Goal: Task Accomplishment & Management: Use online tool/utility

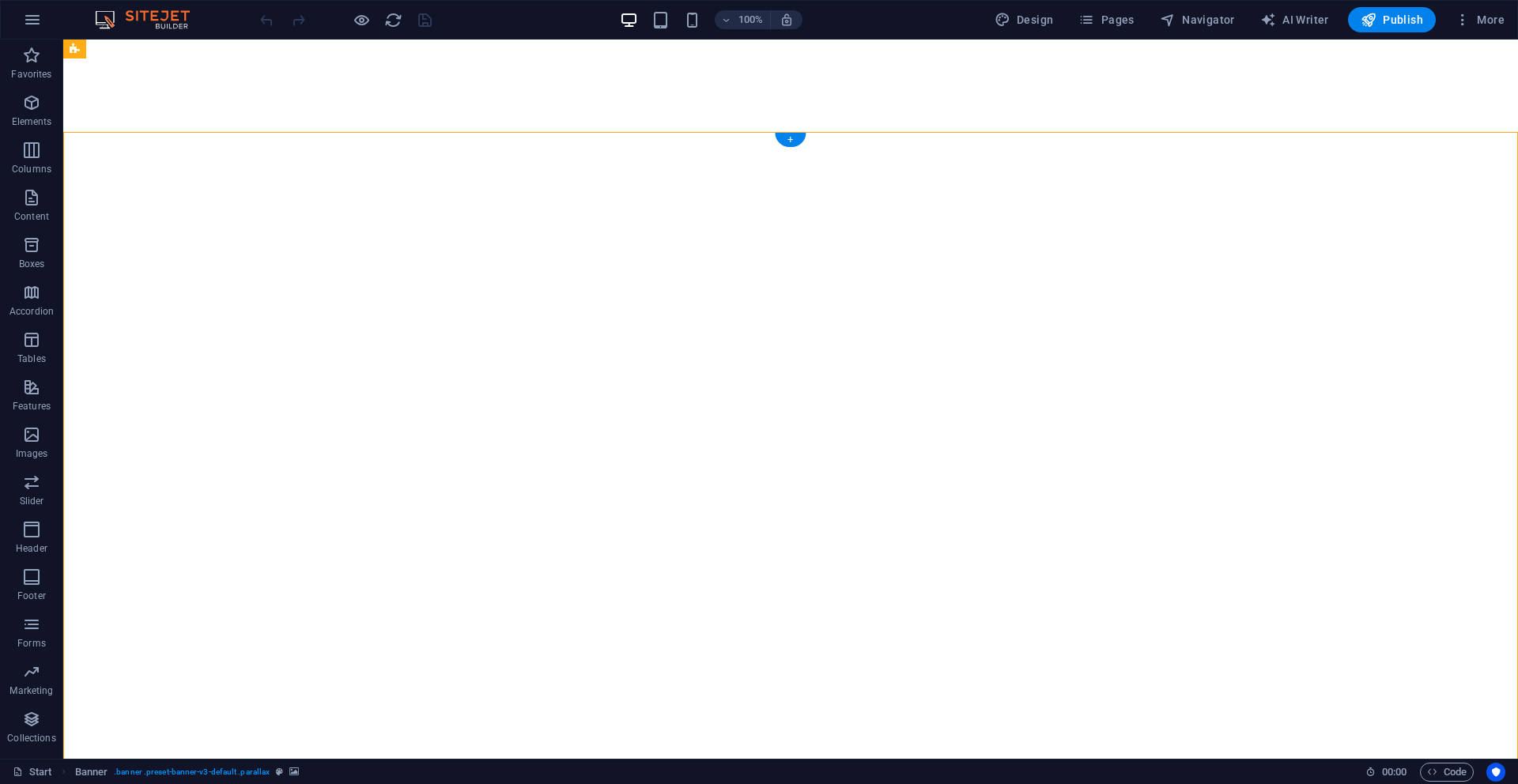
click at [210, 196] on div "Drag here to replace the existing content. Press “Ctrl” if you want to create a…" at bounding box center [790, 399] width 1455 height 719
select select "px"
select select "vh"
select select "banner"
select select "px"
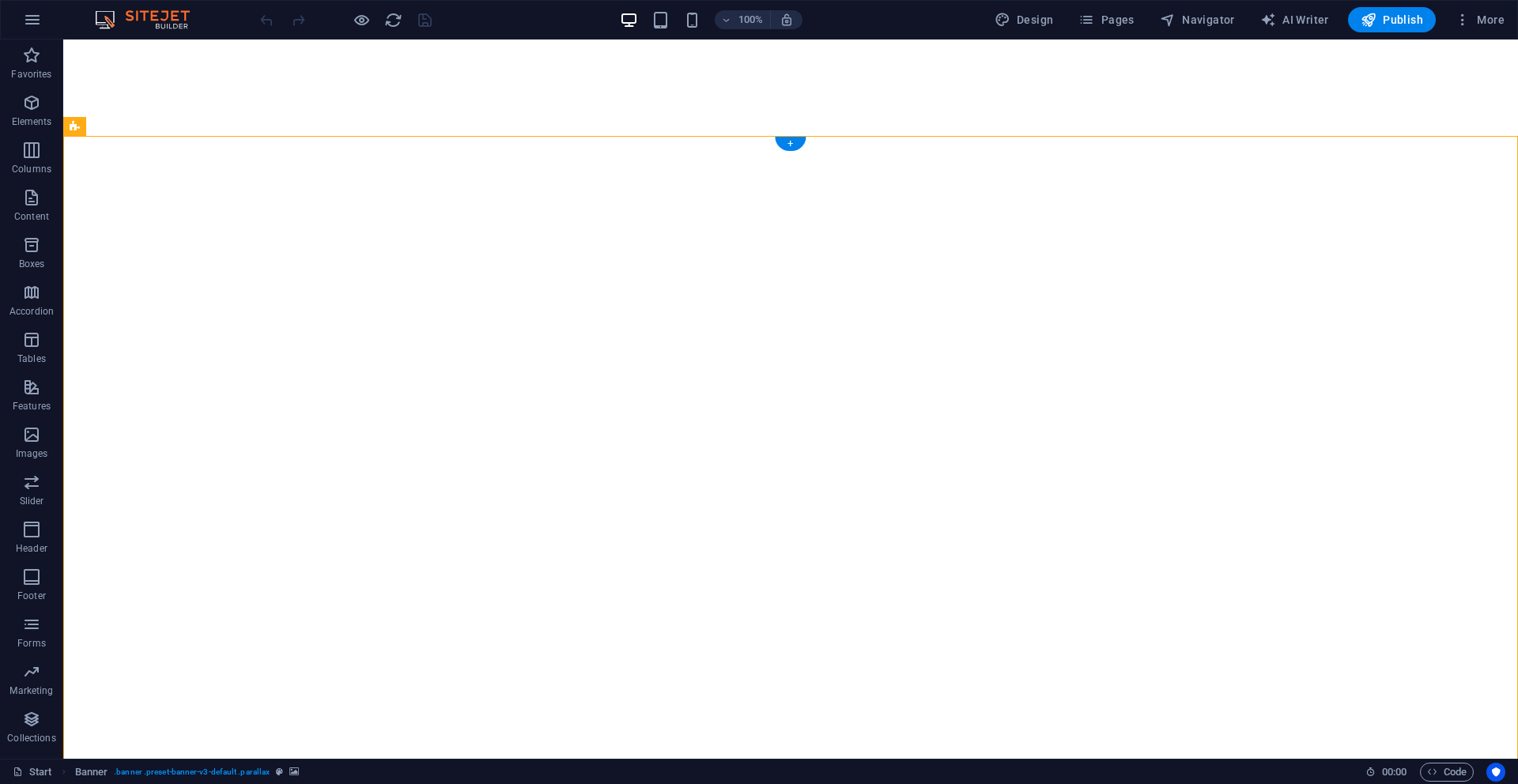
select select "vh"
select select "banner"
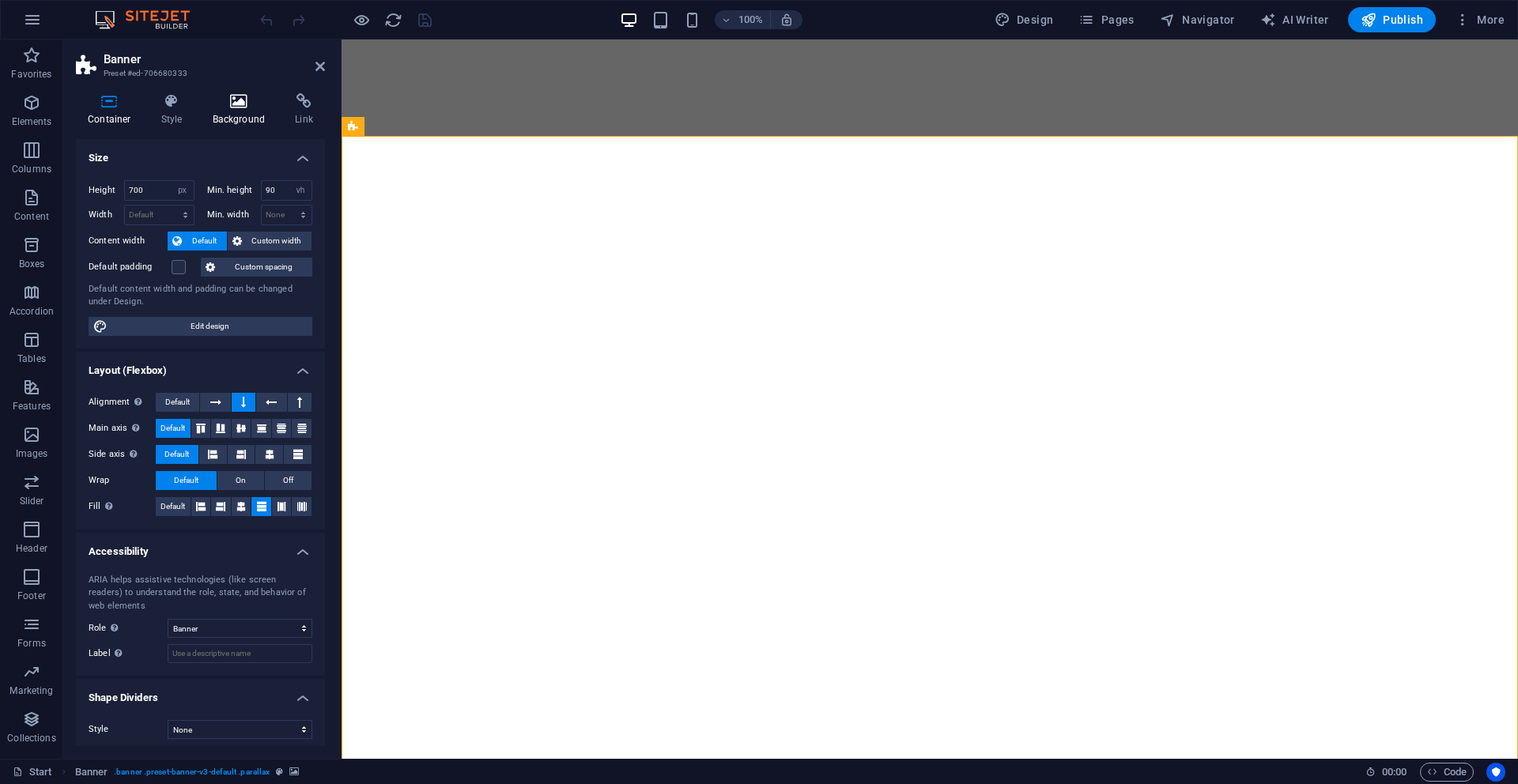
click at [246, 96] on icon at bounding box center [239, 101] width 77 height 16
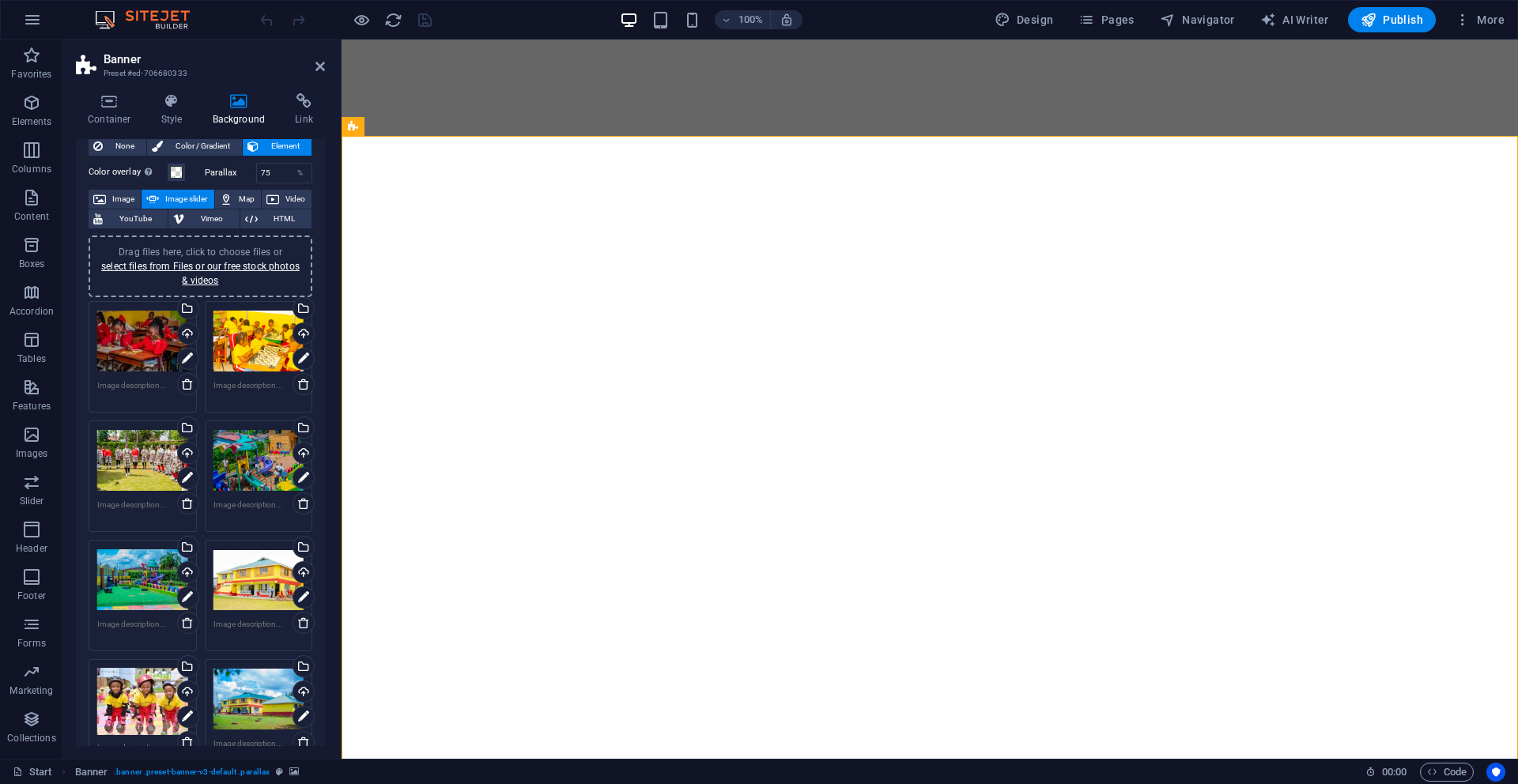
scroll to position [48, 0]
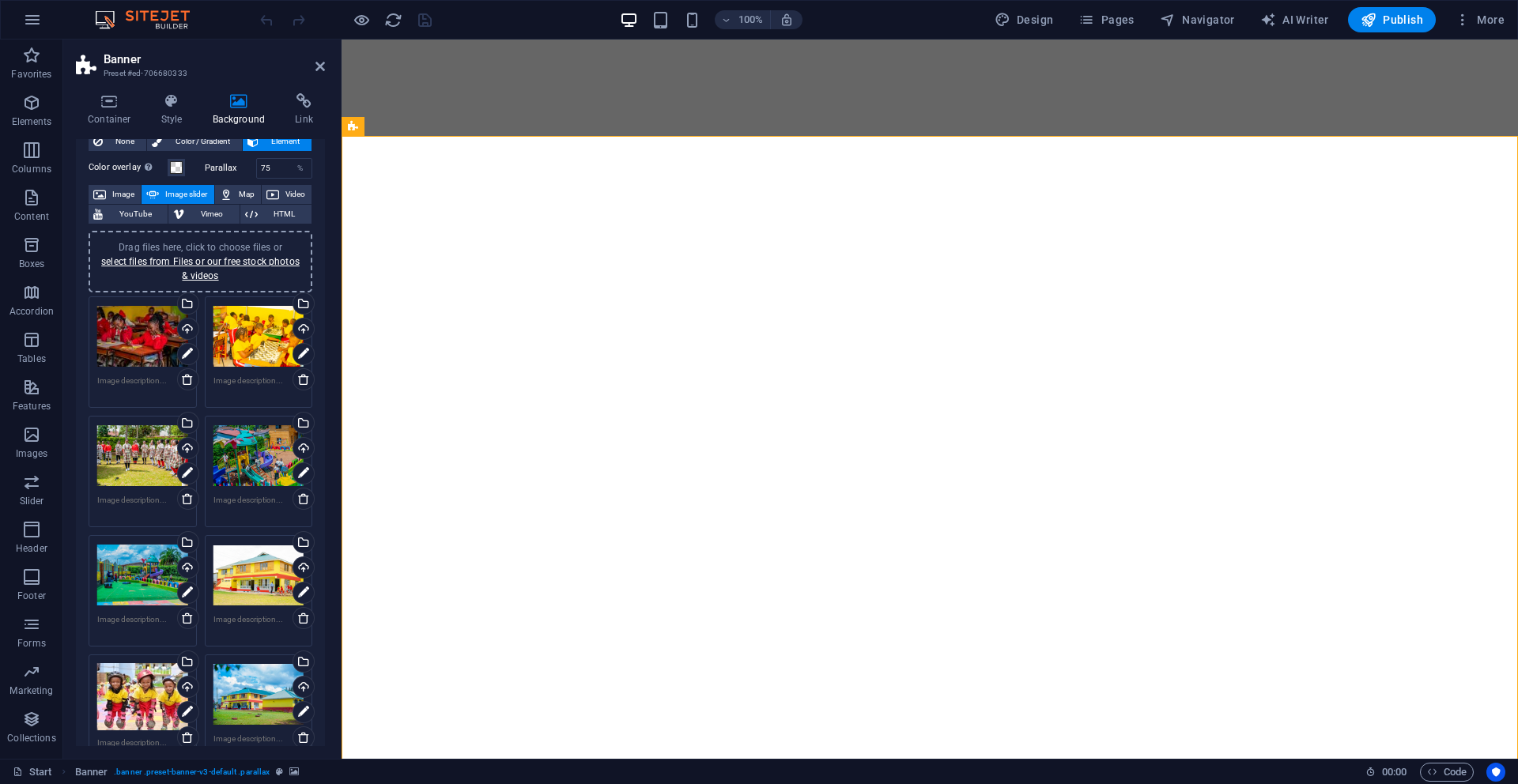
click at [116, 352] on div "Drag files here, click to choose files or select files from Files or our free s…" at bounding box center [143, 336] width 91 height 63
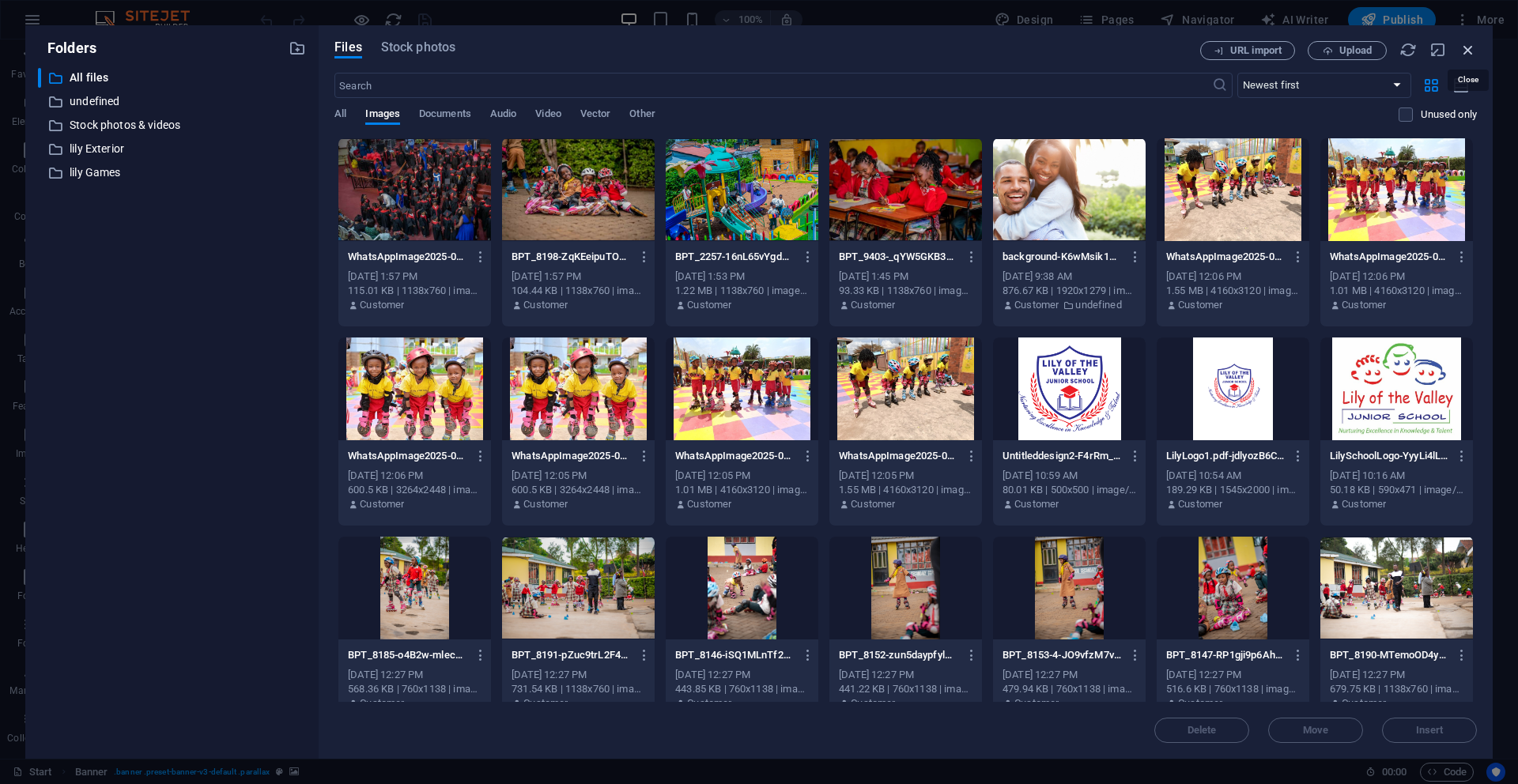
click at [1471, 48] on icon "button" at bounding box center [1468, 49] width 17 height 17
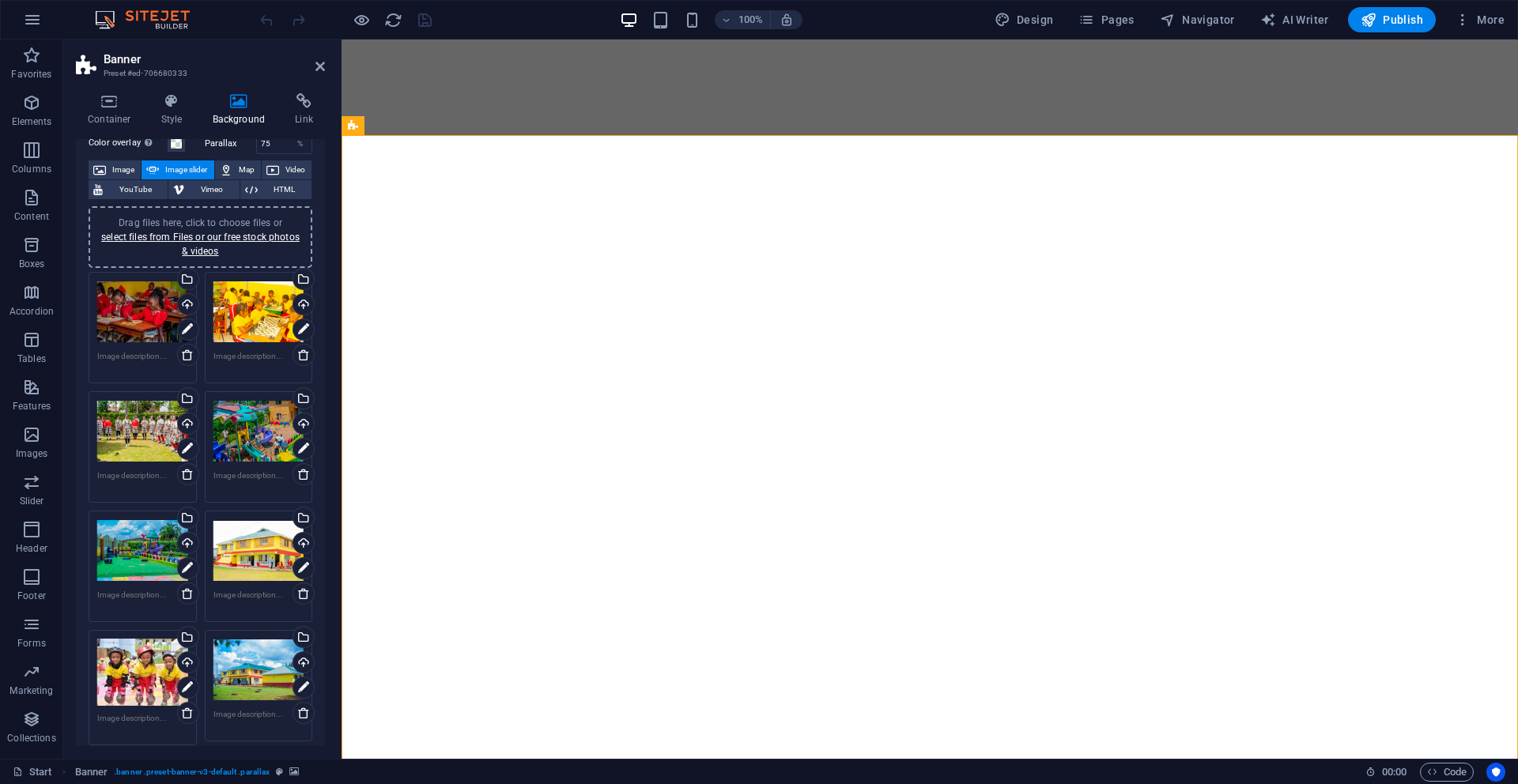
scroll to position [0, 0]
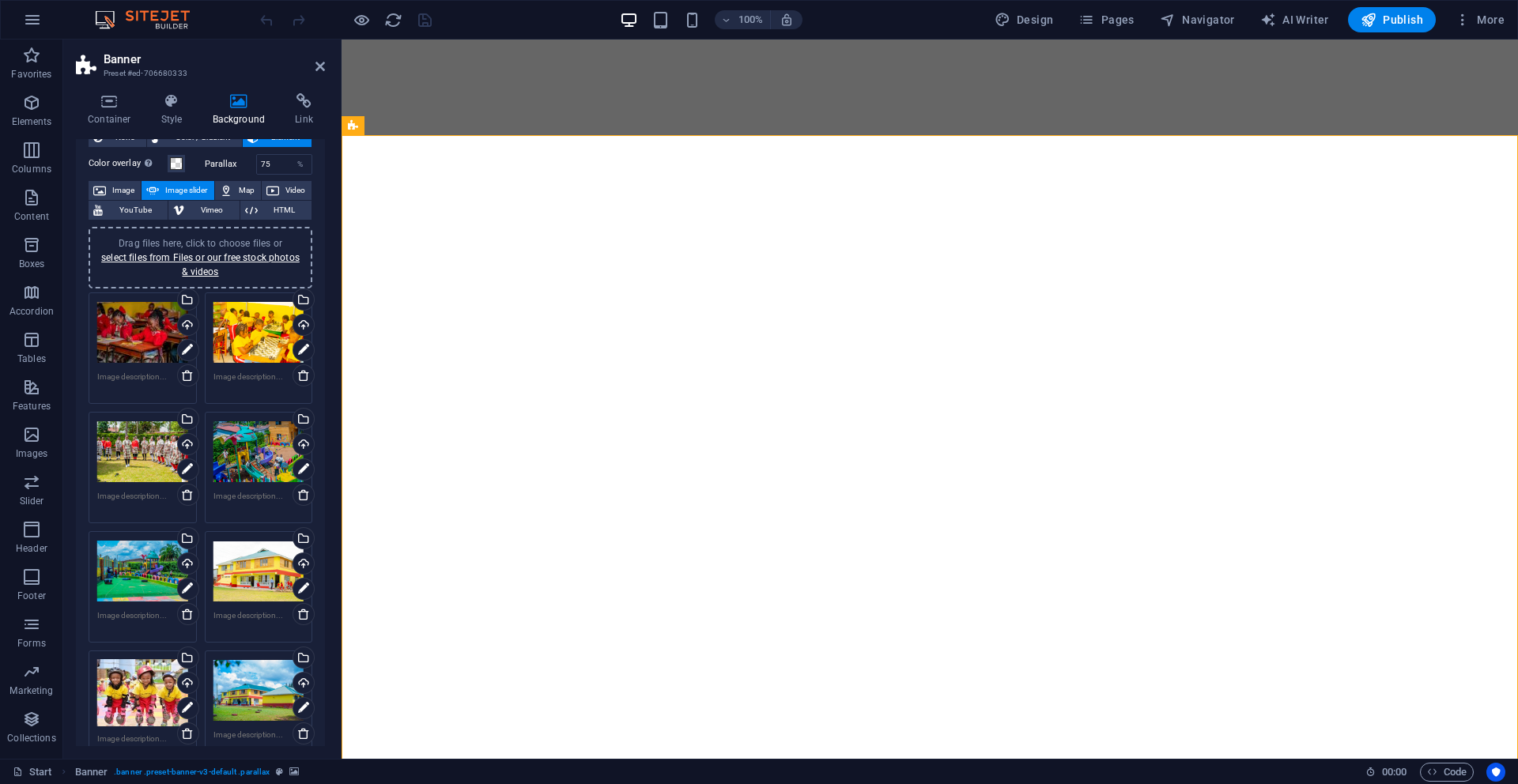
click at [125, 339] on div "Drag files here, click to choose files or select files from Files or our free s…" at bounding box center [143, 333] width 91 height 63
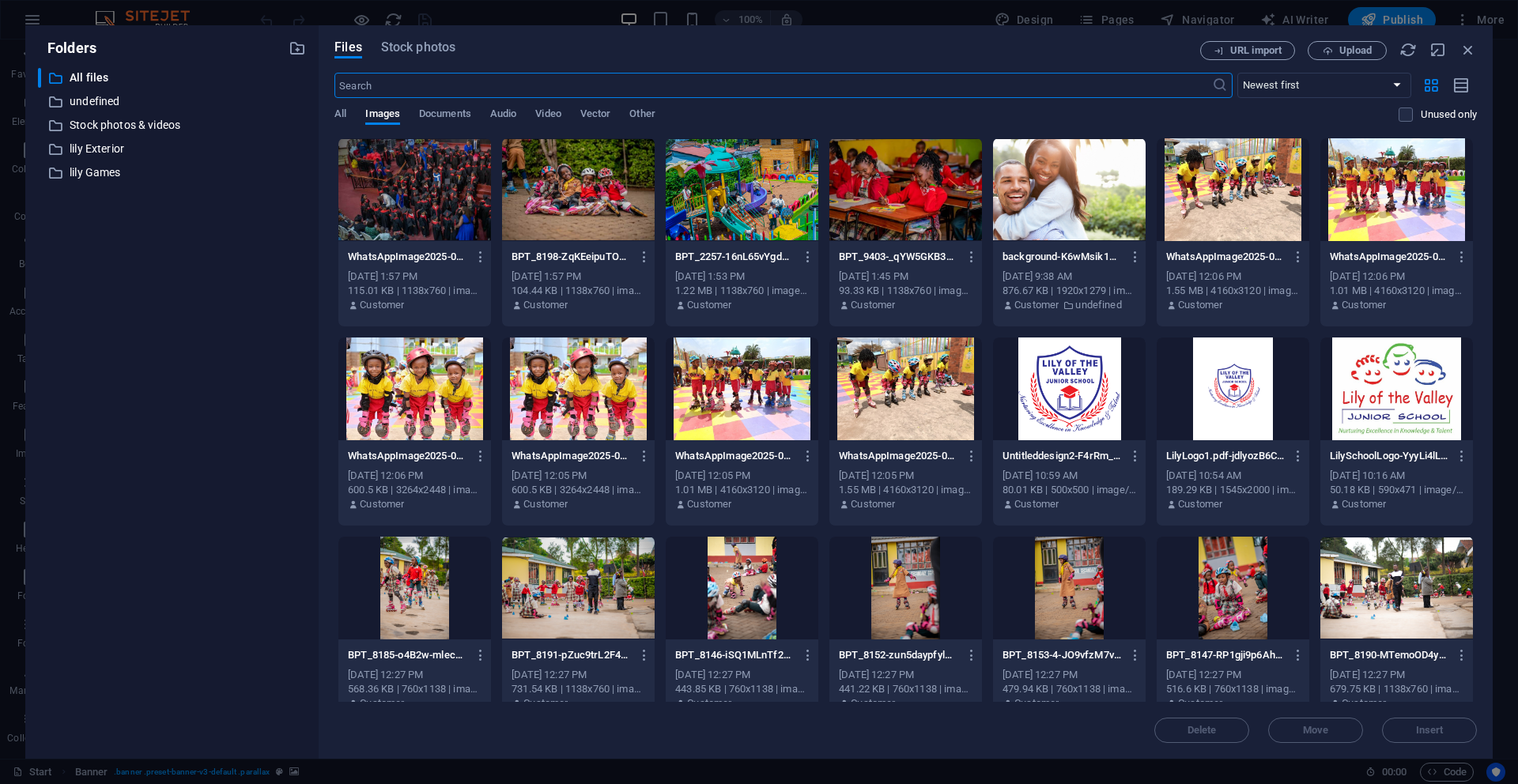
scroll to position [49, 0]
click at [1469, 52] on icon "button" at bounding box center [1468, 49] width 17 height 17
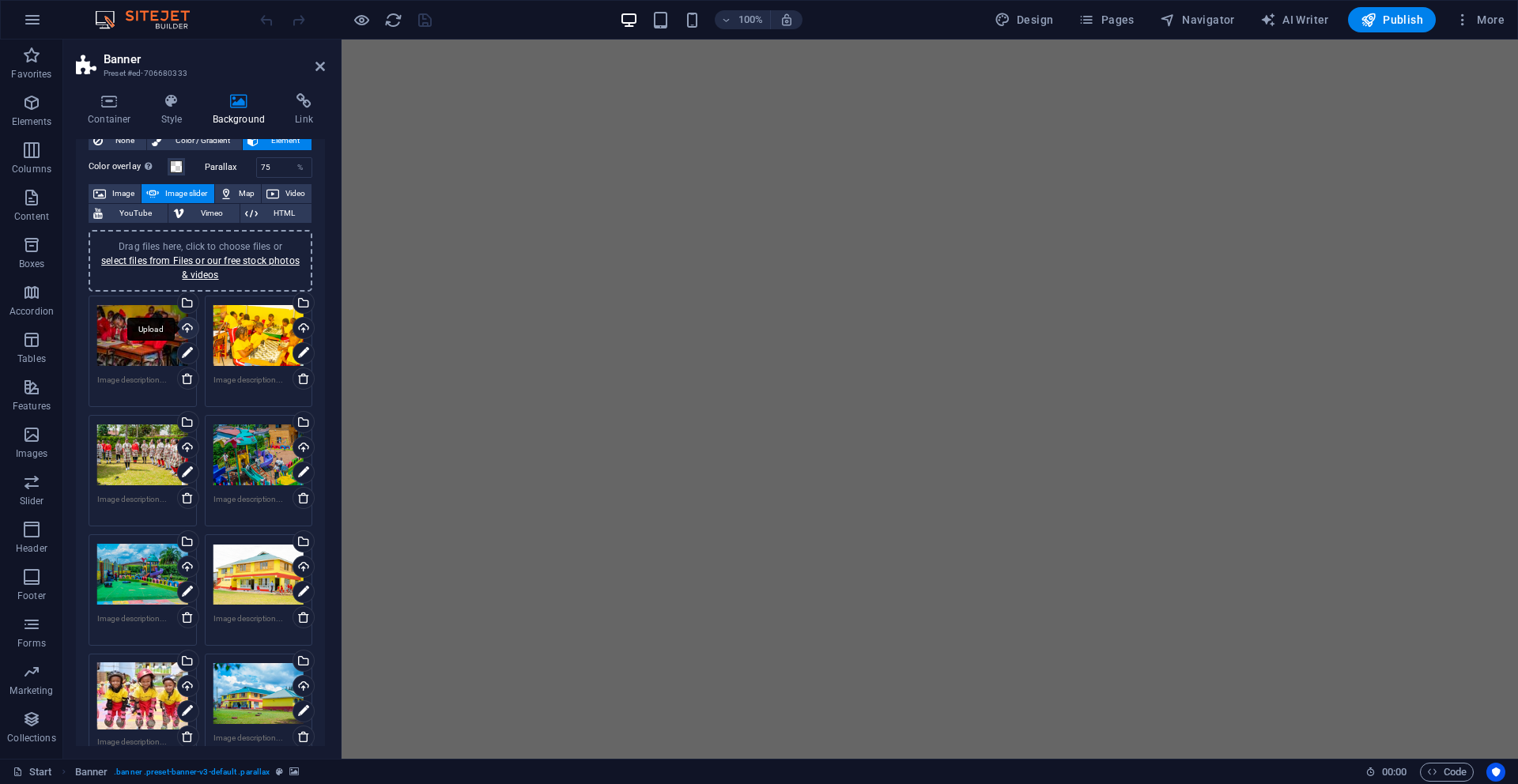
click at [189, 329] on div "Upload" at bounding box center [186, 329] width 24 height 24
click at [134, 340] on div "Drag files here, click to choose files or select files from Files or our free s…" at bounding box center [143, 335] width 91 height 63
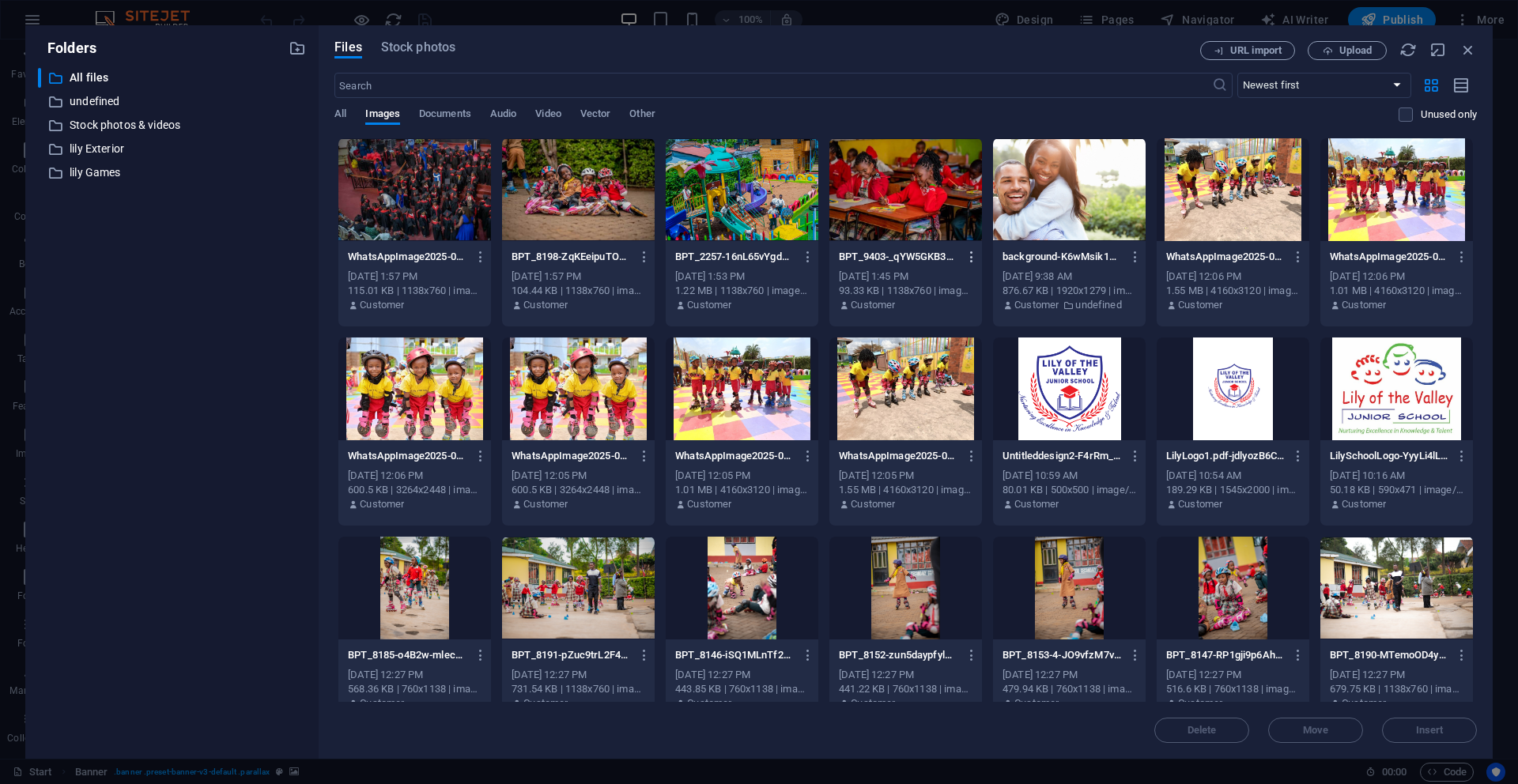
click at [974, 262] on icon "button" at bounding box center [972, 256] width 15 height 14
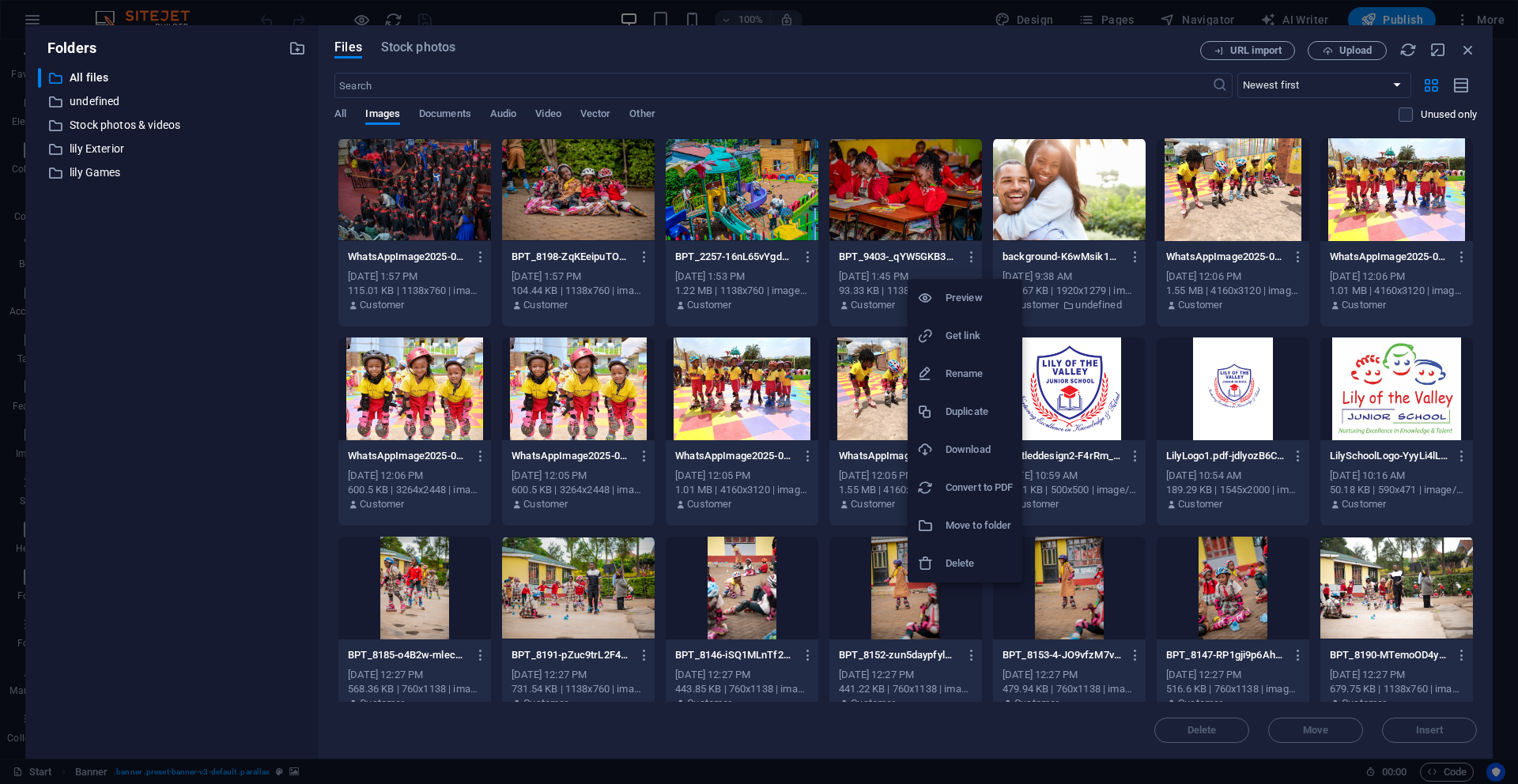
click at [966, 455] on h6 "Download" at bounding box center [979, 449] width 67 height 19
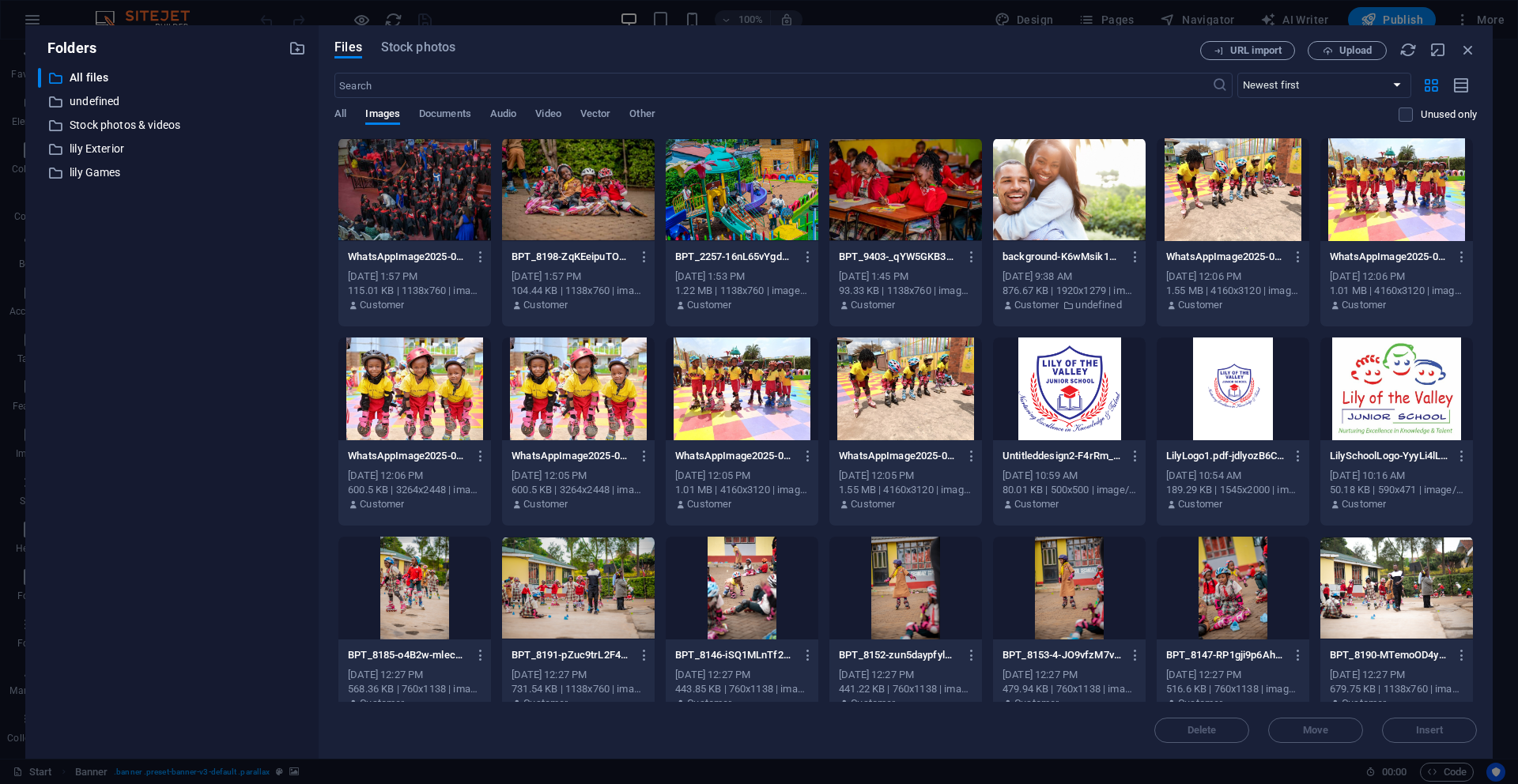
scroll to position [2, 0]
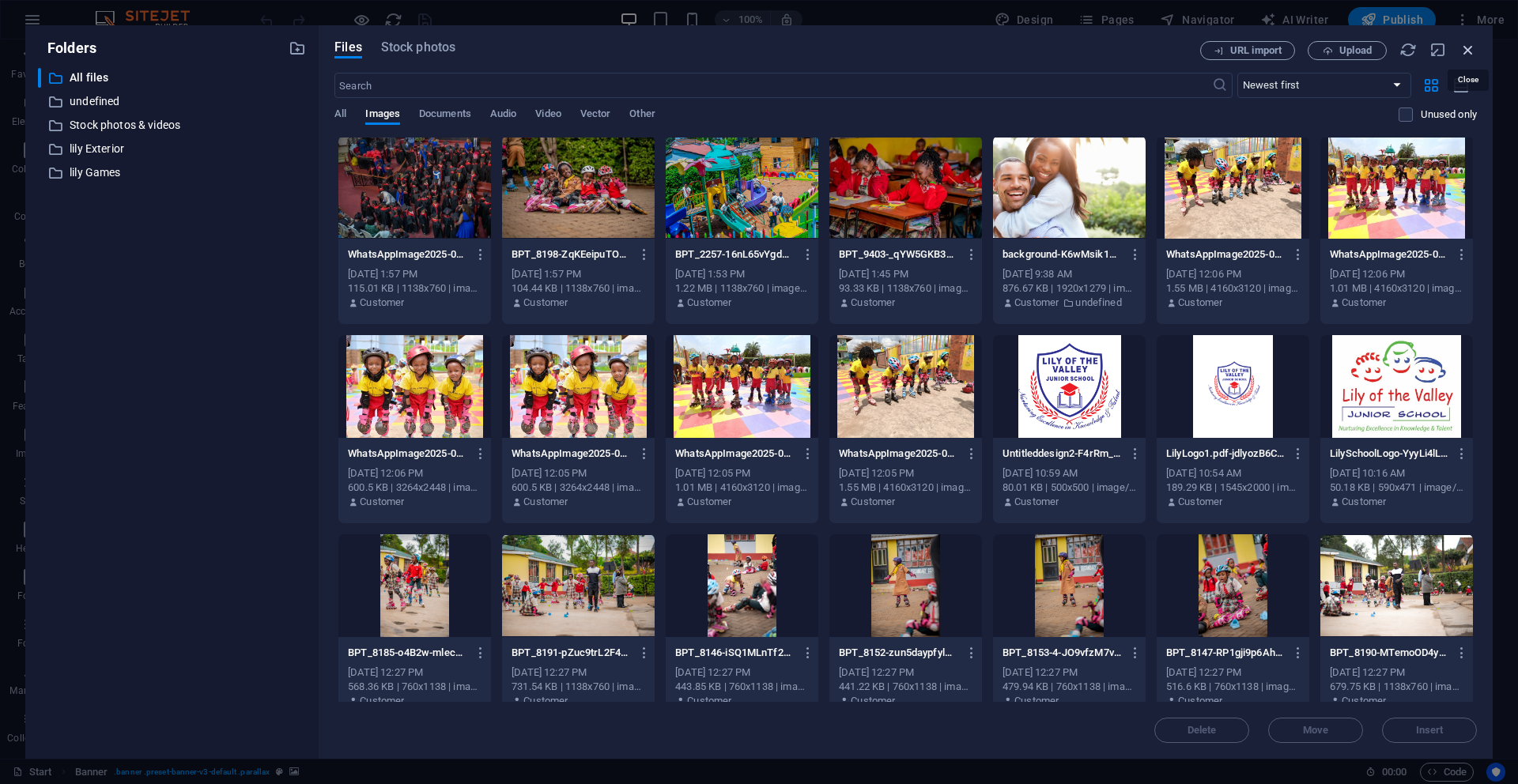
click at [1470, 45] on icon "button" at bounding box center [1468, 49] width 17 height 17
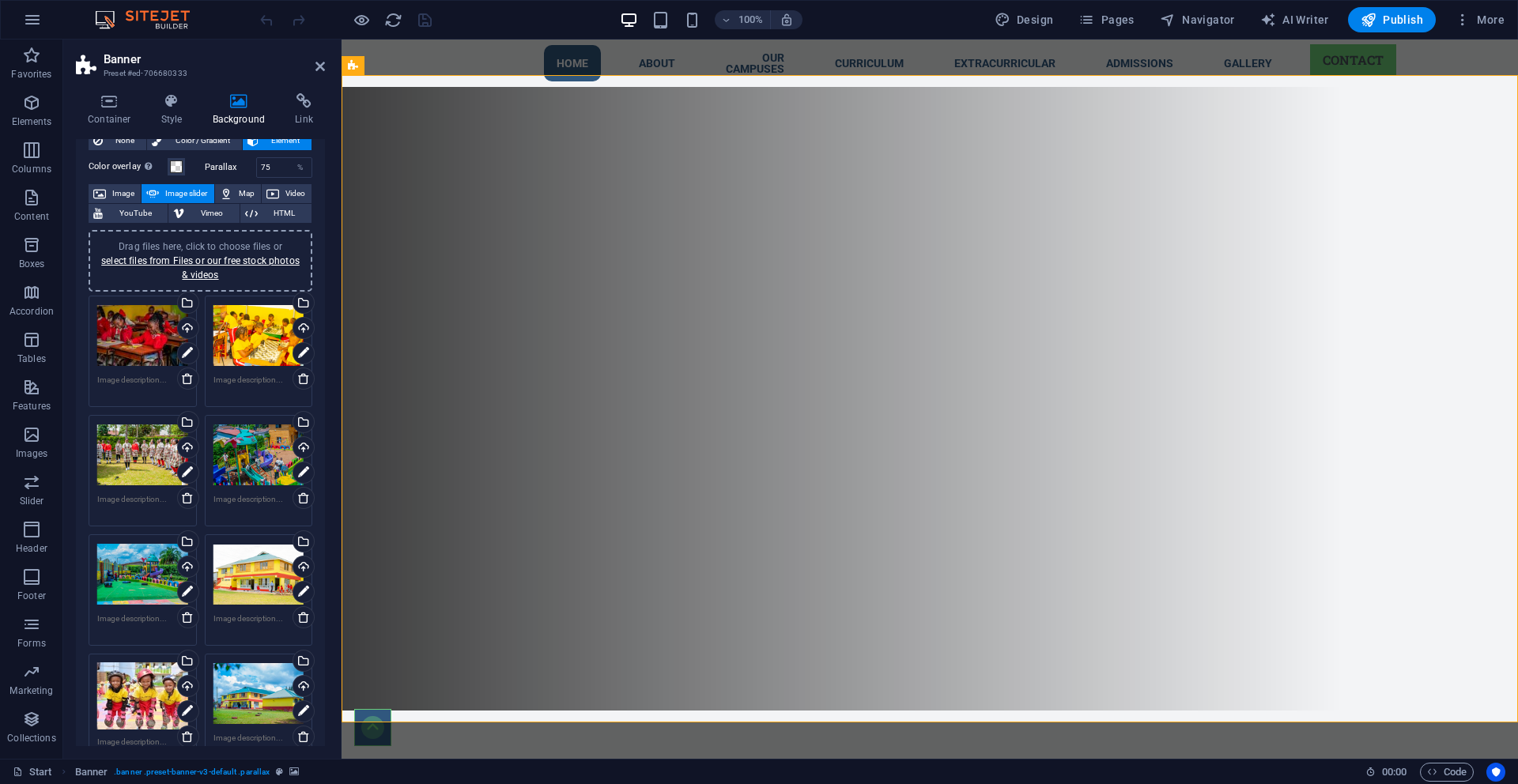
click at [261, 341] on div "Drag files here, click to choose files or select files from Files or our free s…" at bounding box center [258, 335] width 91 height 63
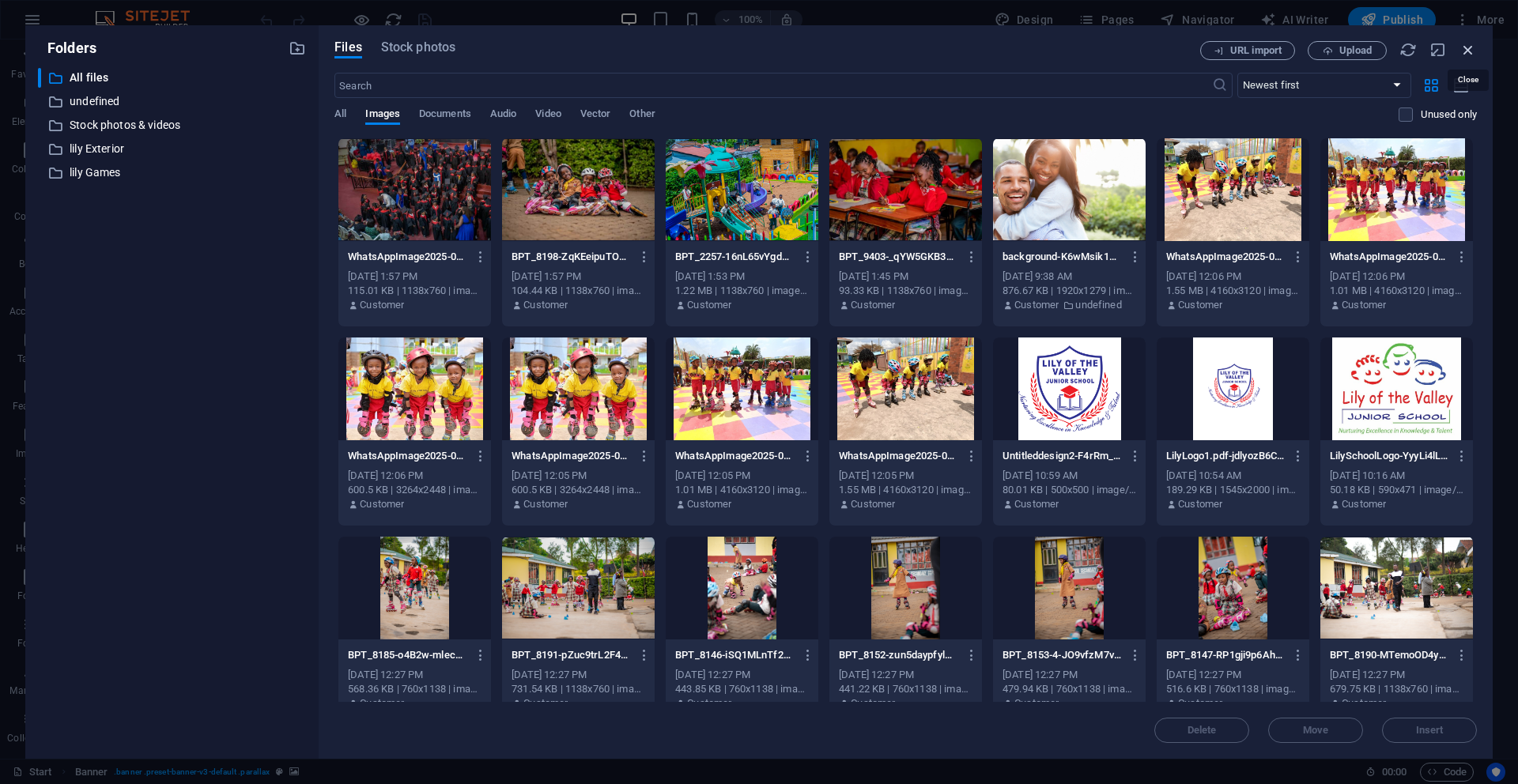
click at [1473, 53] on icon "button" at bounding box center [1468, 49] width 17 height 17
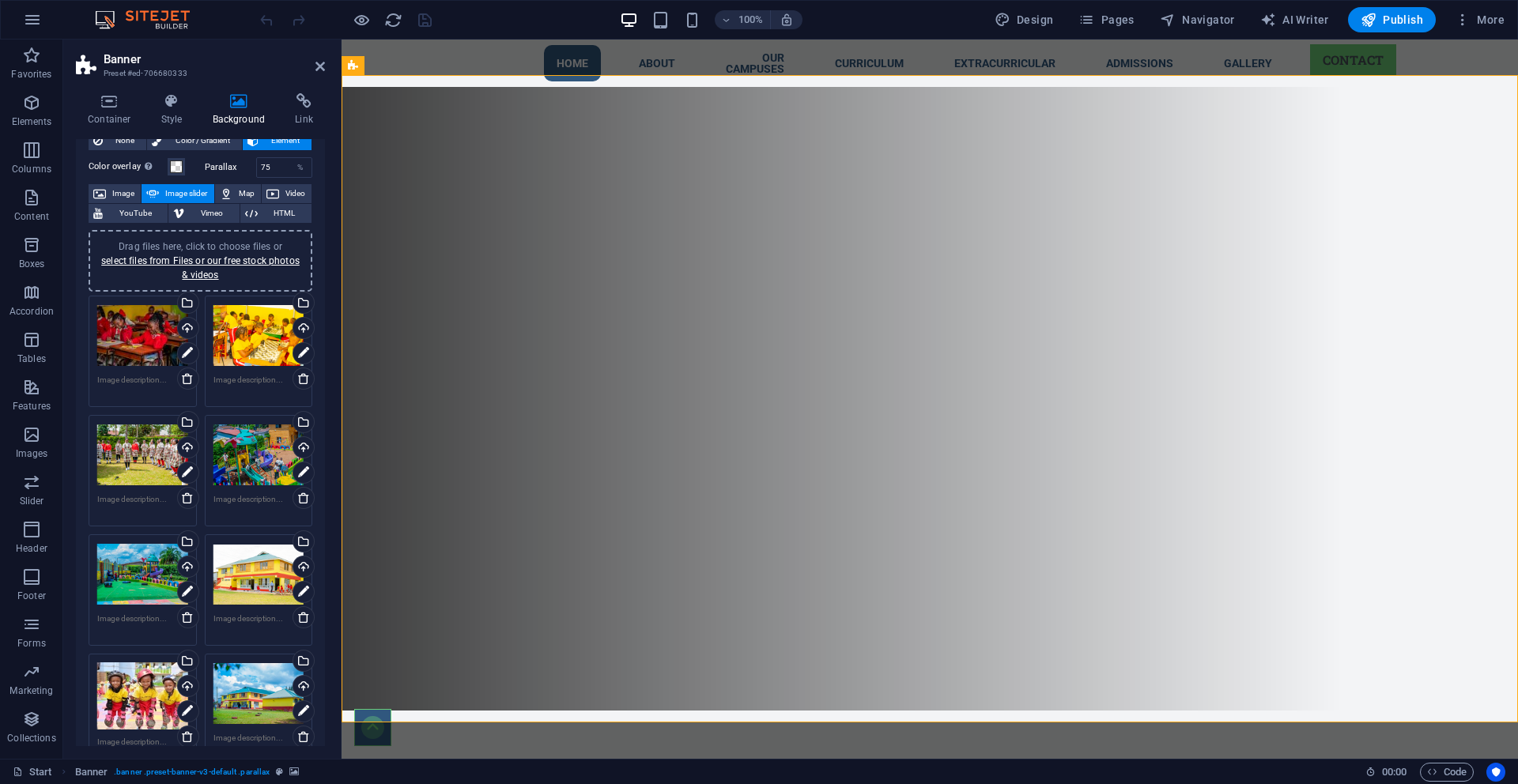
click at [259, 338] on div "Drag files here, click to choose files or select files from Files or our free s…" at bounding box center [258, 335] width 91 height 63
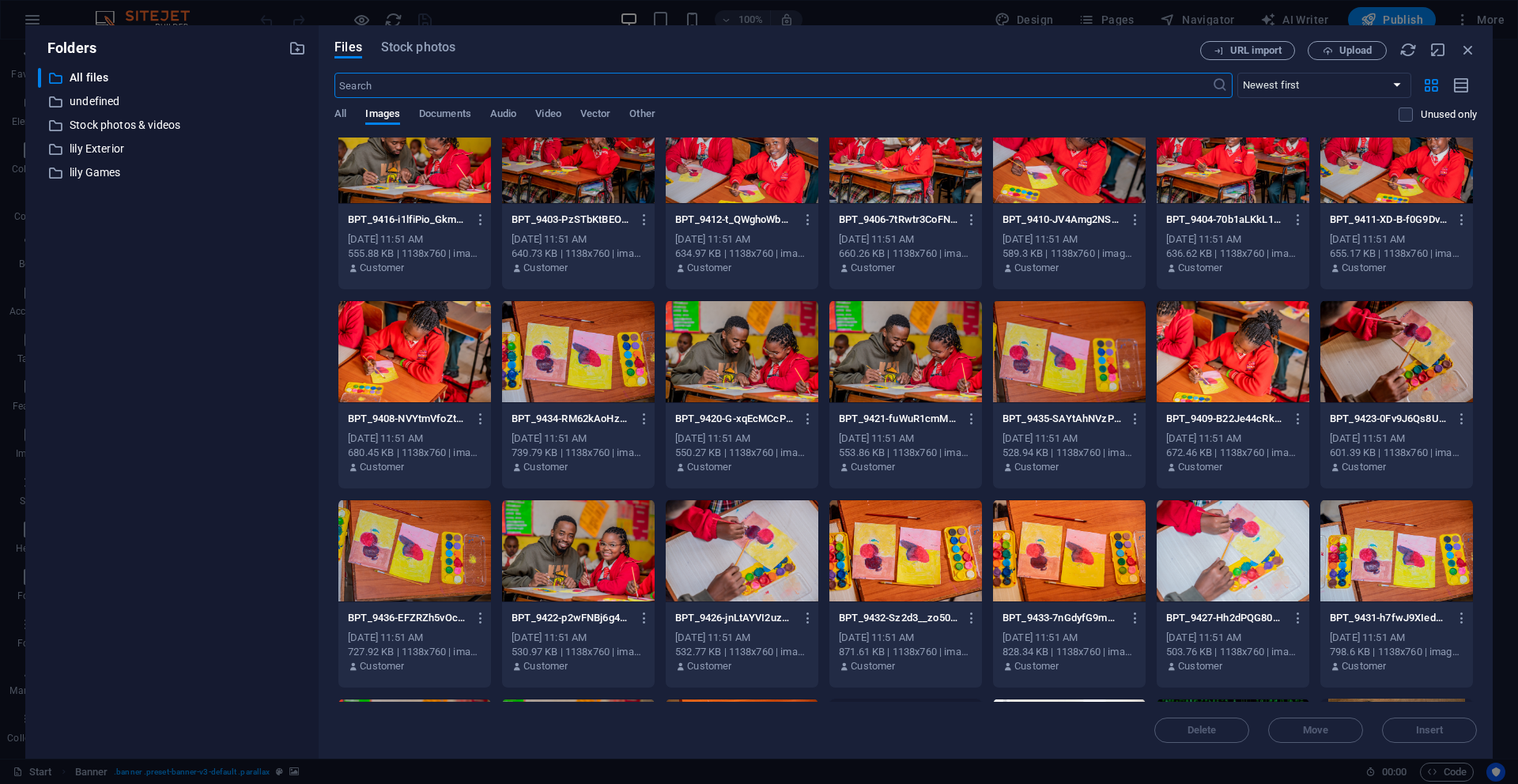
scroll to position [3281, 0]
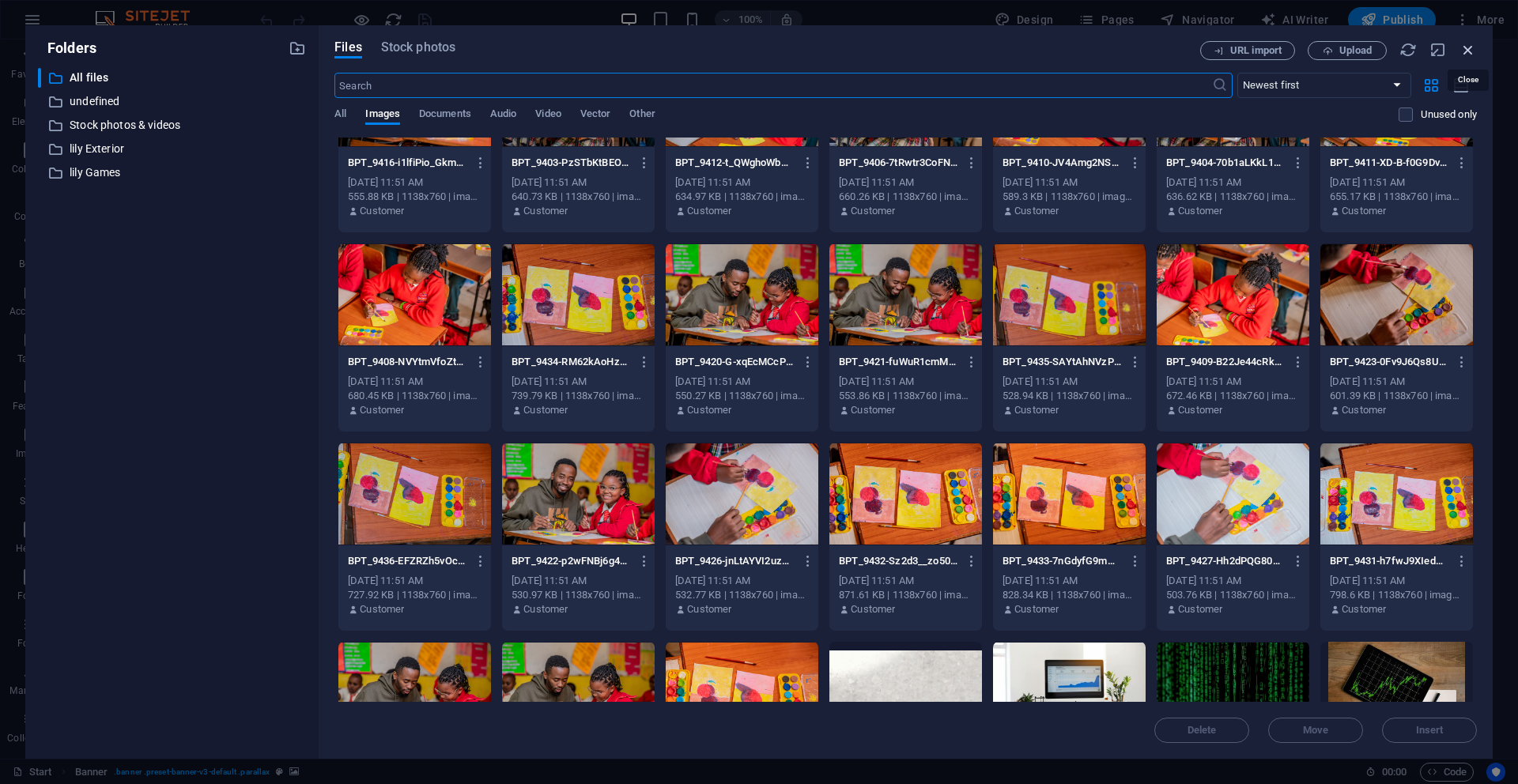
click at [1470, 52] on icon "button" at bounding box center [1468, 49] width 17 height 17
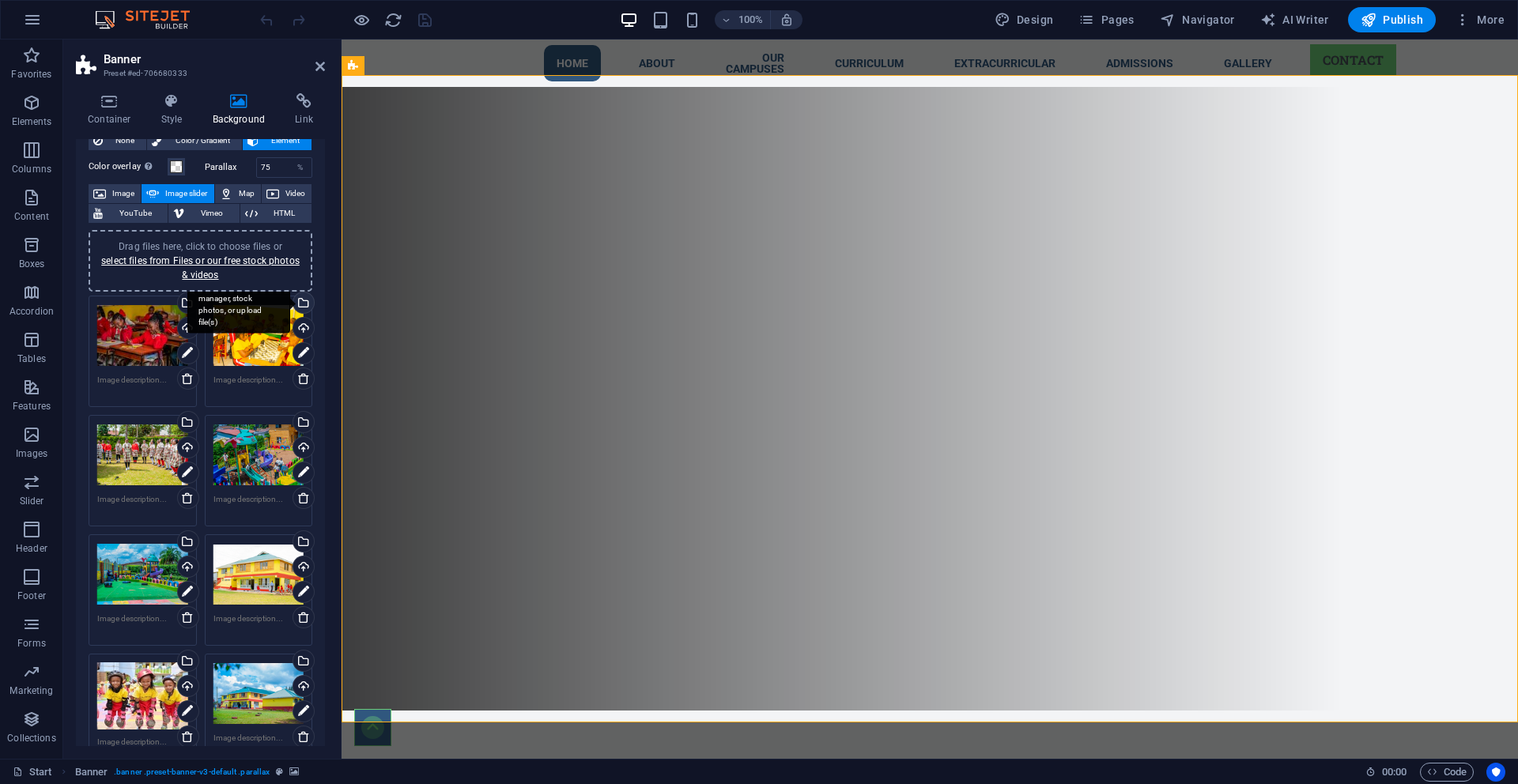
click at [304, 302] on div "Select files from the file manager, stock photos, or upload file(s)" at bounding box center [302, 304] width 24 height 24
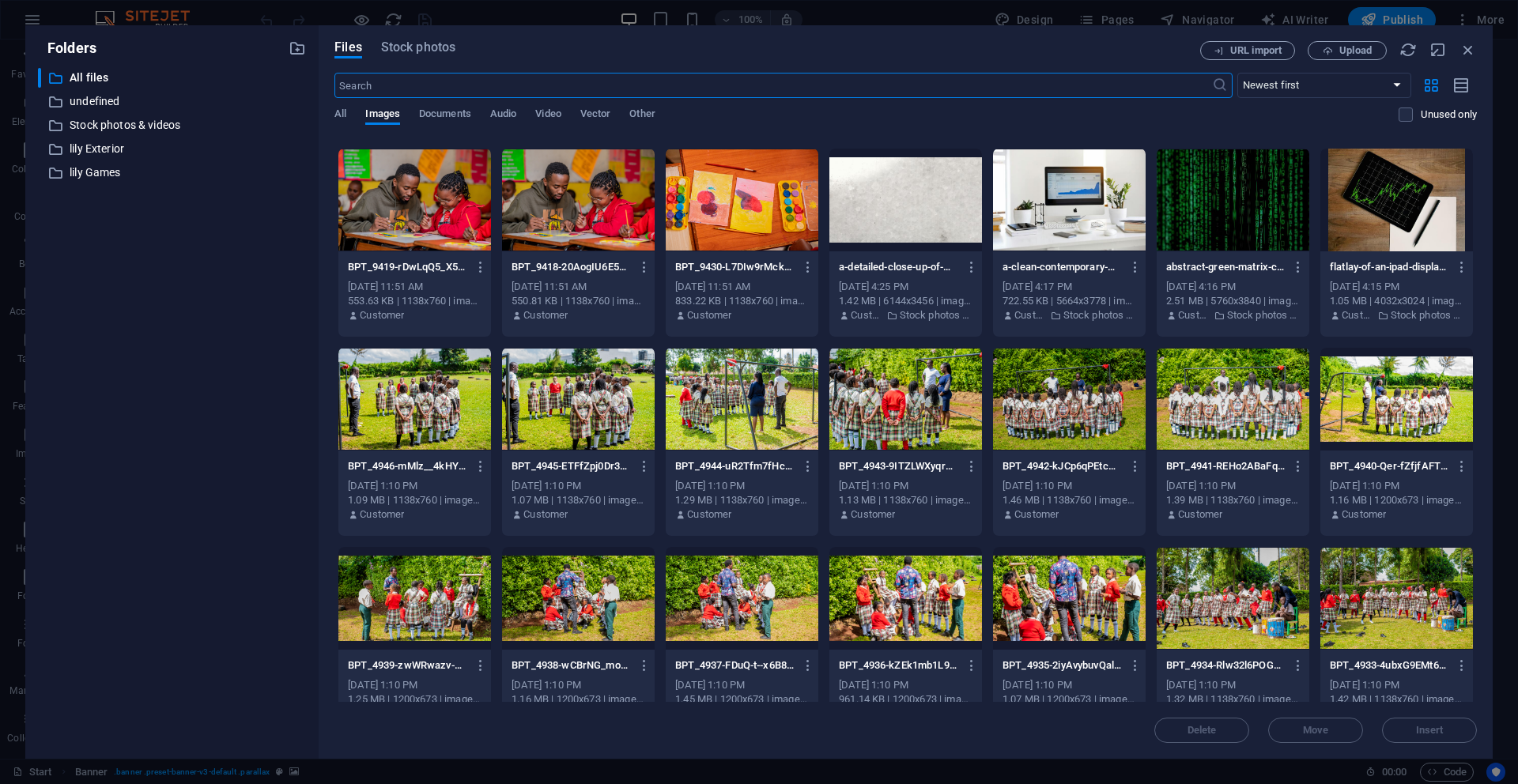
scroll to position [3867, 0]
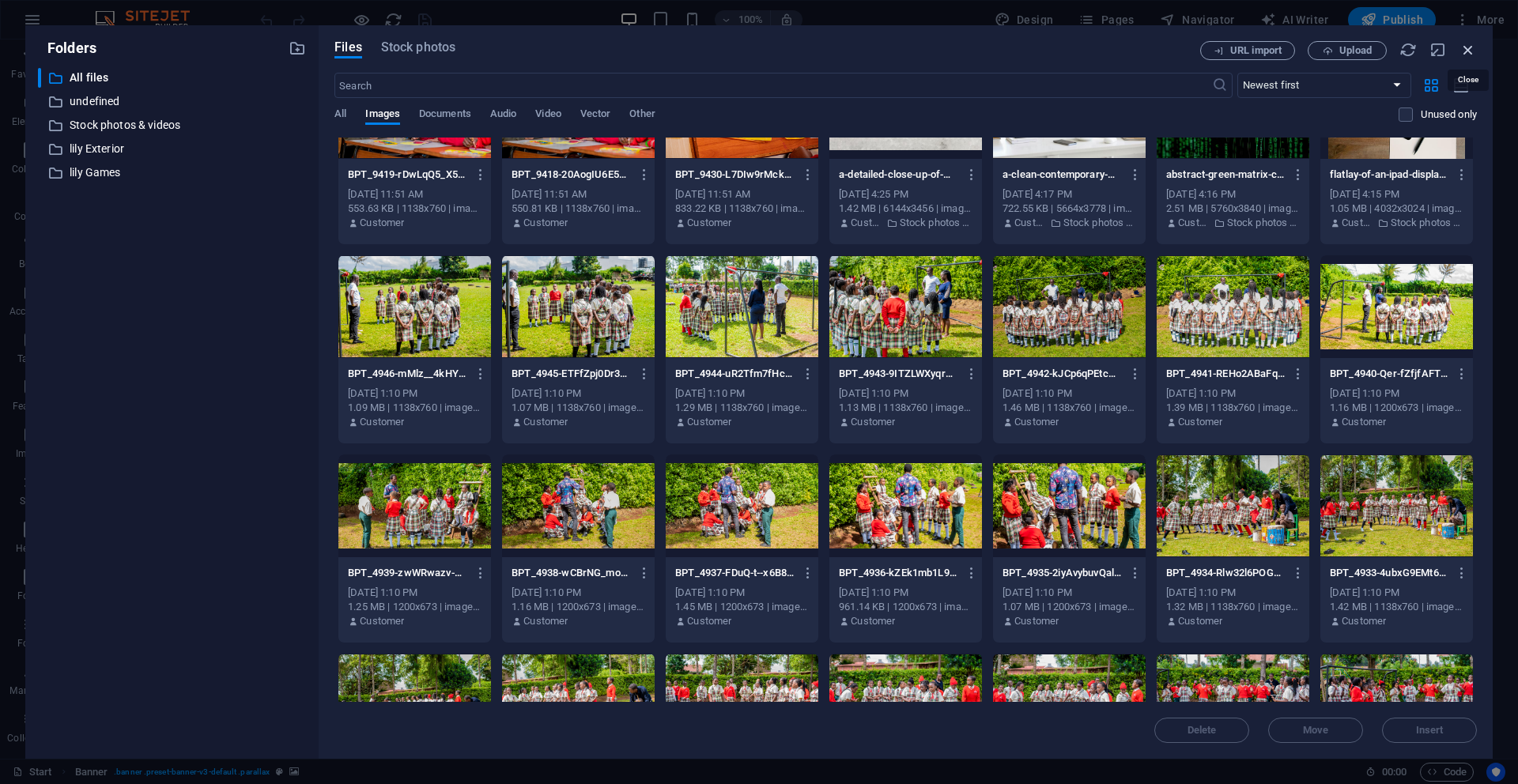
click at [1472, 54] on icon "button" at bounding box center [1468, 49] width 17 height 17
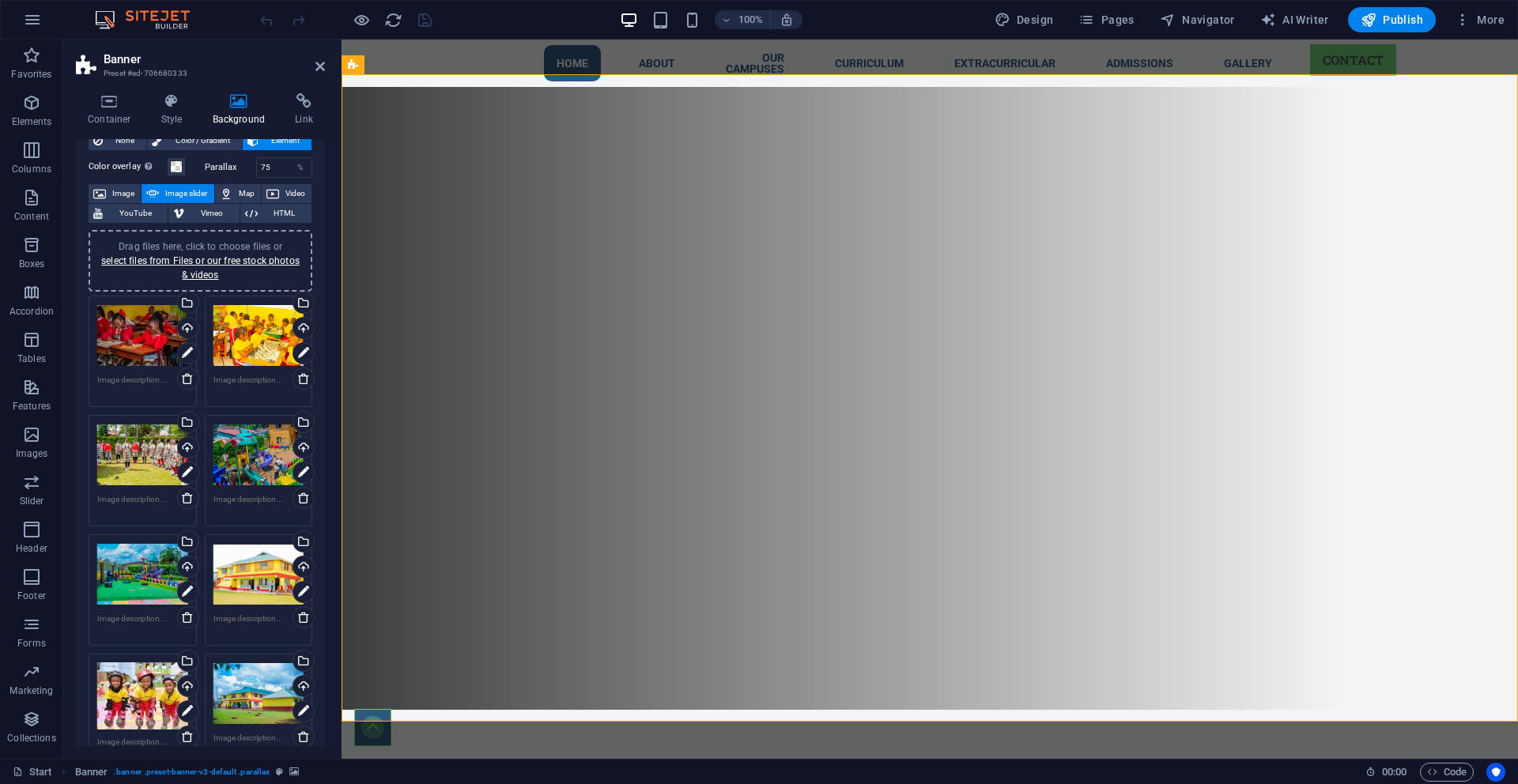
scroll to position [17, 0]
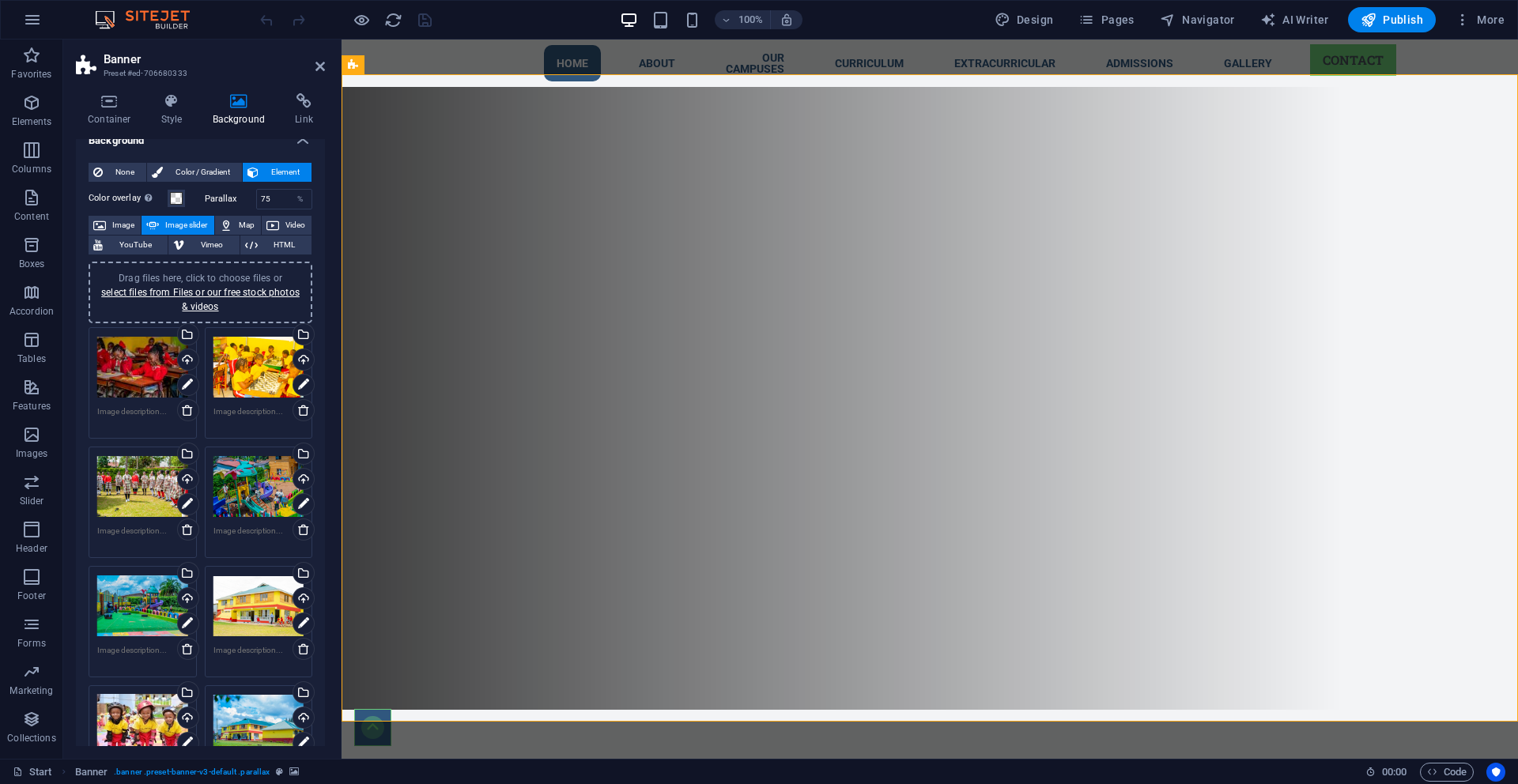
click at [115, 486] on div "Drag files here, click to choose files or select files from Files or our free s…" at bounding box center [143, 487] width 91 height 63
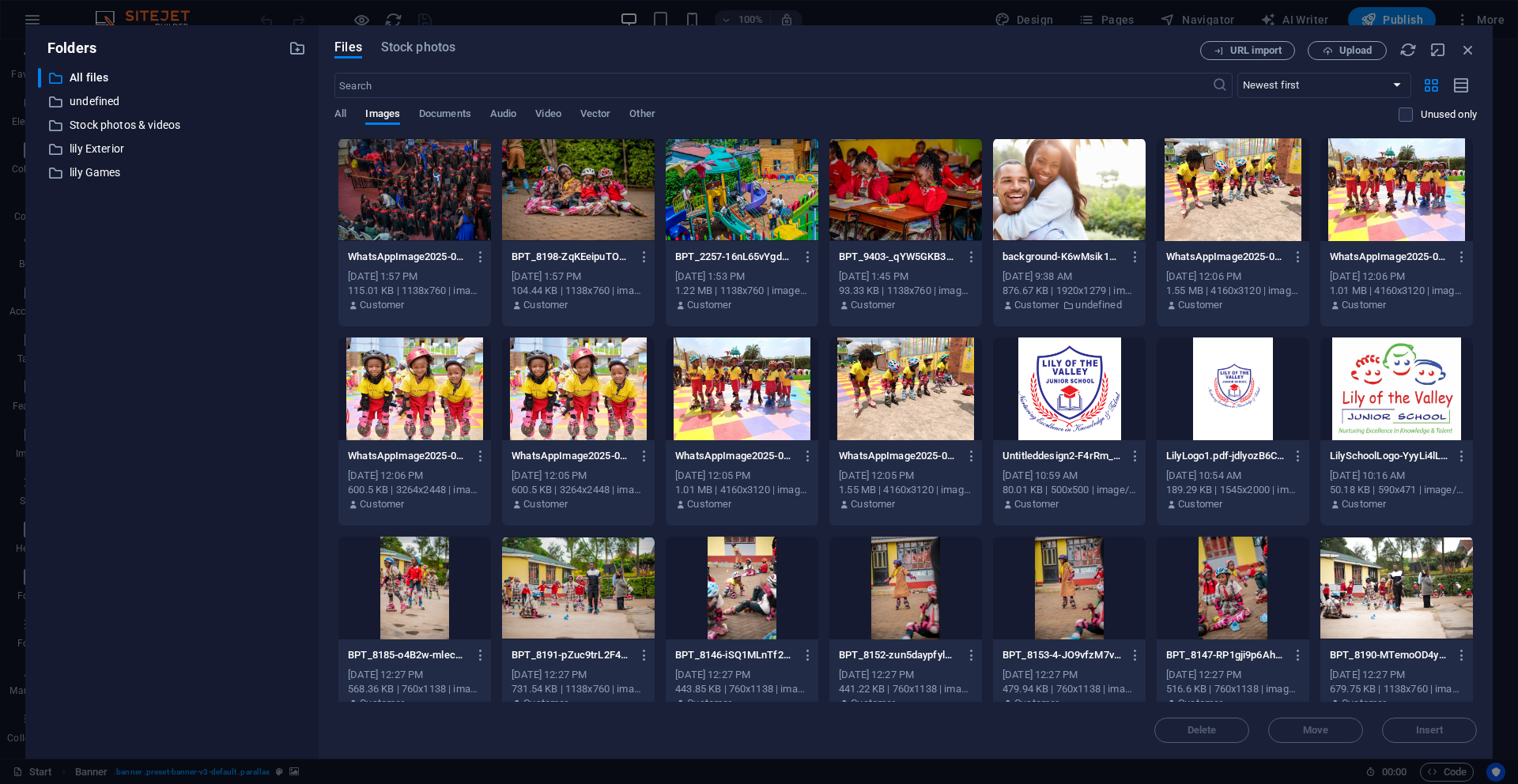
click at [446, 406] on div at bounding box center [415, 388] width 152 height 102
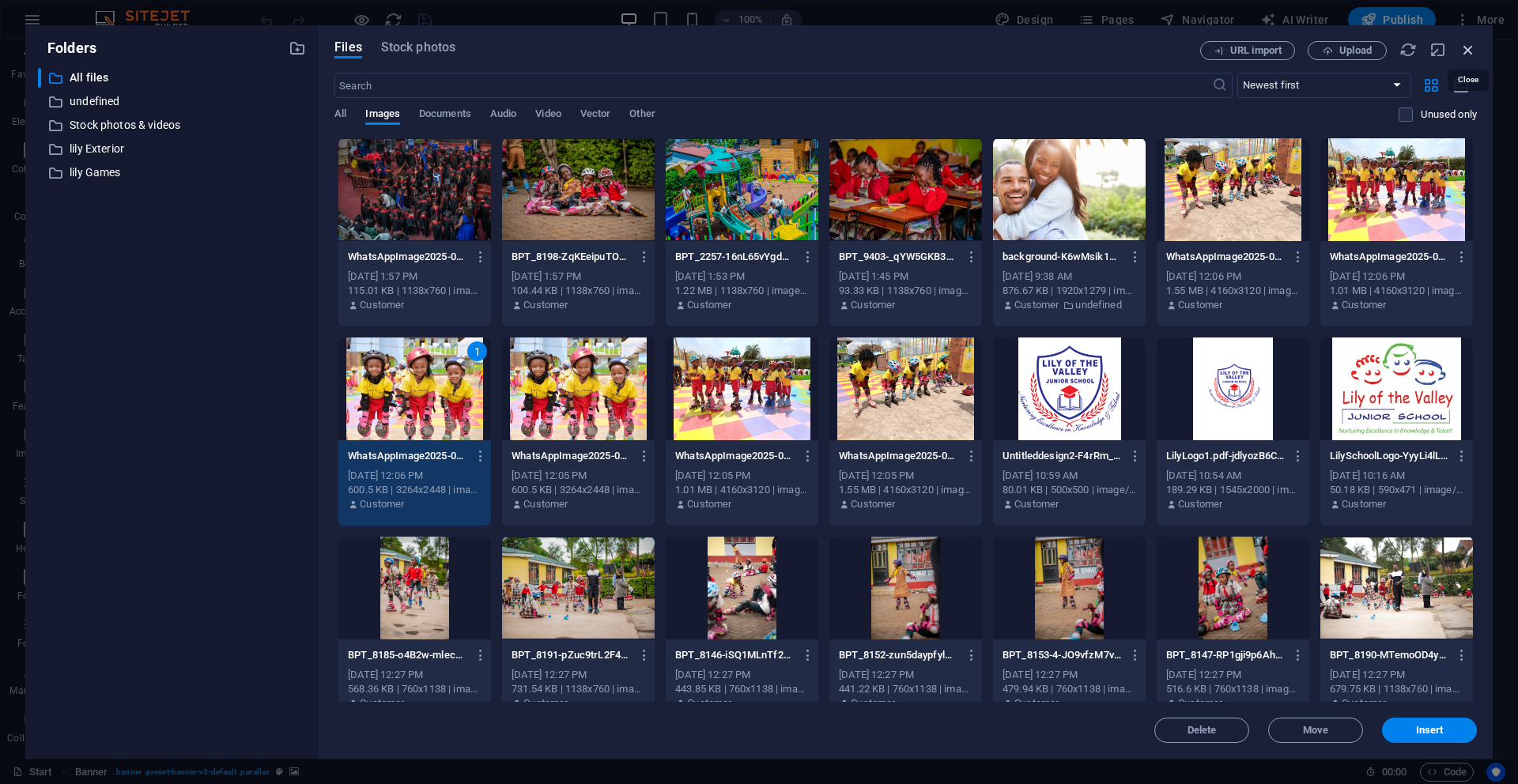
click at [1469, 51] on icon "button" at bounding box center [1468, 49] width 17 height 17
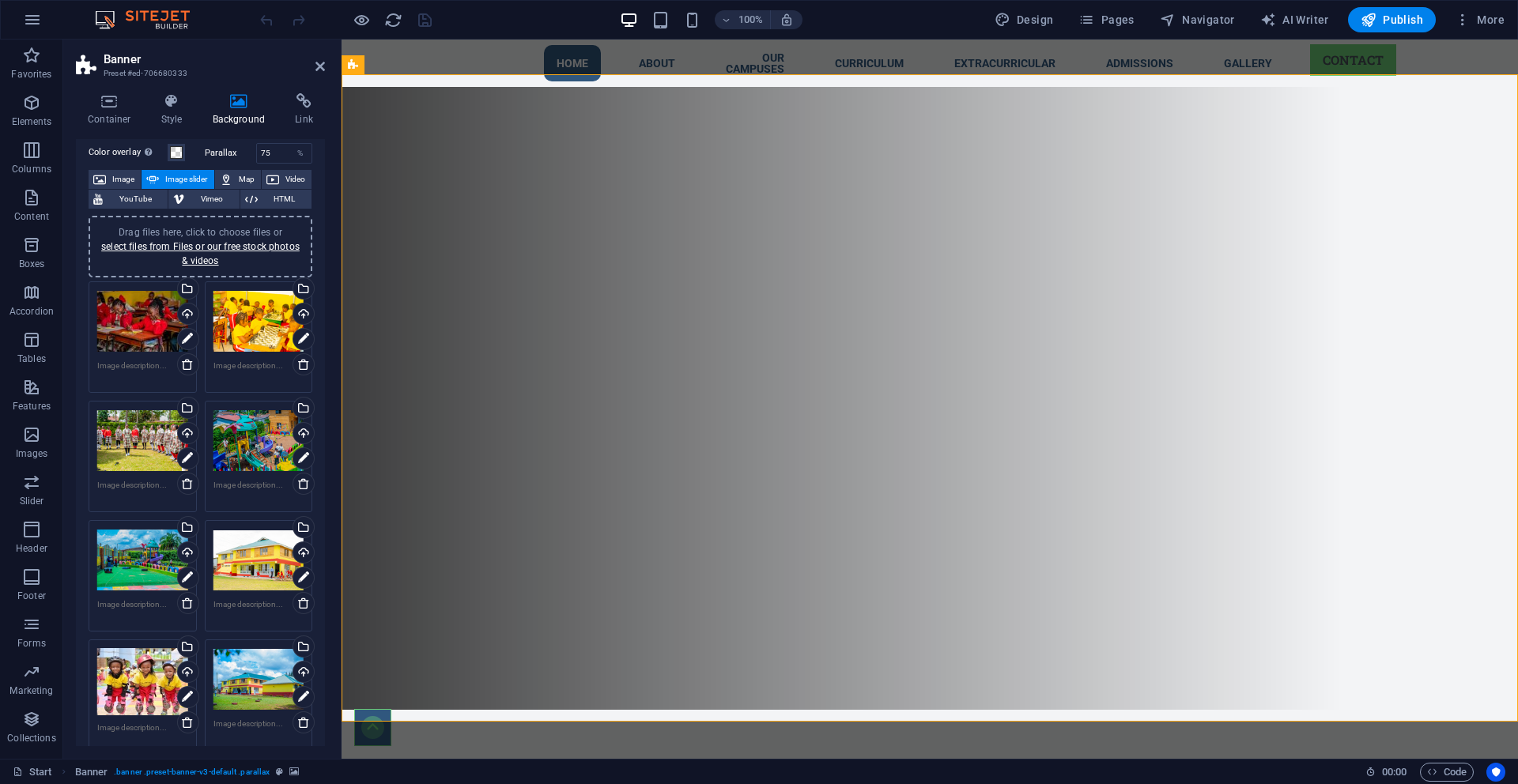
scroll to position [0, 0]
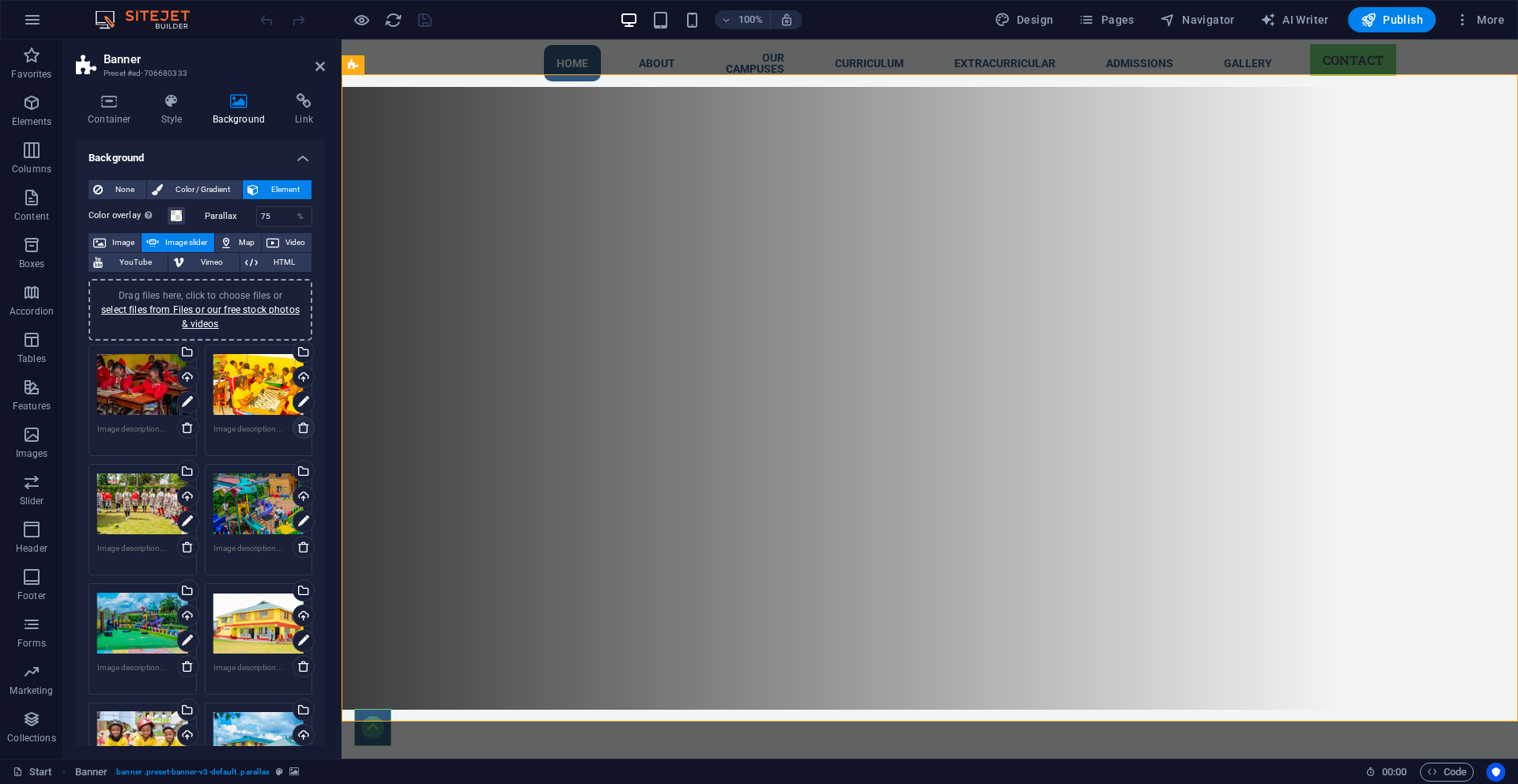
click at [299, 432] on icon at bounding box center [303, 427] width 12 height 12
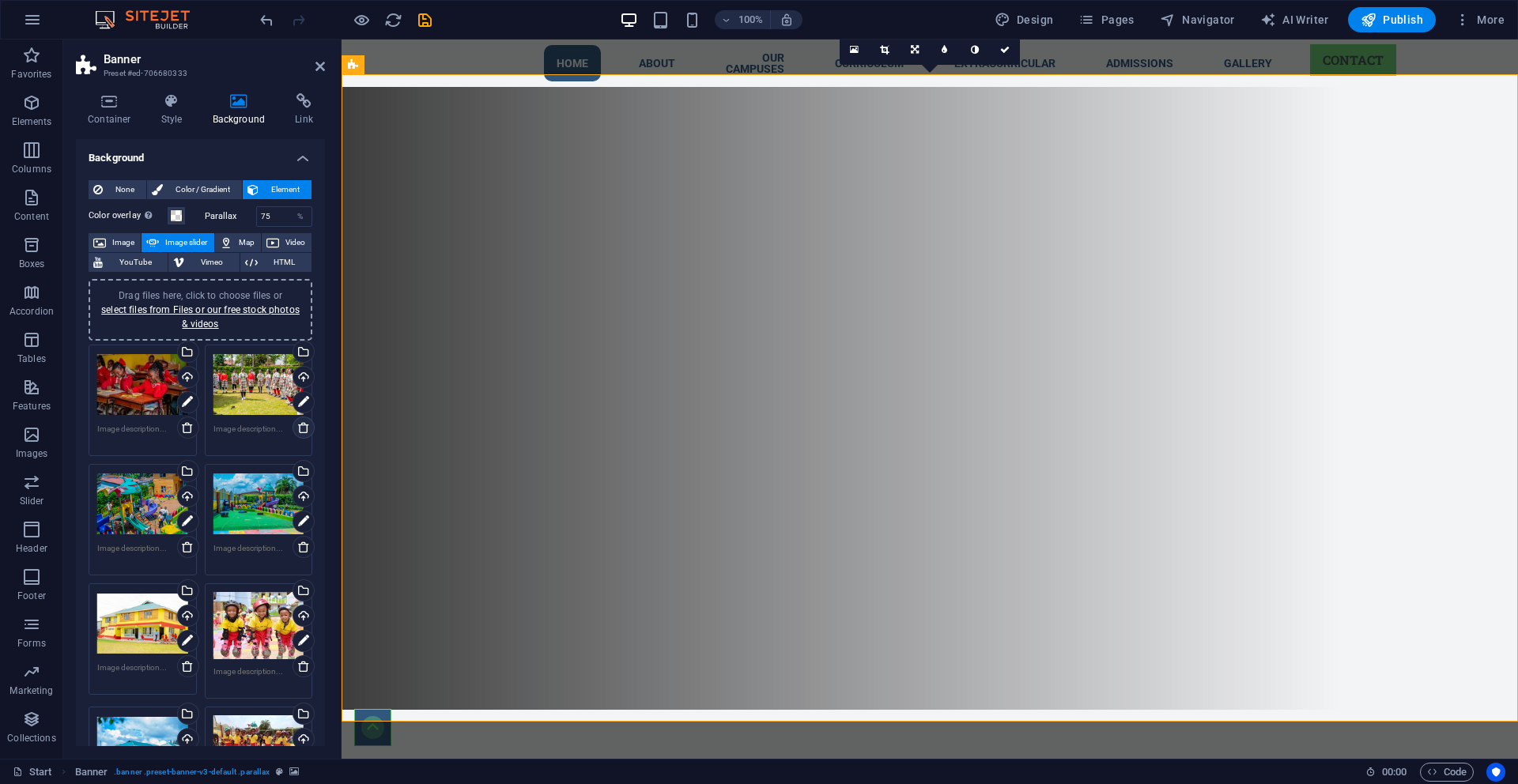
click at [299, 432] on icon at bounding box center [303, 427] width 12 height 12
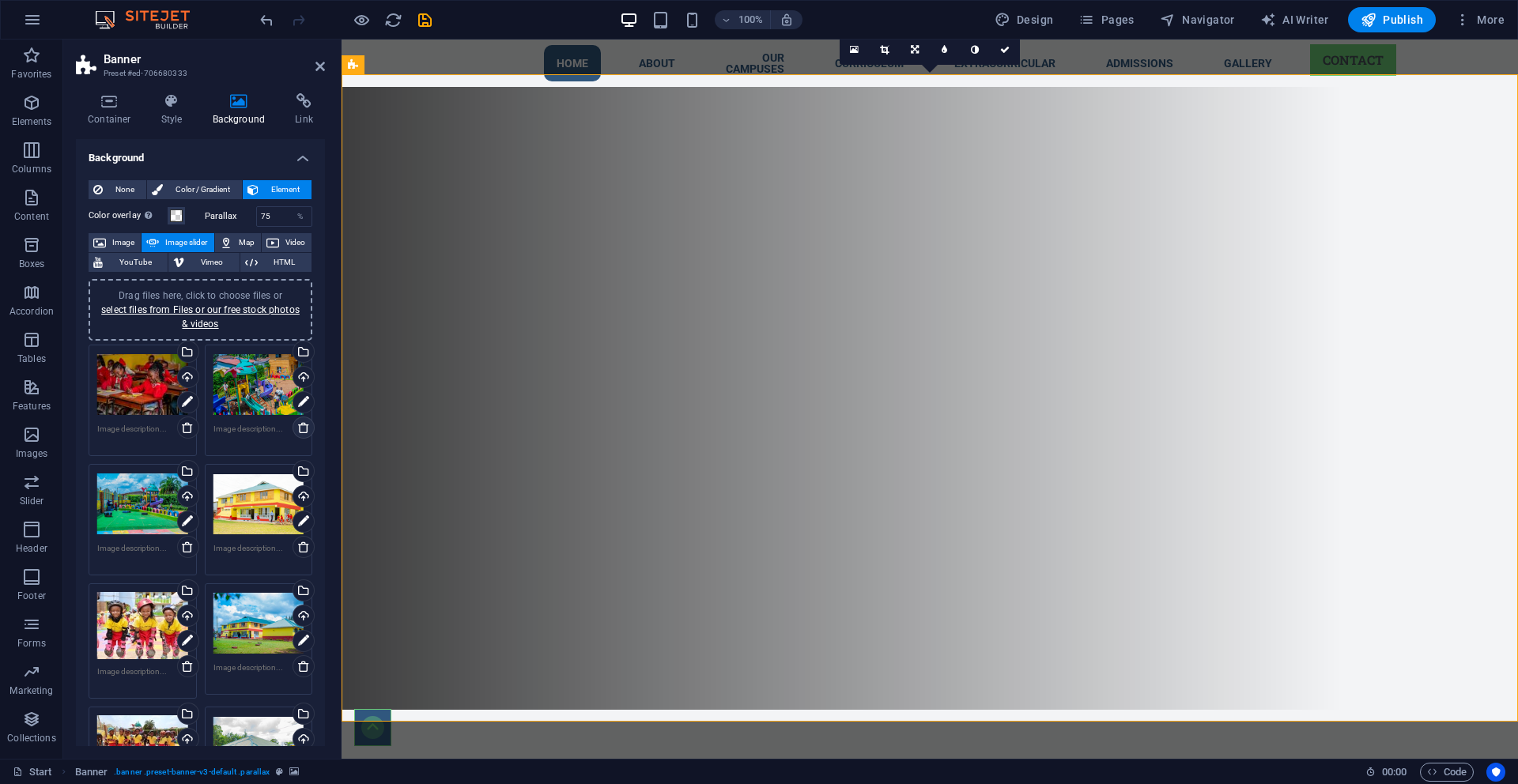
click at [299, 432] on icon at bounding box center [303, 427] width 12 height 12
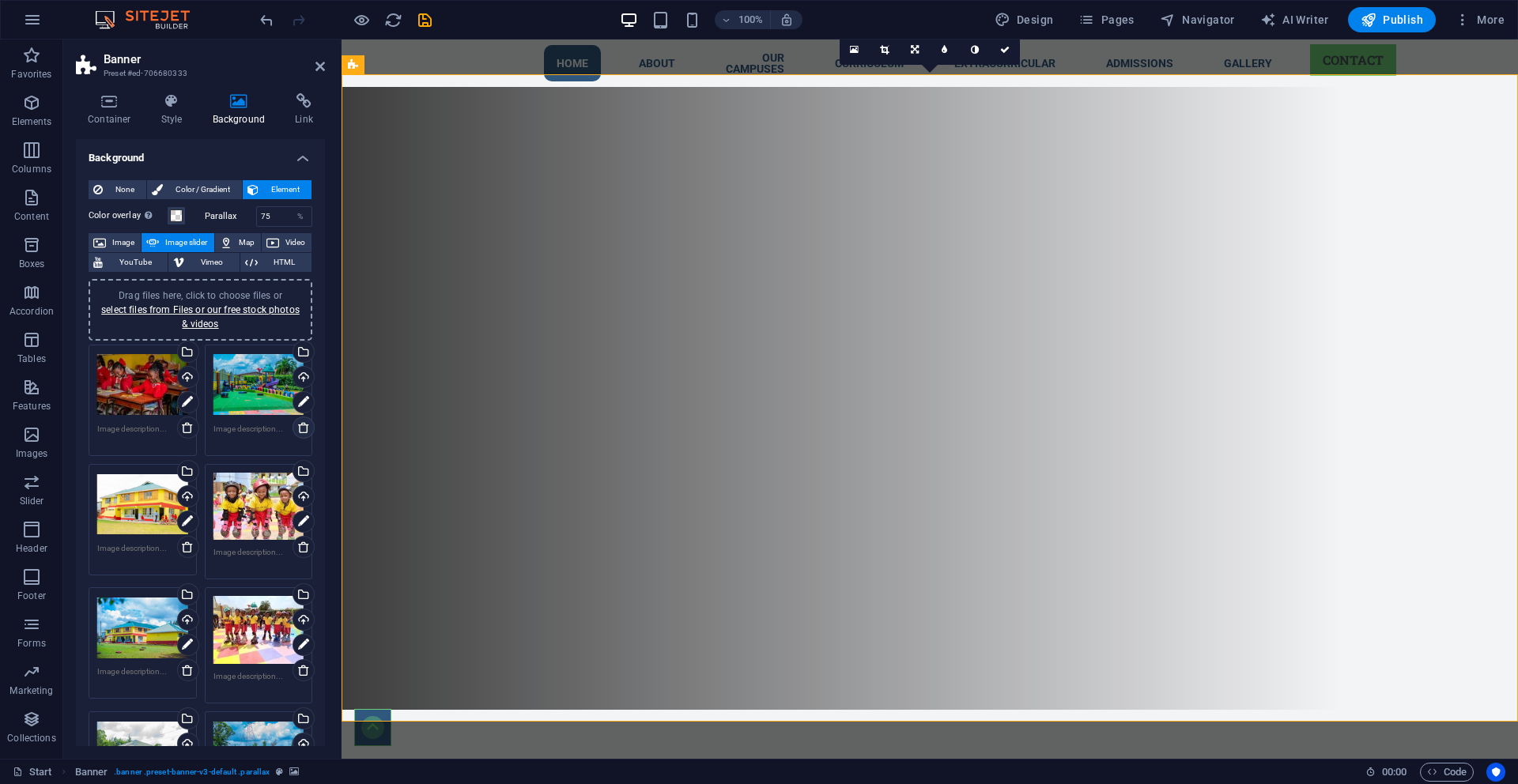
click at [299, 432] on icon at bounding box center [303, 427] width 12 height 12
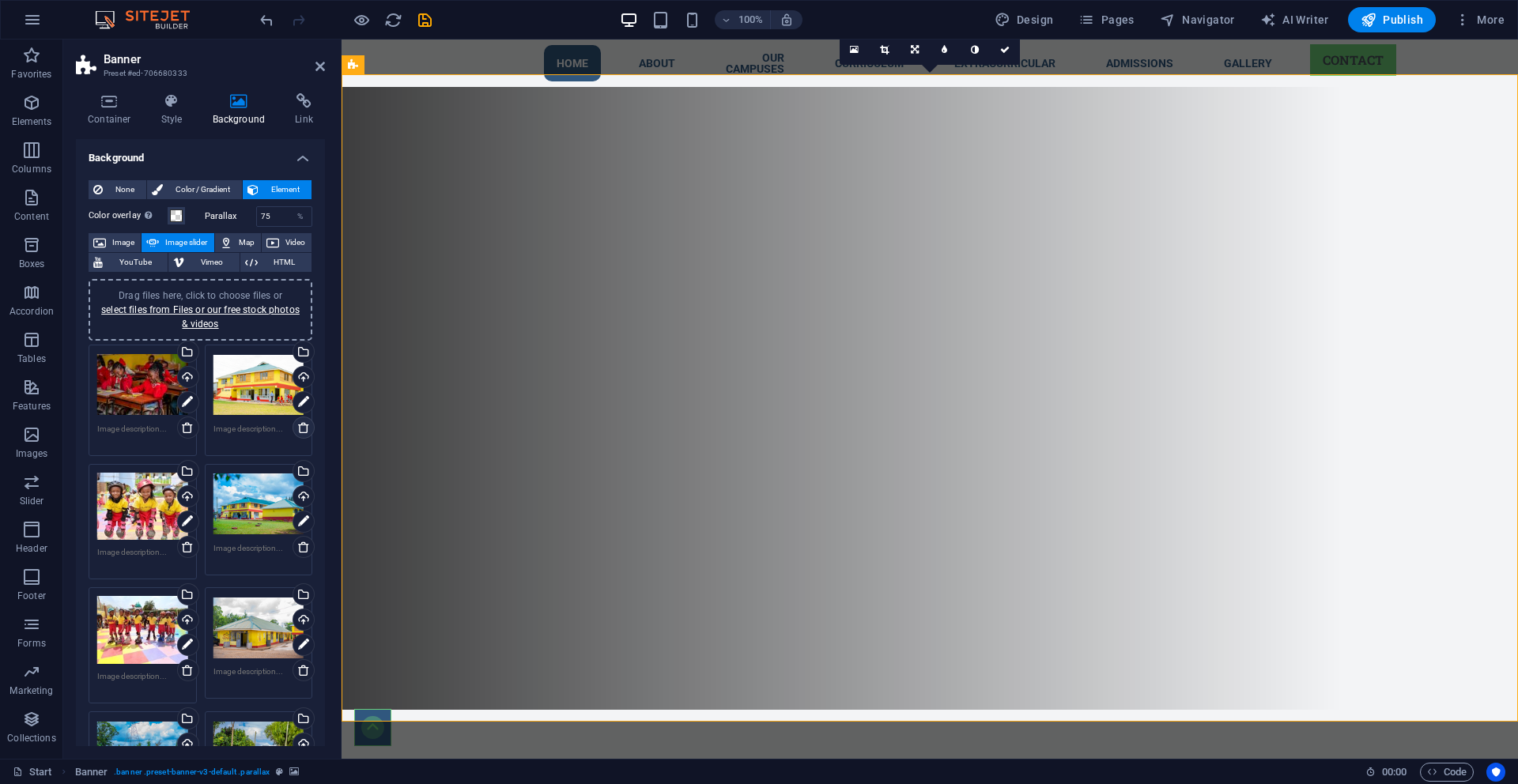
click at [299, 432] on icon at bounding box center [303, 427] width 12 height 12
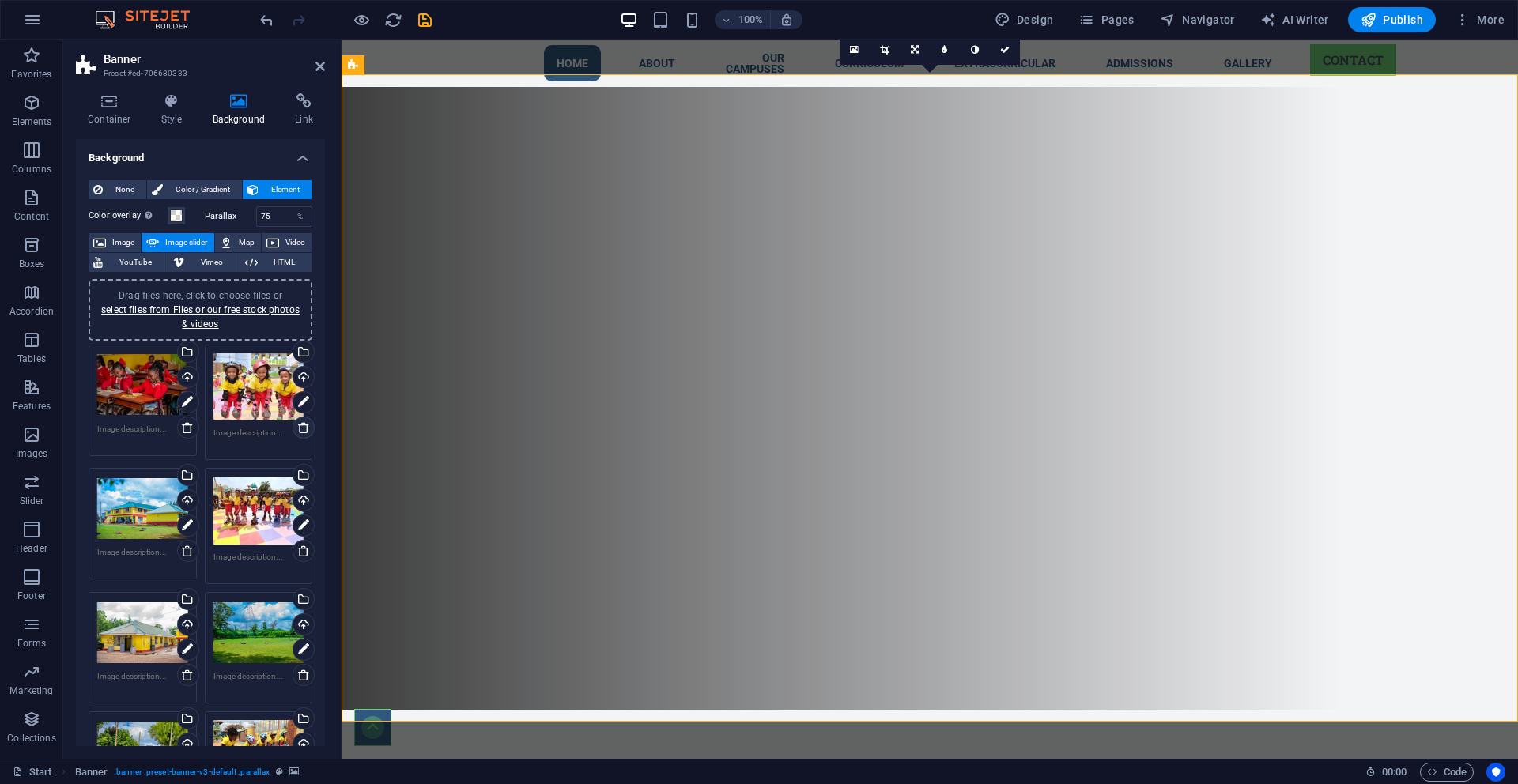
click at [299, 432] on icon at bounding box center [303, 427] width 12 height 12
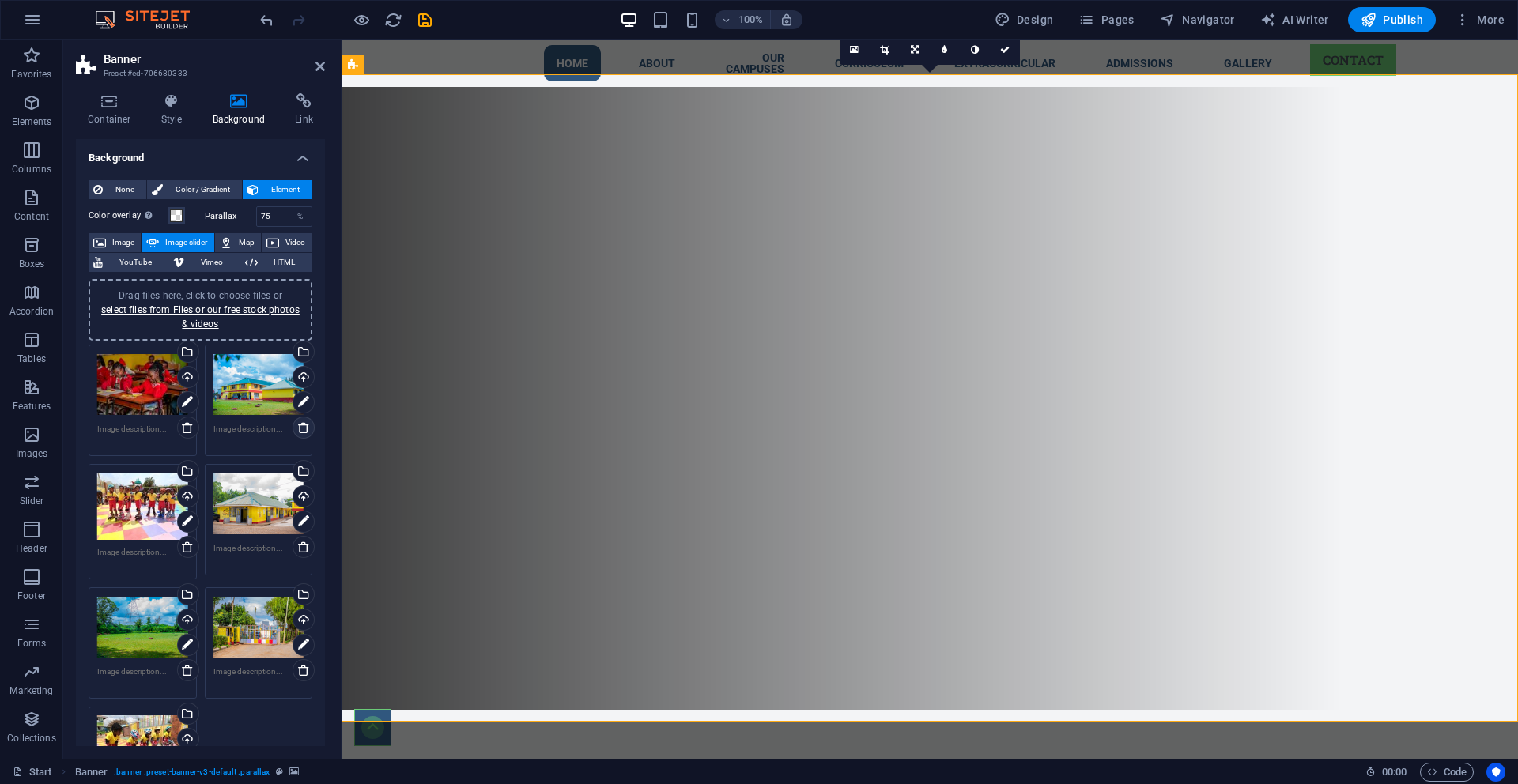
click at [299, 432] on icon at bounding box center [303, 427] width 12 height 12
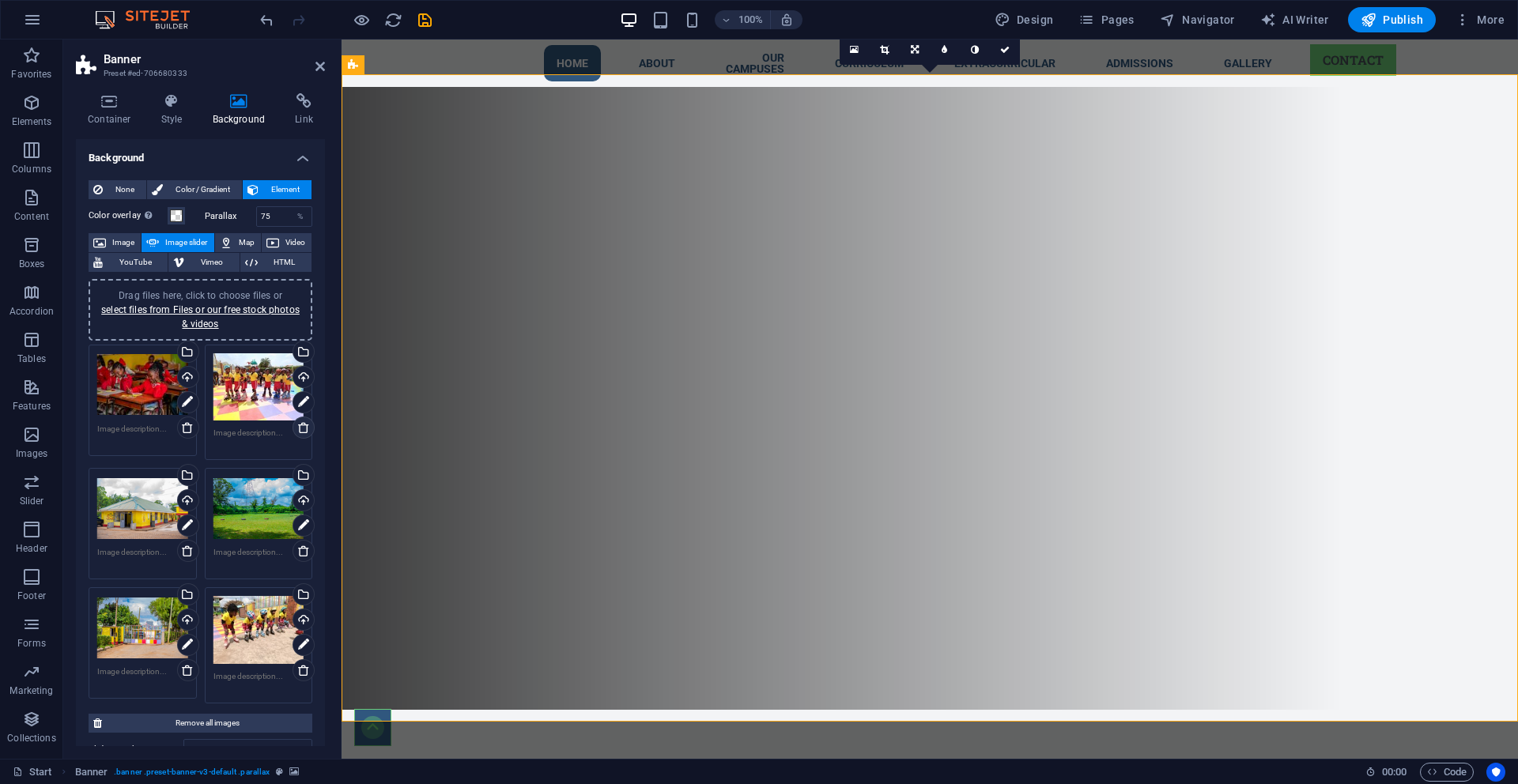
click at [299, 432] on icon at bounding box center [303, 427] width 12 height 12
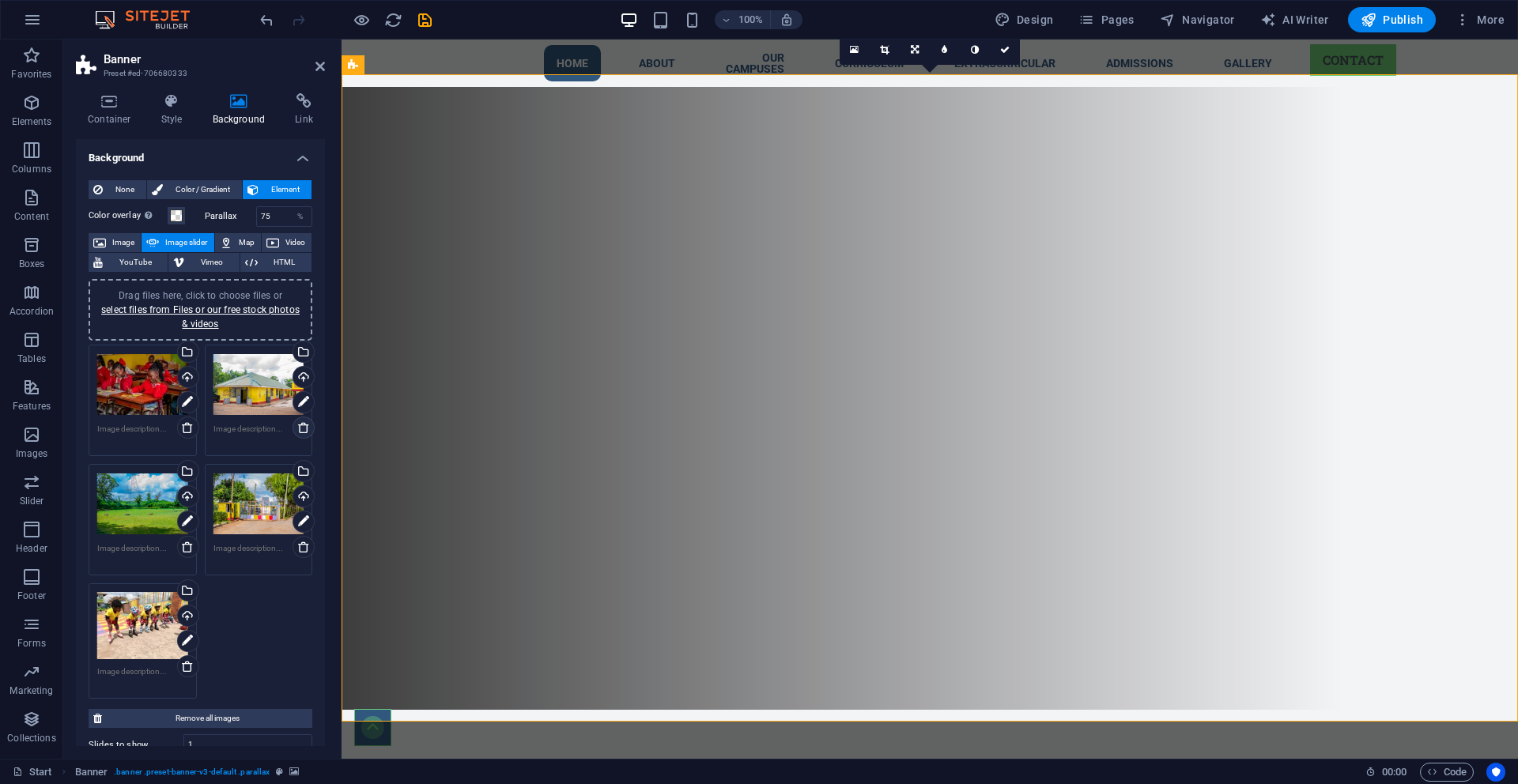
click at [299, 432] on icon at bounding box center [303, 427] width 12 height 12
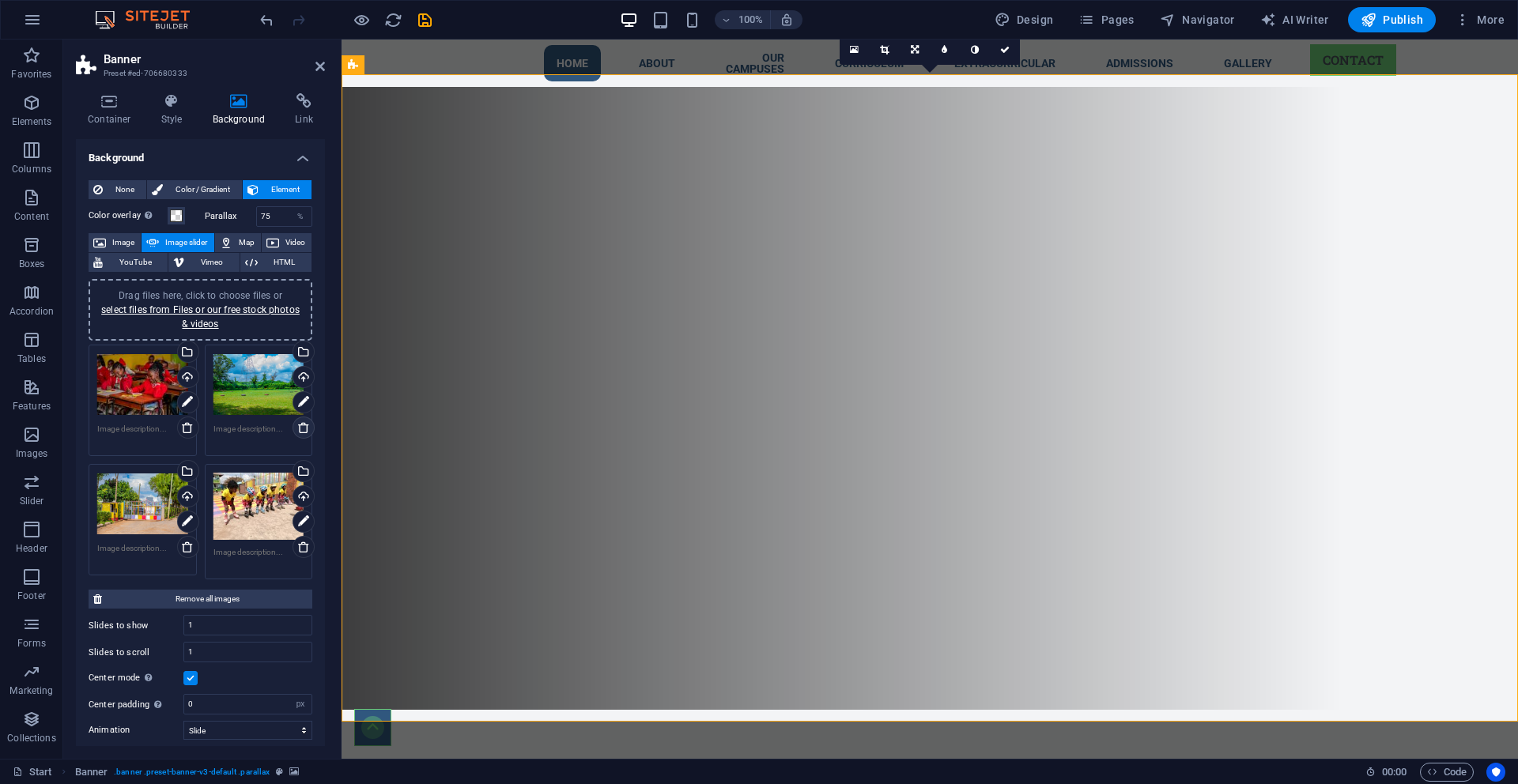
click at [299, 432] on icon at bounding box center [303, 427] width 12 height 12
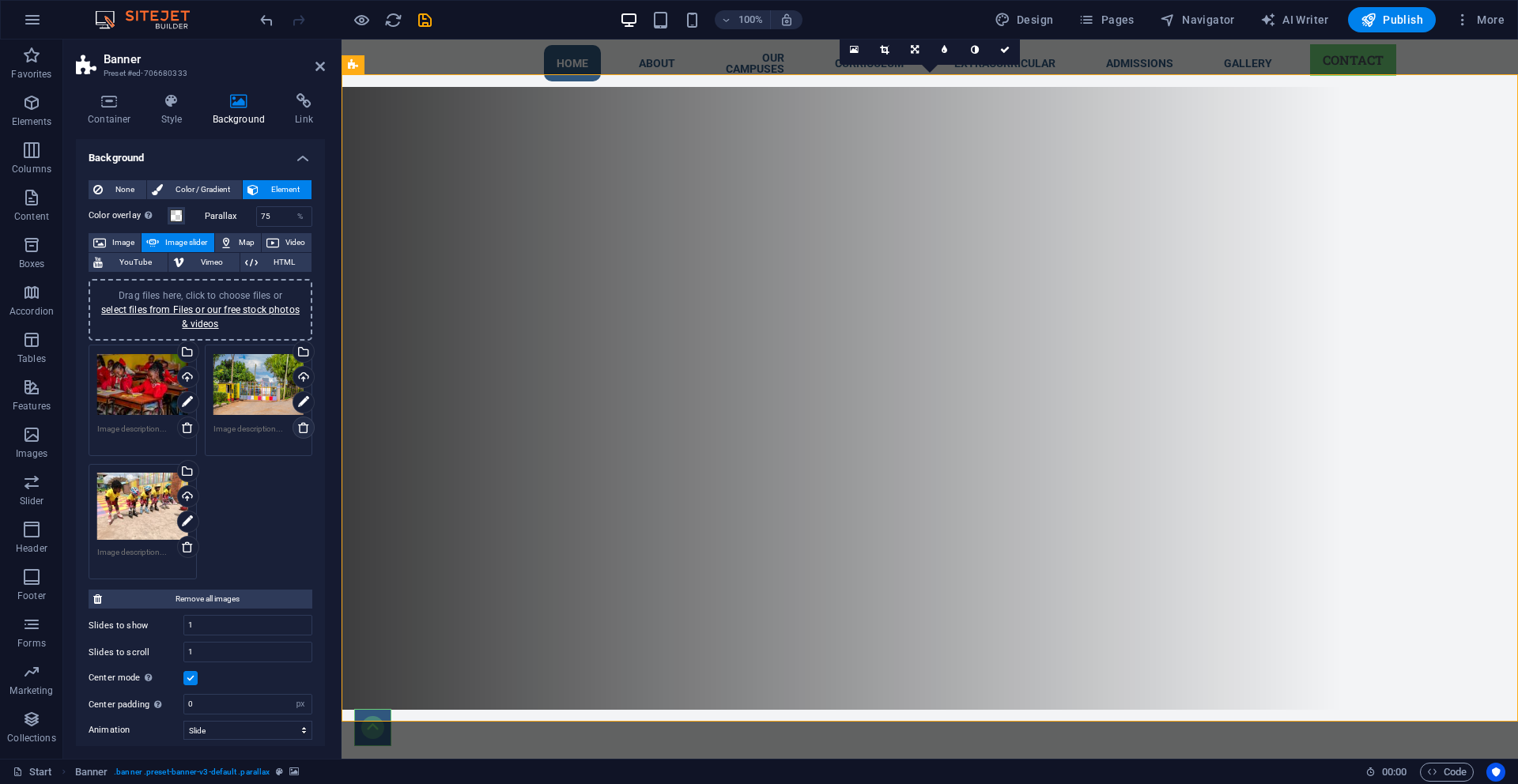
click at [299, 432] on icon at bounding box center [303, 427] width 12 height 12
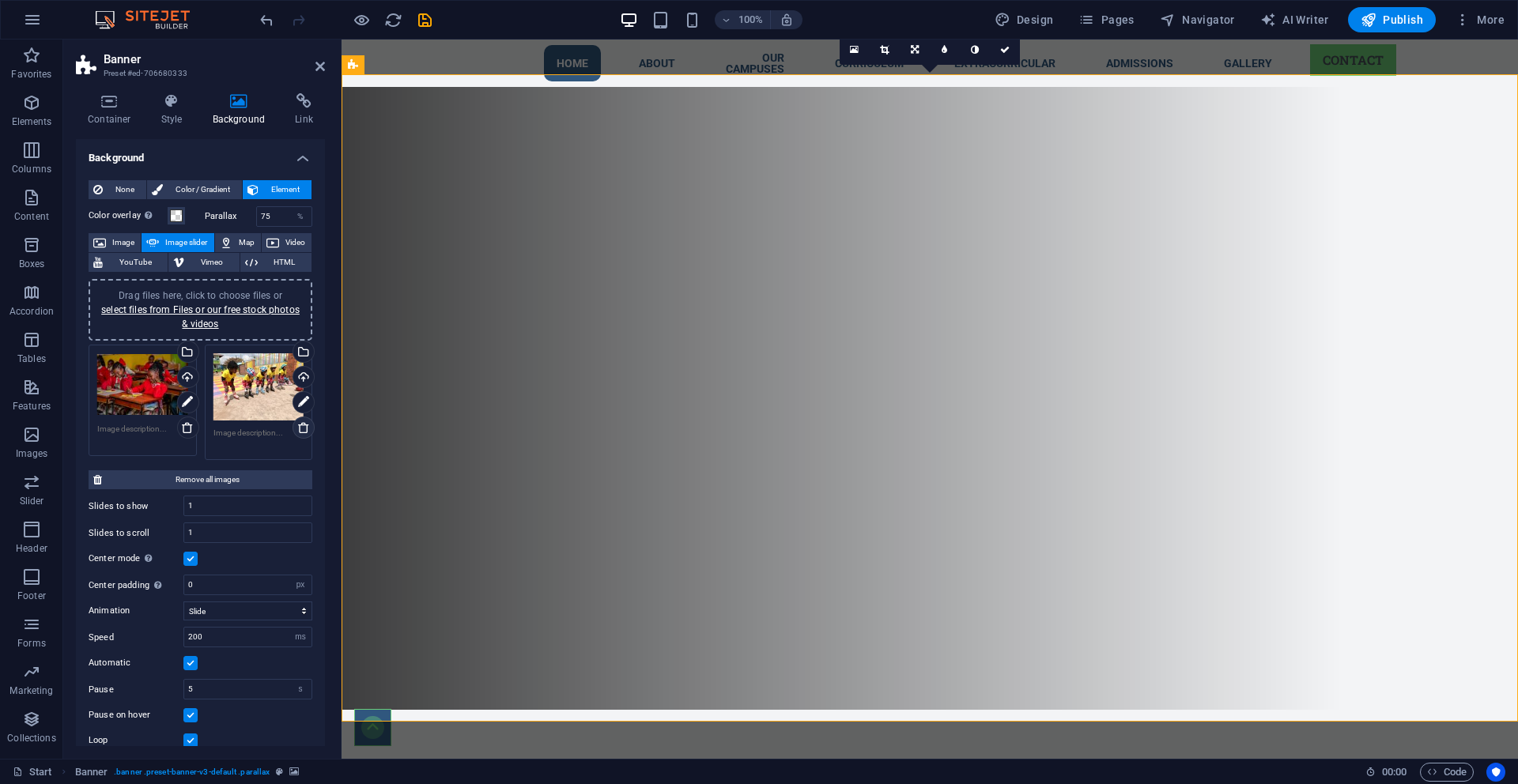
click at [299, 432] on icon at bounding box center [303, 427] width 12 height 12
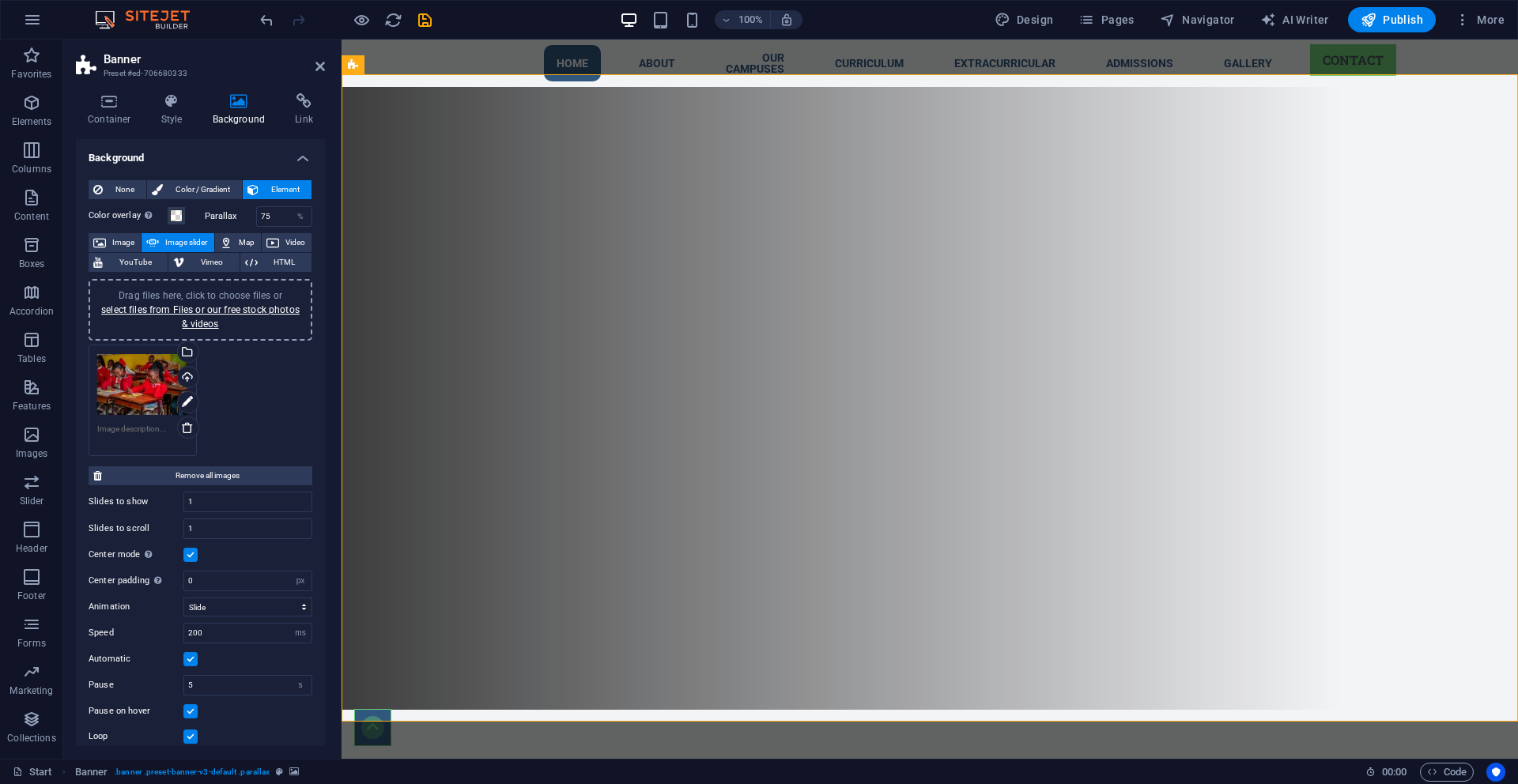
click at [252, 403] on div "Drag files here, click to choose files or select files from Files or our free s…" at bounding box center [200, 401] width 232 height 120
click at [149, 361] on div "Drag files here, click to choose files or select files from Files or our free s…" at bounding box center [143, 384] width 91 height 63
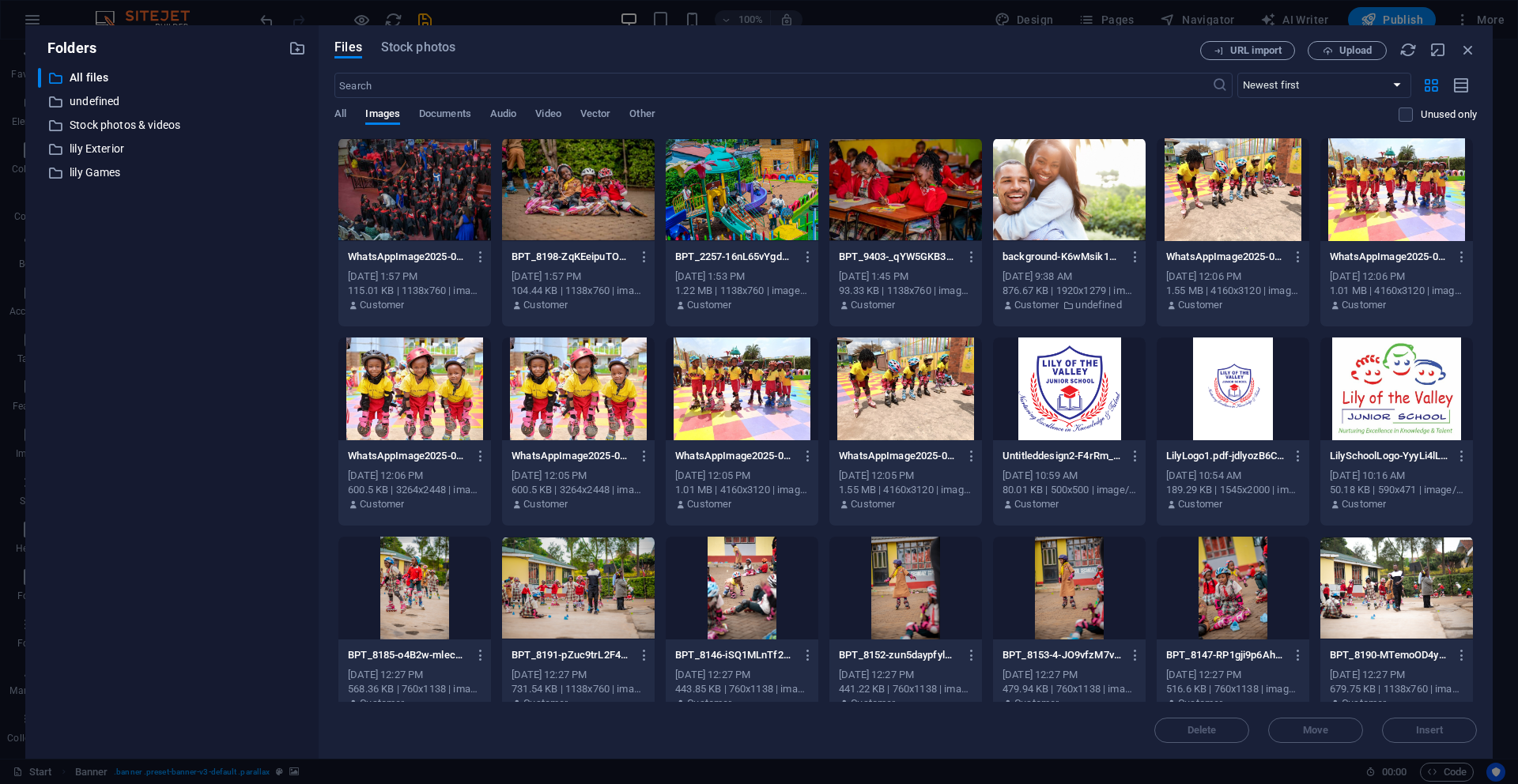
click at [149, 361] on div "​ All files All files ​ undefined undefined ​ Stock photos & videos Stock photo…" at bounding box center [171, 407] width 268 height 678
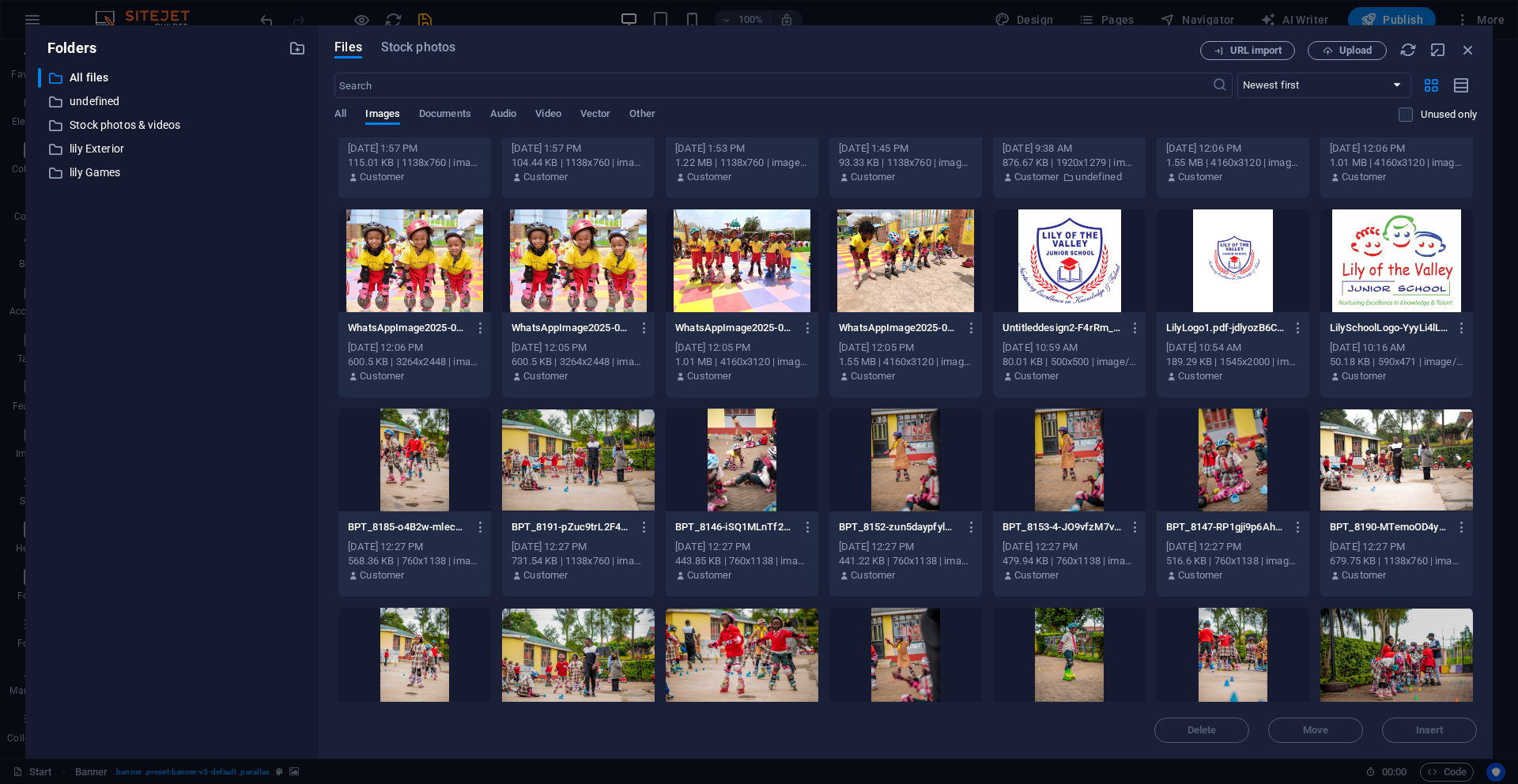
scroll to position [134, 0]
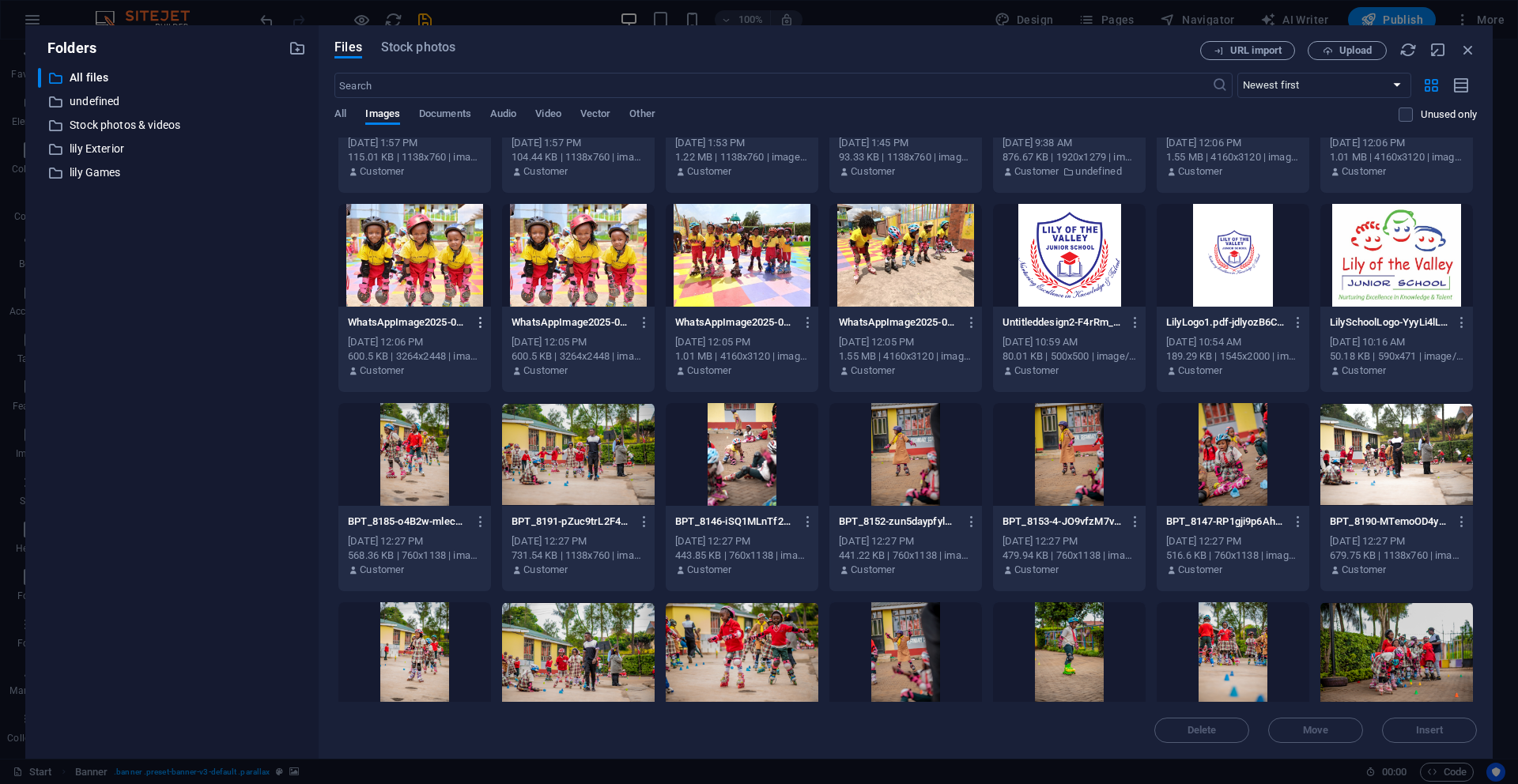
click at [481, 317] on icon "button" at bounding box center [481, 322] width 15 height 14
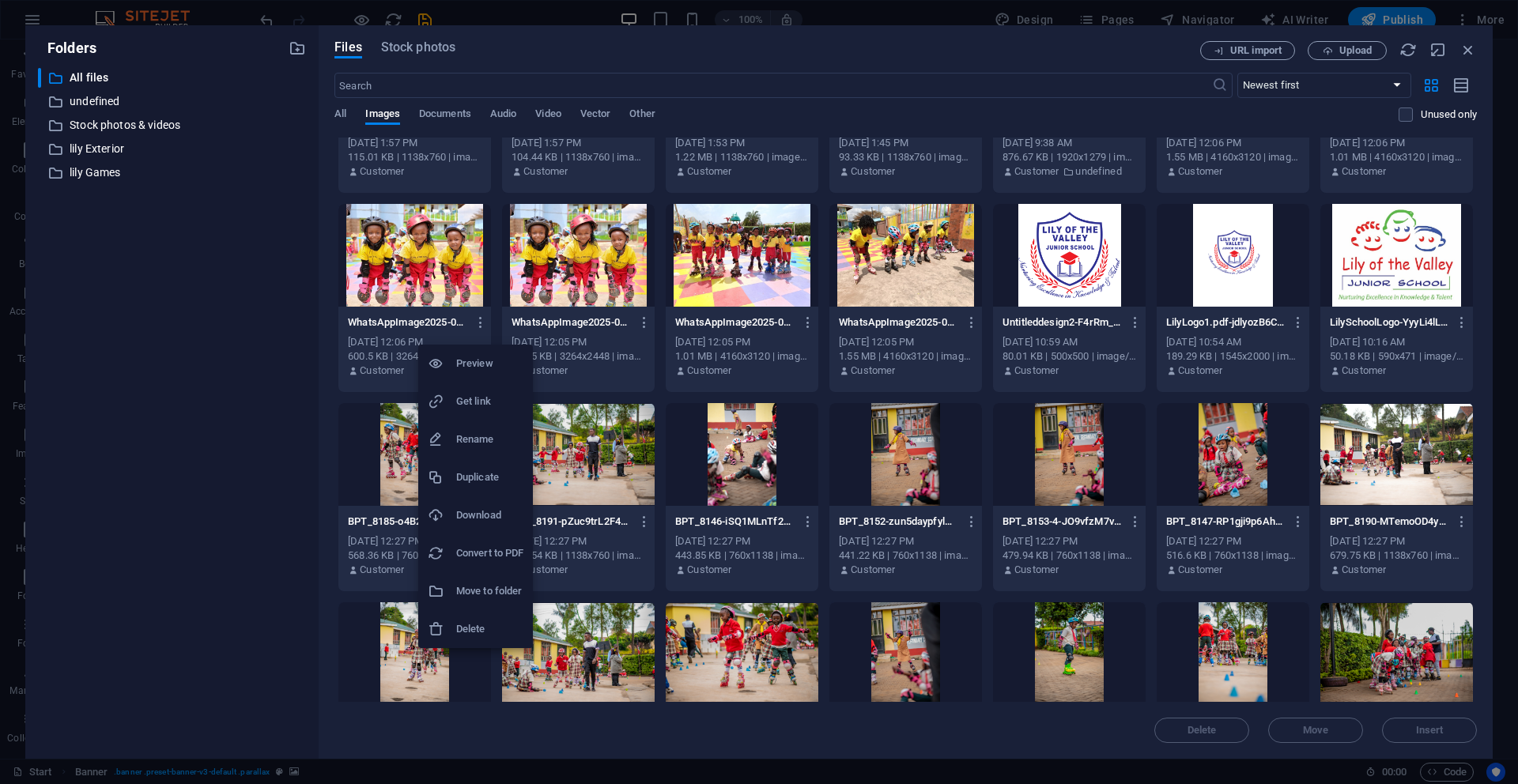
click at [473, 509] on h6 "Download" at bounding box center [490, 514] width 67 height 19
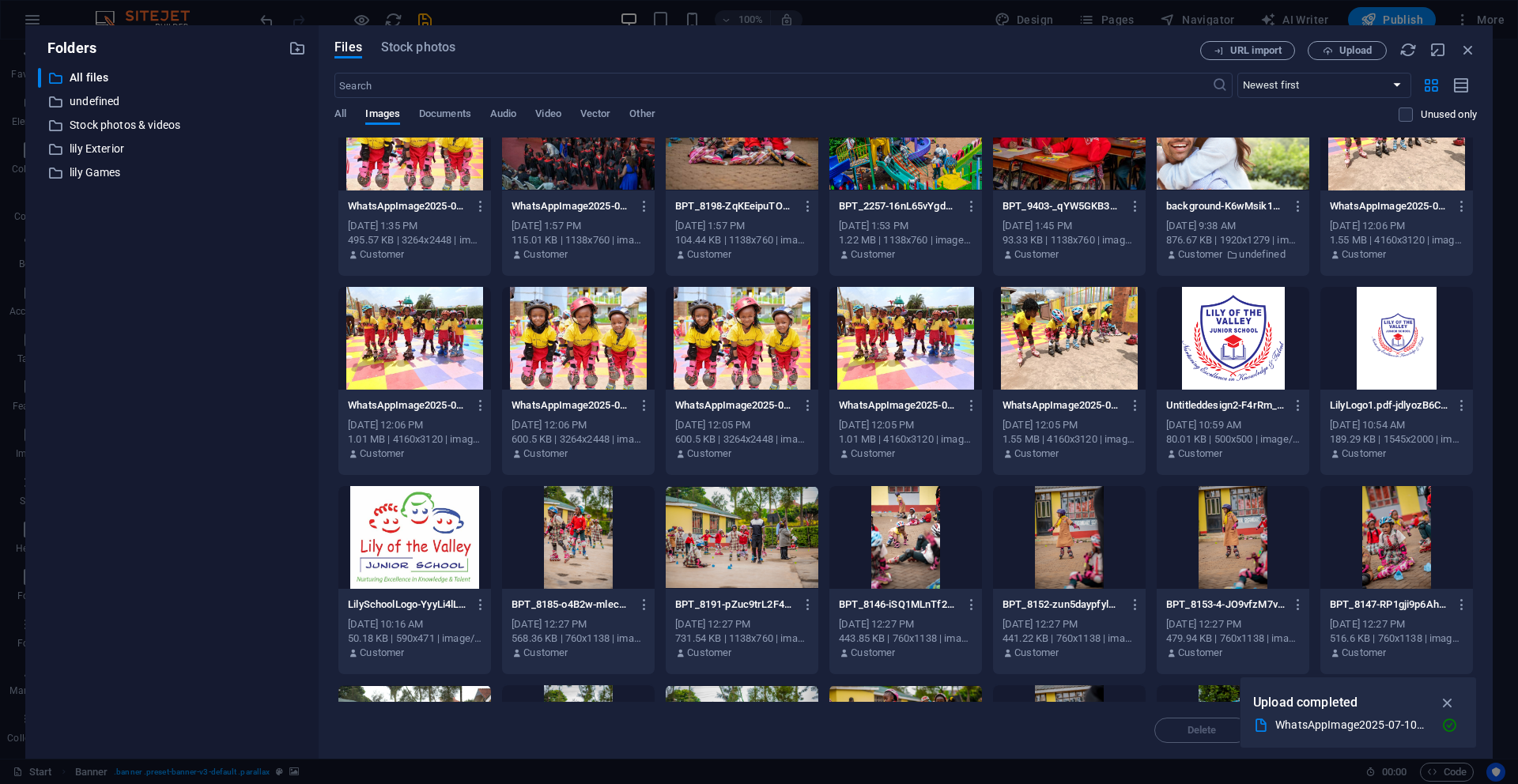
scroll to position [0, 0]
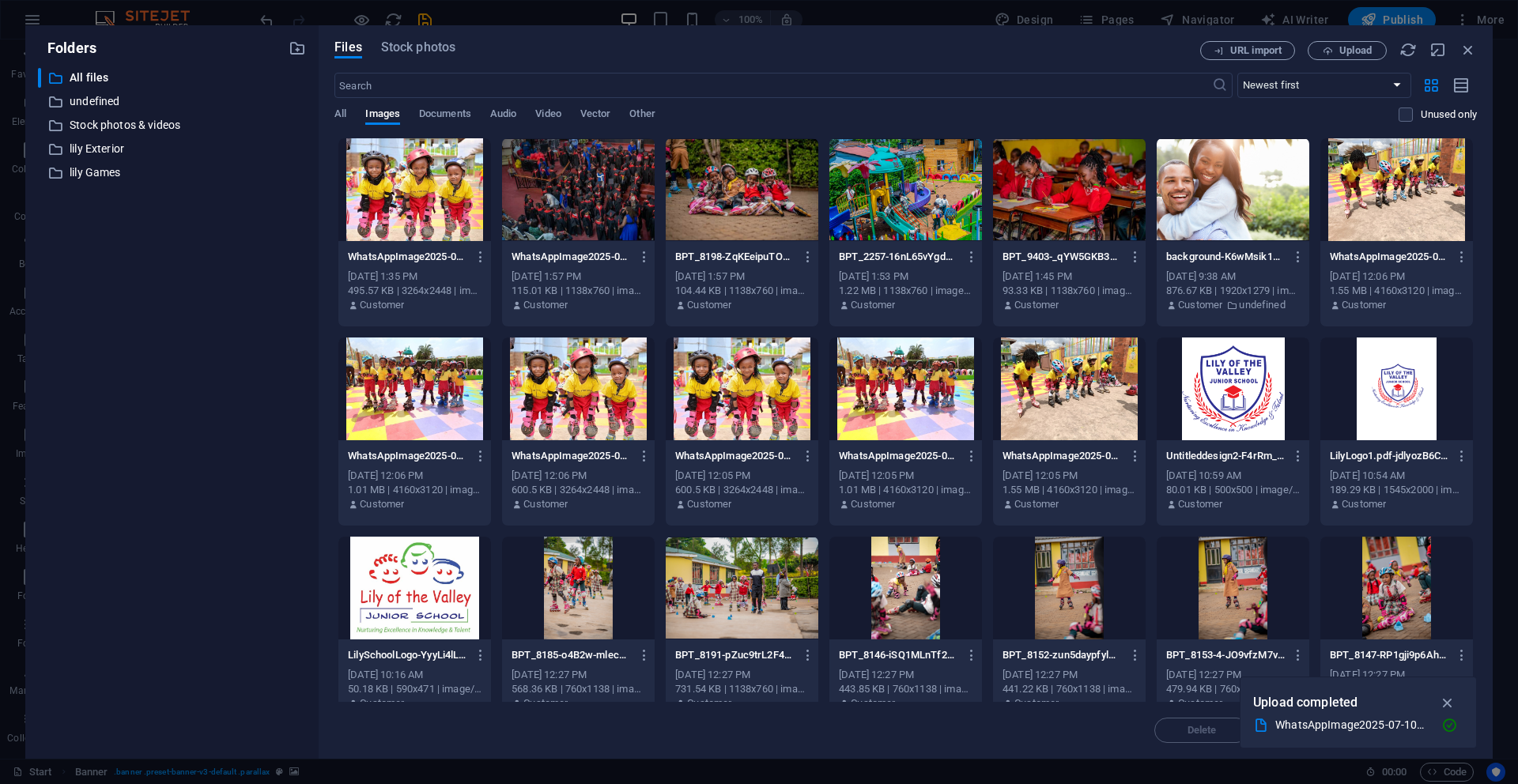
click at [416, 223] on div at bounding box center [415, 189] width 152 height 102
click at [1449, 706] on icon "button" at bounding box center [1448, 702] width 18 height 17
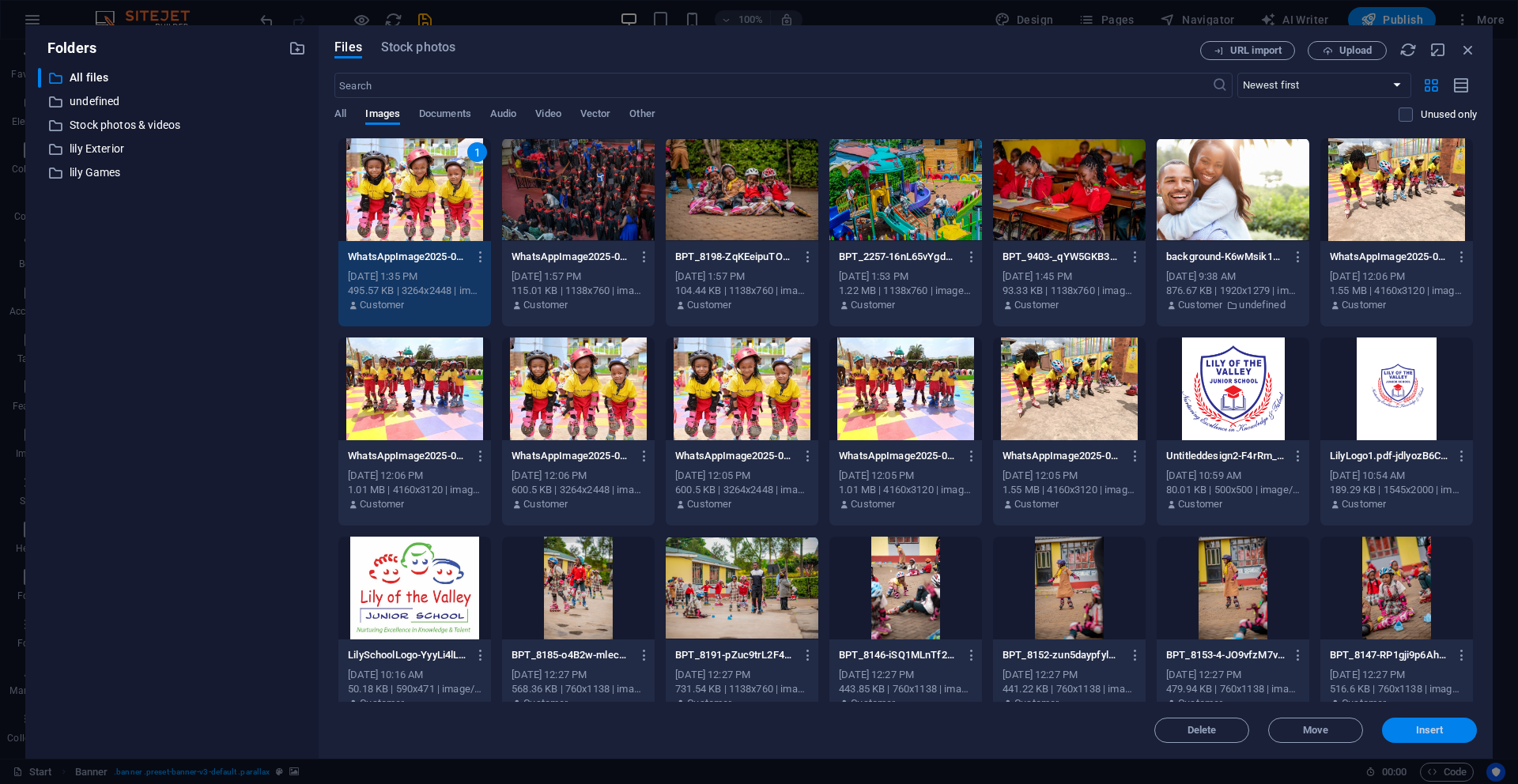
click at [1413, 732] on span "Insert" at bounding box center [1429, 731] width 82 height 10
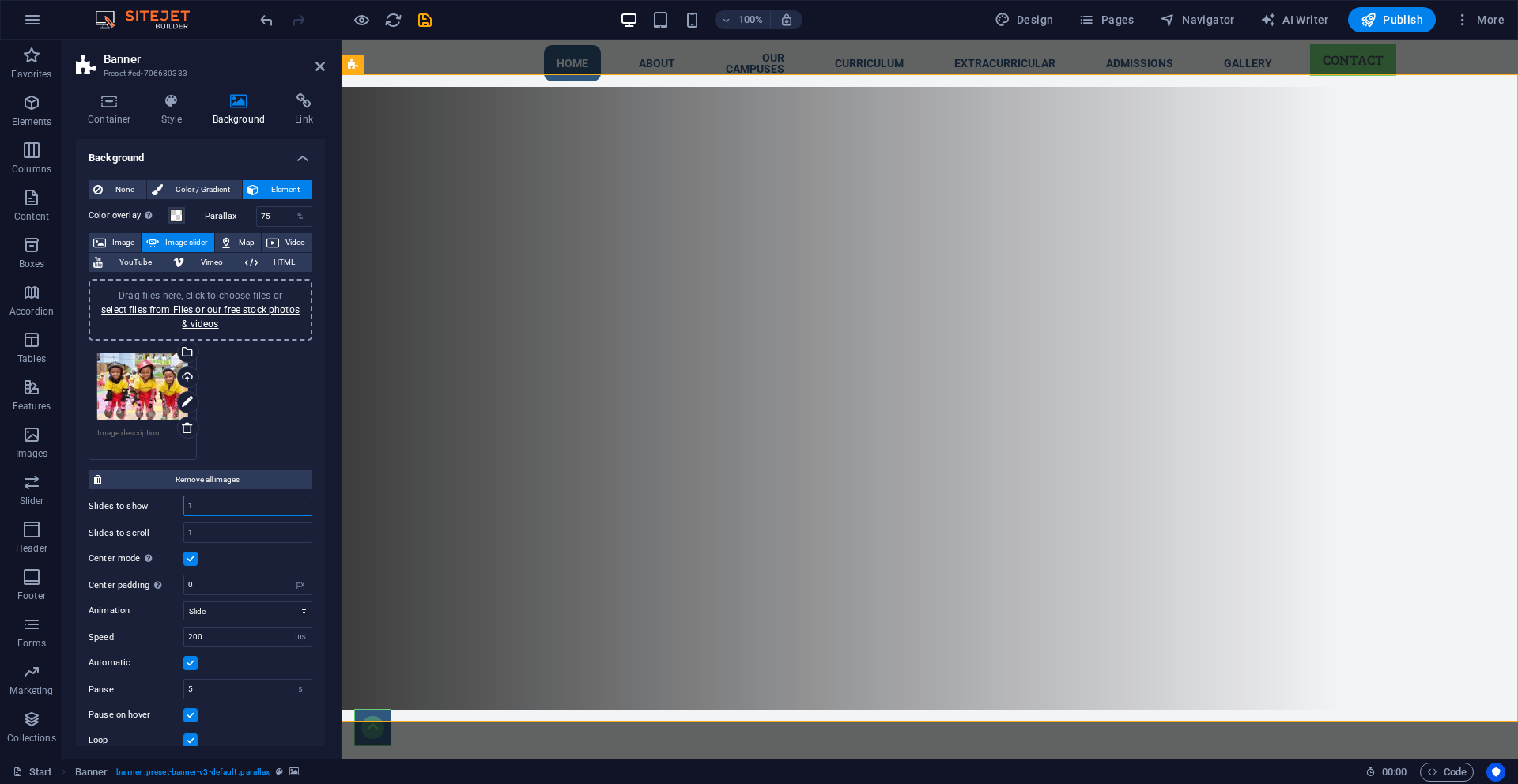
click at [248, 509] on input "1" at bounding box center [248, 505] width 127 height 19
type input "1"
type input "8"
click at [293, 377] on div "Drag files here, click to choose files or select files from Files or our free s…" at bounding box center [200, 402] width 232 height 124
click at [218, 360] on div "Drag files here, click to choose files or select files from Files or our free s…" at bounding box center [200, 402] width 232 height 124
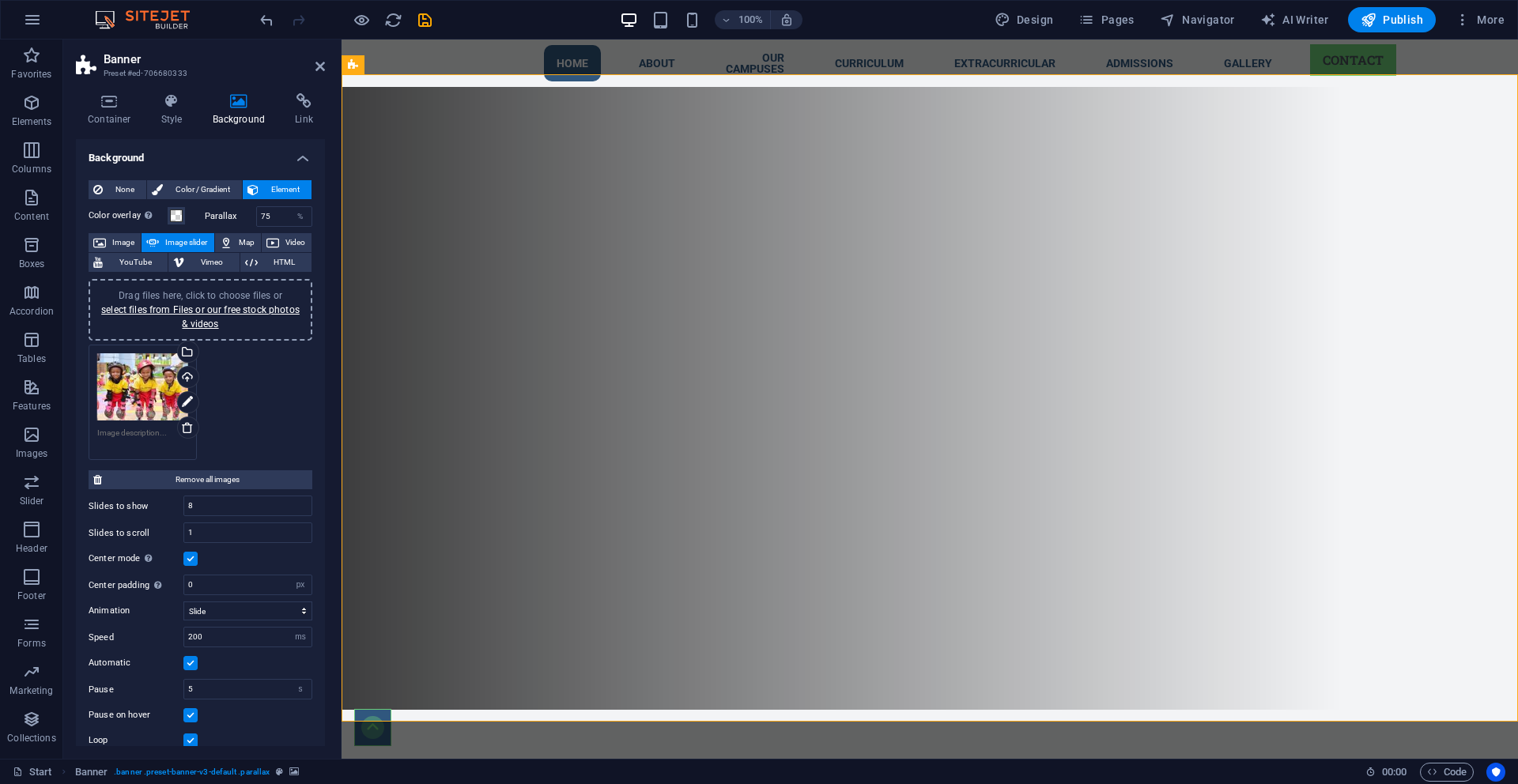
click at [197, 316] on div "Drag files here, click to choose files or select files from Files or our free s…" at bounding box center [201, 310] width 205 height 43
click at [189, 293] on span "Drag files here, click to choose files or select files from Files or our free s…" at bounding box center [200, 310] width 198 height 39
click at [118, 395] on div "Drag files here, click to choose files or select files from Files or our free s…" at bounding box center [143, 387] width 91 height 68
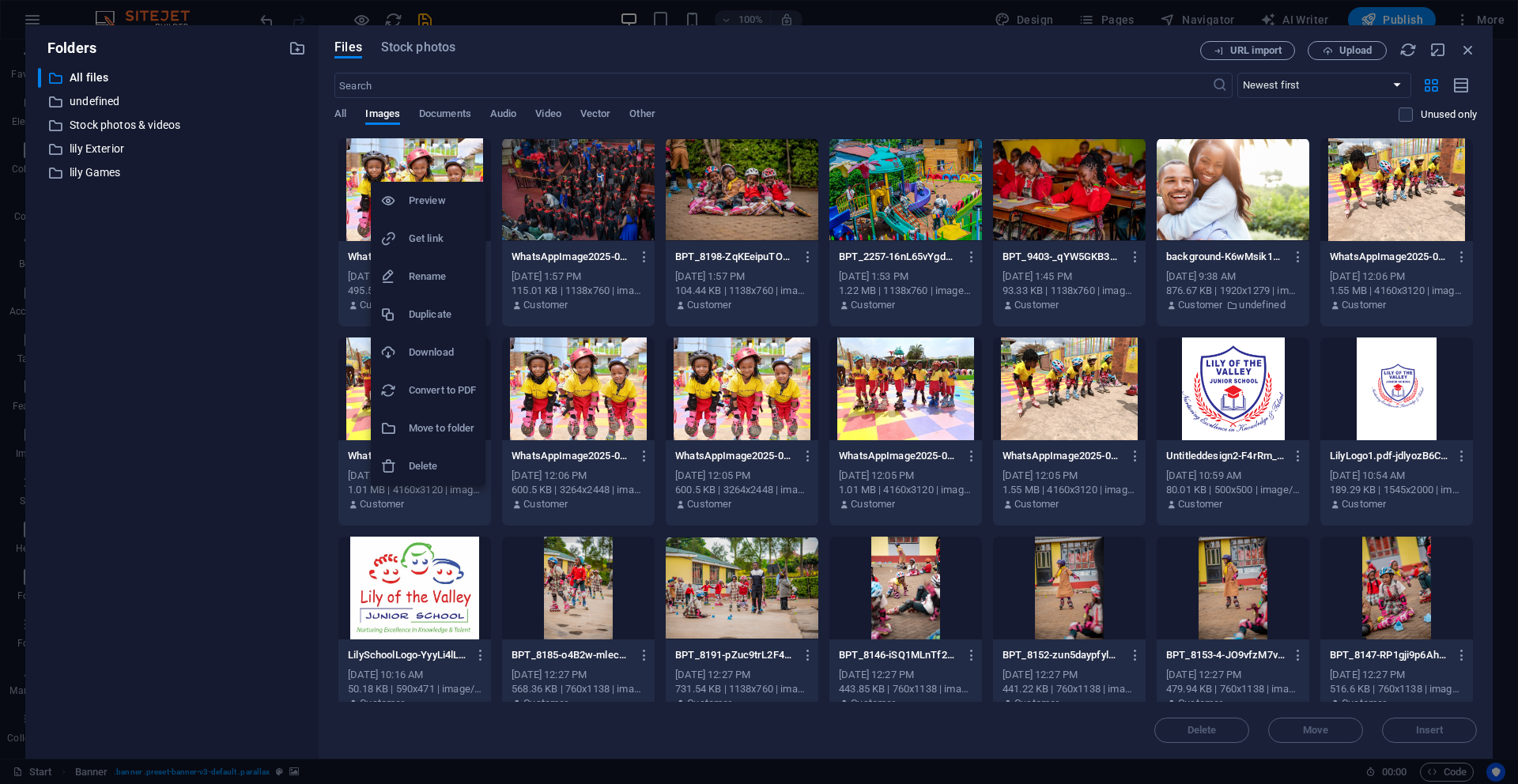
click at [1469, 55] on div at bounding box center [759, 392] width 1518 height 784
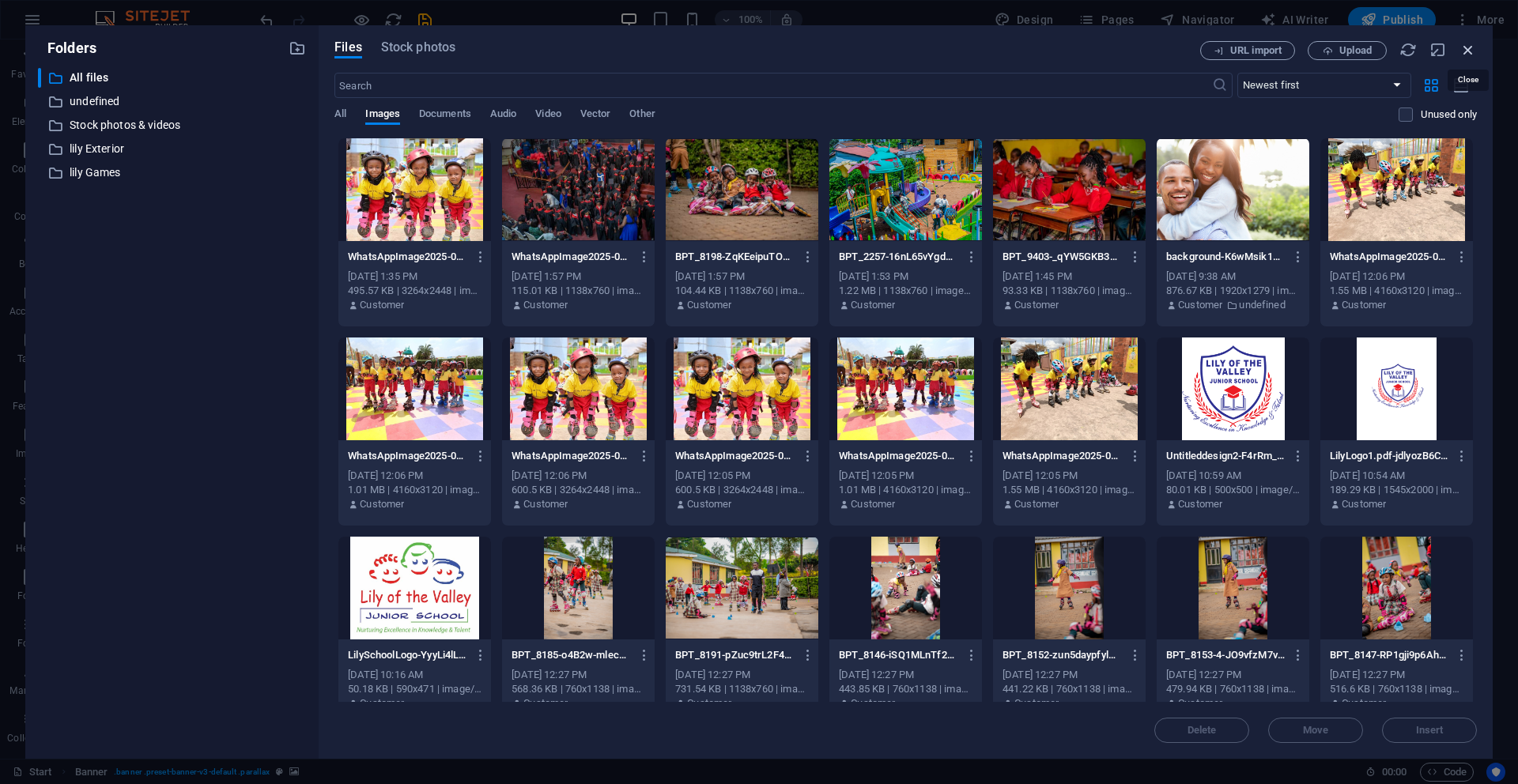
click at [1472, 52] on icon "button" at bounding box center [1468, 49] width 17 height 17
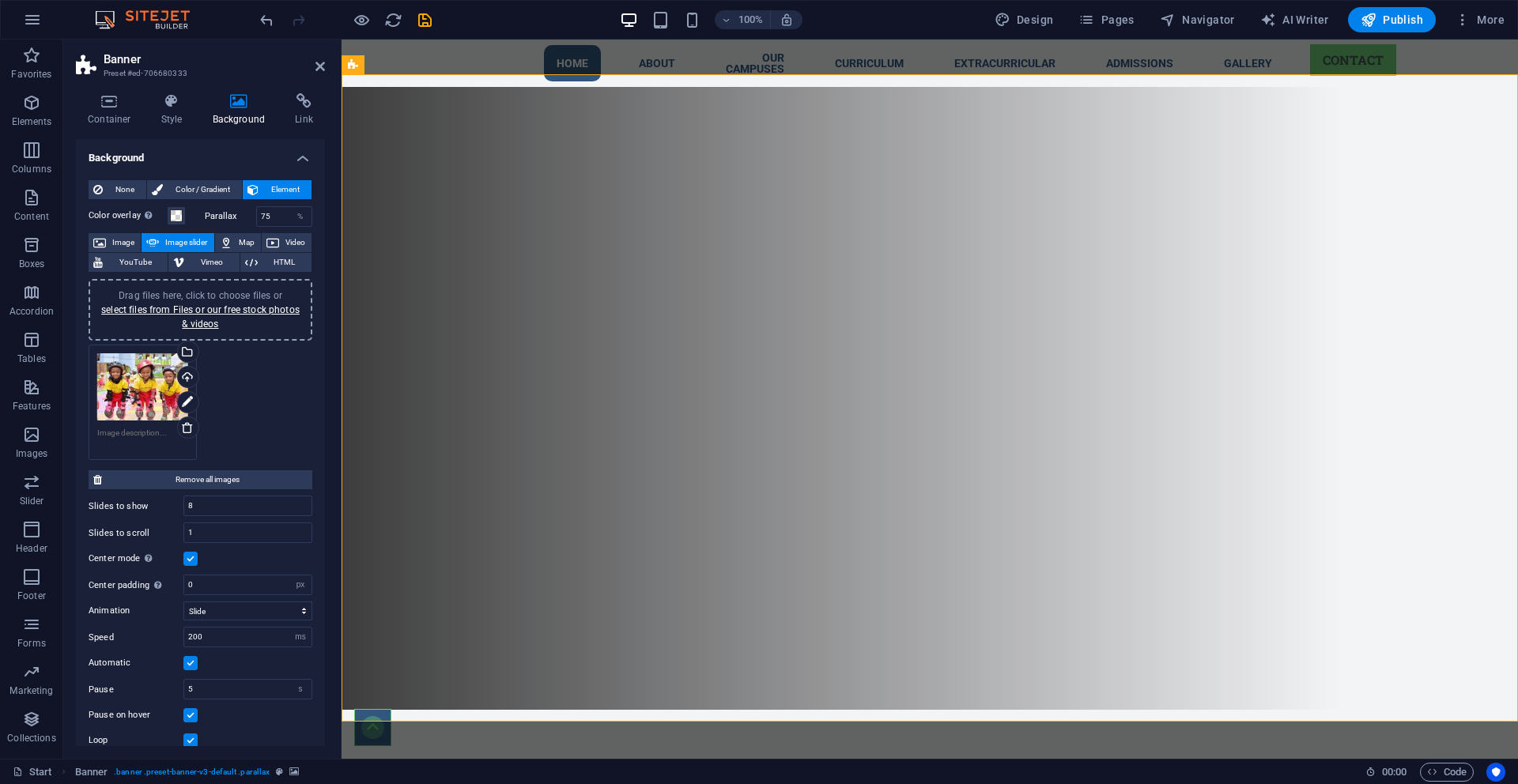
click at [166, 245] on span "Image slider" at bounding box center [186, 242] width 45 height 19
click at [141, 306] on link "select files from Files or our free stock photos & videos" at bounding box center [200, 316] width 198 height 25
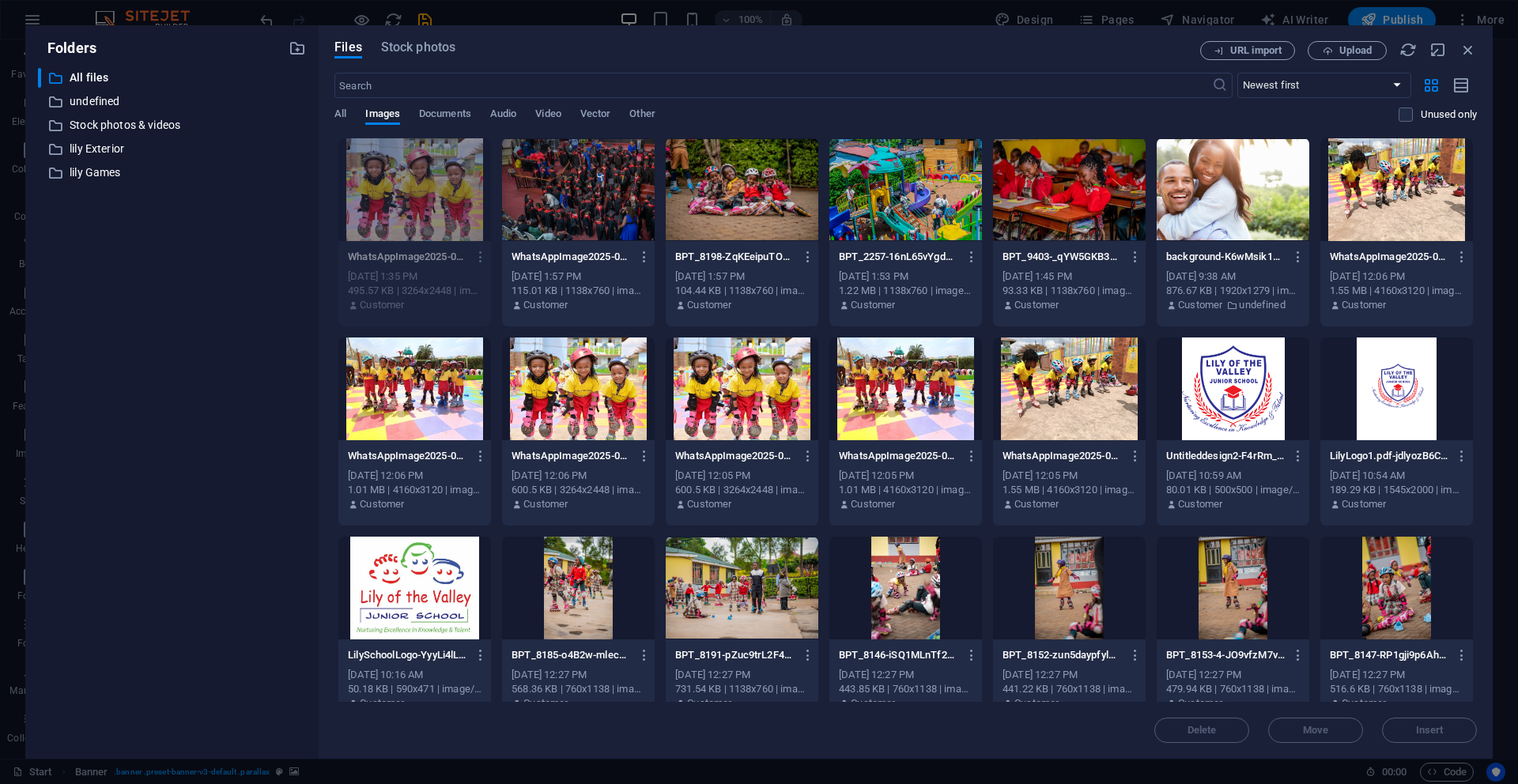
click at [1056, 191] on div at bounding box center [1070, 189] width 152 height 102
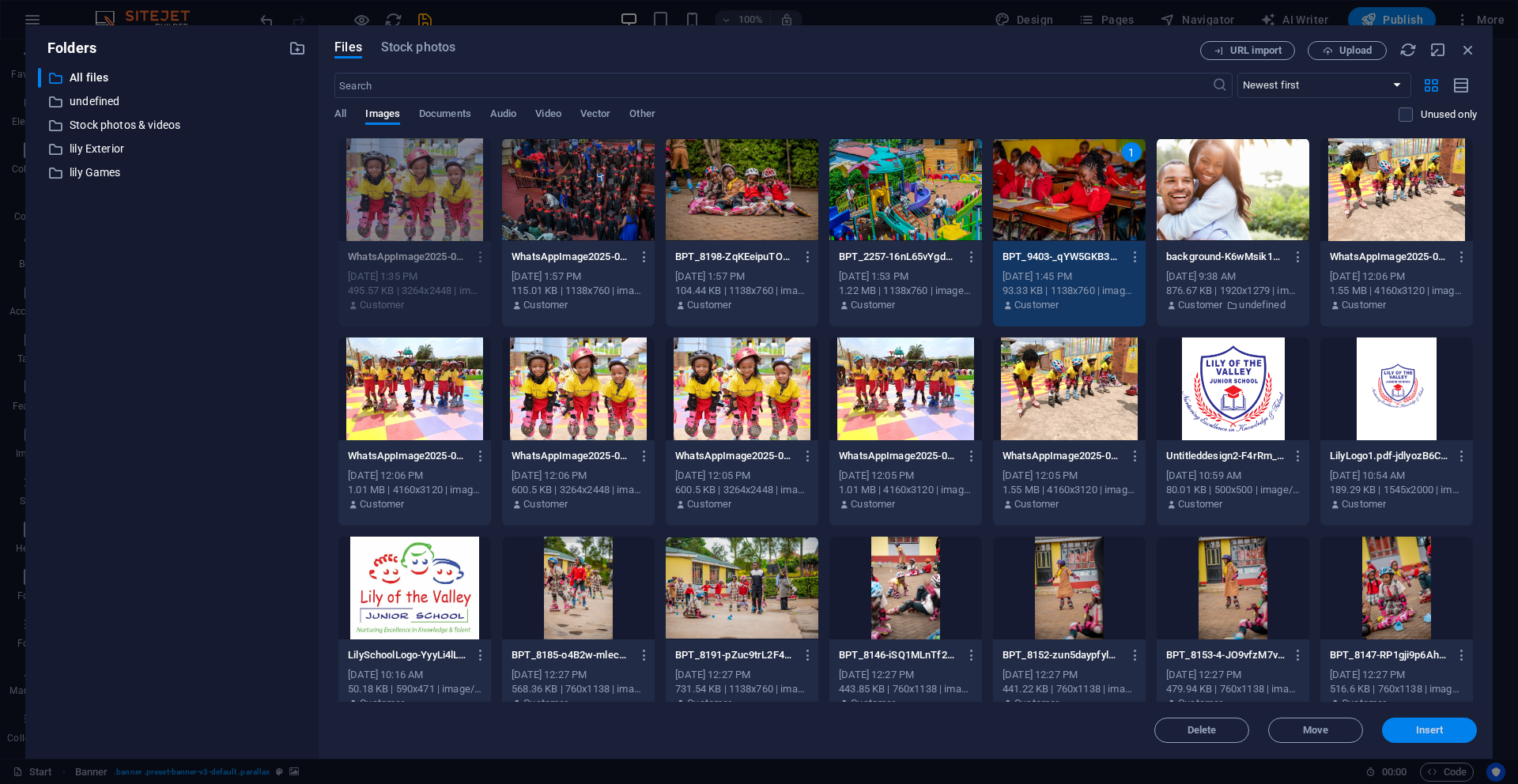
click at [1425, 738] on button "Insert" at bounding box center [1429, 730] width 95 height 25
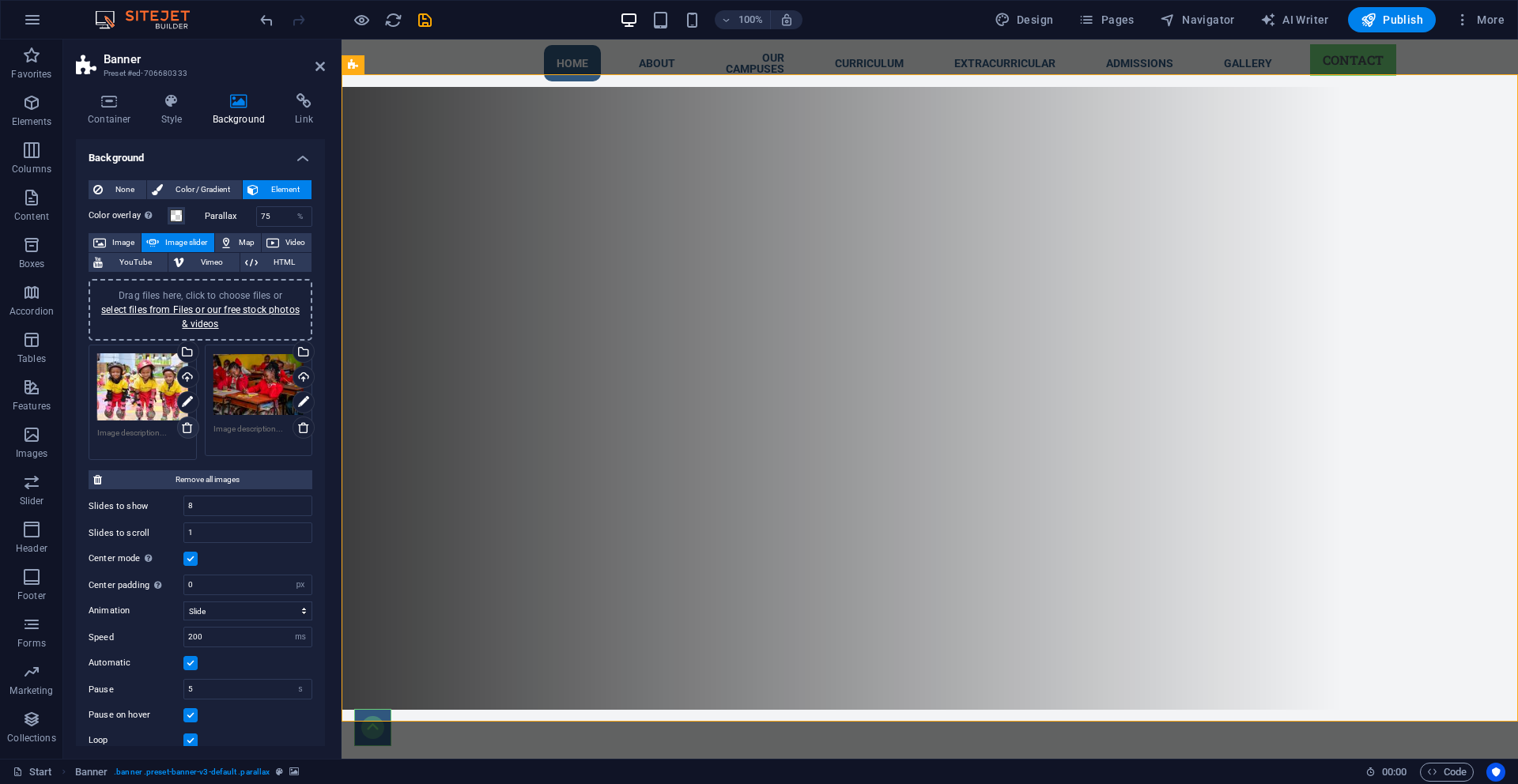
click at [185, 427] on icon at bounding box center [187, 427] width 12 height 12
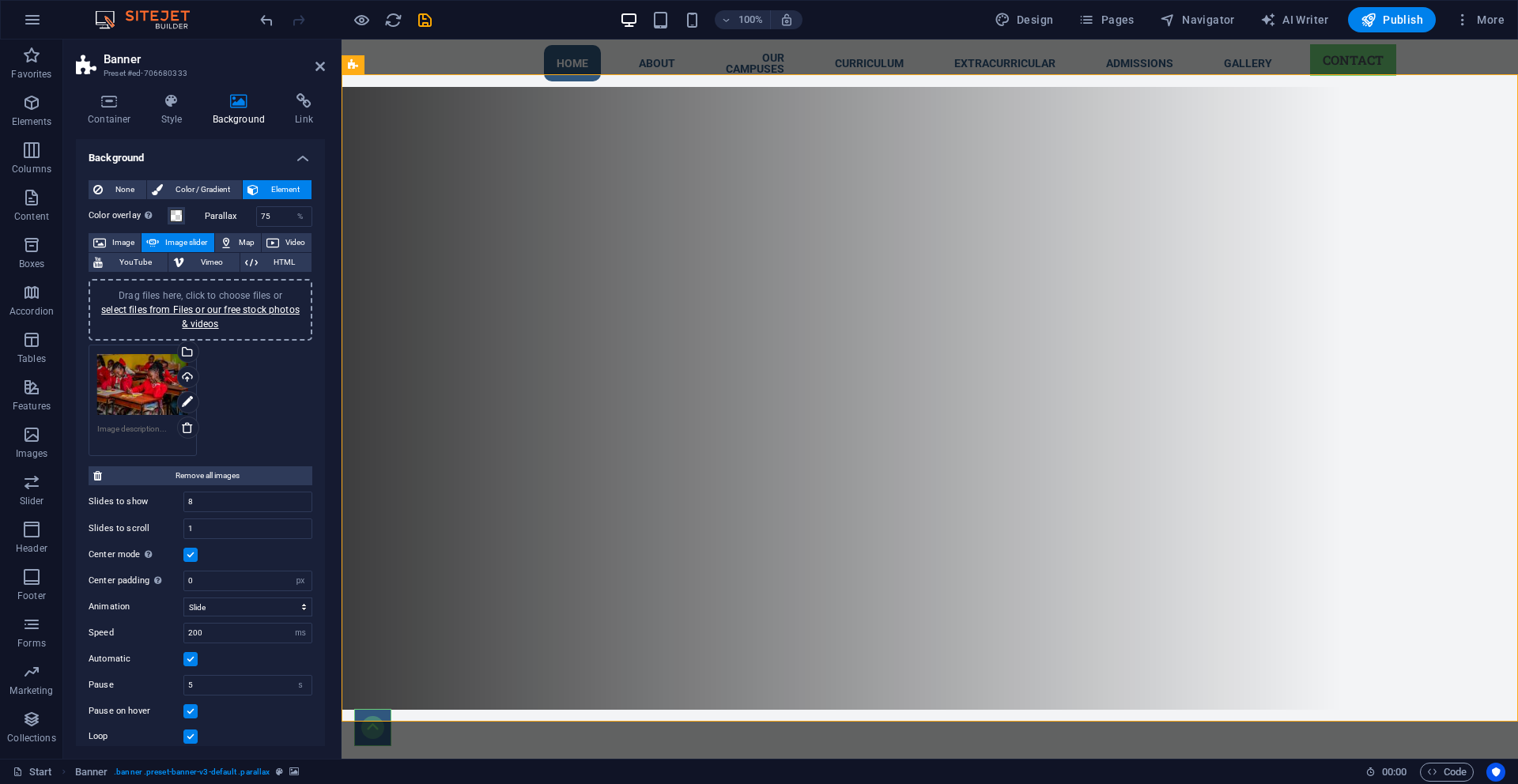
click at [292, 392] on div "Drag files here, click to choose files or select files from Files or our free s…" at bounding box center [200, 401] width 232 height 120
click at [211, 496] on input "8" at bounding box center [248, 501] width 127 height 19
type input "1"
click at [281, 415] on div "Drag files here, click to choose files or select files from Files or our free s…" at bounding box center [200, 401] width 232 height 120
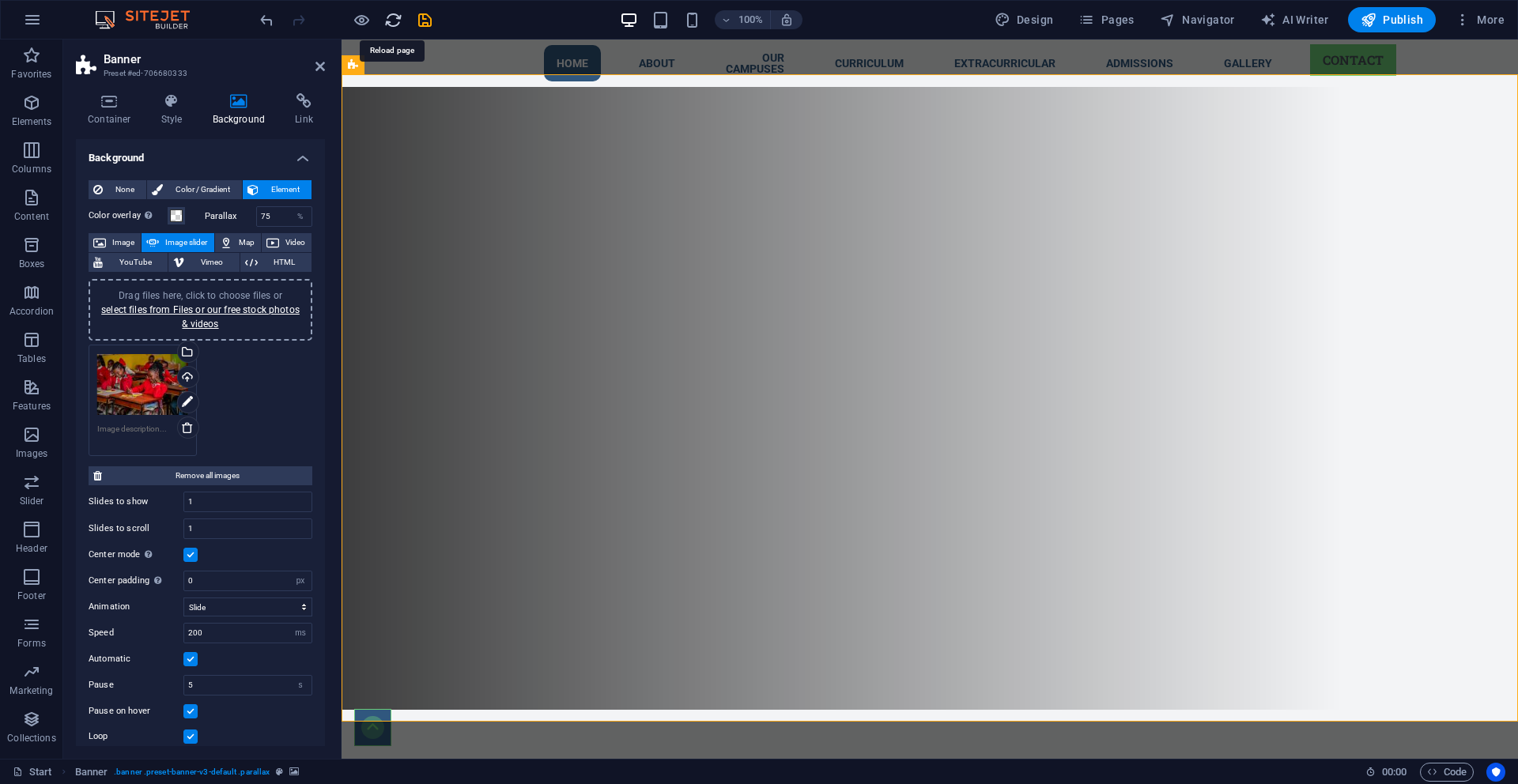
click at [398, 22] on icon "reload" at bounding box center [393, 20] width 18 height 18
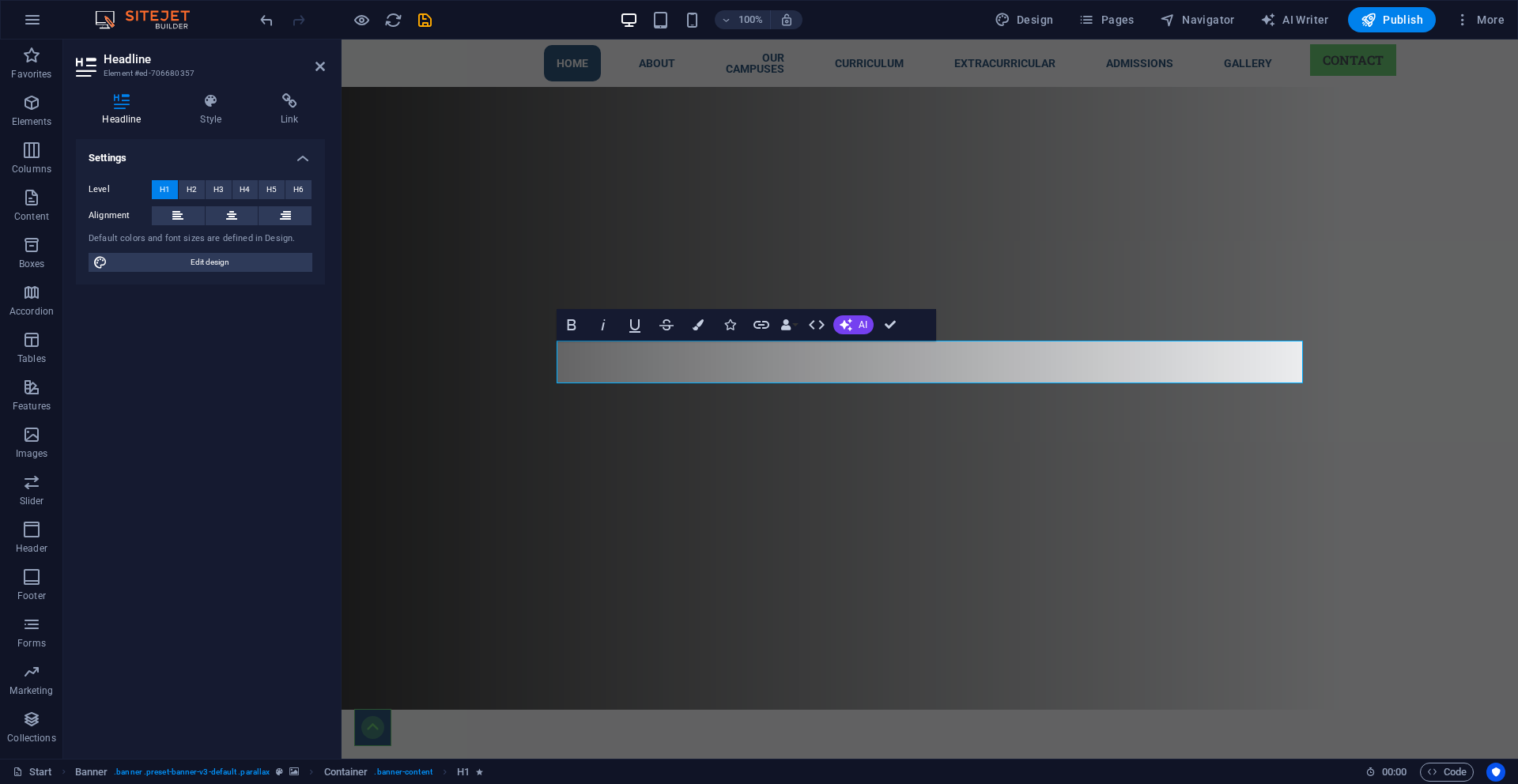
click at [466, 306] on div at bounding box center [930, 399] width 1177 height 702
select select "px"
select select "ms"
select select "s"
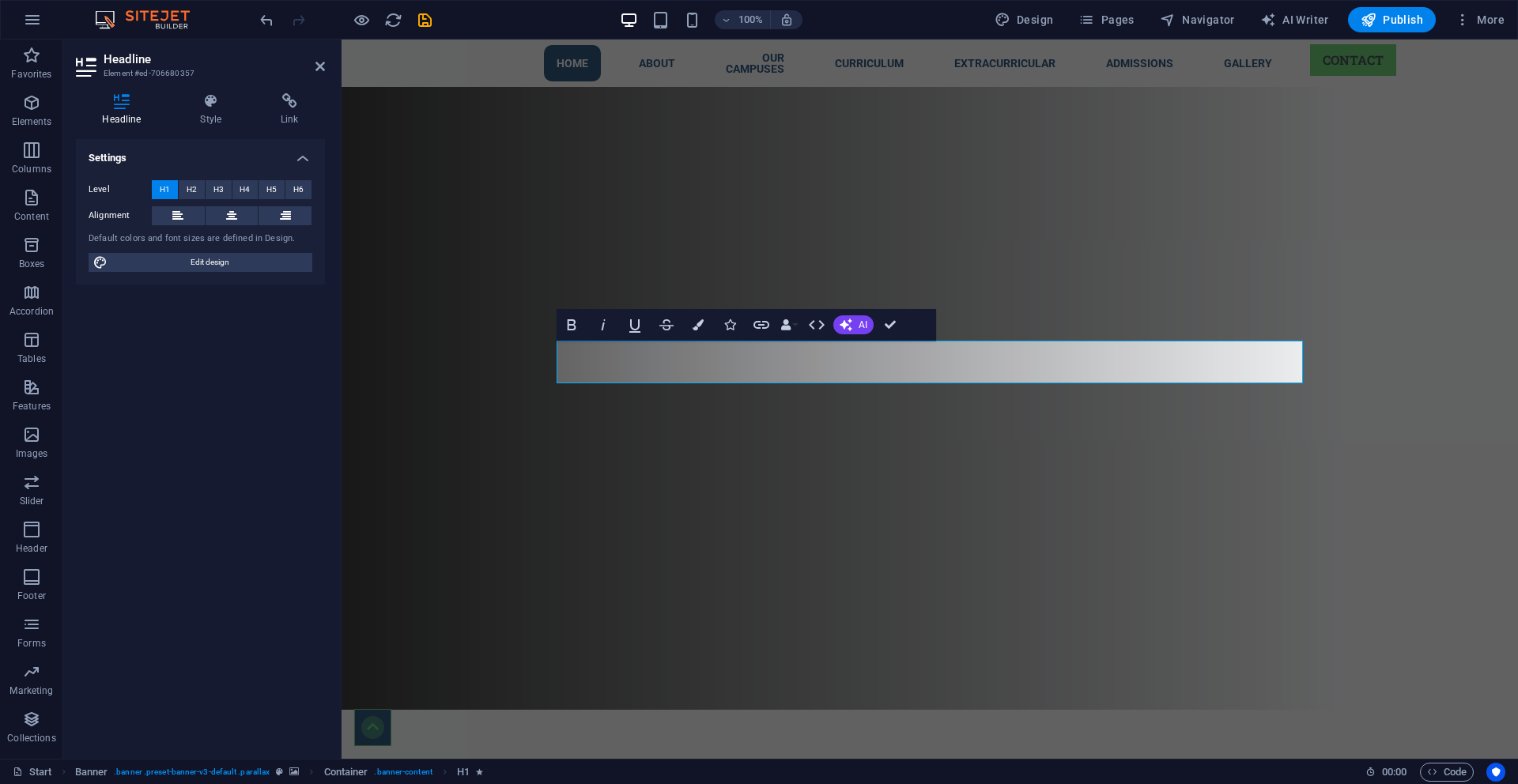
select select "progressive"
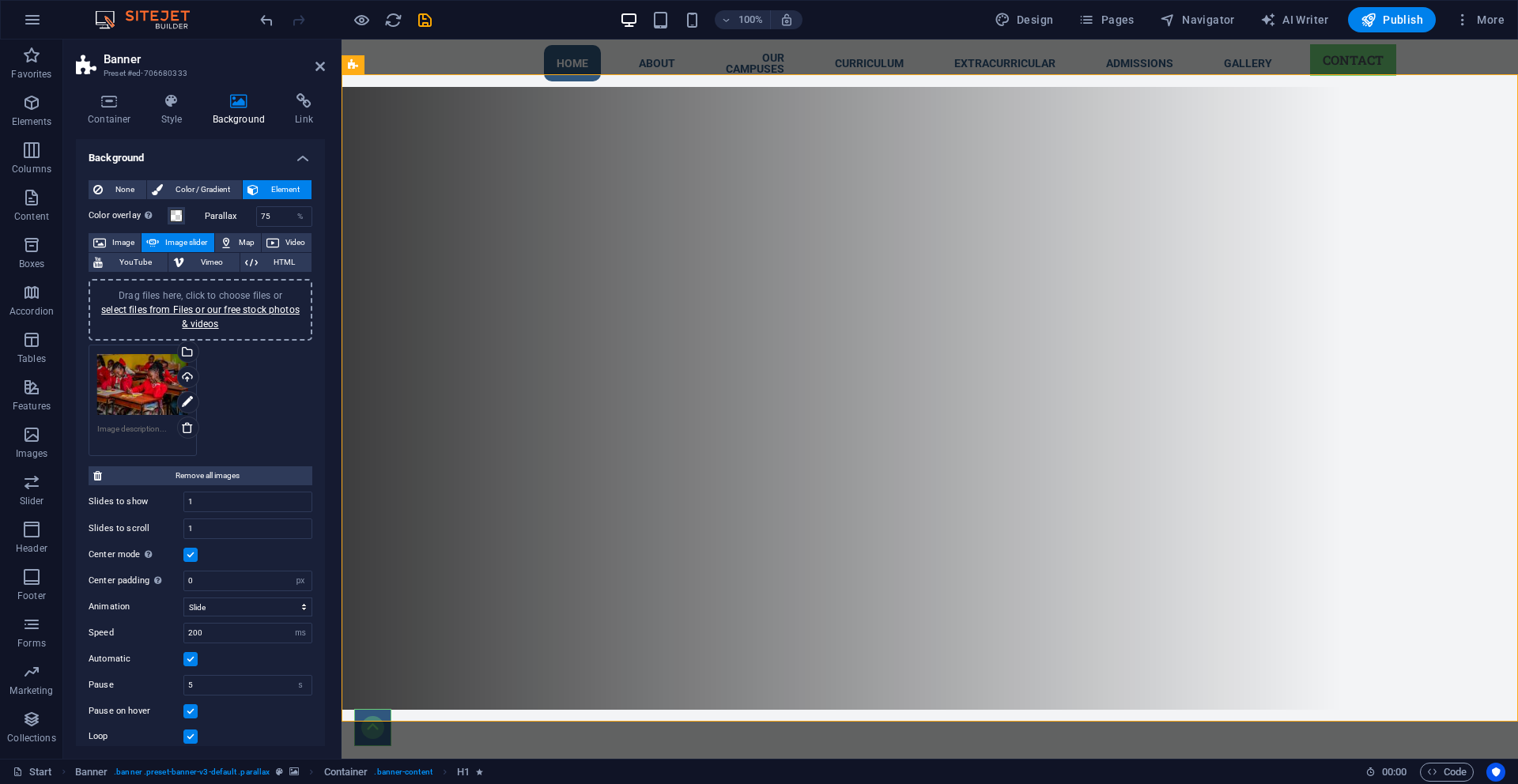
click at [466, 306] on div at bounding box center [930, 399] width 1177 height 702
click at [178, 306] on link "select files from Files or our free stock photos & videos" at bounding box center [200, 316] width 198 height 25
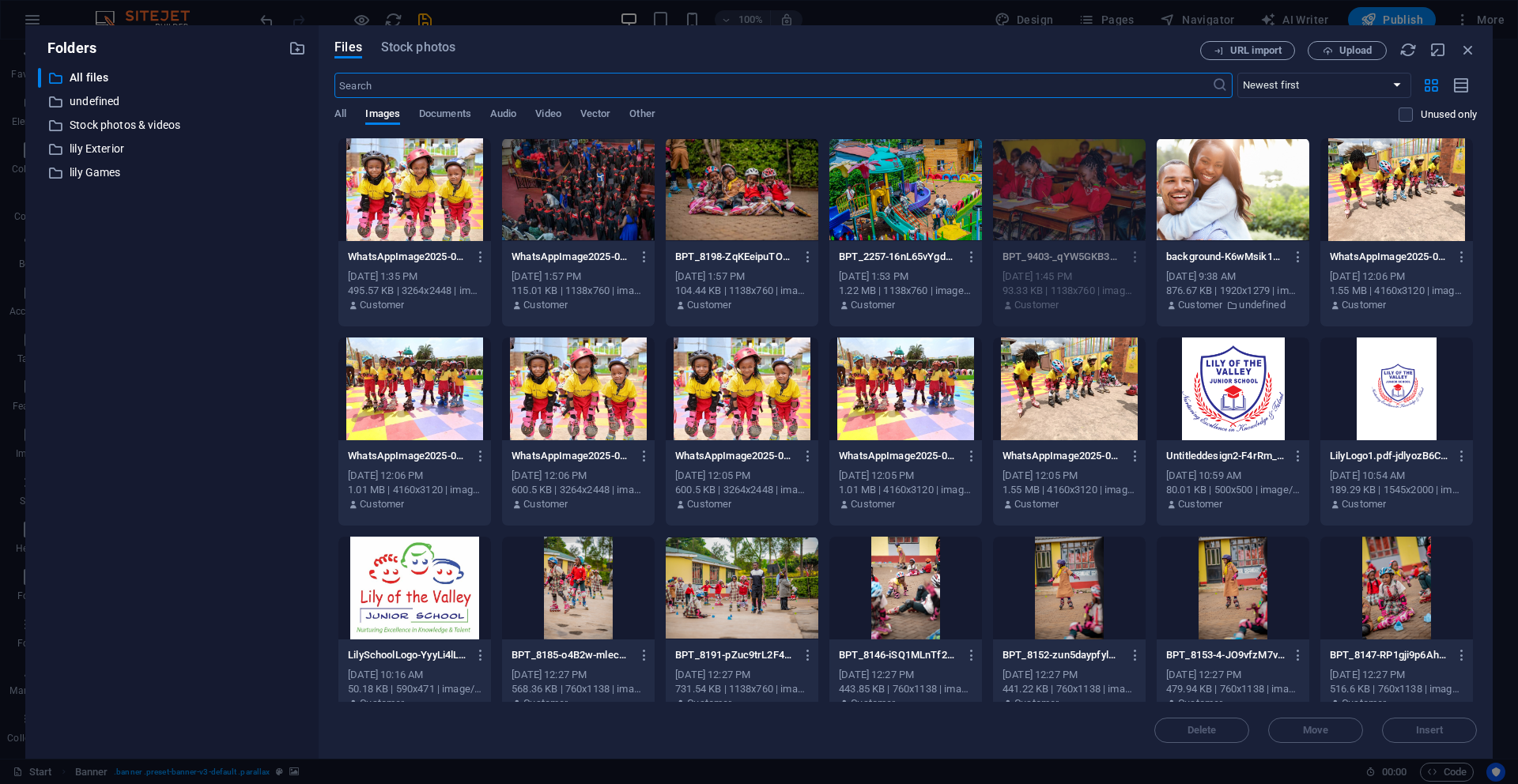
click at [447, 196] on div at bounding box center [415, 189] width 152 height 102
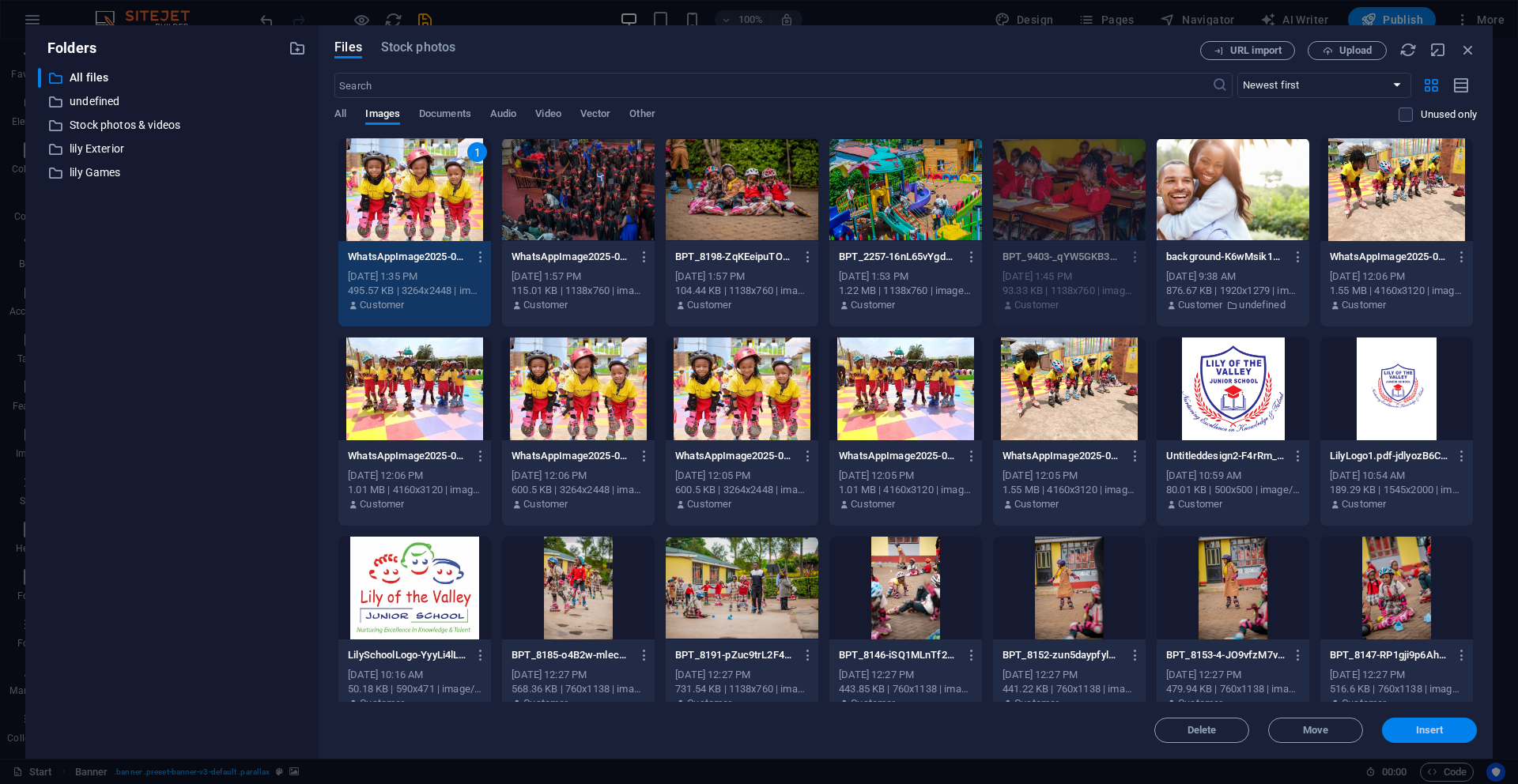
click at [1435, 736] on button "Insert" at bounding box center [1429, 730] width 95 height 25
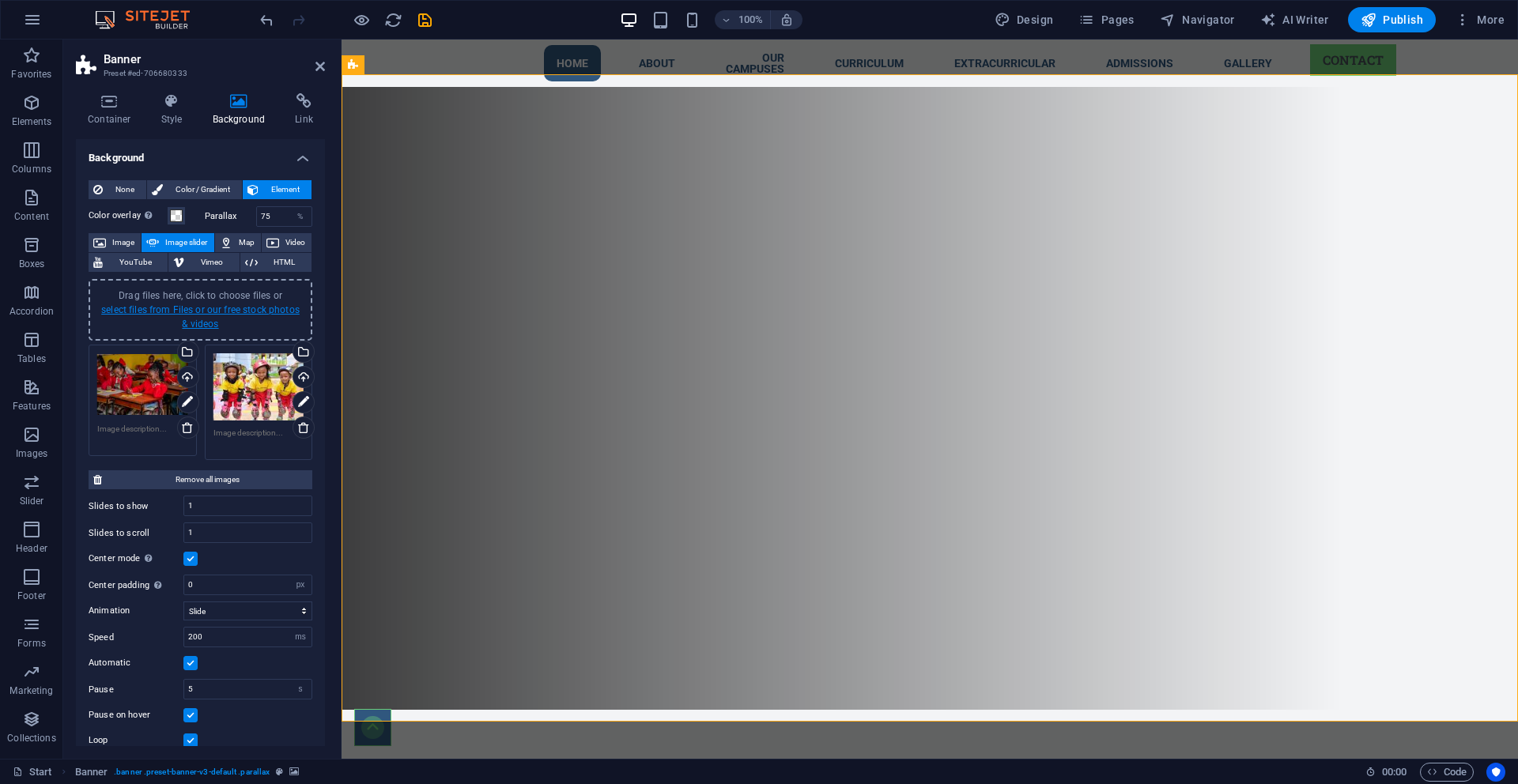
click at [114, 306] on link "select files from Files or our free stock photos & videos" at bounding box center [200, 316] width 198 height 25
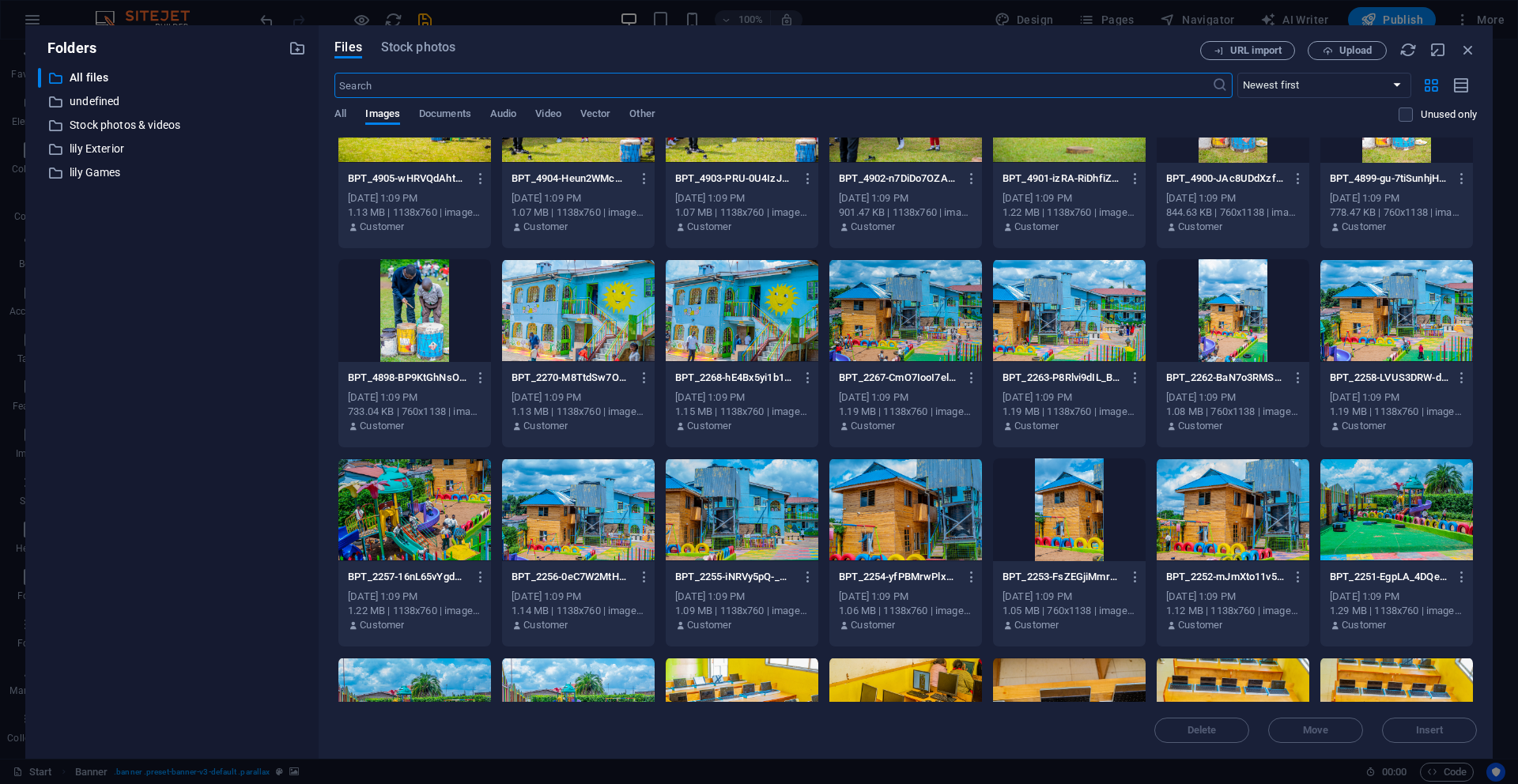
scroll to position [5299, 0]
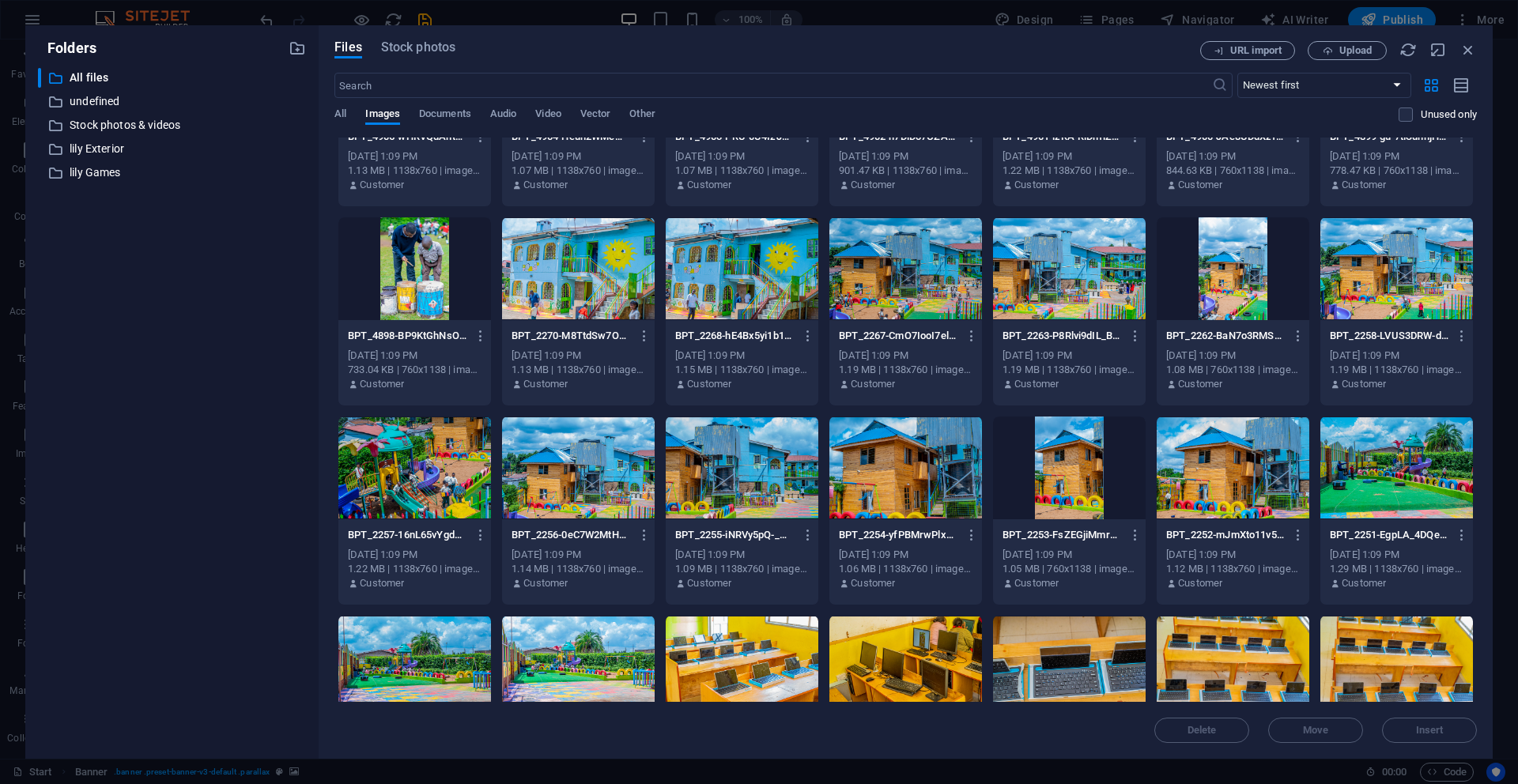
click at [424, 471] on div at bounding box center [415, 467] width 152 height 102
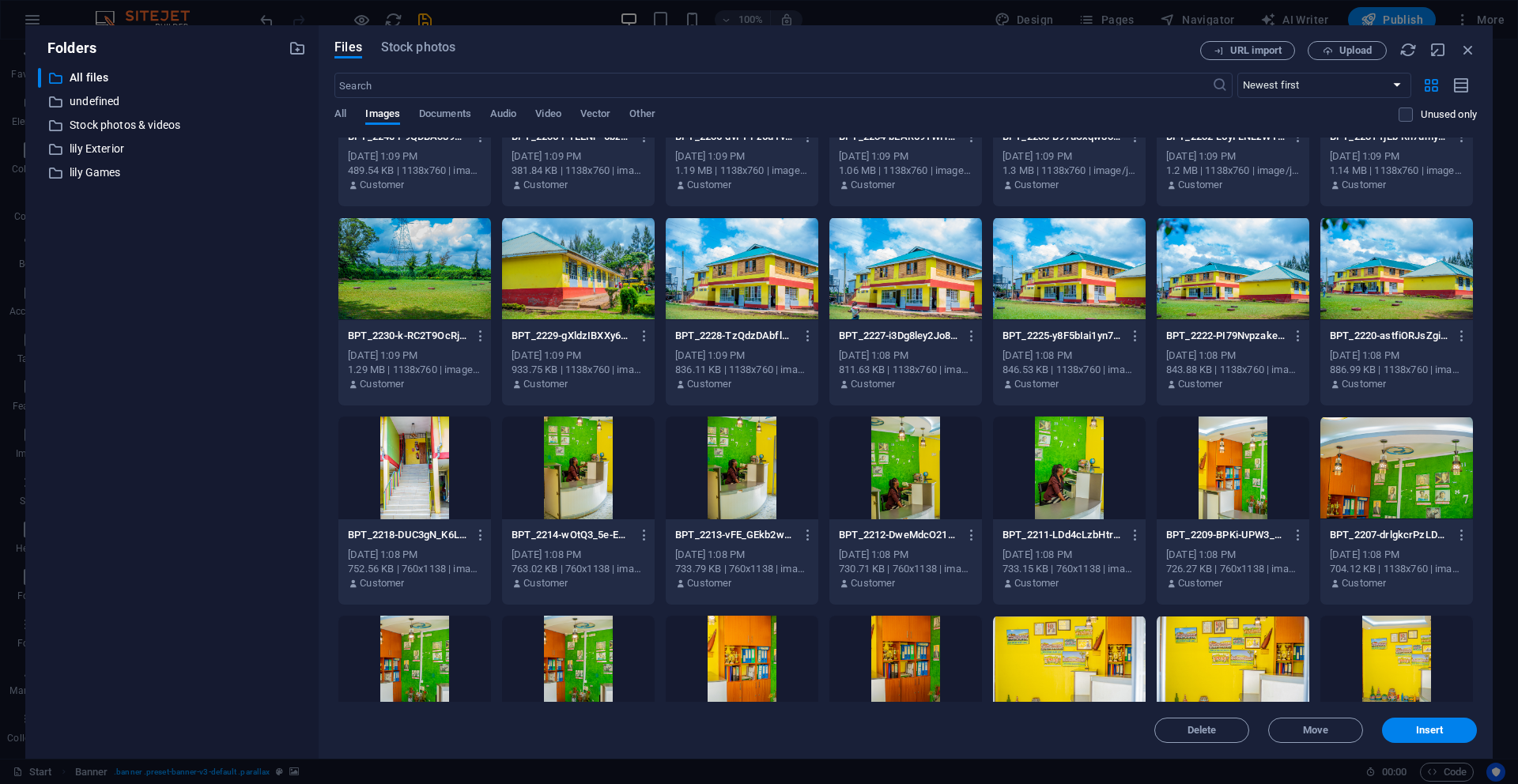
scroll to position [6104, 0]
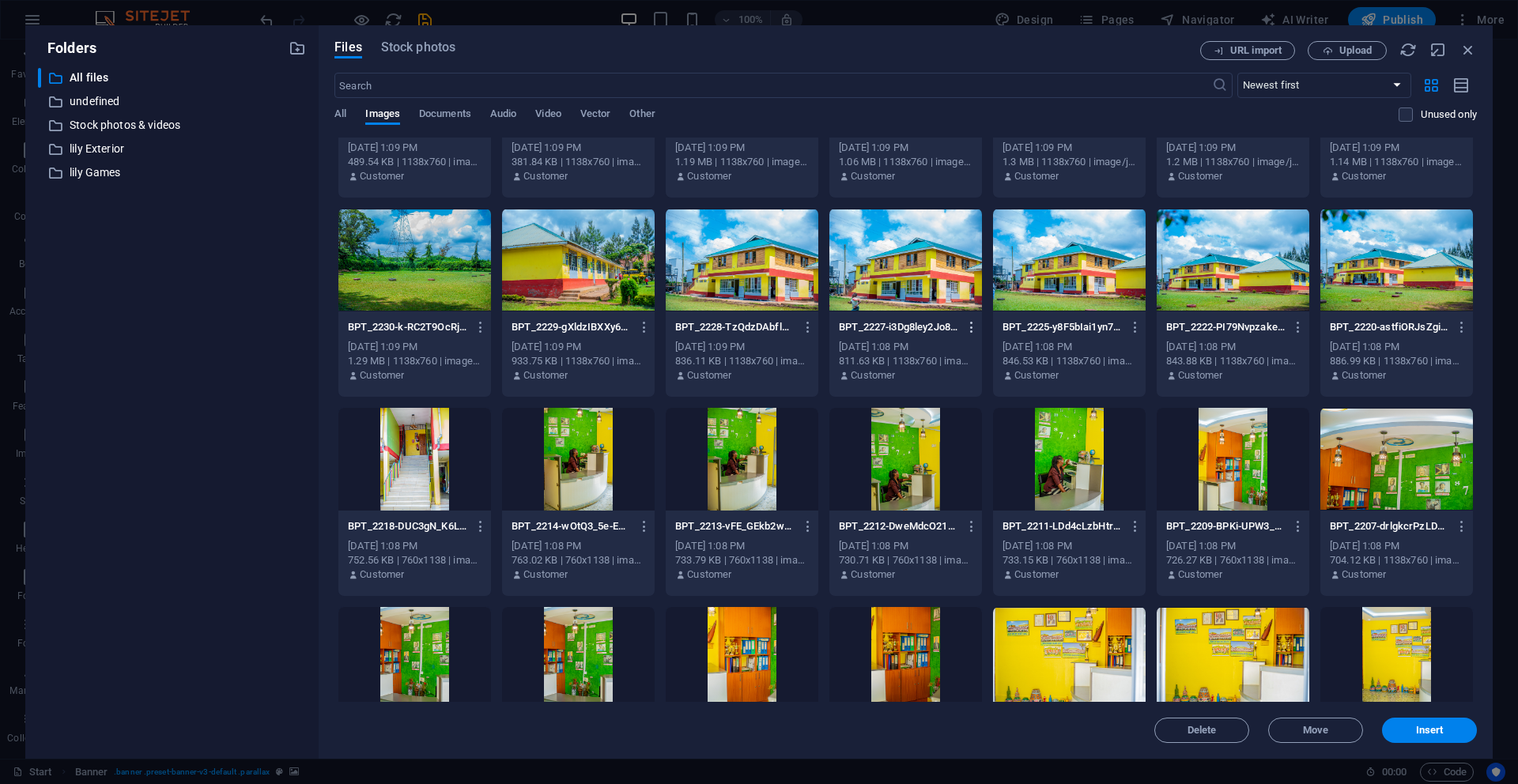
click at [967, 329] on icon "button" at bounding box center [972, 327] width 15 height 14
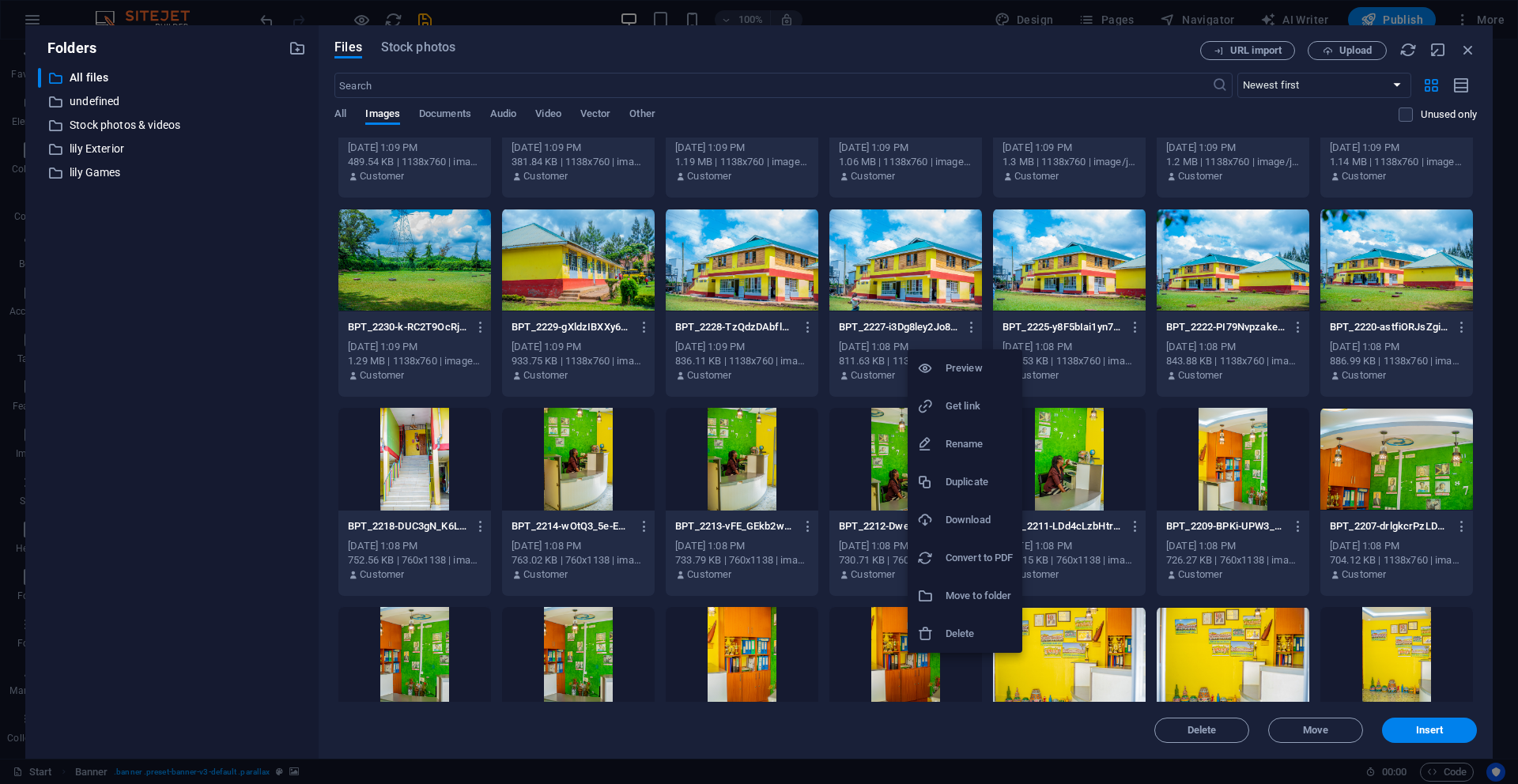
click at [957, 518] on h6 "Download" at bounding box center [979, 519] width 67 height 19
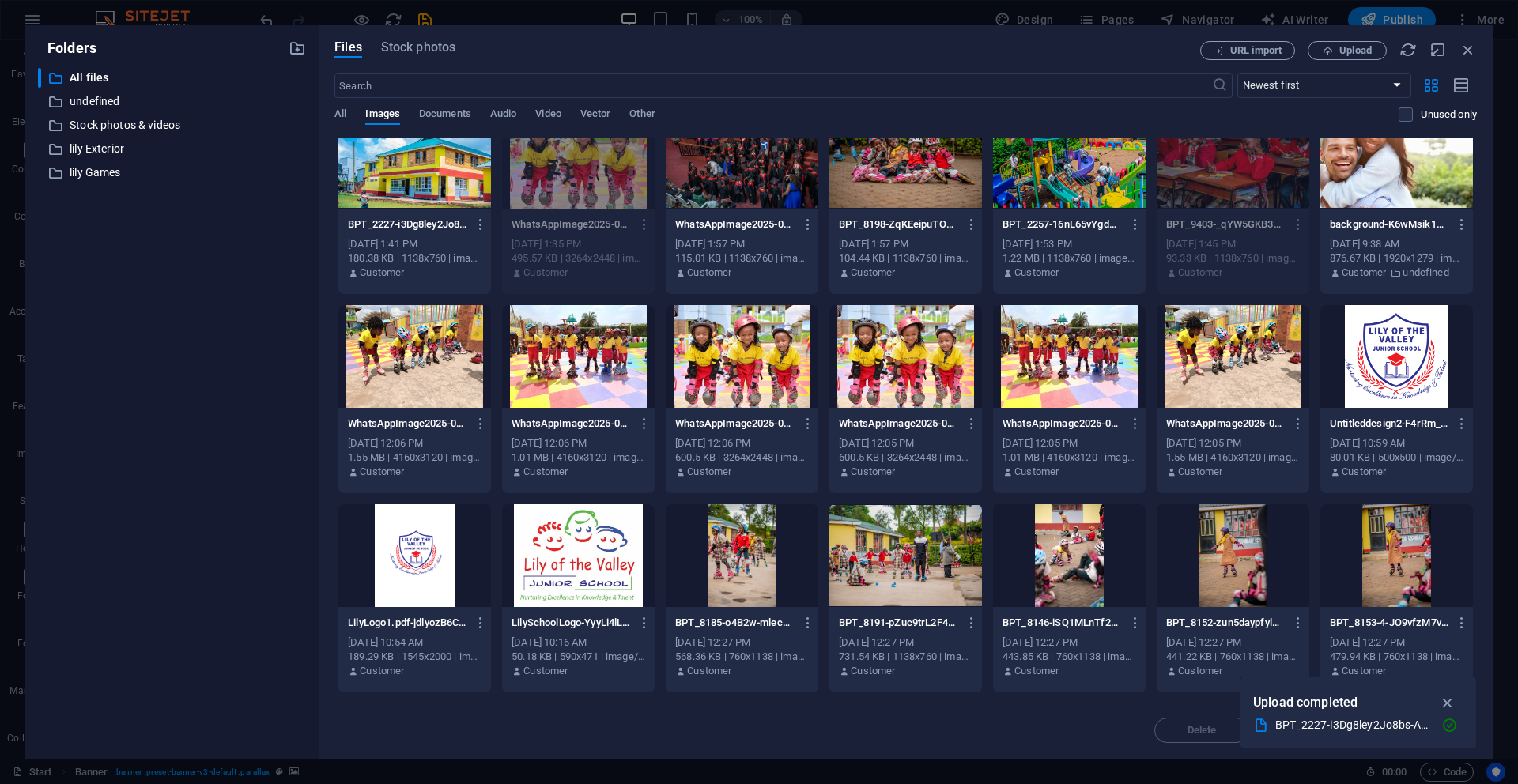
scroll to position [0, 0]
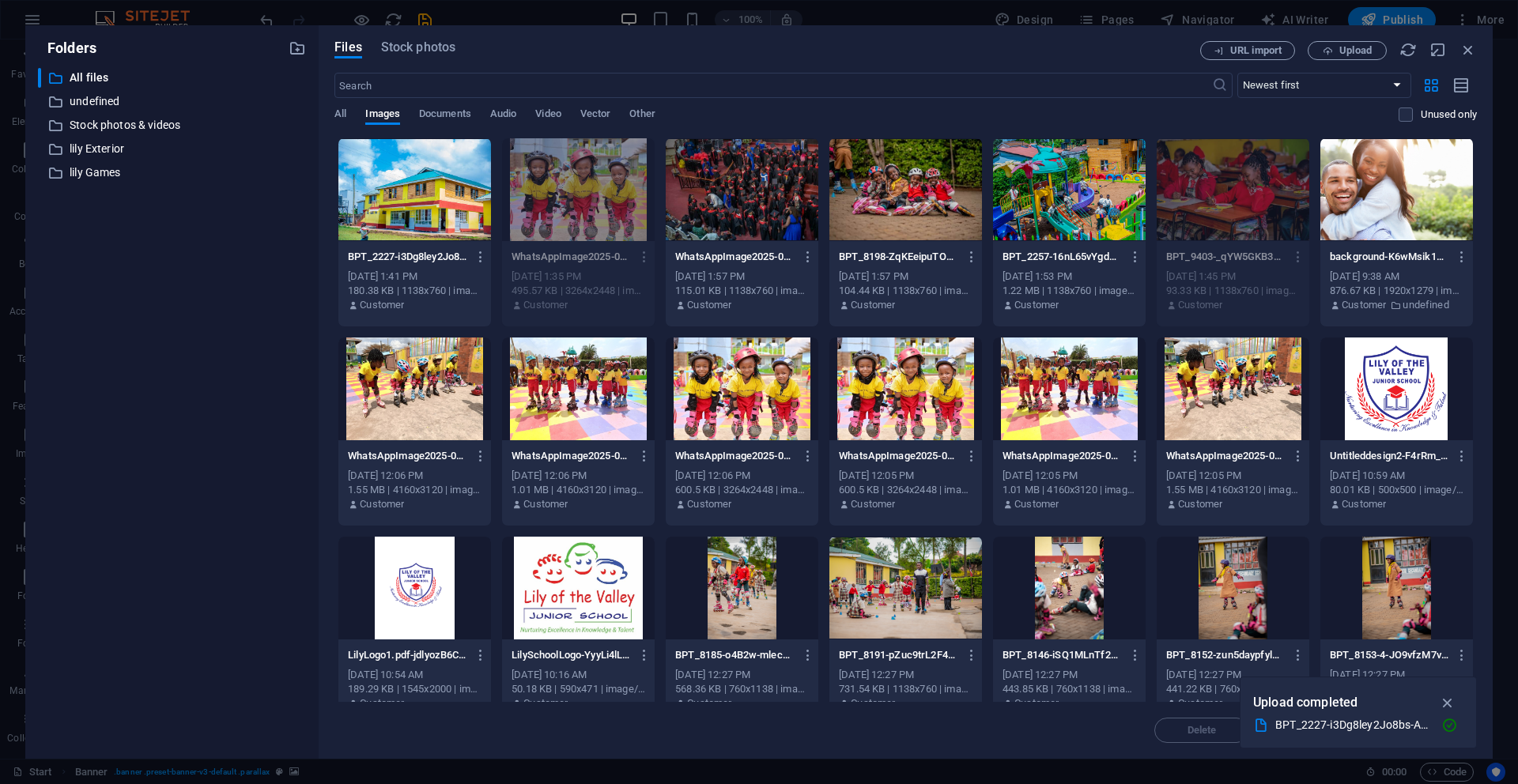
click at [395, 184] on div at bounding box center [415, 189] width 152 height 102
click at [1456, 703] on icon "button" at bounding box center [1448, 702] width 18 height 17
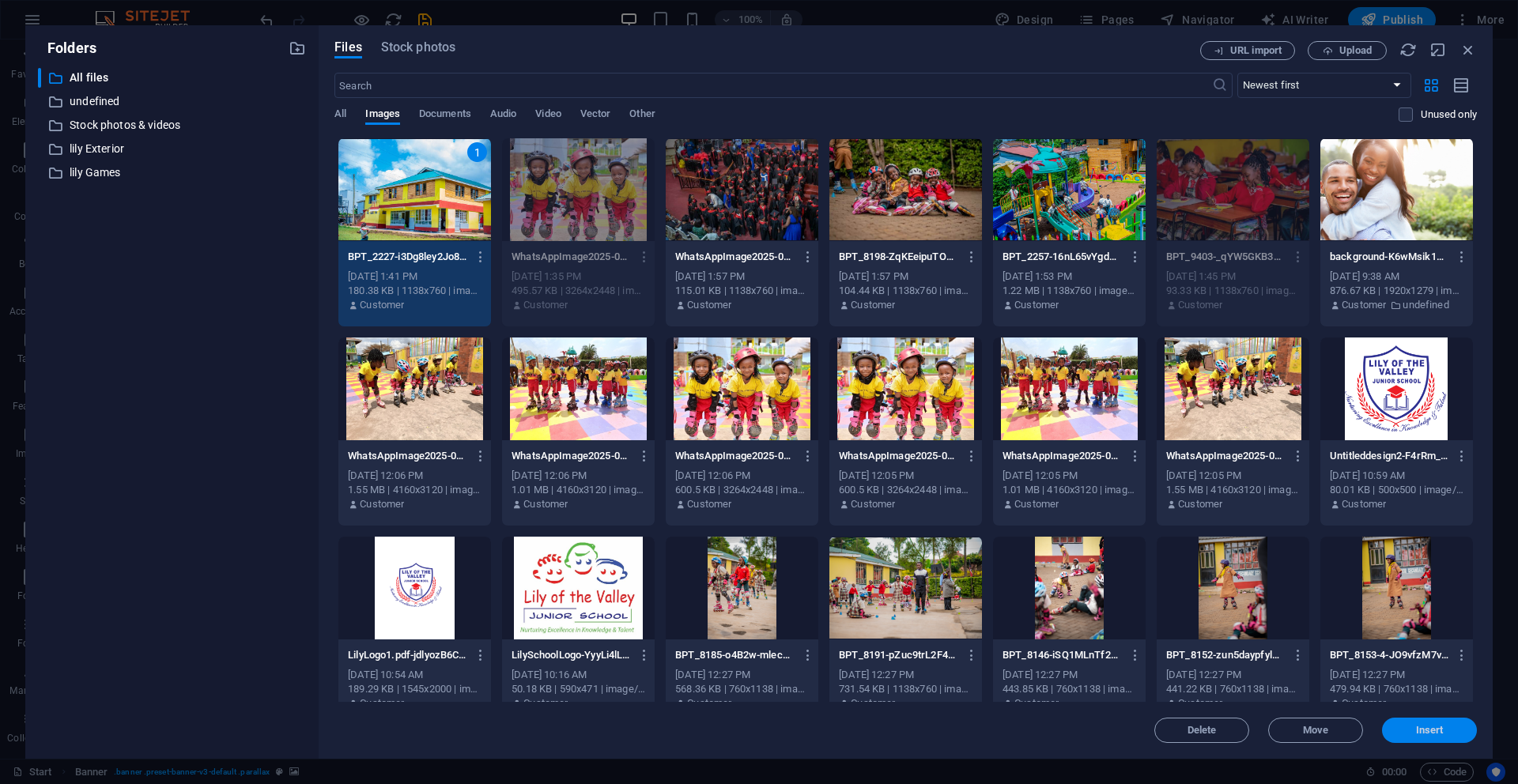
click at [1443, 727] on span "Insert" at bounding box center [1430, 731] width 28 height 10
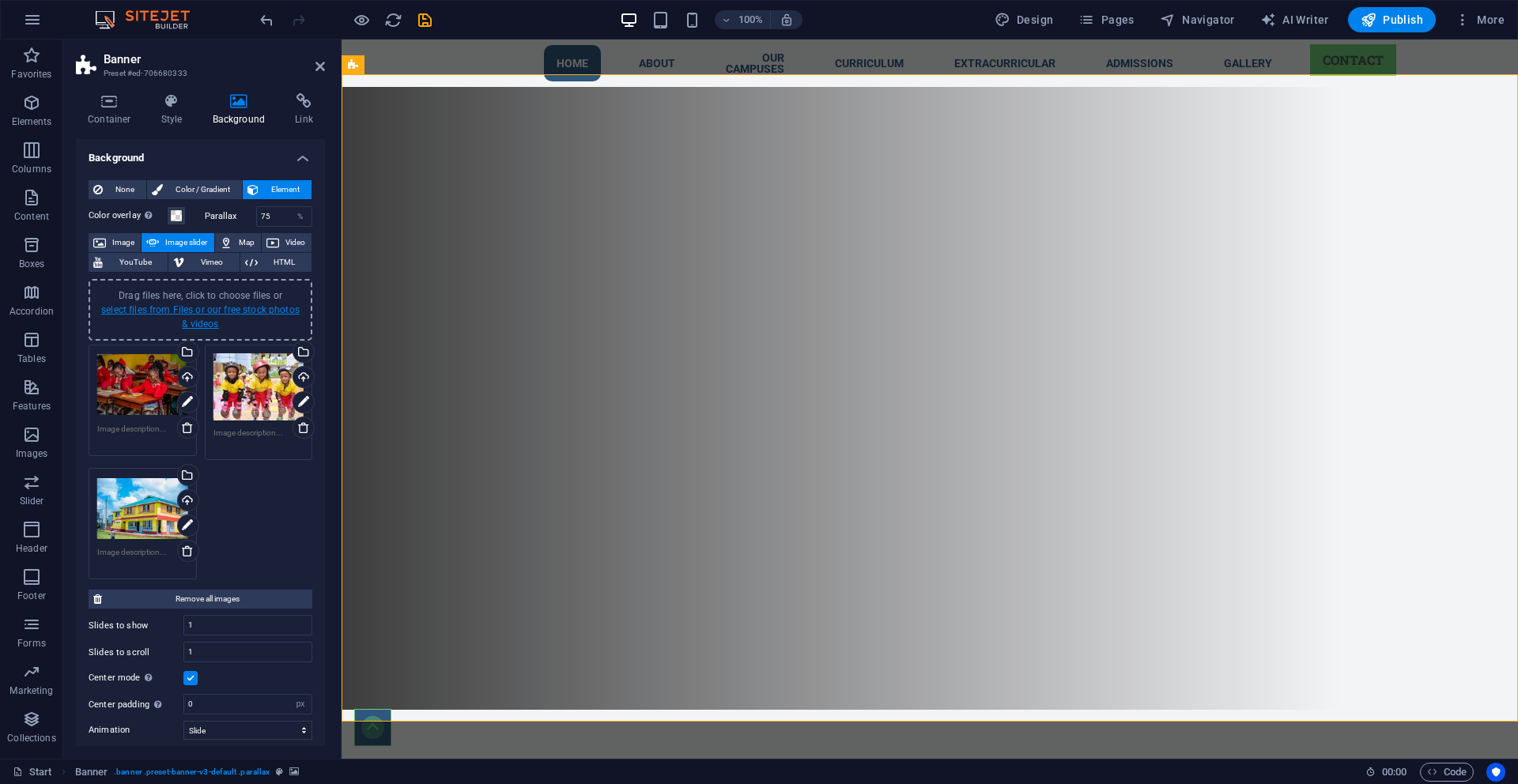
click at [120, 312] on link "select files from Files or our free stock photos & videos" at bounding box center [200, 316] width 198 height 25
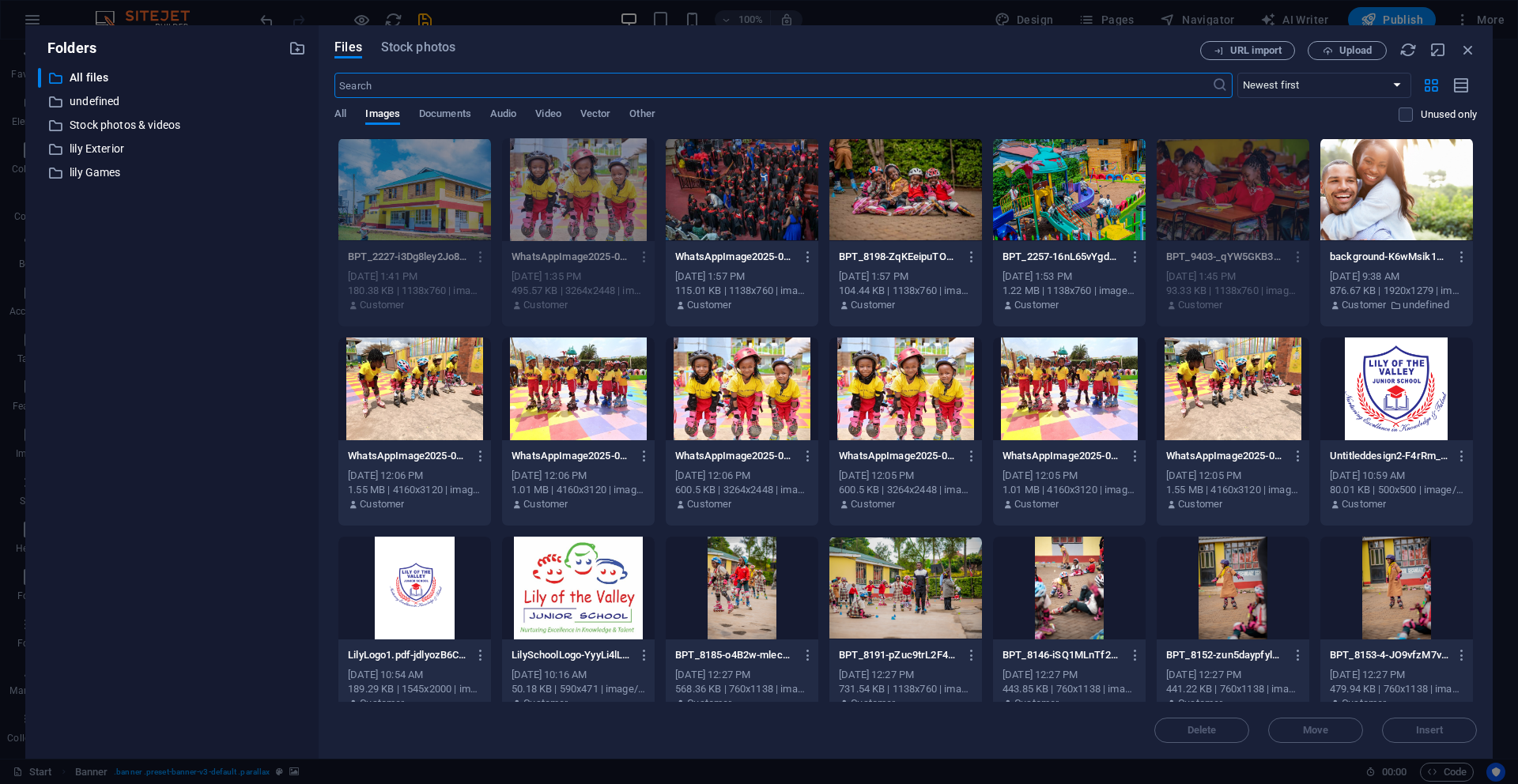
click at [902, 209] on div at bounding box center [906, 189] width 152 height 102
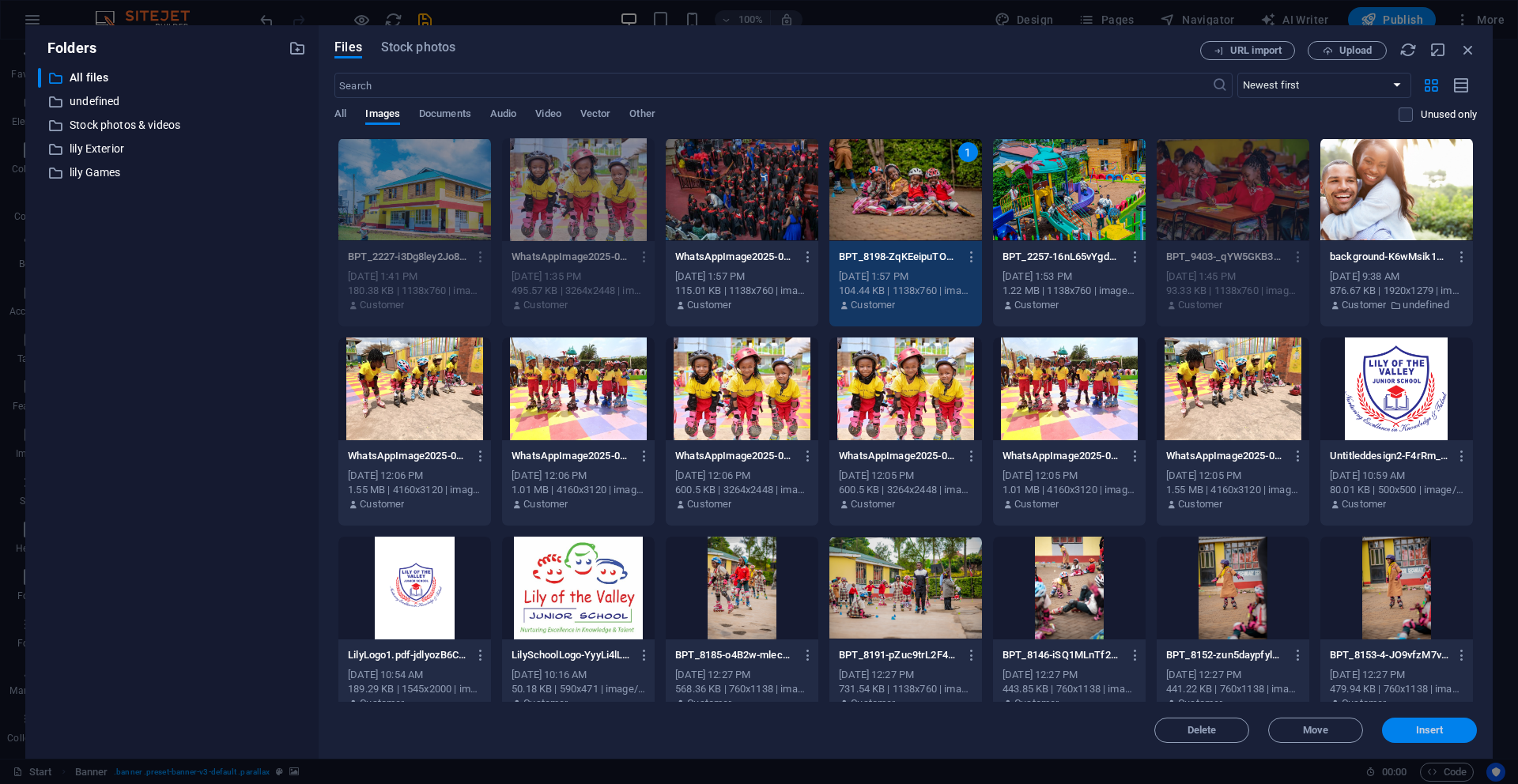
click at [1443, 729] on span "Insert" at bounding box center [1429, 731] width 82 height 10
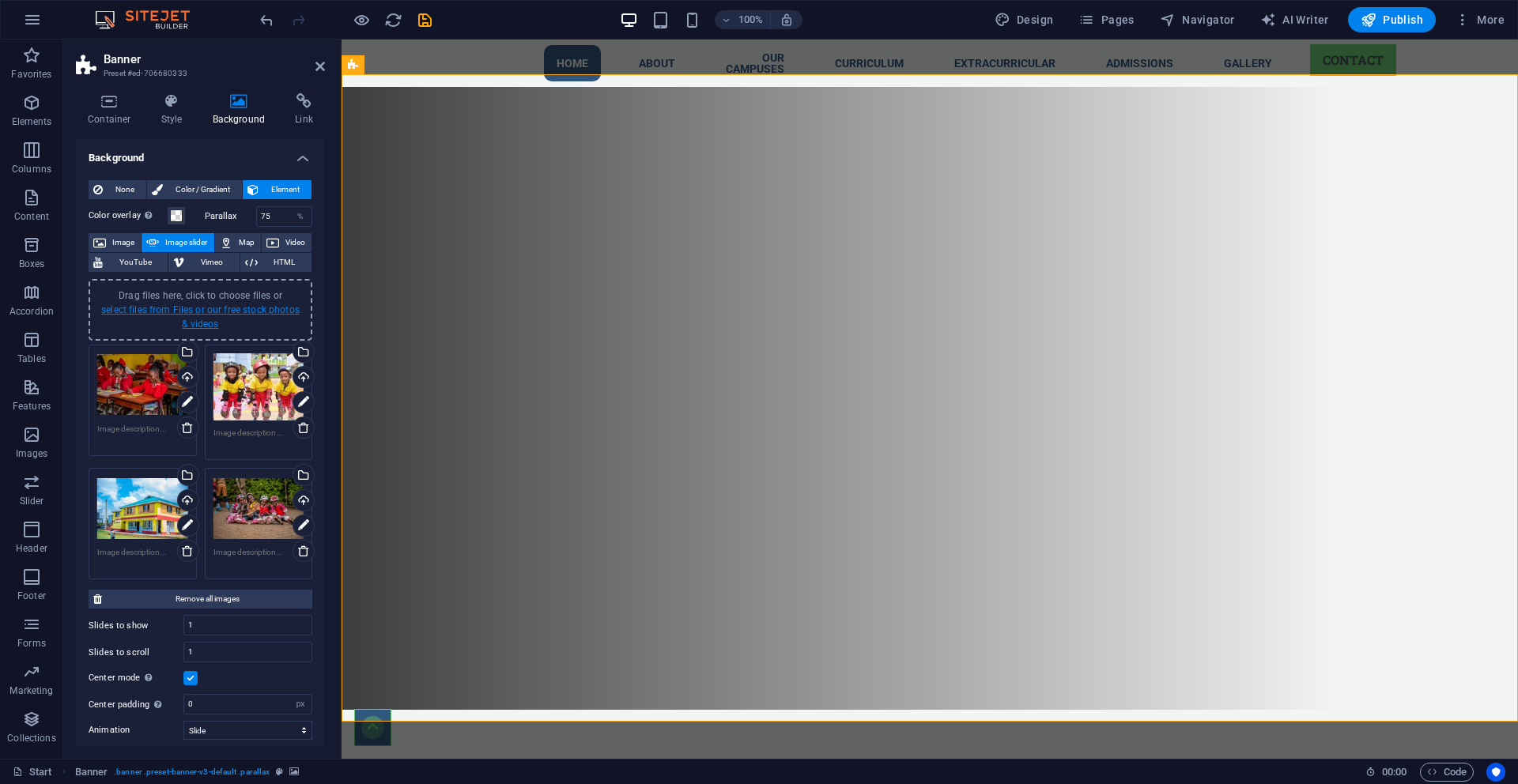
click at [113, 310] on link "select files from Files or our free stock photos & videos" at bounding box center [200, 316] width 198 height 25
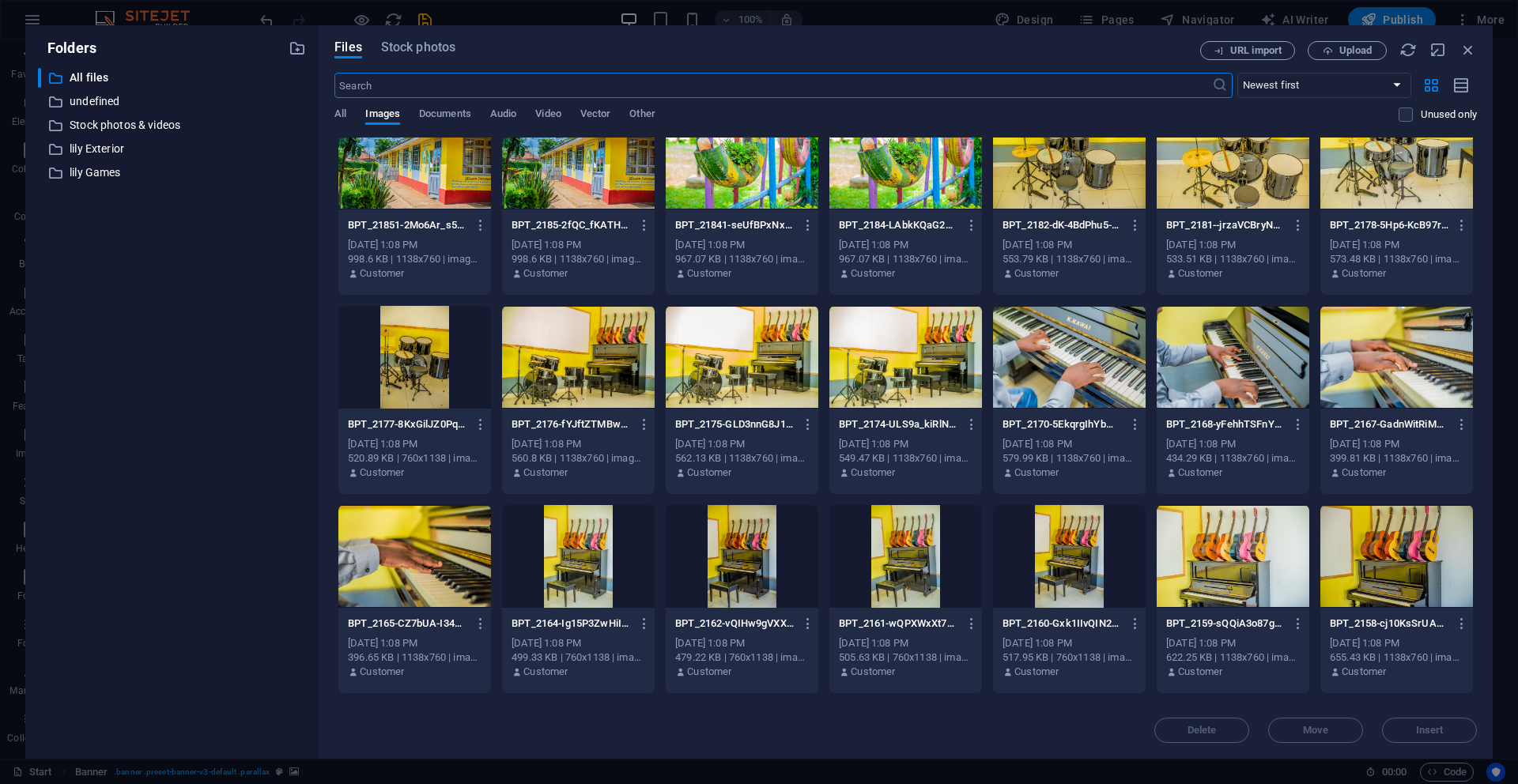
scroll to position [7203, 0]
click at [645, 421] on icon "button" at bounding box center [645, 423] width 15 height 14
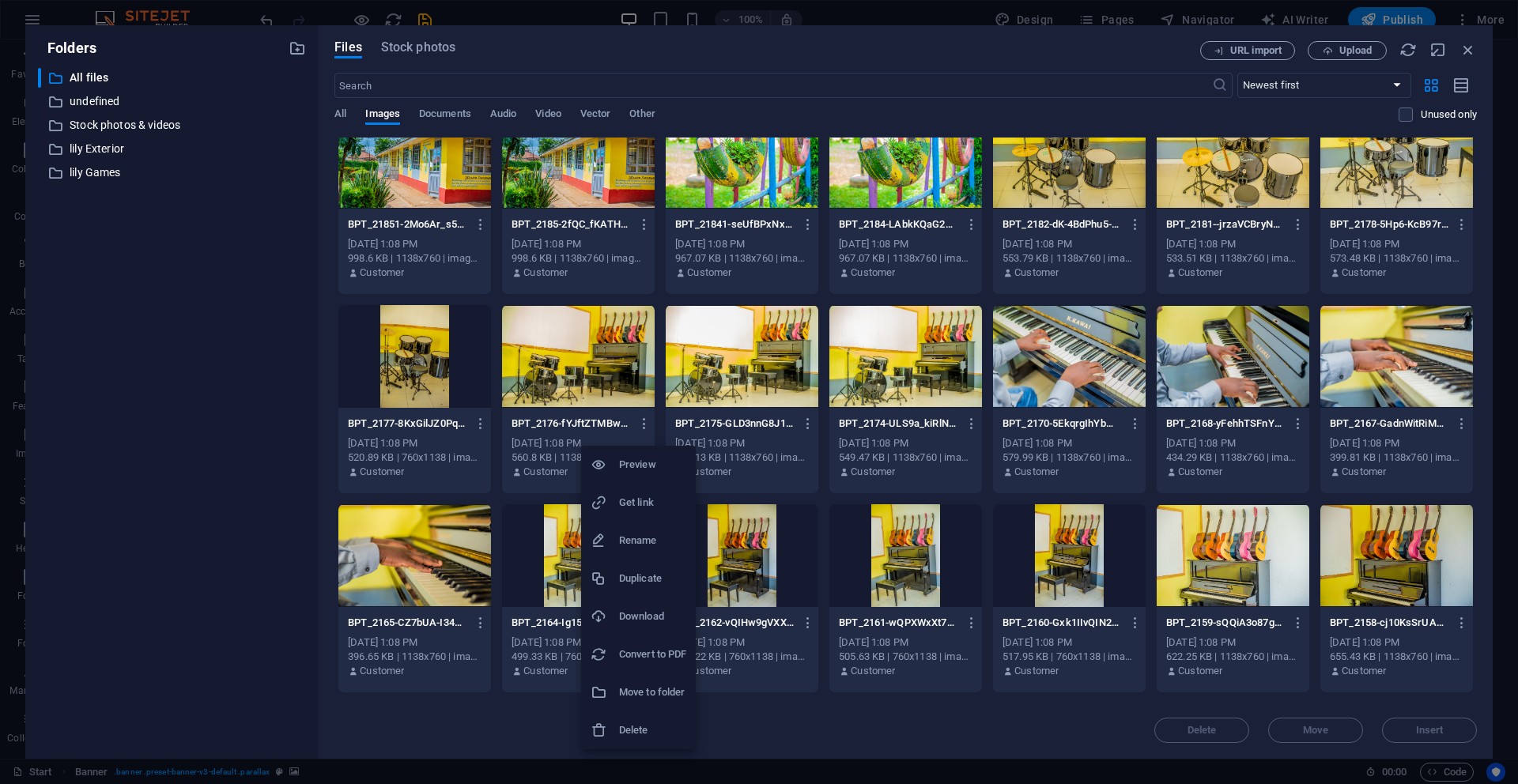
click at [652, 622] on h6 "Download" at bounding box center [652, 616] width 67 height 19
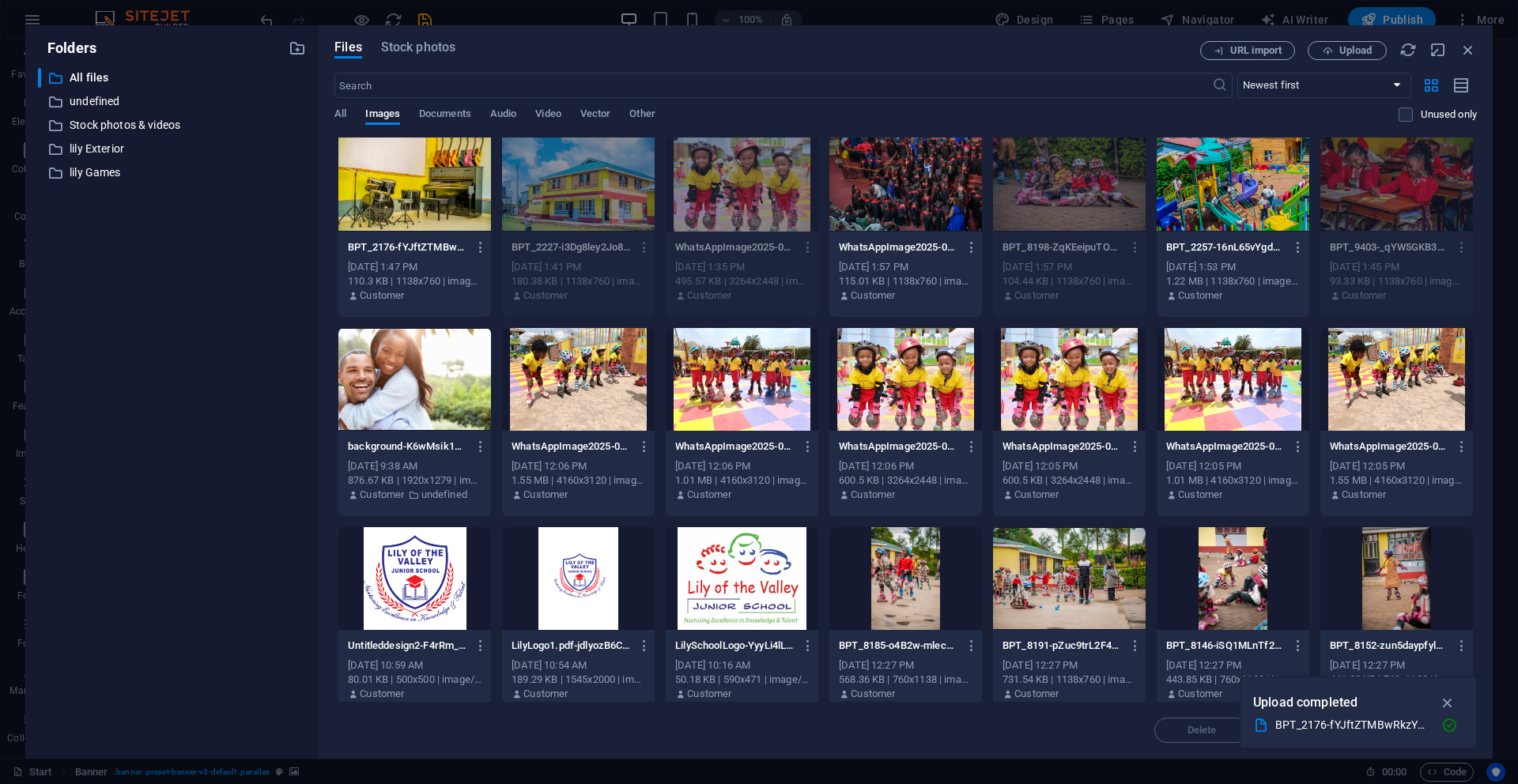
scroll to position [11, 0]
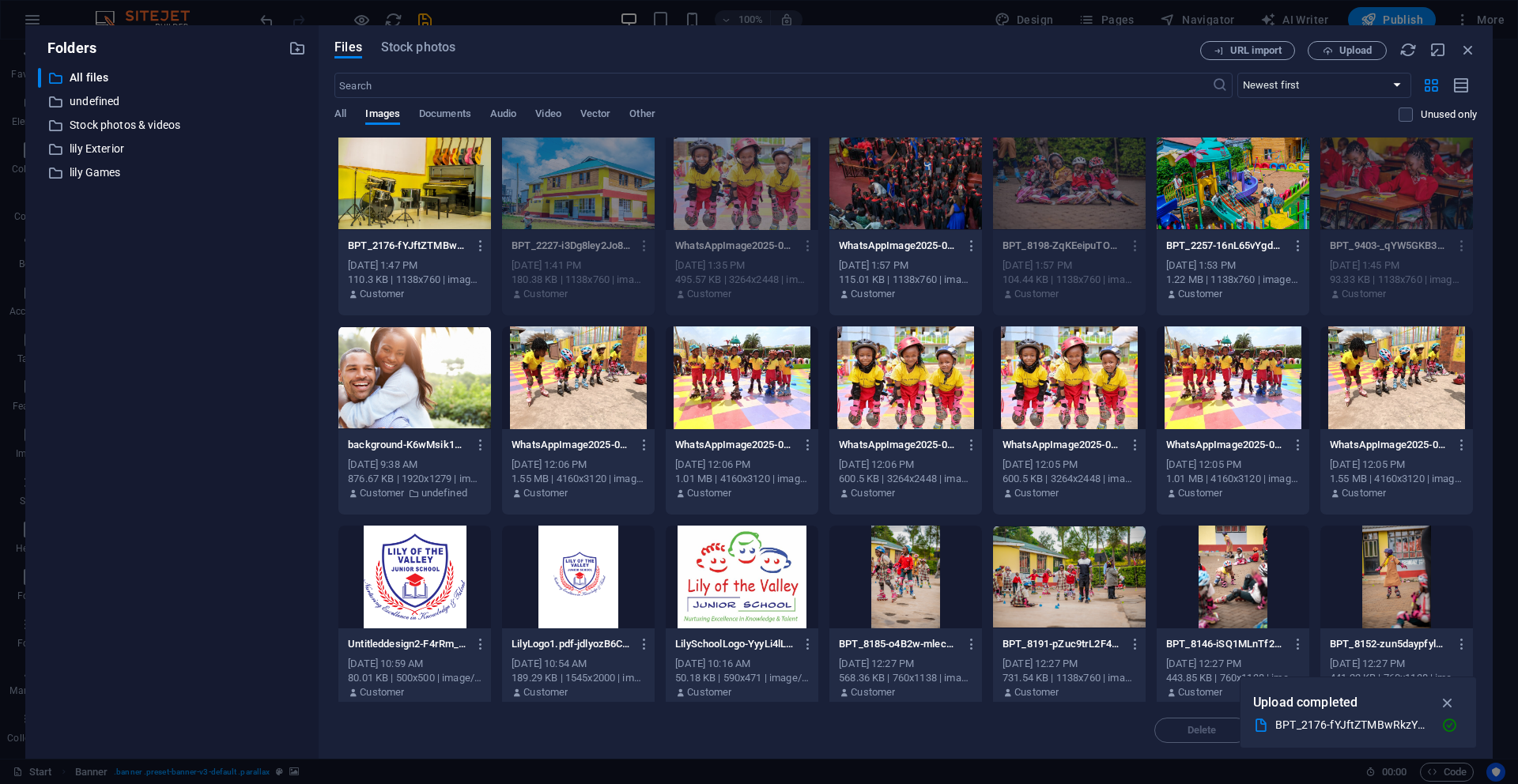
click at [400, 171] on div at bounding box center [415, 178] width 152 height 102
click at [1443, 703] on icon "button" at bounding box center [1448, 702] width 18 height 17
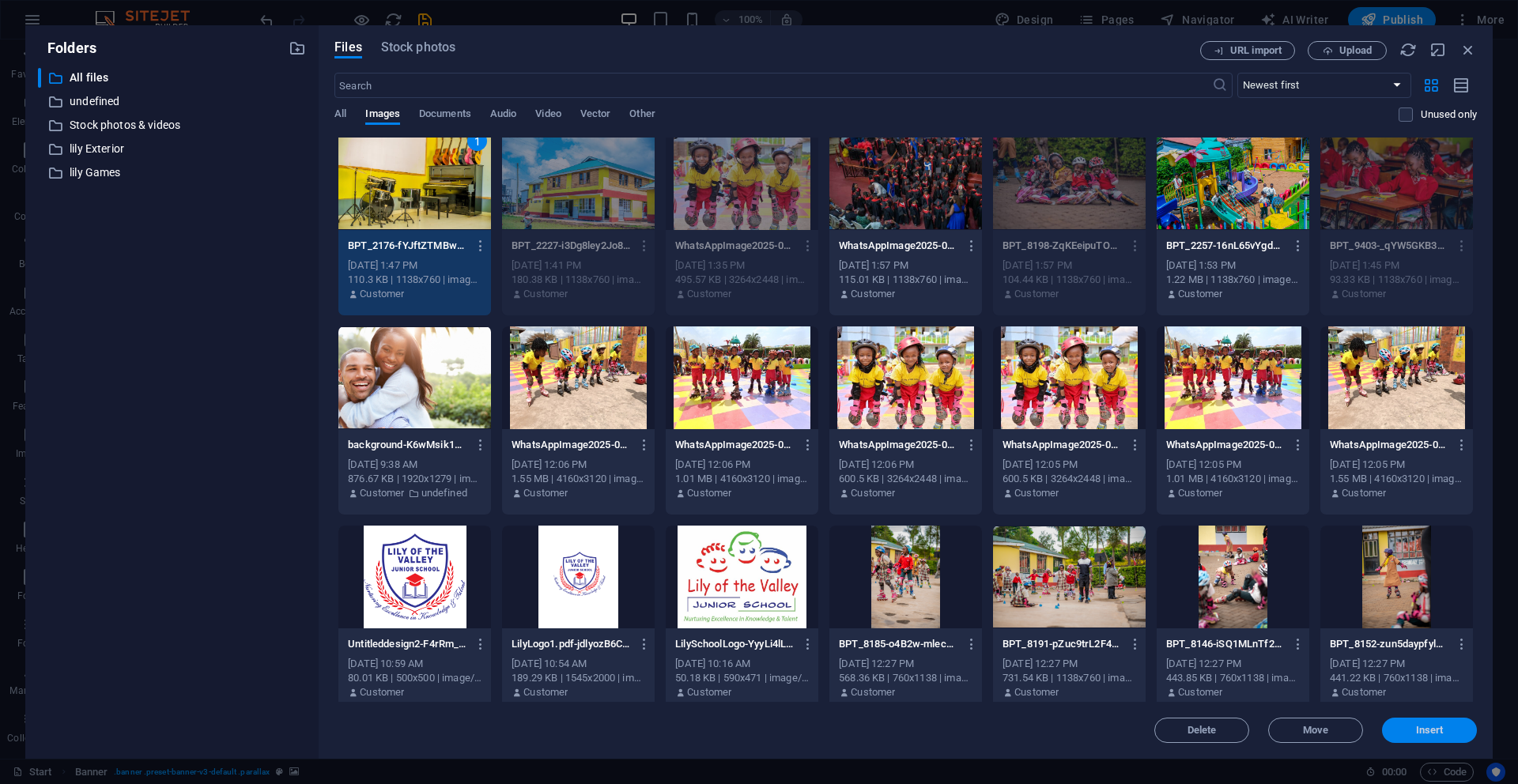
click at [1442, 736] on button "Insert" at bounding box center [1429, 730] width 95 height 25
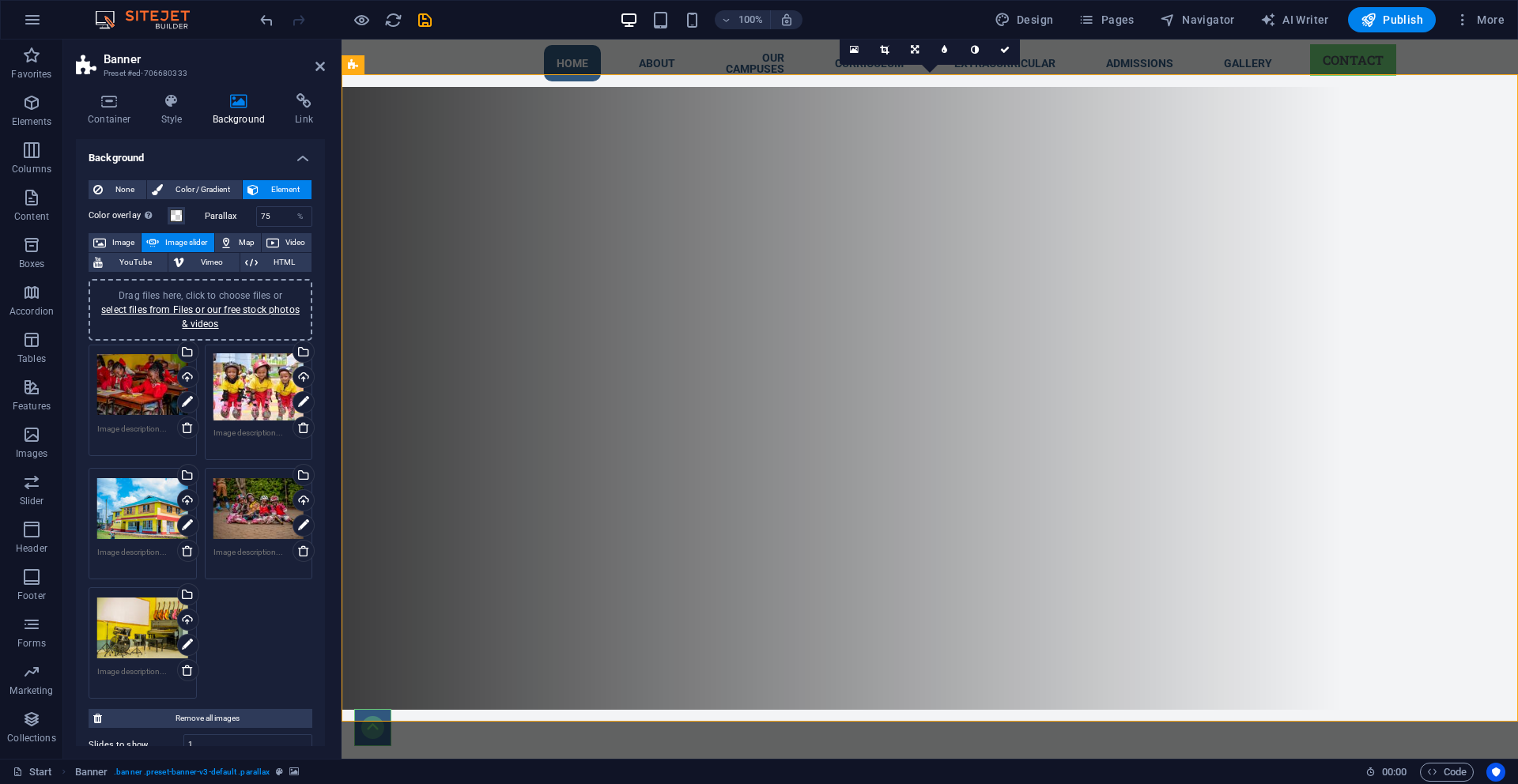
scroll to position [50, 0]
click at [111, 306] on link "select files from Files or our free stock photos & videos" at bounding box center [200, 316] width 198 height 25
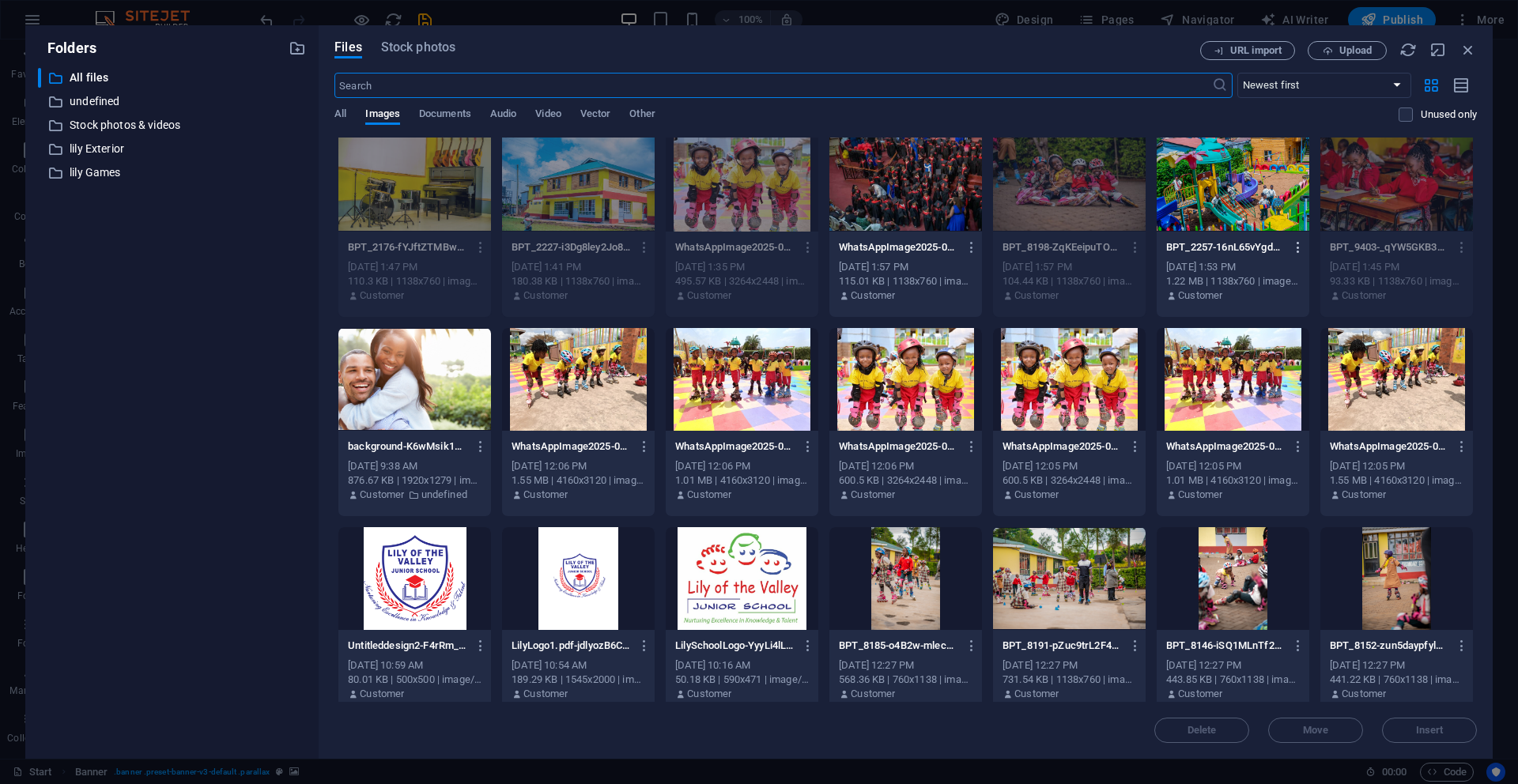
scroll to position [8, 0]
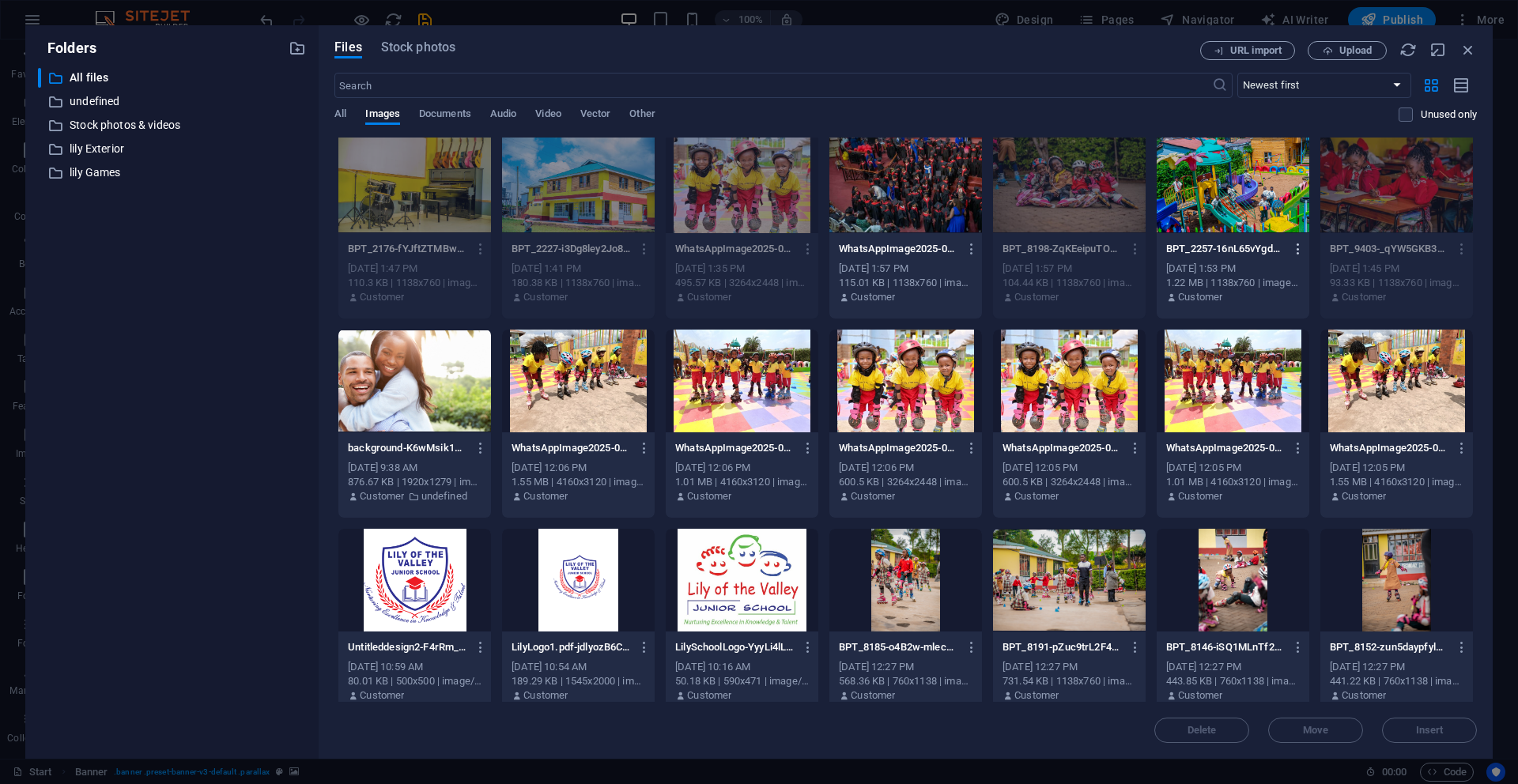
click at [1298, 247] on icon "button" at bounding box center [1298, 248] width 15 height 14
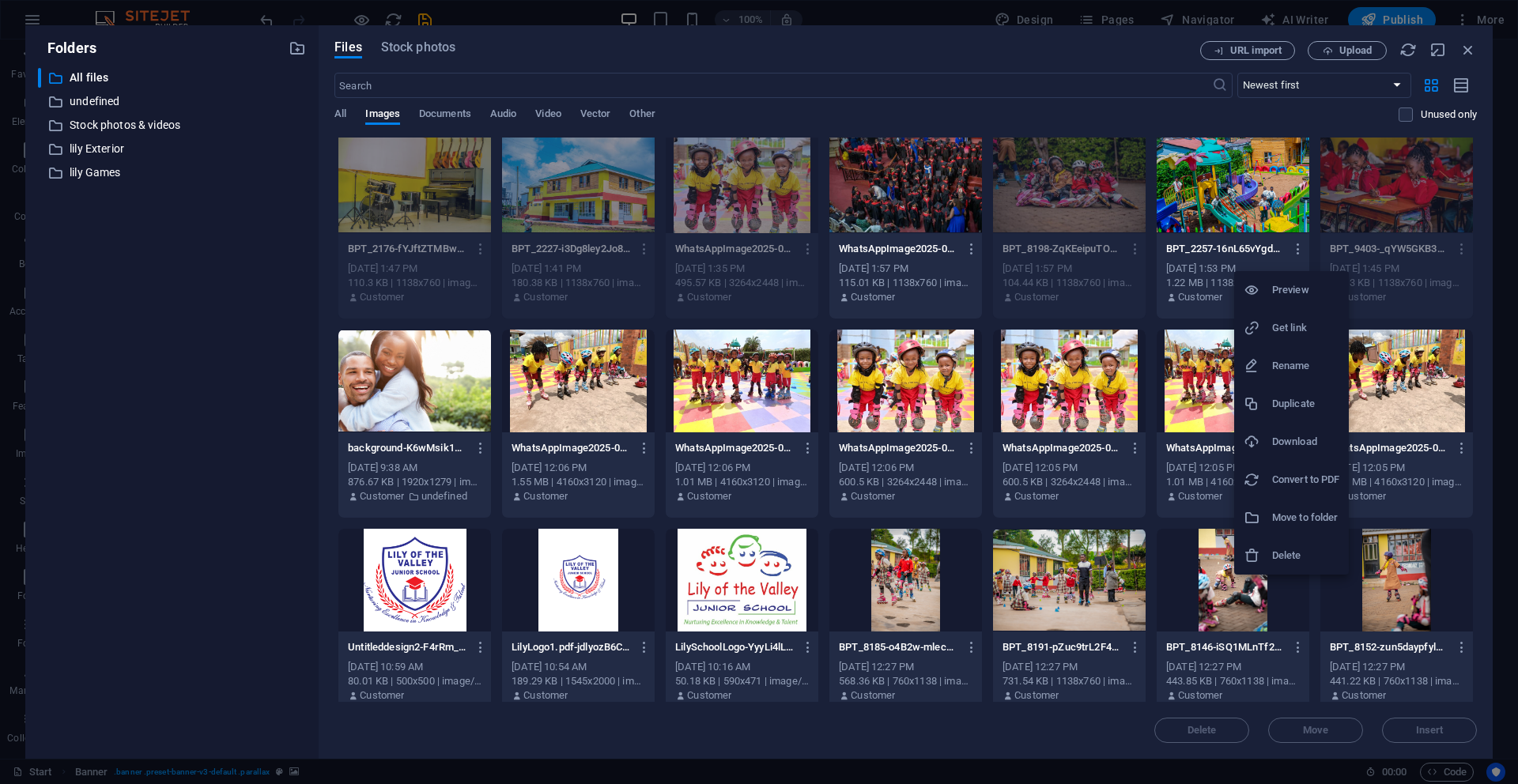
scroll to position [11, 0]
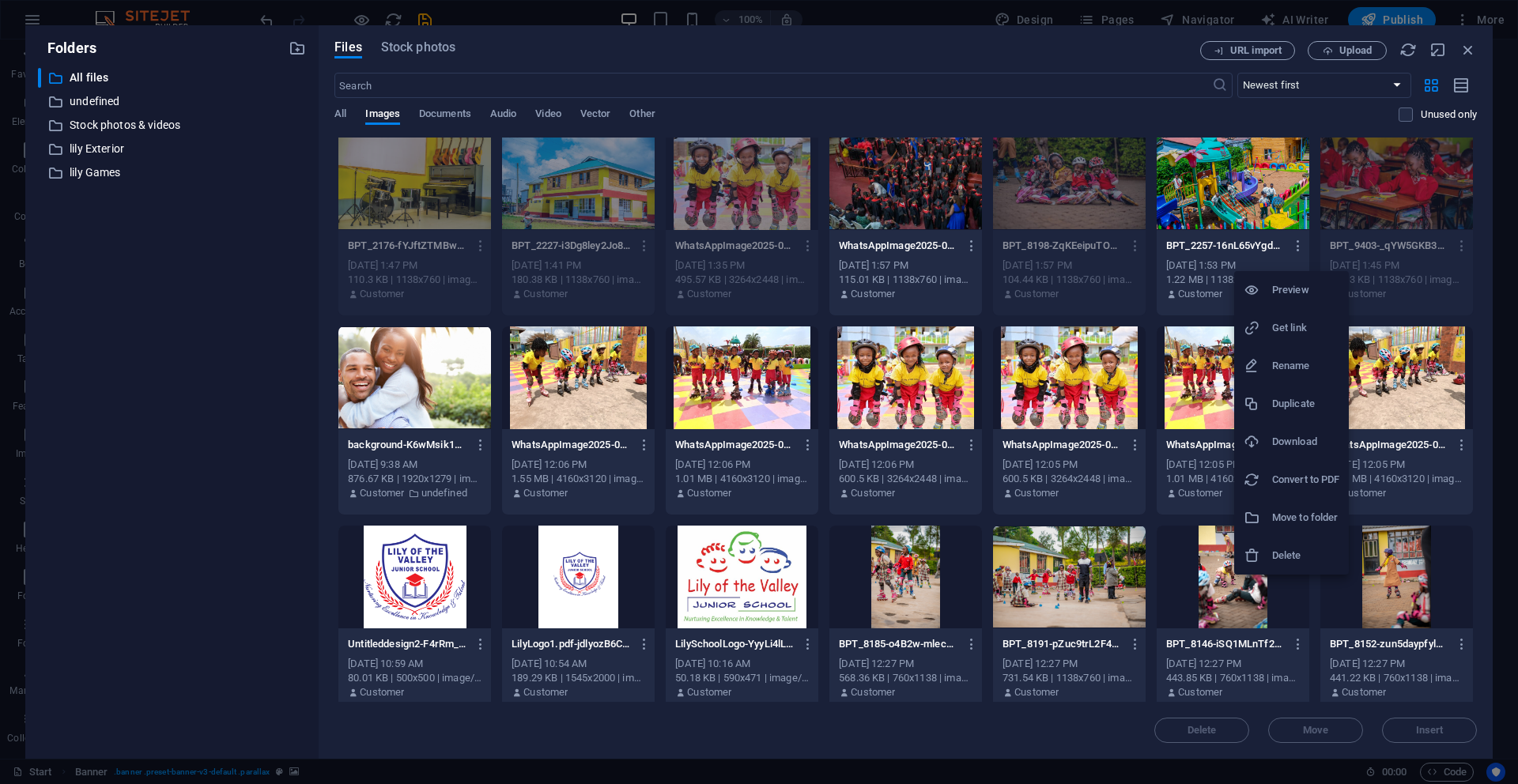
click at [1298, 437] on h6 "Download" at bounding box center [1306, 442] width 67 height 19
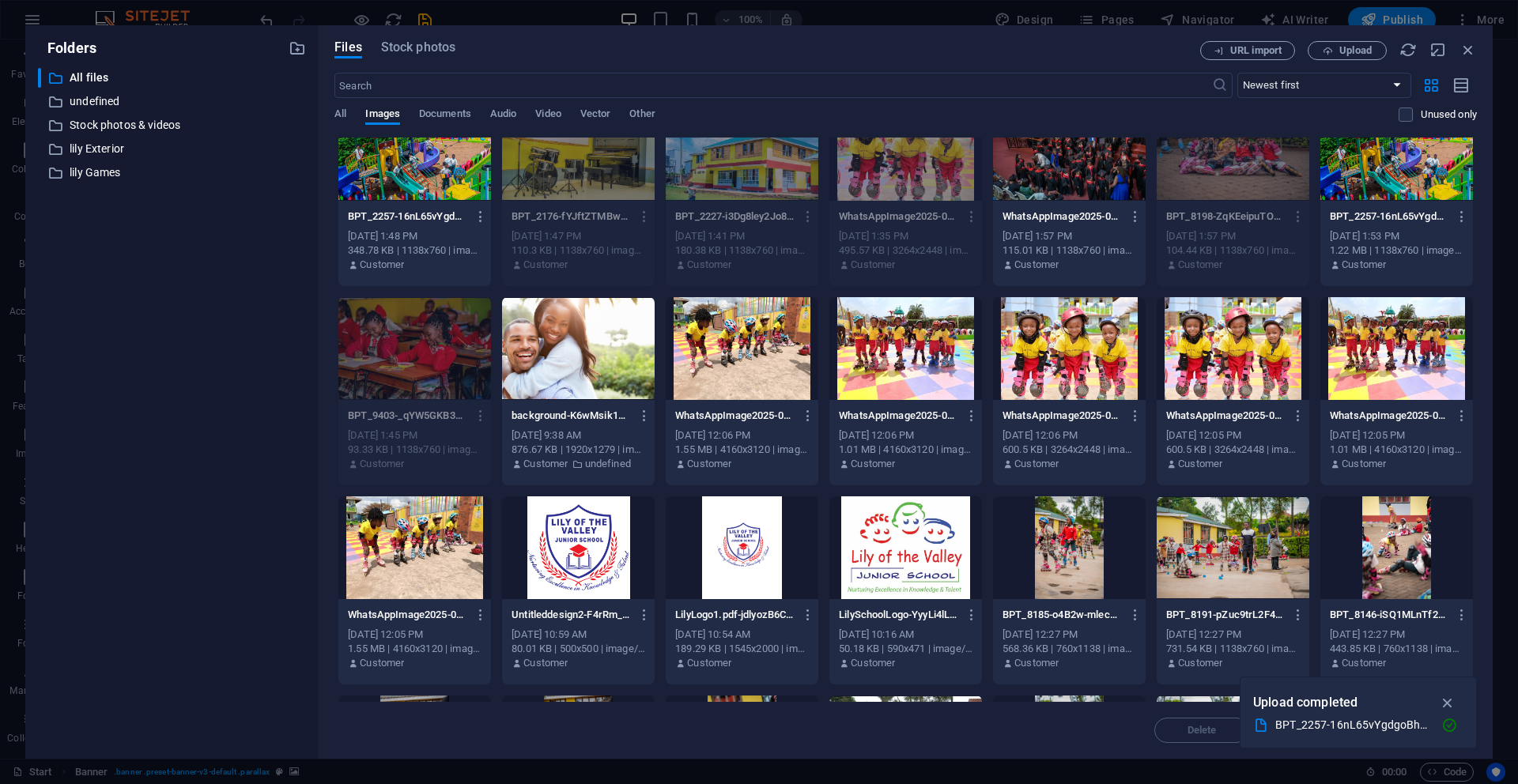
scroll to position [0, 0]
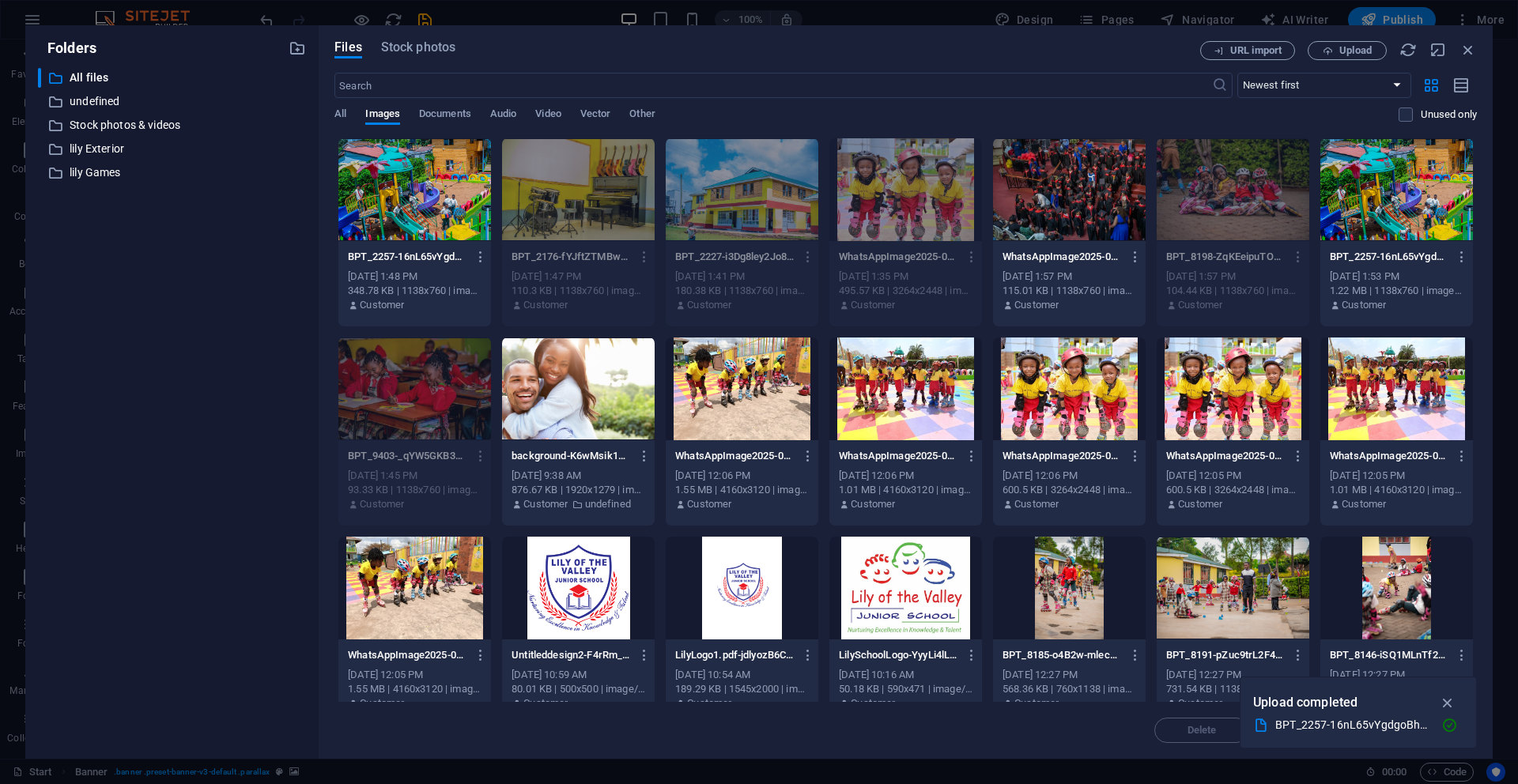
click at [390, 198] on div at bounding box center [415, 189] width 152 height 102
click at [1449, 703] on icon "button" at bounding box center [1448, 702] width 18 height 17
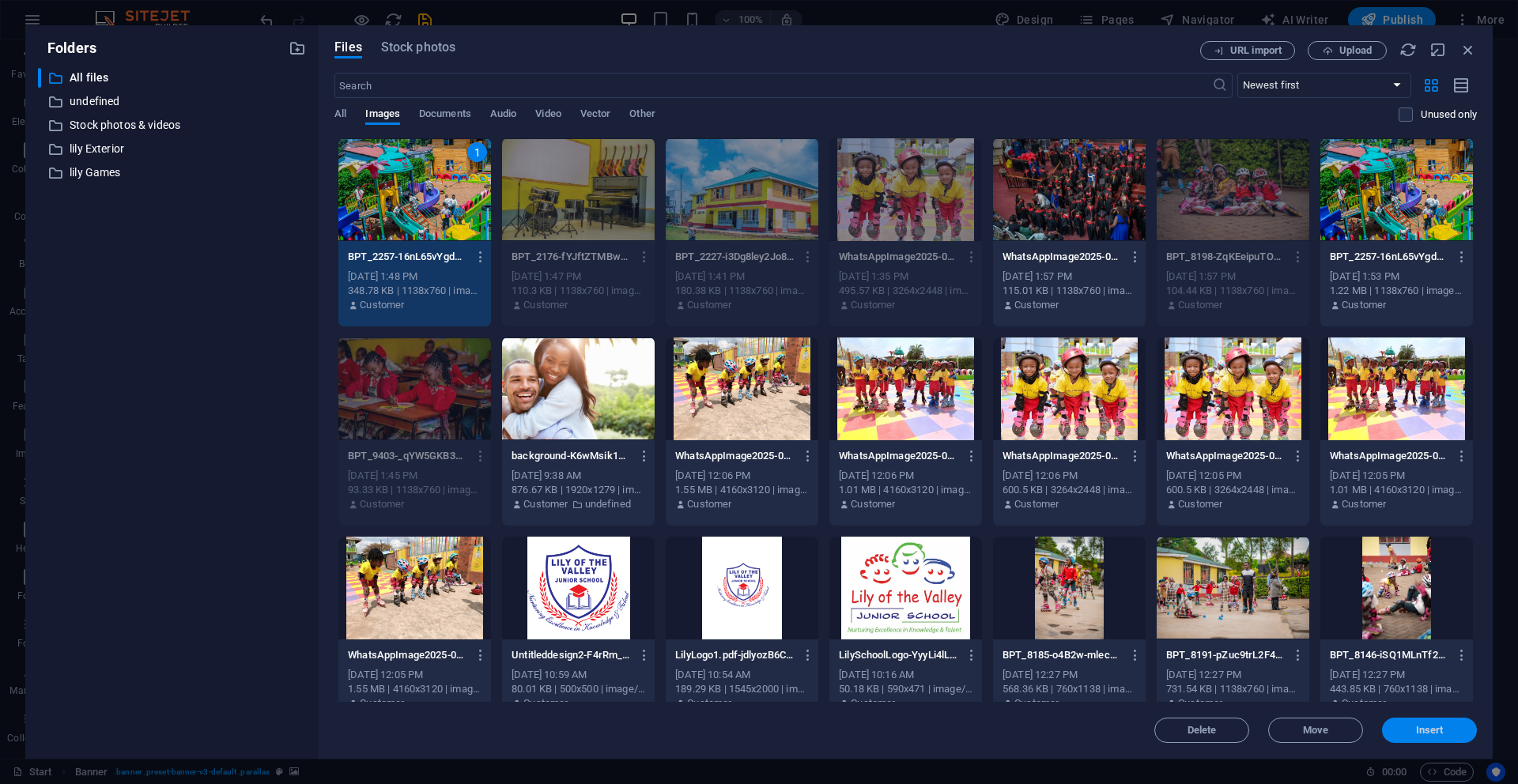
drag, startPoint x: 1425, startPoint y: 733, endPoint x: 1084, endPoint y: 692, distance: 343.5
click at [1425, 732] on span "Insert" at bounding box center [1430, 731] width 28 height 10
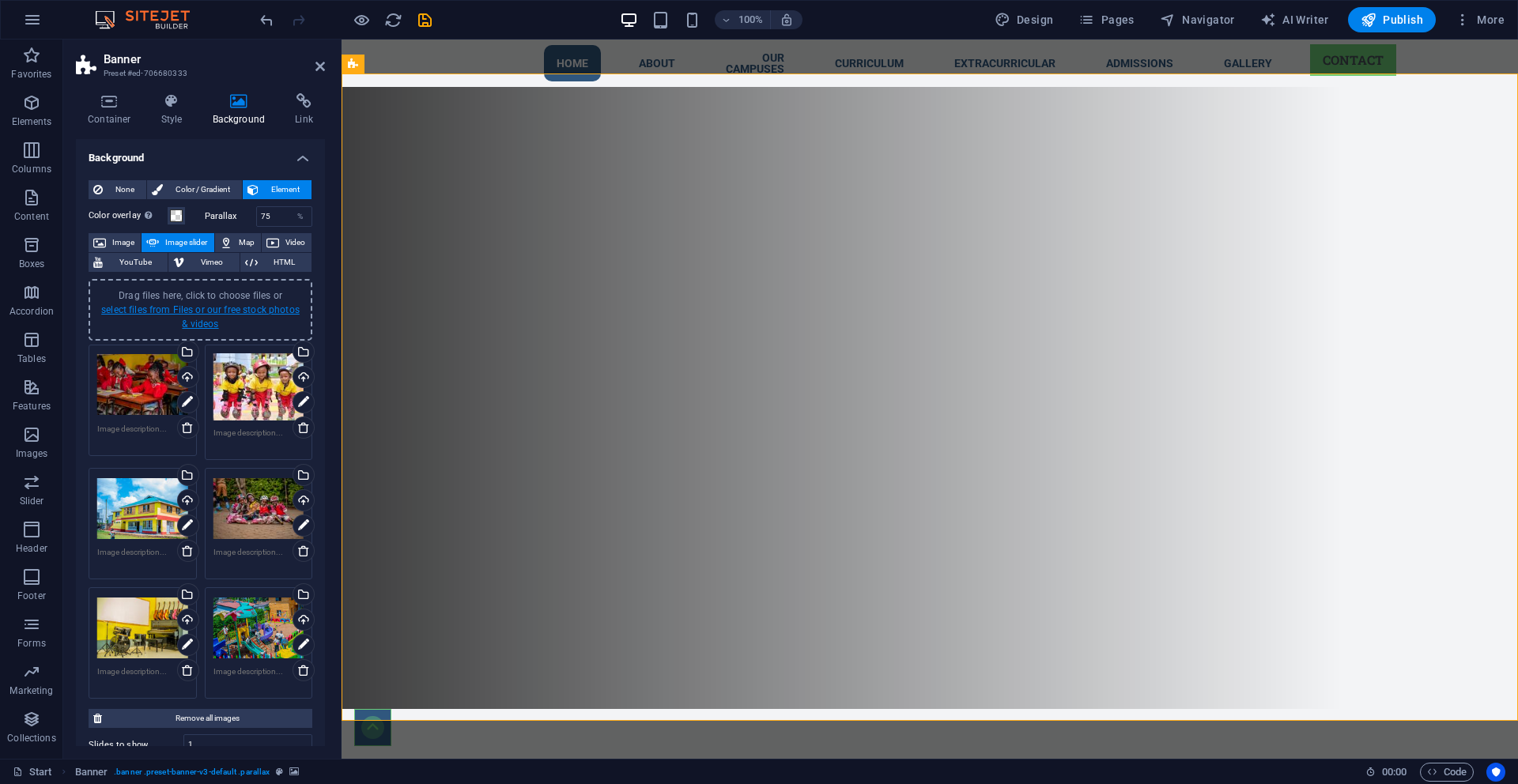
click at [111, 309] on link "select files from Files or our free stock photos & videos" at bounding box center [200, 316] width 198 height 25
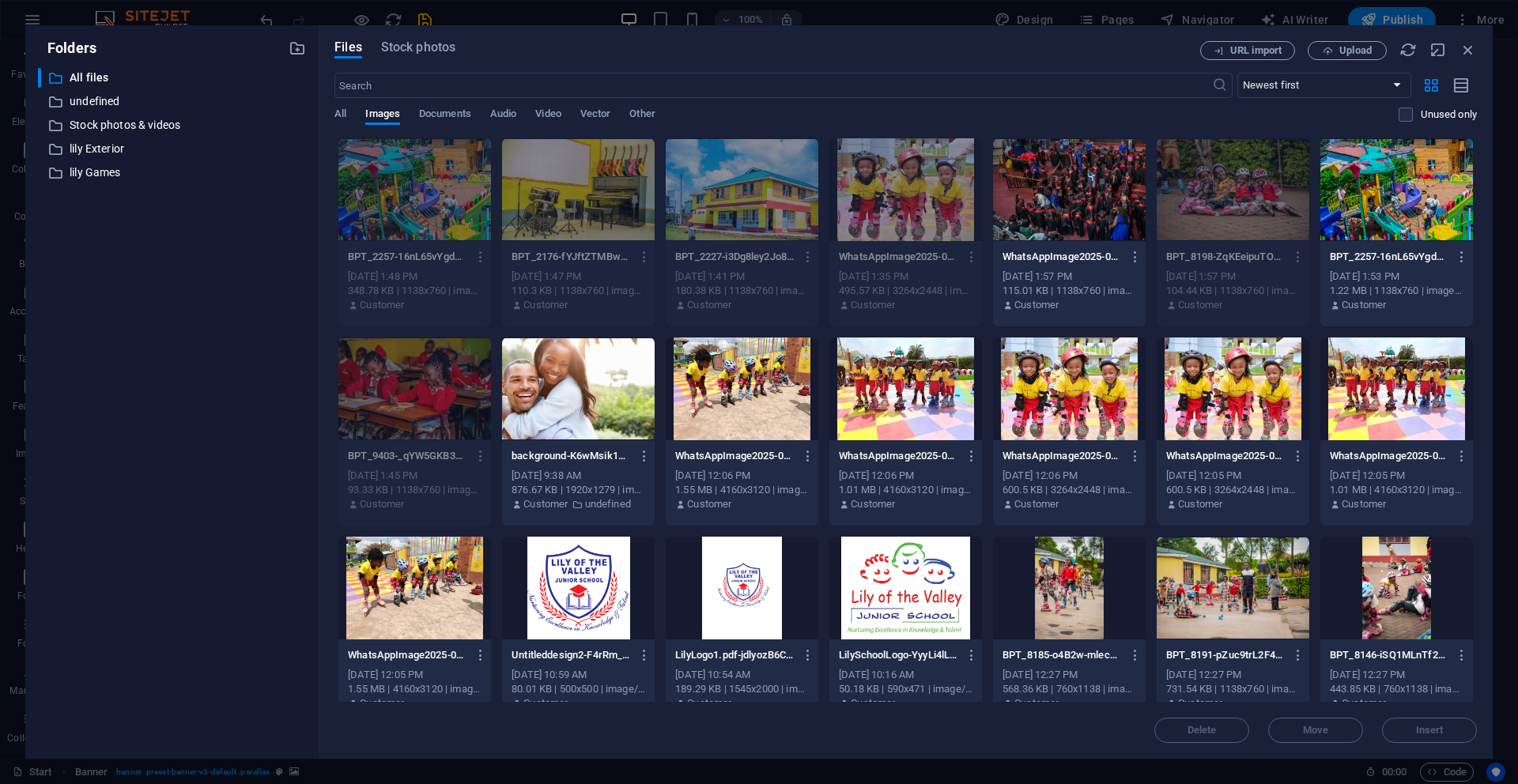
click at [1048, 204] on div at bounding box center [1070, 189] width 152 height 102
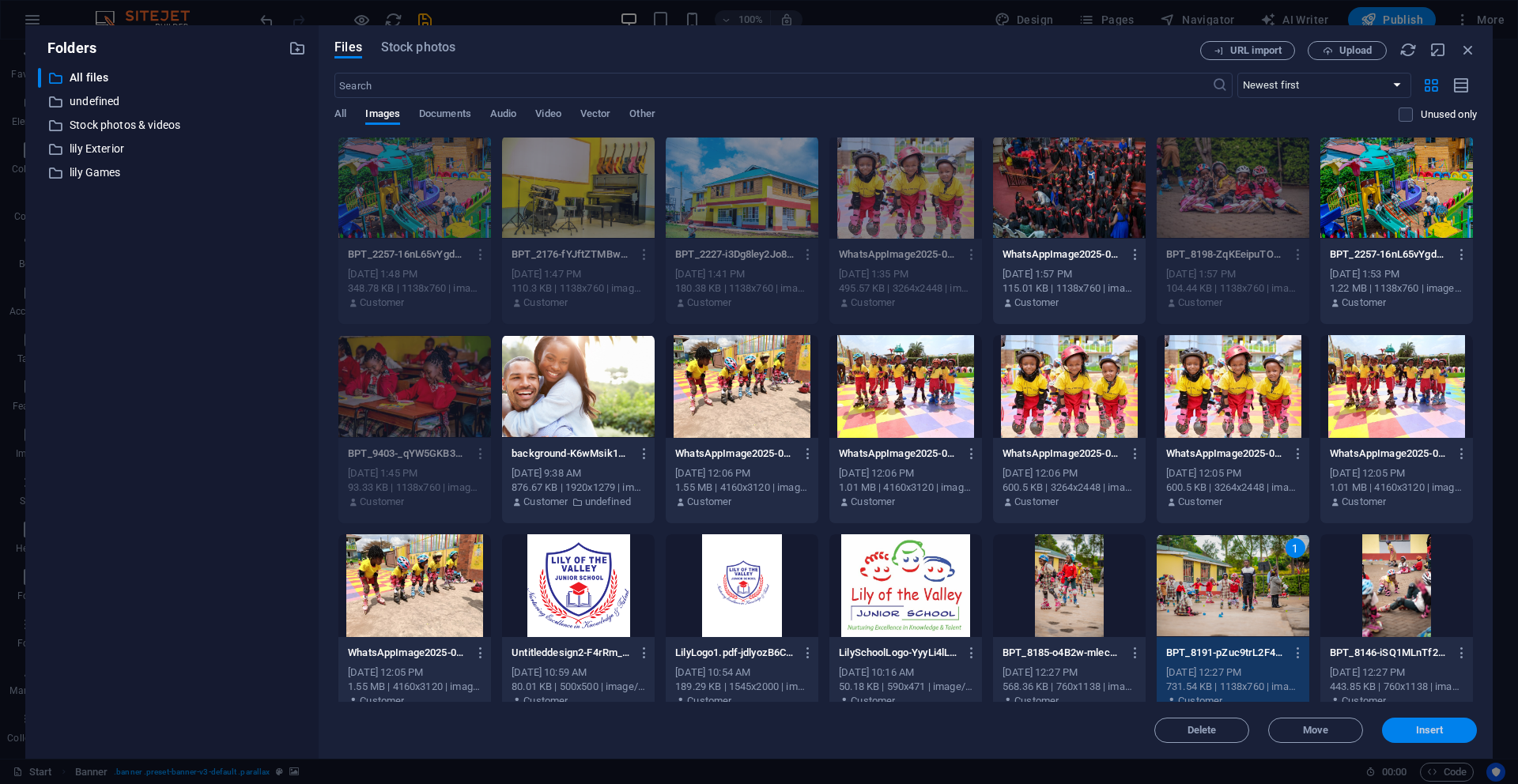
drag, startPoint x: 1452, startPoint y: 725, endPoint x: 1111, endPoint y: 685, distance: 343.3
click at [1452, 726] on span "Insert" at bounding box center [1429, 731] width 82 height 10
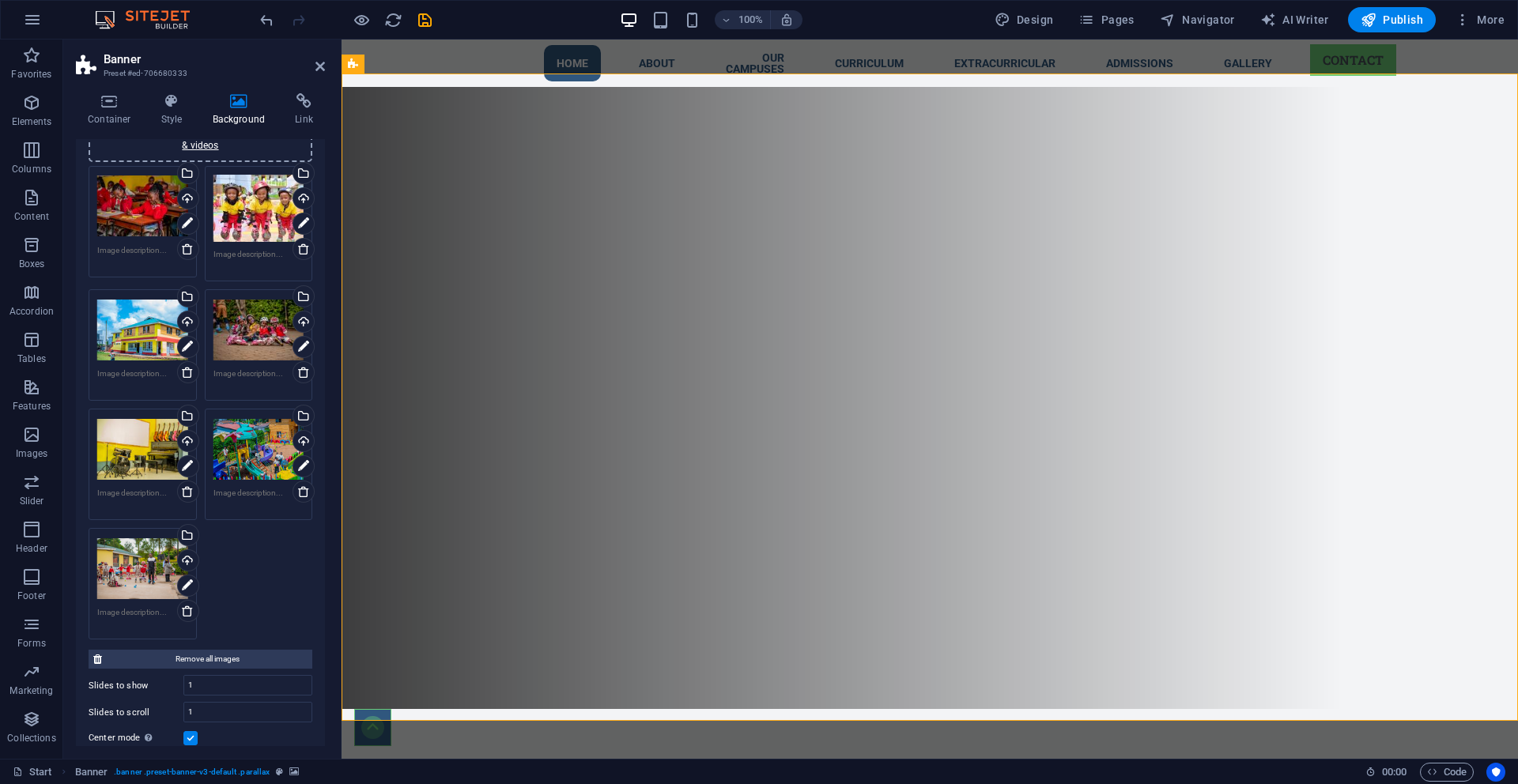
scroll to position [37, 0]
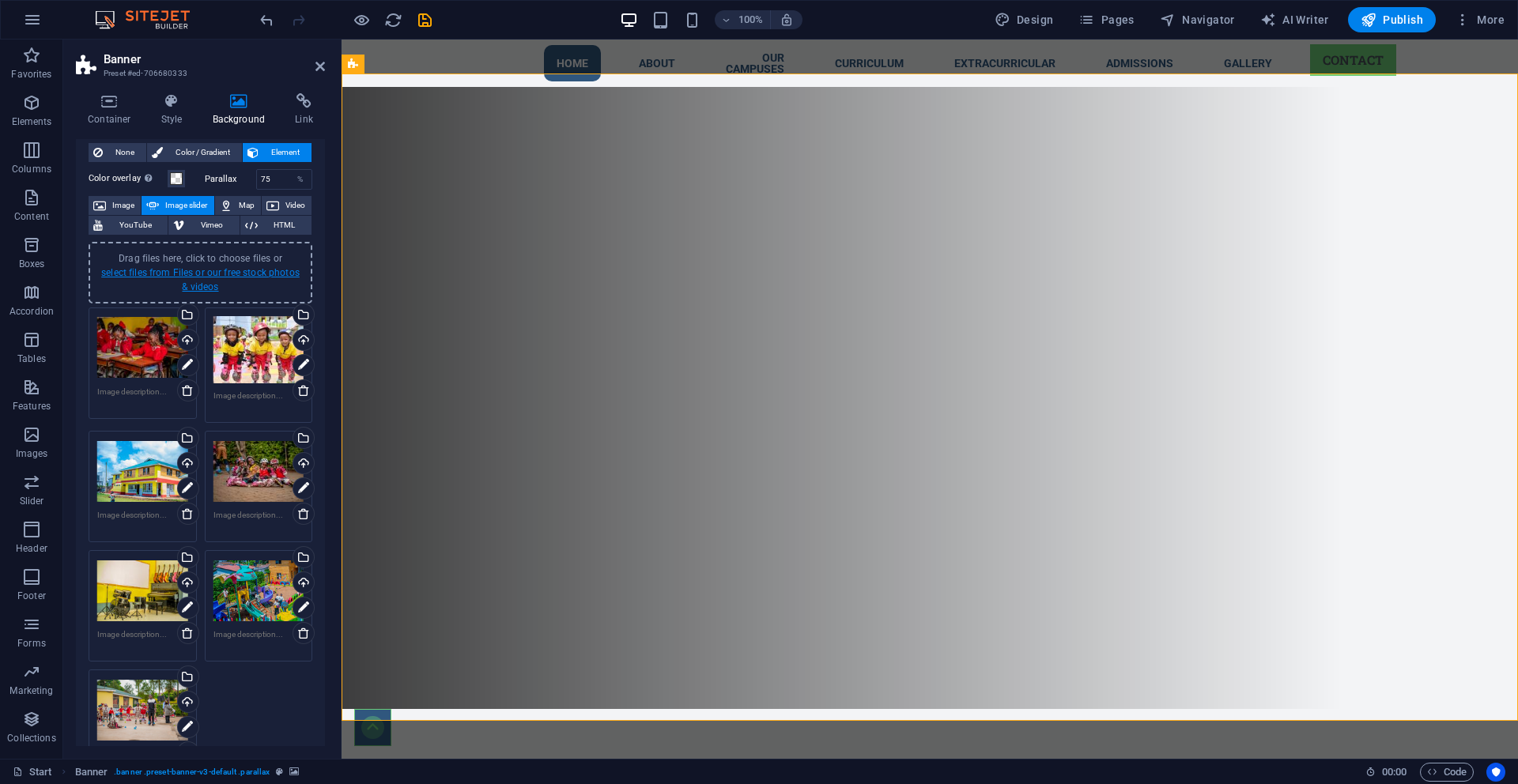
click at [111, 275] on link "select files from Files or our free stock photos & videos" at bounding box center [200, 279] width 198 height 25
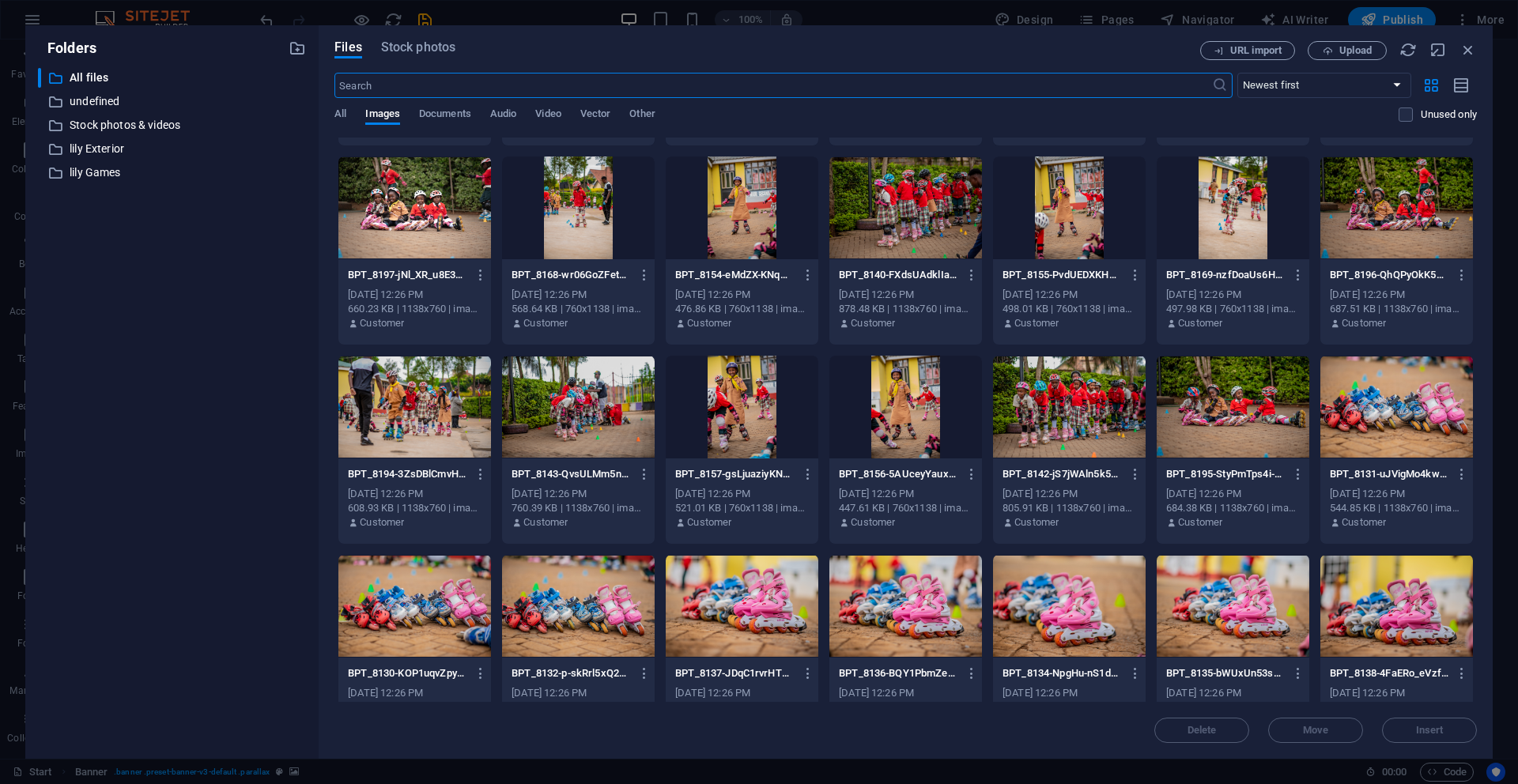
scroll to position [981, 0]
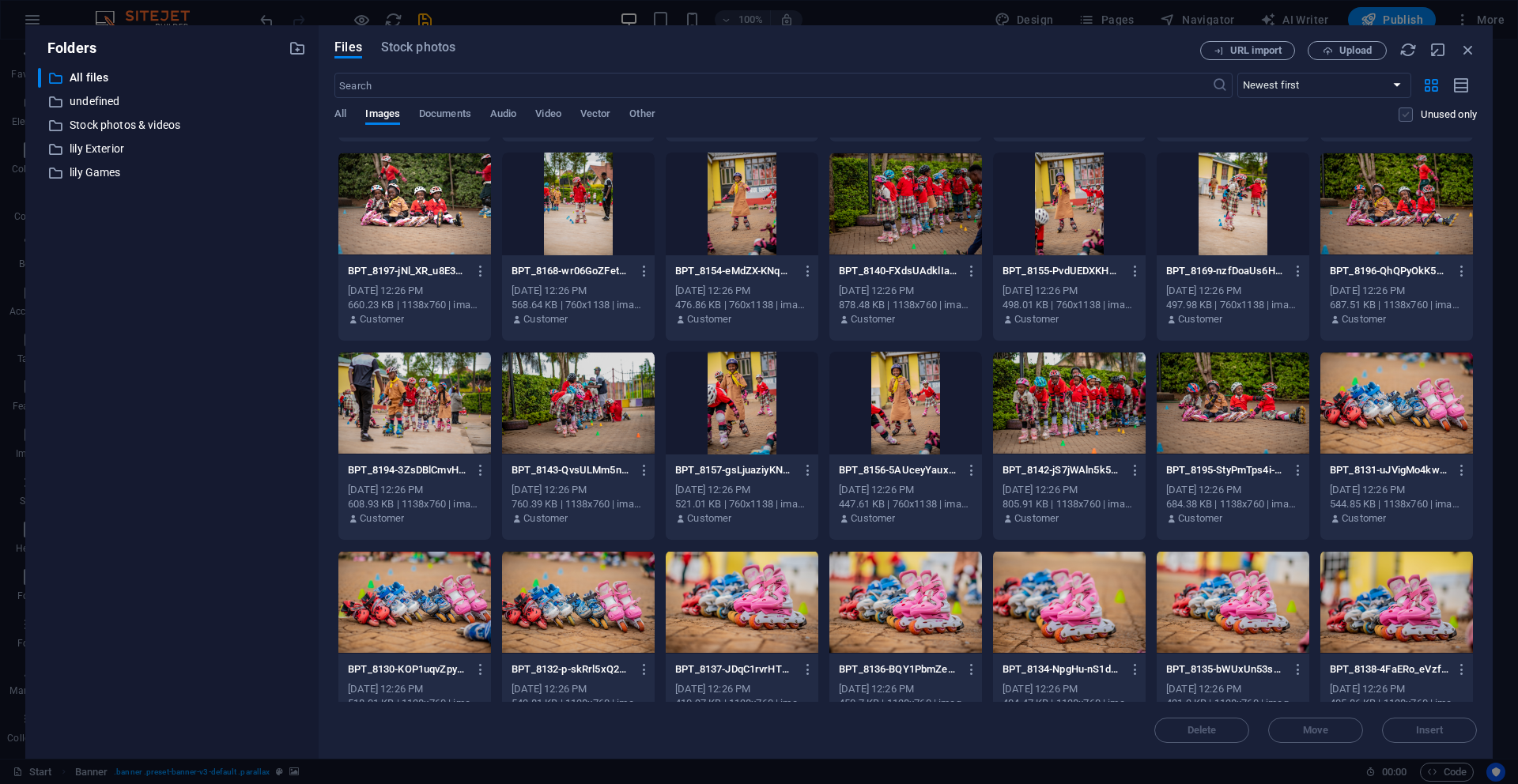
click at [1410, 117] on label at bounding box center [1406, 114] width 14 height 14
click at [0, 0] on input "checkbox" at bounding box center [0, 0] width 0 height 0
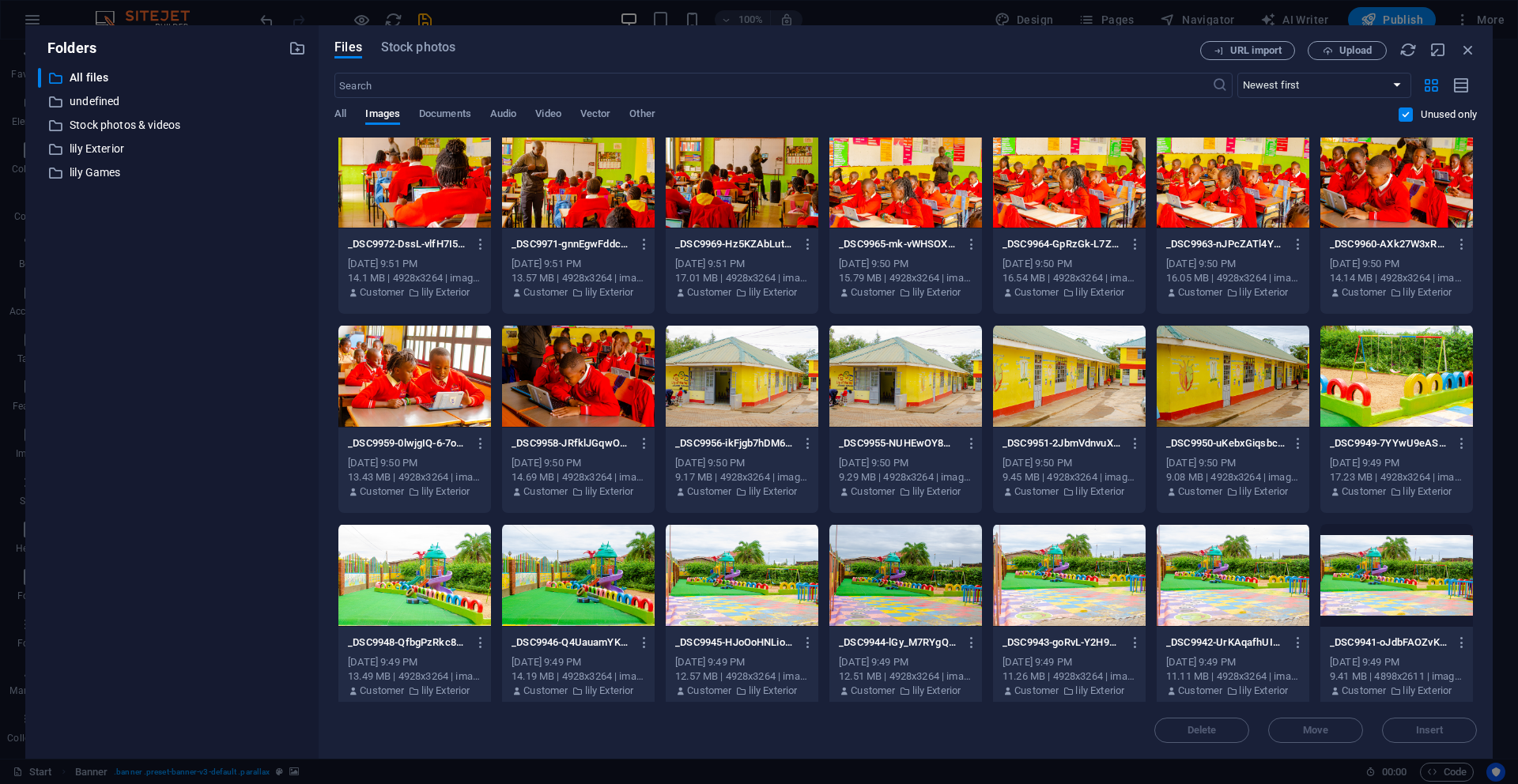
scroll to position [12959, 0]
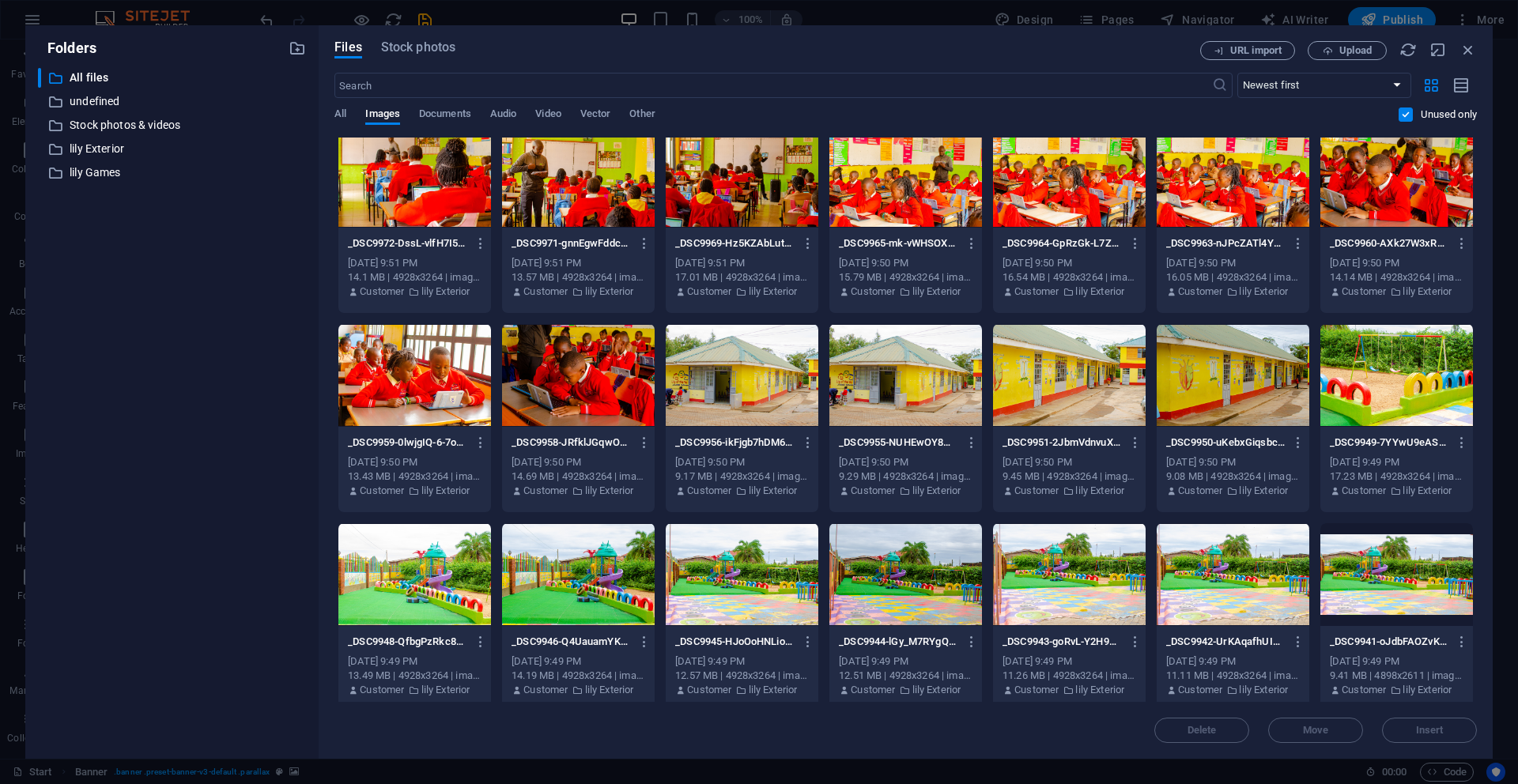
click at [429, 192] on div at bounding box center [415, 175] width 152 height 102
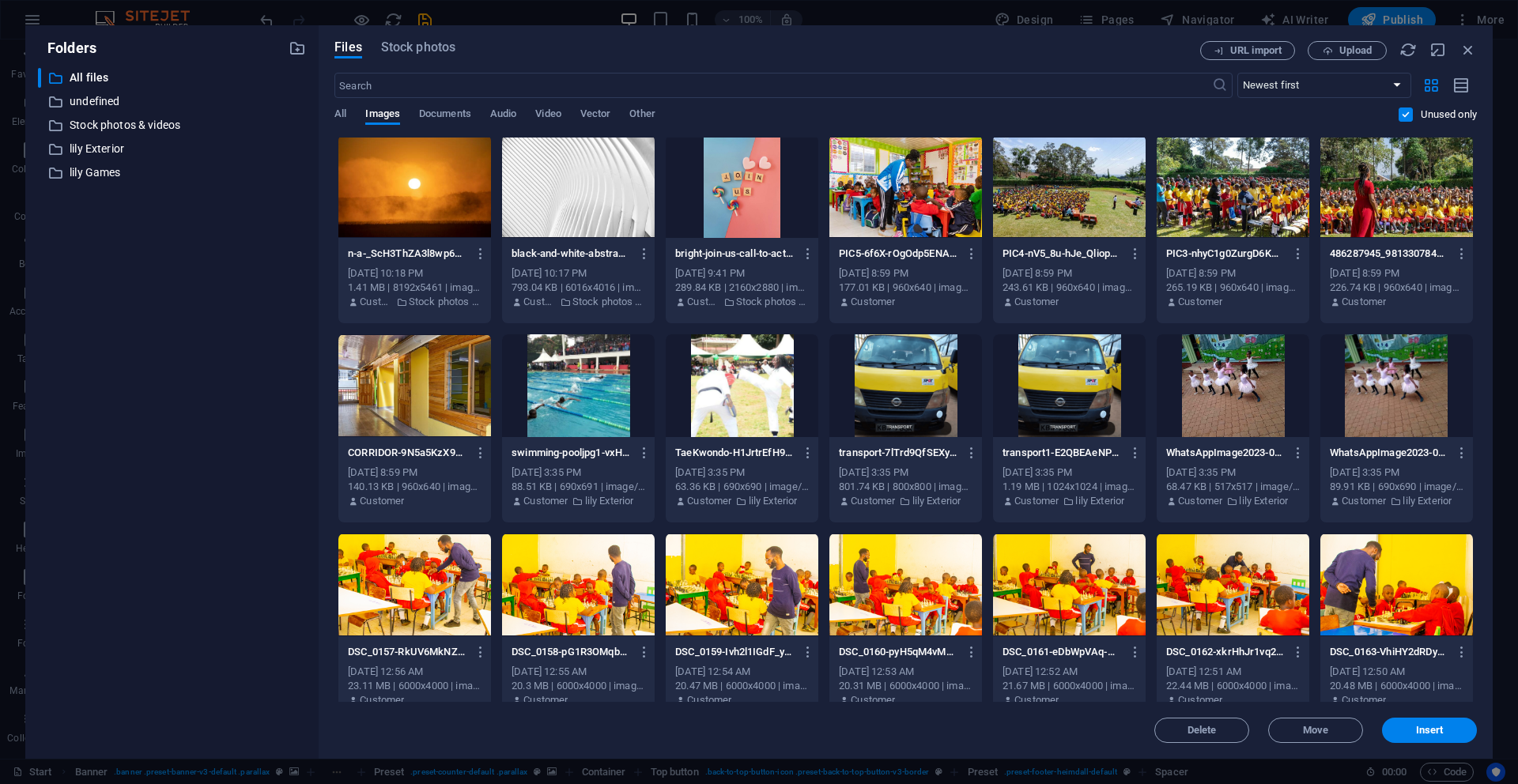
scroll to position [9742, 0]
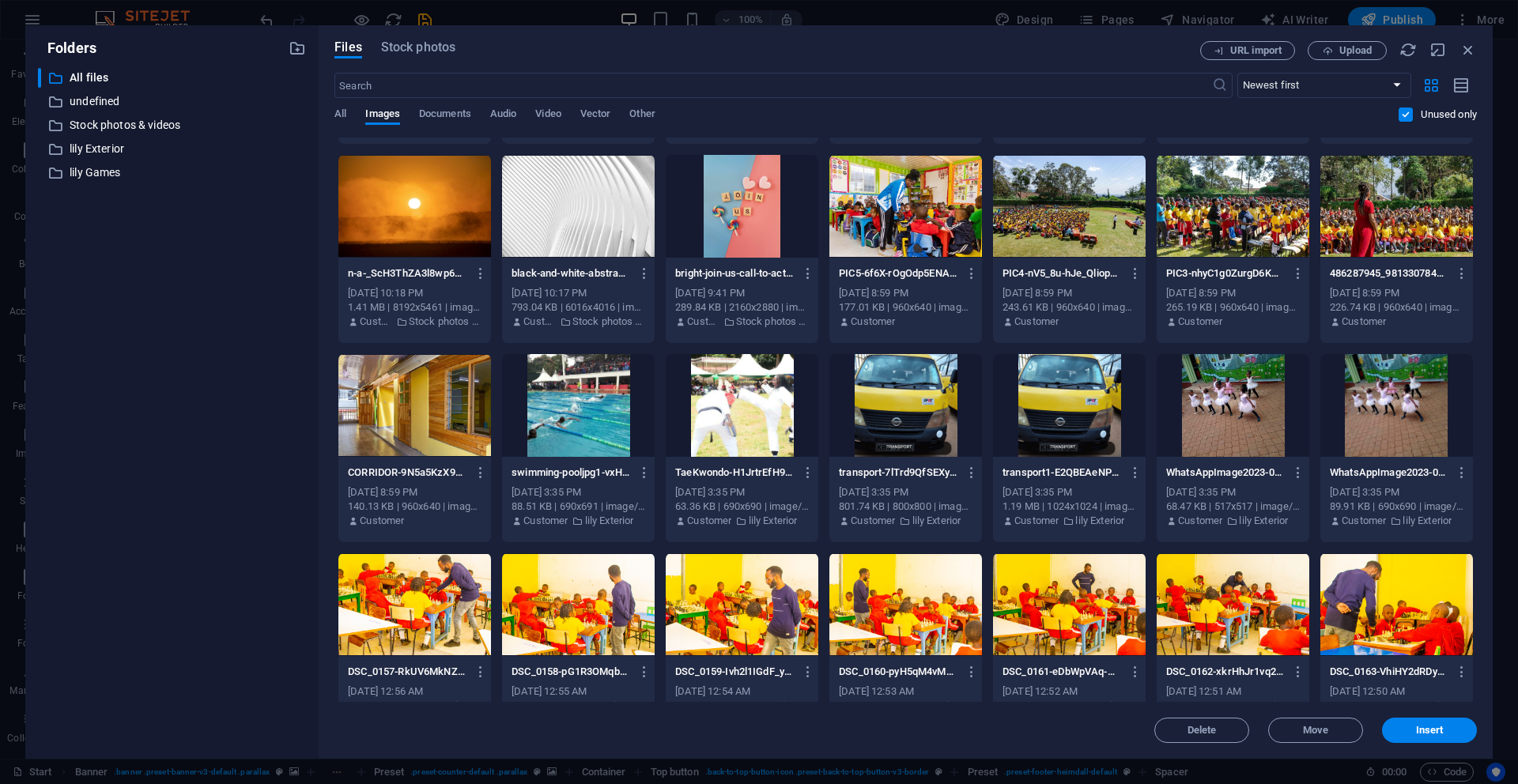
click at [393, 236] on div at bounding box center [415, 206] width 152 height 102
click at [1493, 345] on div "Folders ​ All files All files ​ undefined undefined ​ Stock photos & videos Sto…" at bounding box center [759, 392] width 1518 height 784
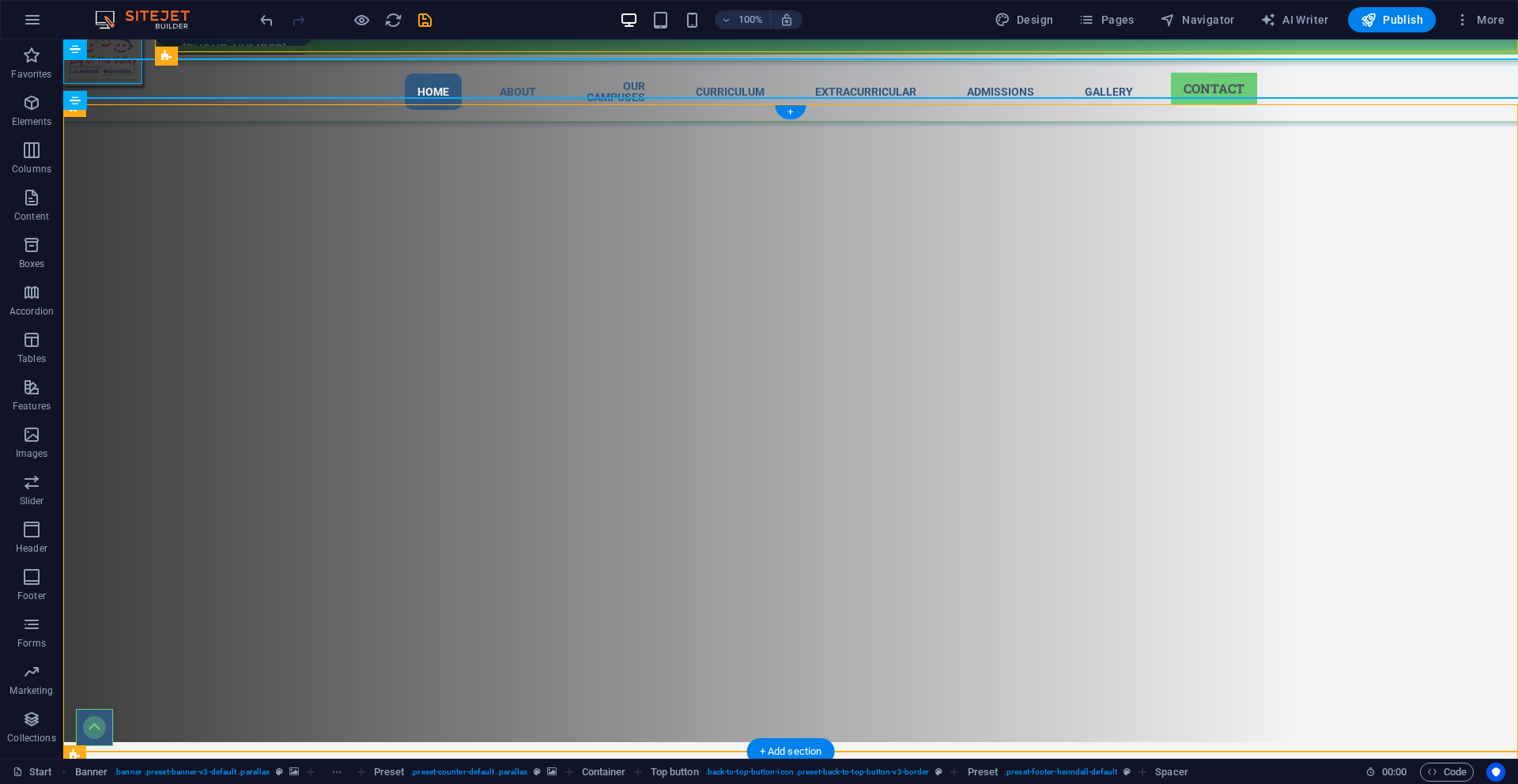
scroll to position [0, 0]
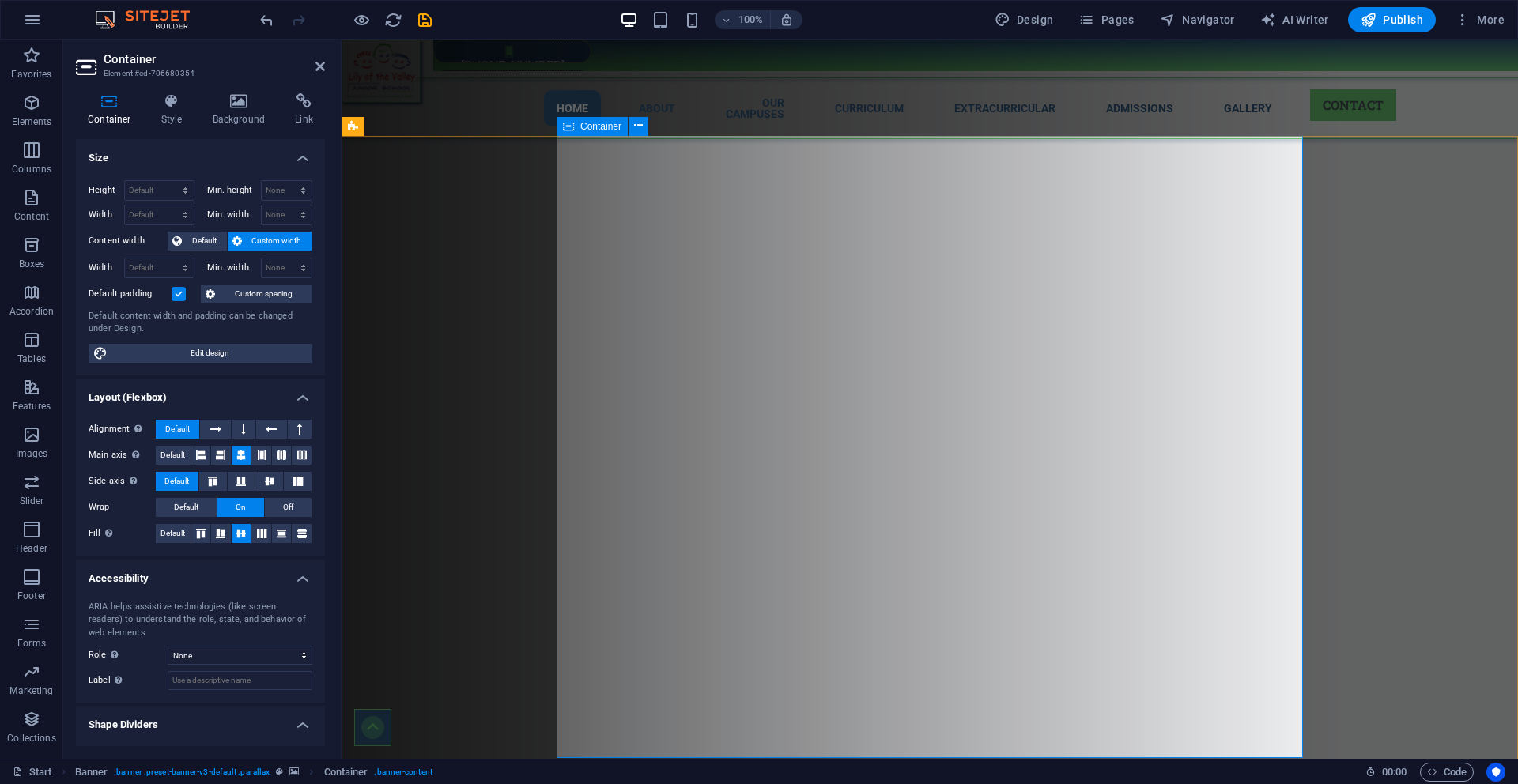
click at [235, 120] on h4 "Background" at bounding box center [242, 110] width 83 height 34
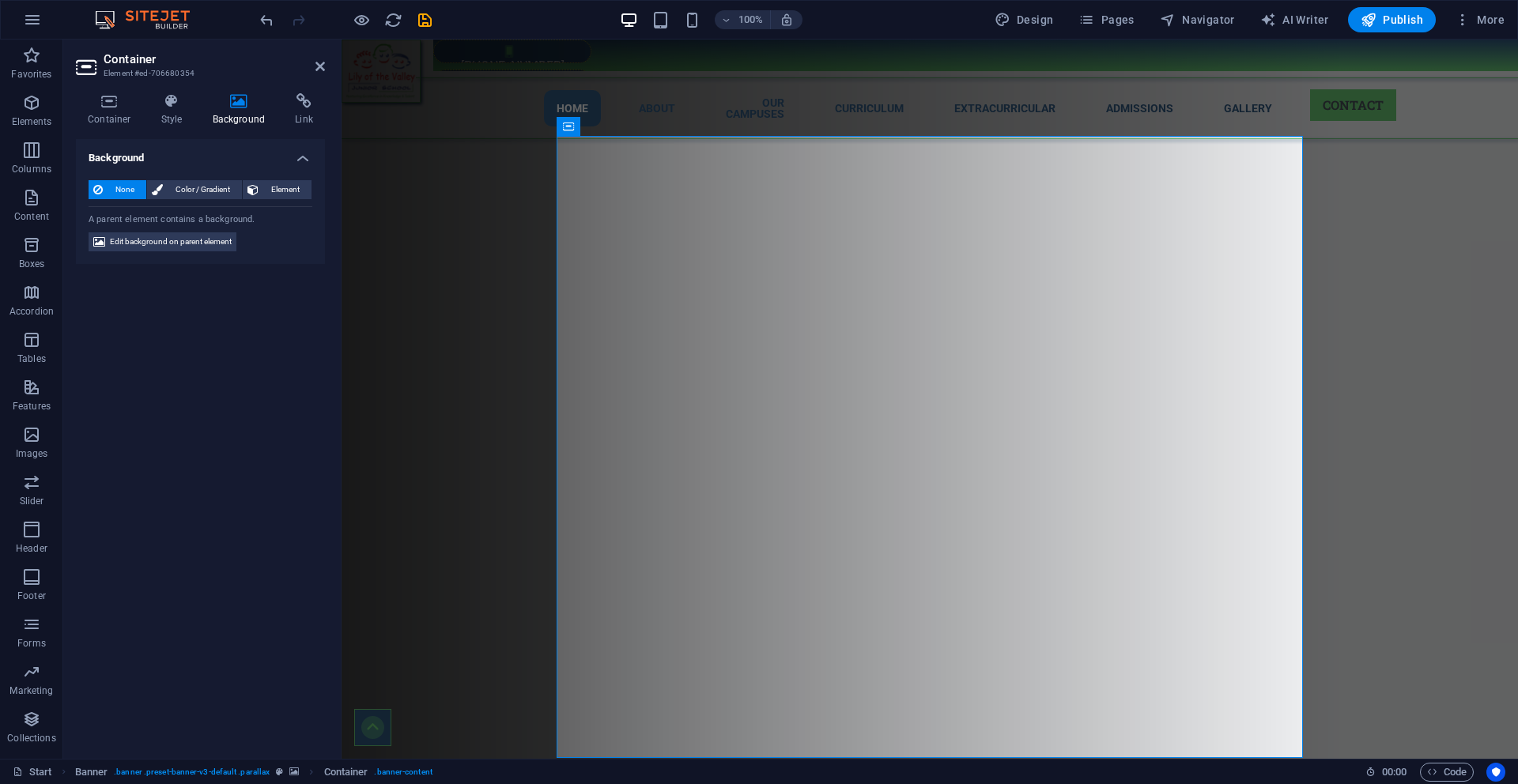
click at [246, 107] on icon at bounding box center [239, 101] width 77 height 16
click at [179, 246] on span "Edit background on parent element" at bounding box center [170, 242] width 122 height 19
select select "px"
select select "ms"
select select "s"
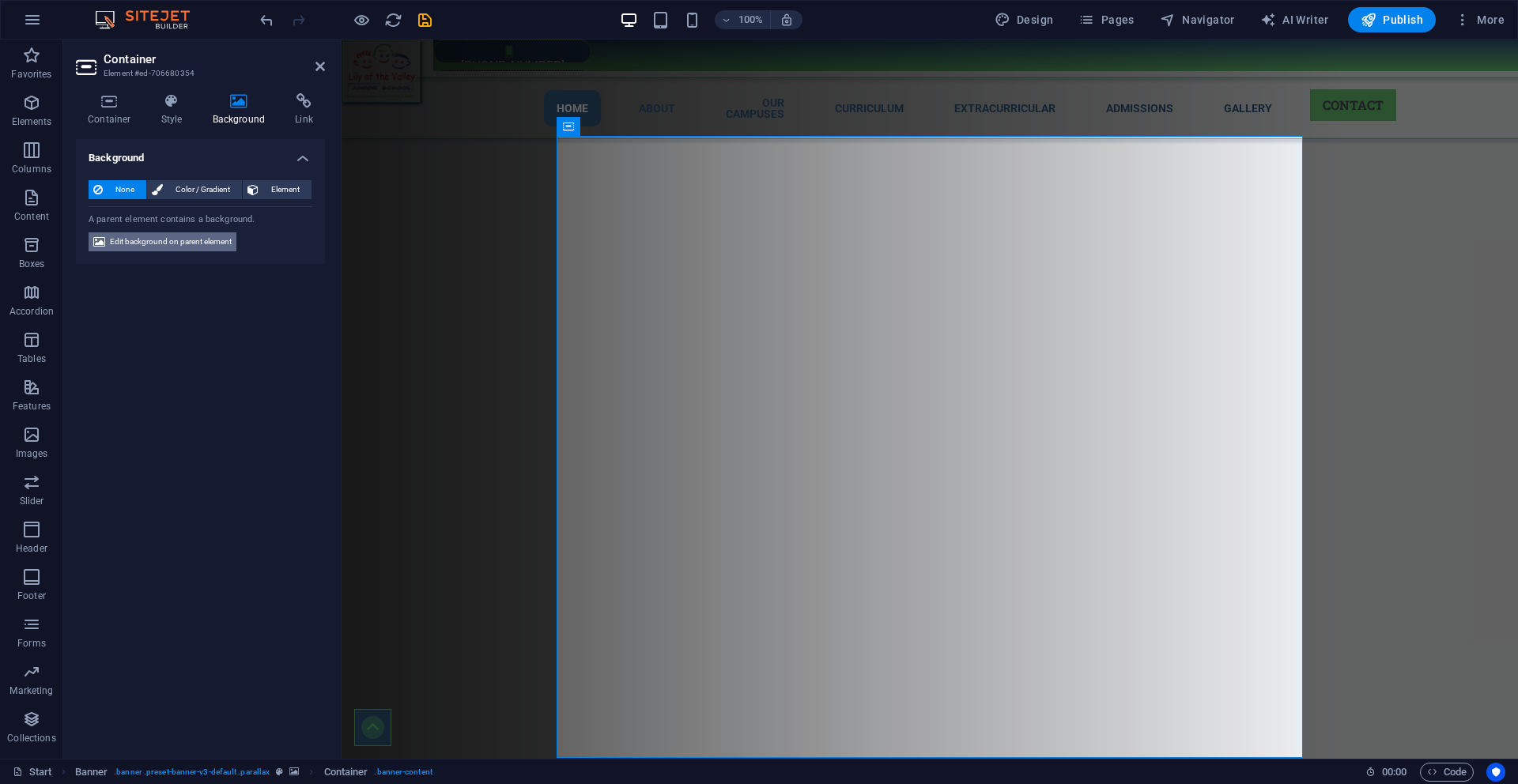
select select "progressive"
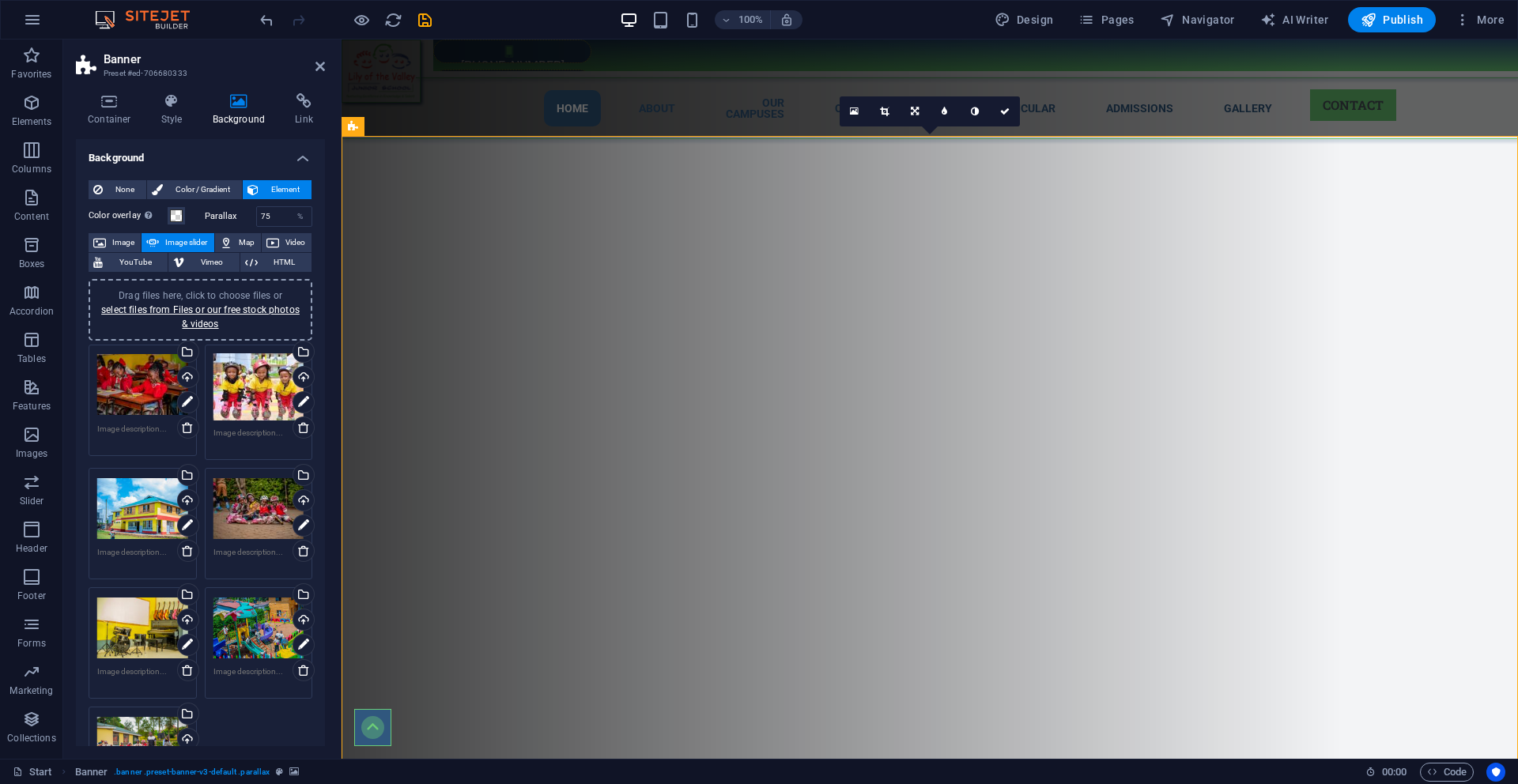
scroll to position [108, 0]
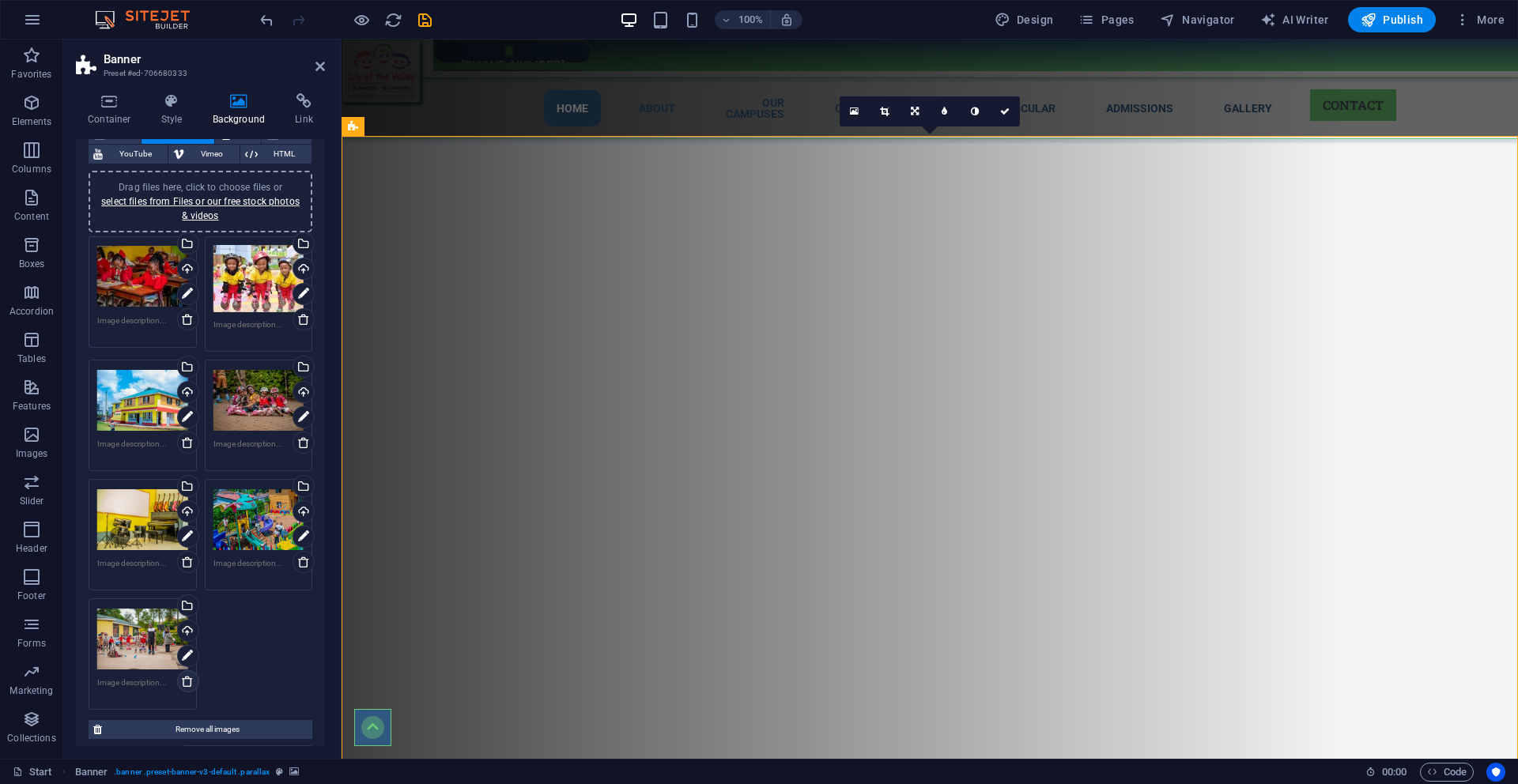
click at [189, 682] on icon at bounding box center [187, 681] width 12 height 12
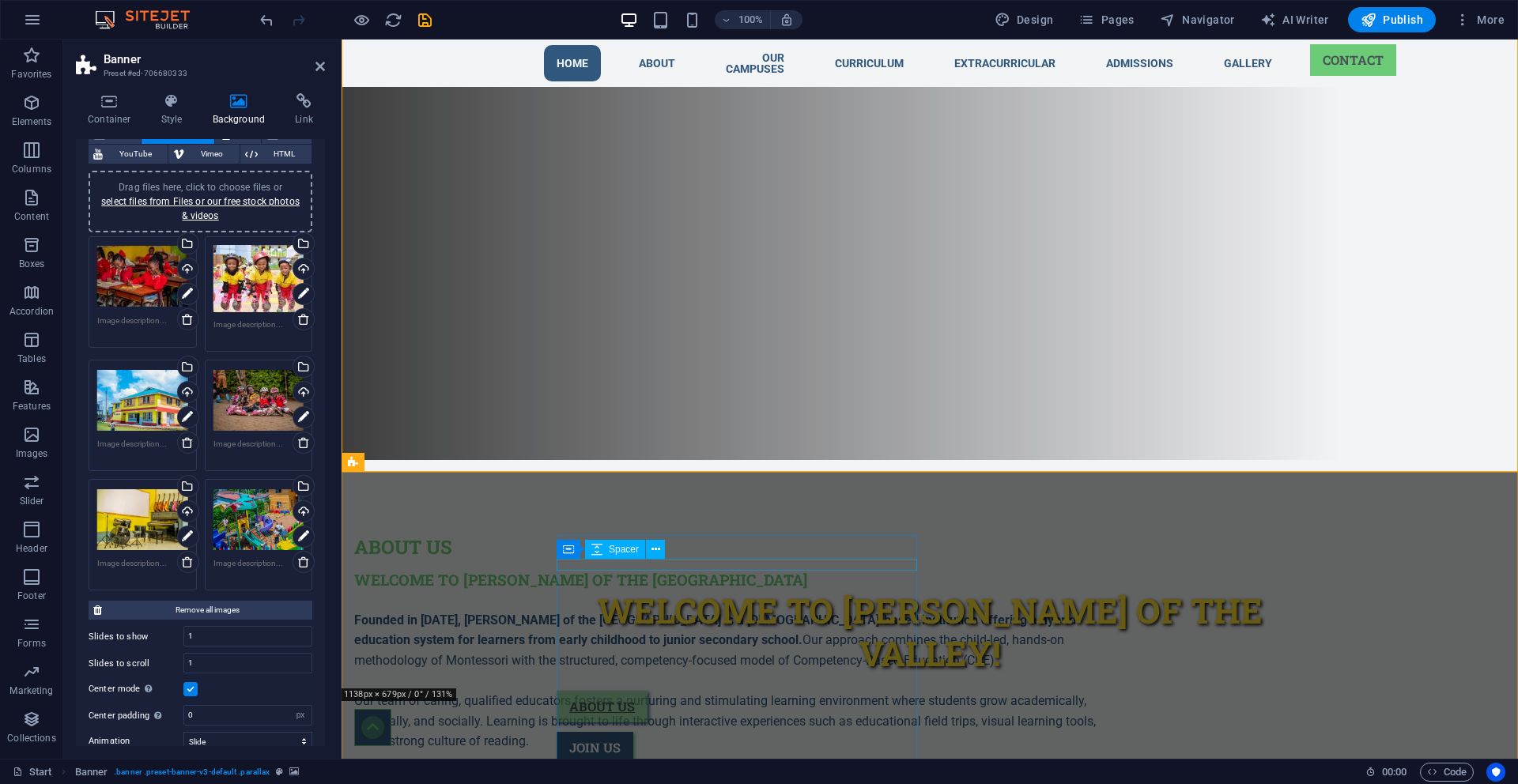
scroll to position [0, 0]
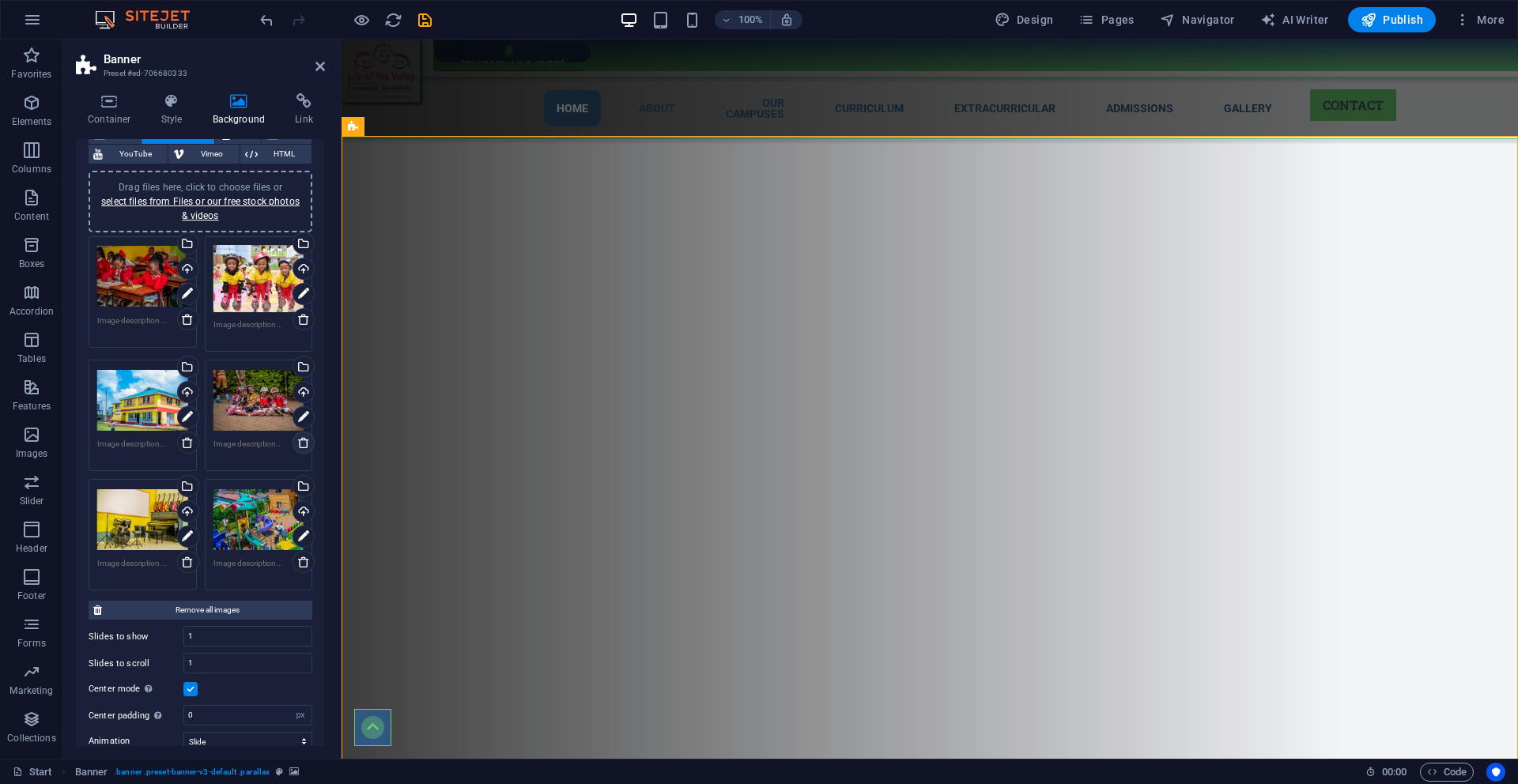
click at [304, 443] on icon at bounding box center [303, 442] width 12 height 12
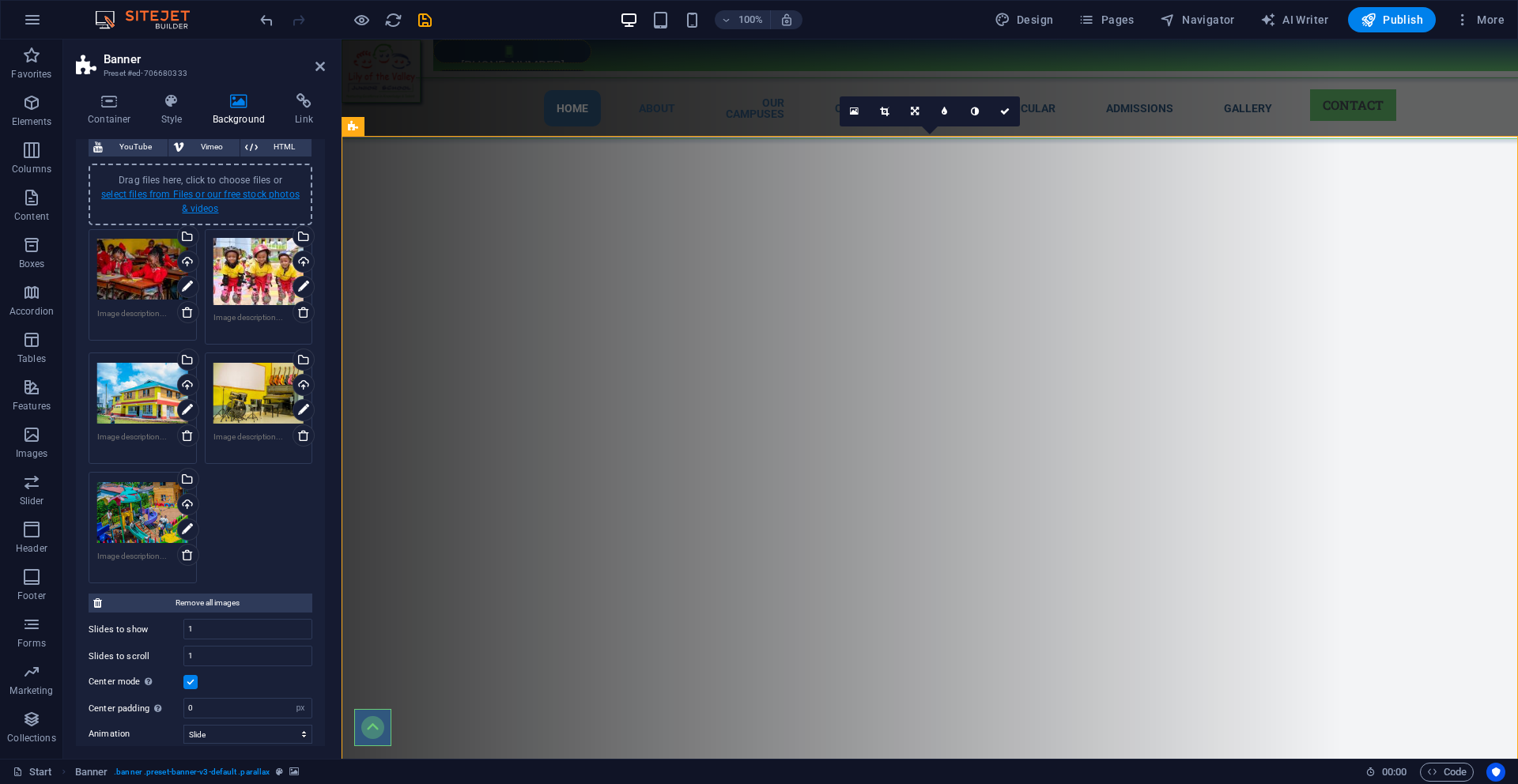
scroll to position [117, 0]
click at [118, 192] on link "select files from Files or our free stock photos & videos" at bounding box center [200, 200] width 198 height 25
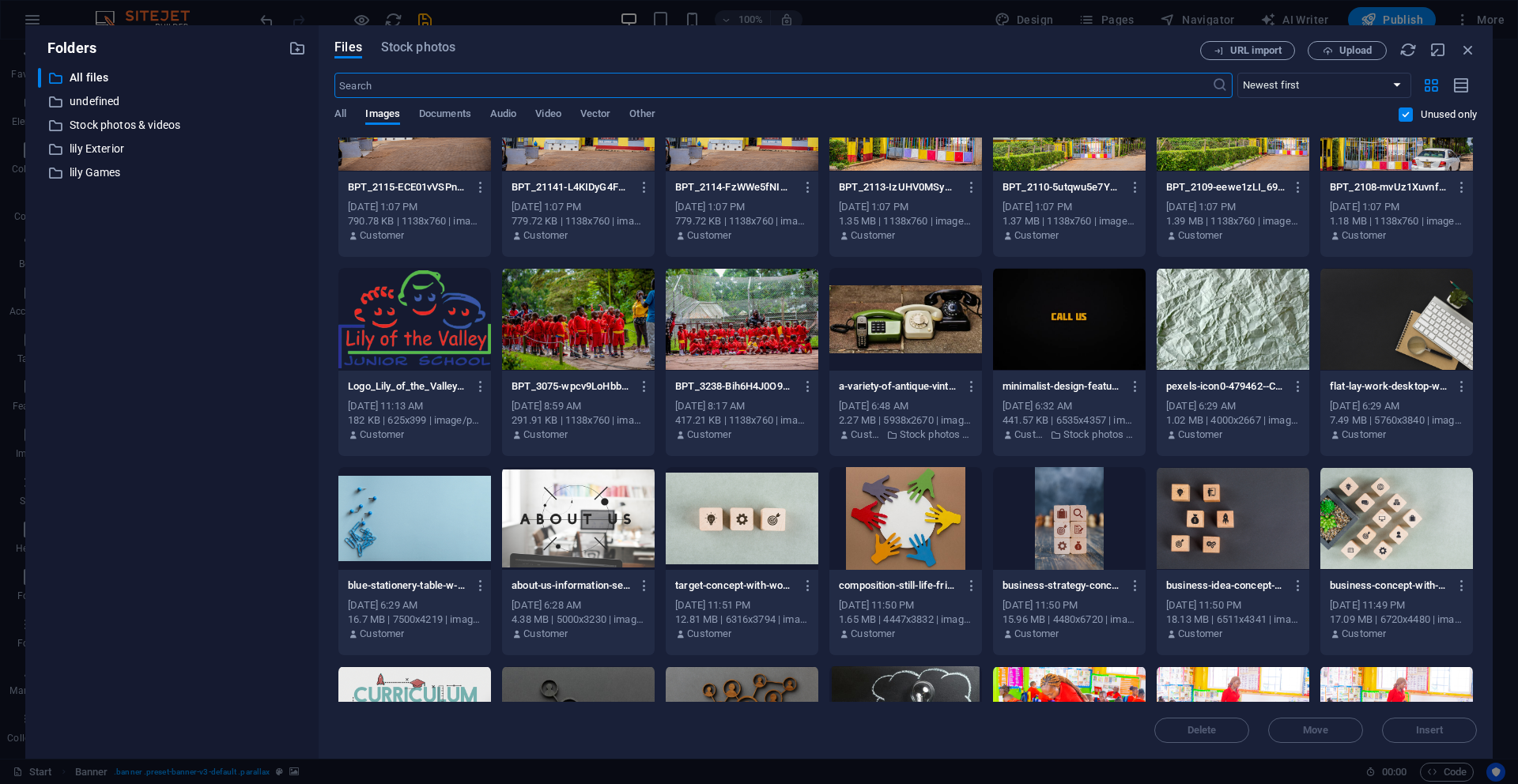
scroll to position [8240, 0]
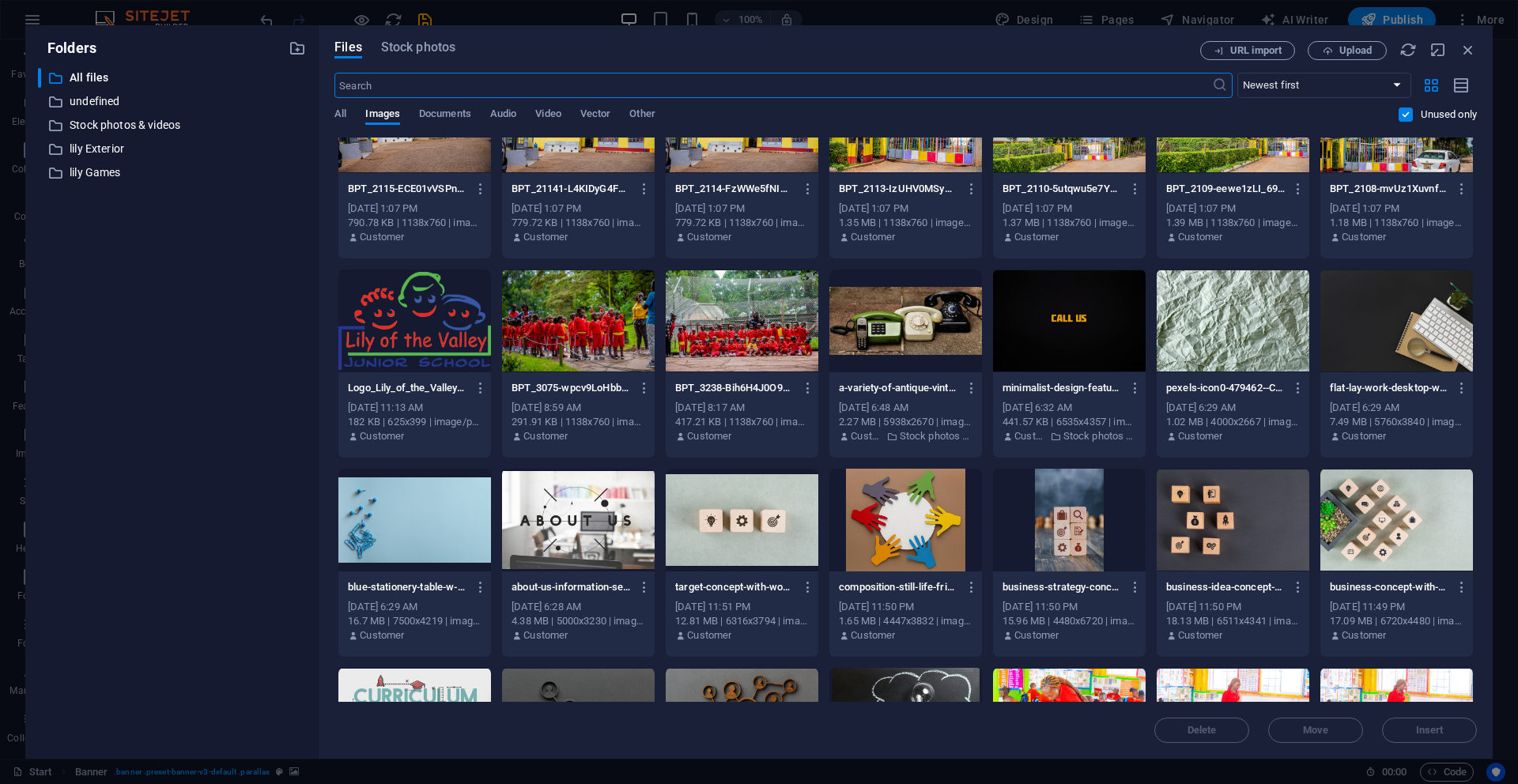
click at [575, 336] on div at bounding box center [579, 320] width 152 height 102
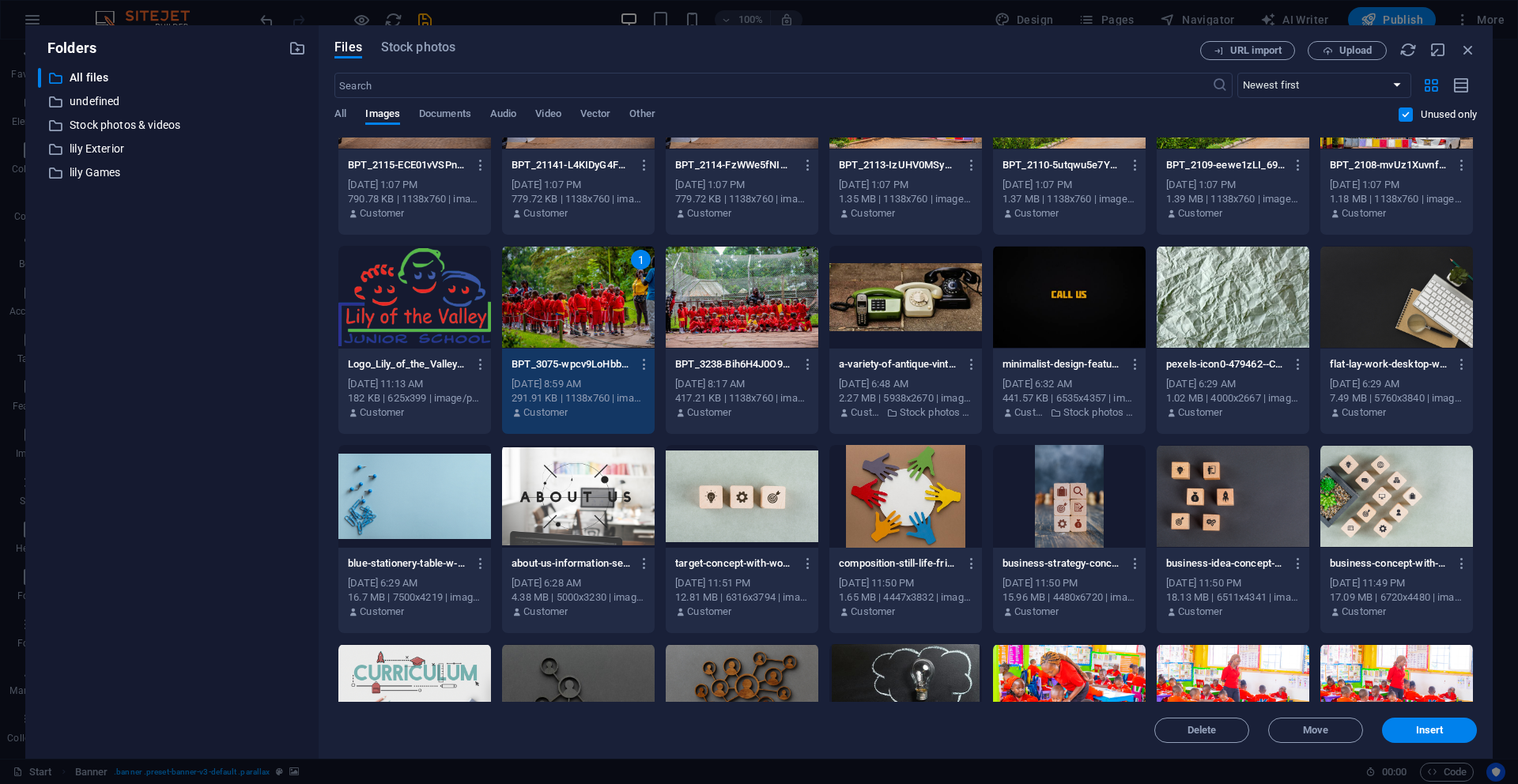
scroll to position [8263, 0]
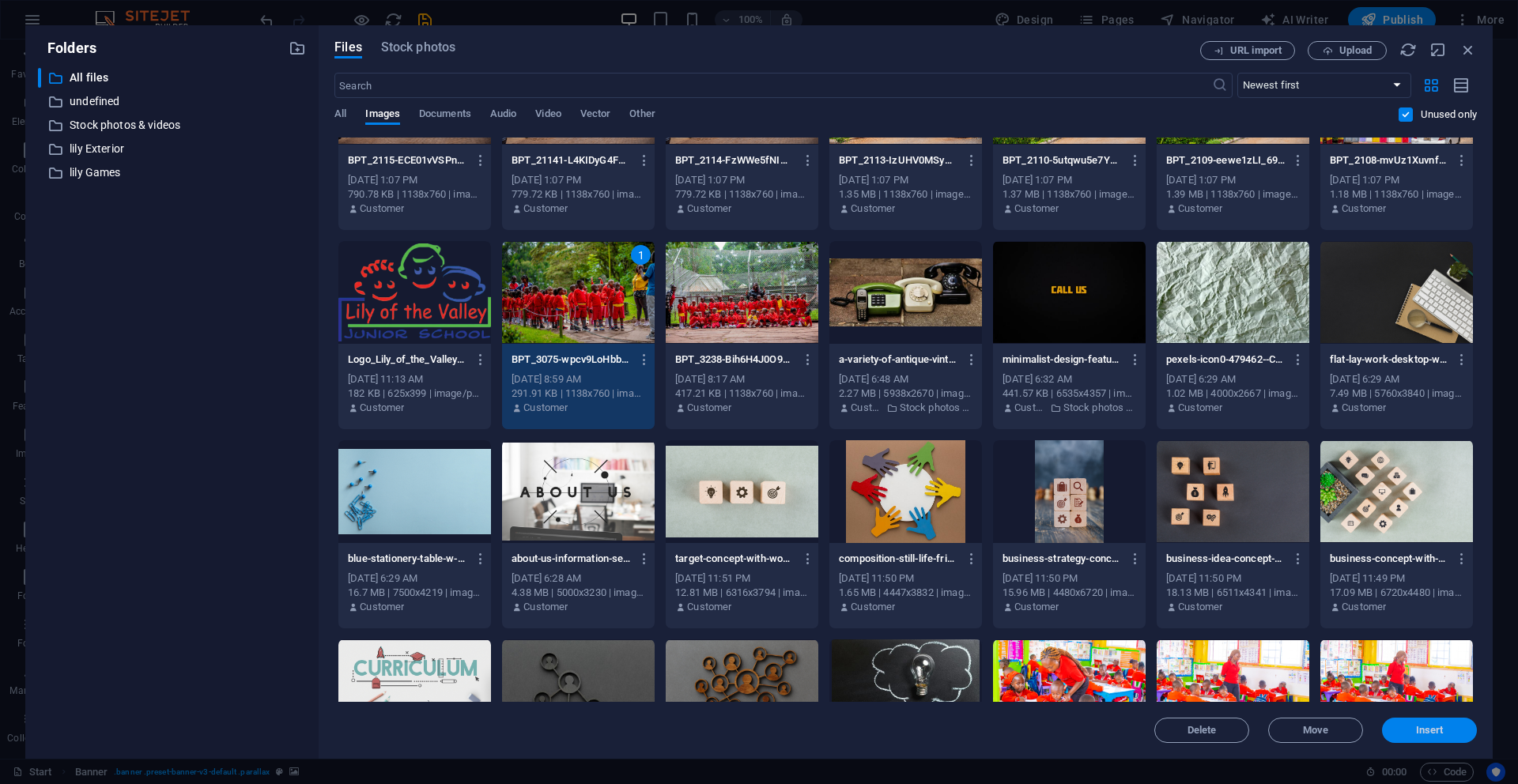
drag, startPoint x: 1414, startPoint y: 727, endPoint x: 1072, endPoint y: 686, distance: 344.4
click at [1414, 727] on span "Insert" at bounding box center [1429, 731] width 82 height 10
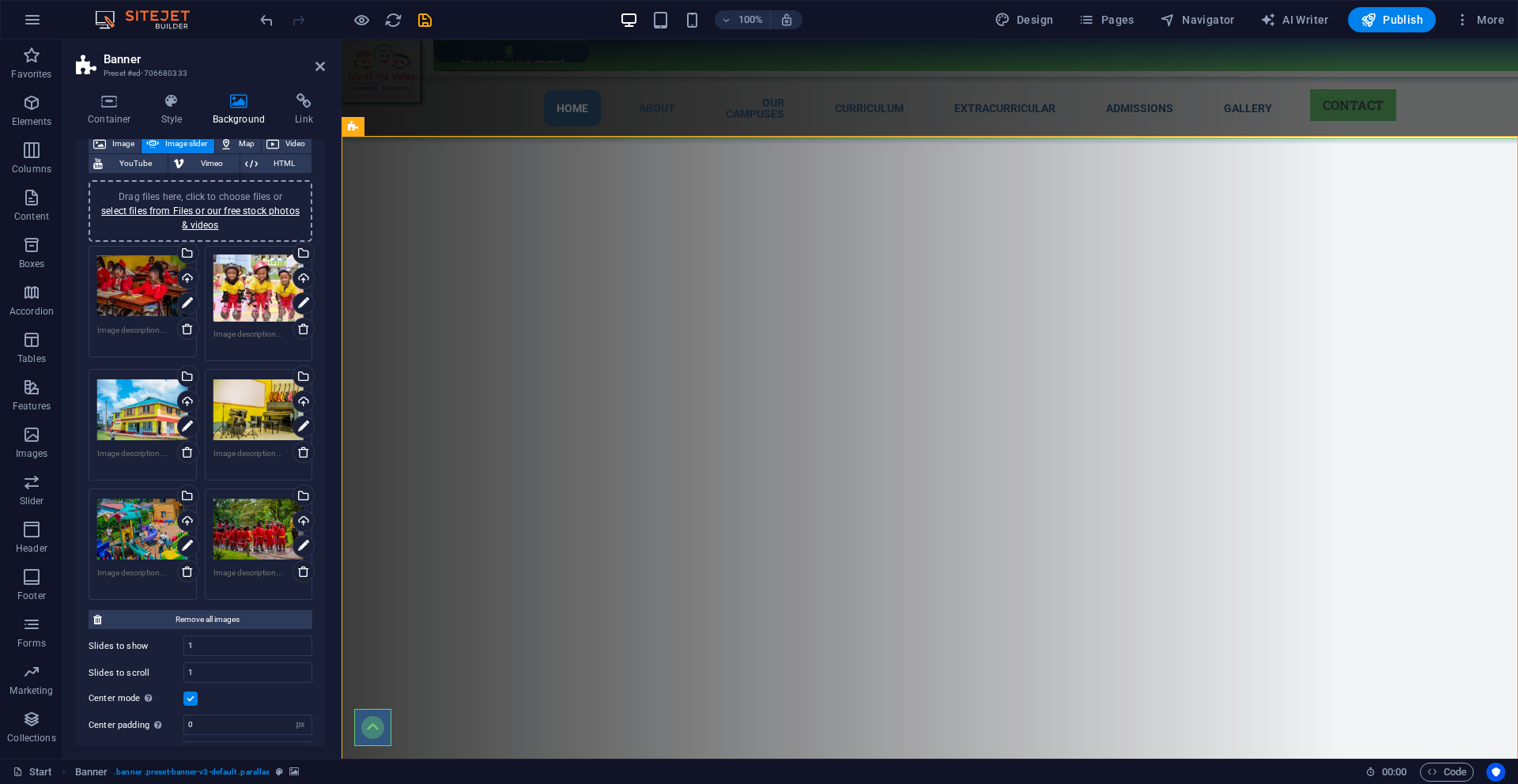
scroll to position [92, 0]
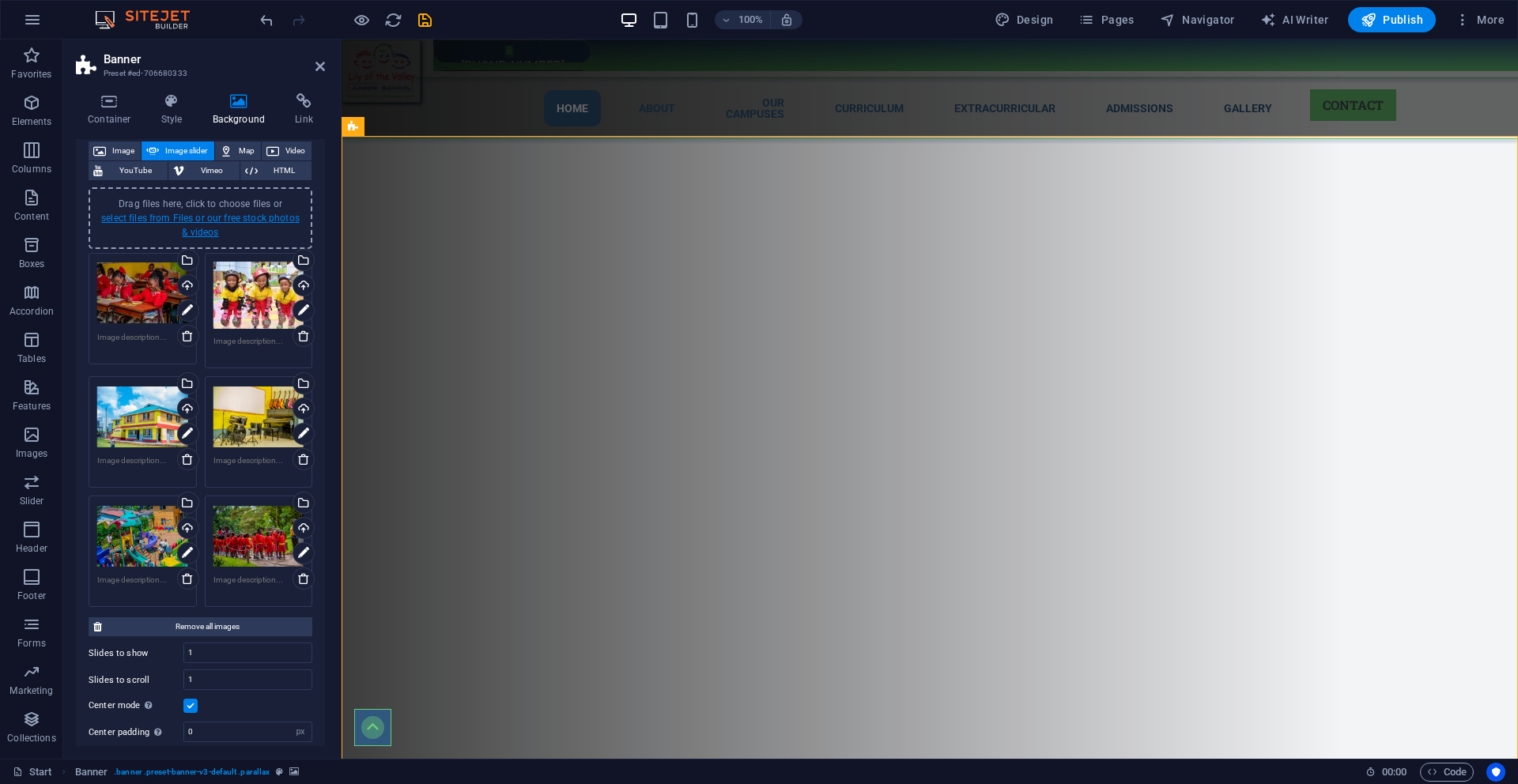
click at [111, 218] on link "select files from Files or our free stock photos & videos" at bounding box center [200, 225] width 198 height 25
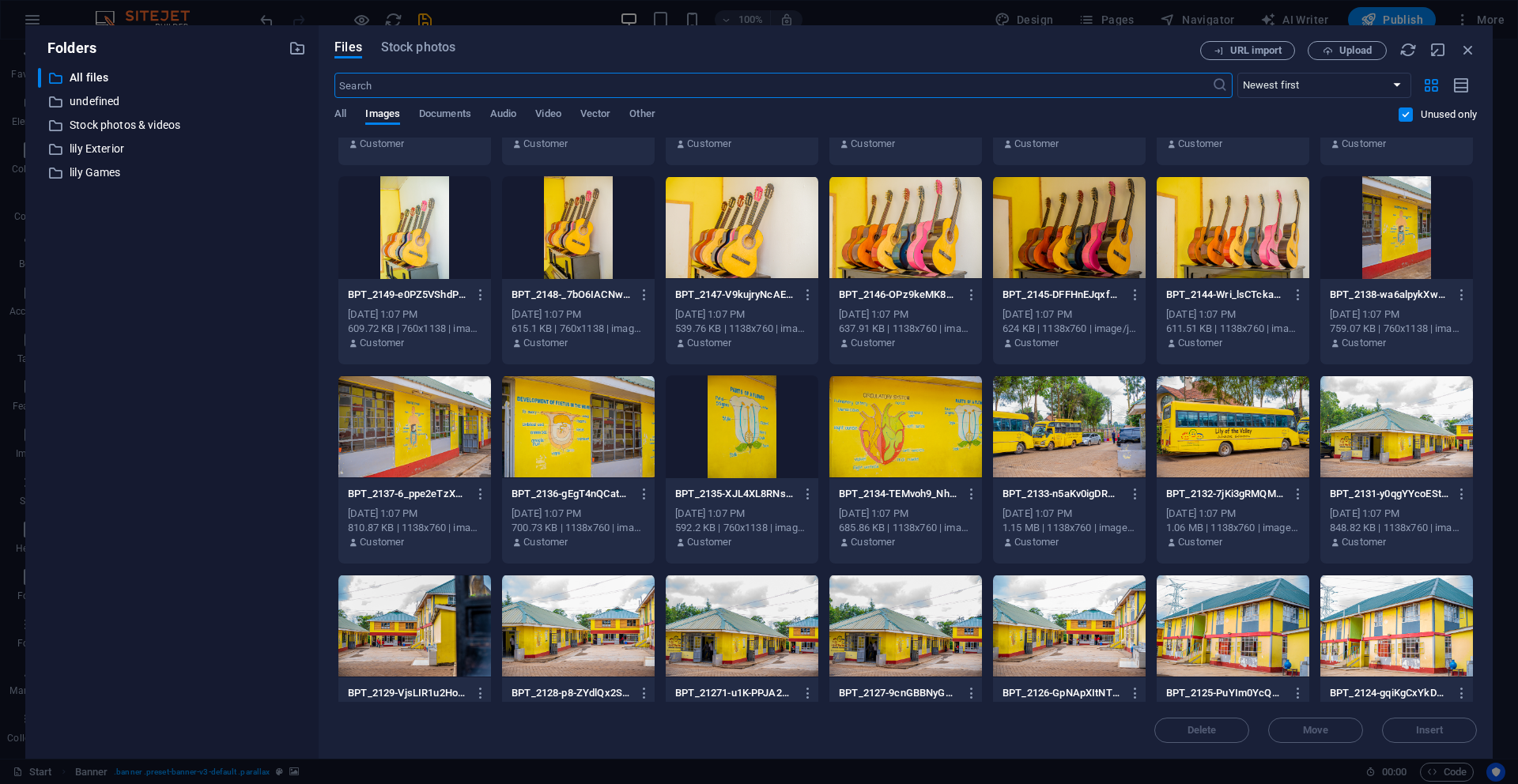
scroll to position [7426, 0]
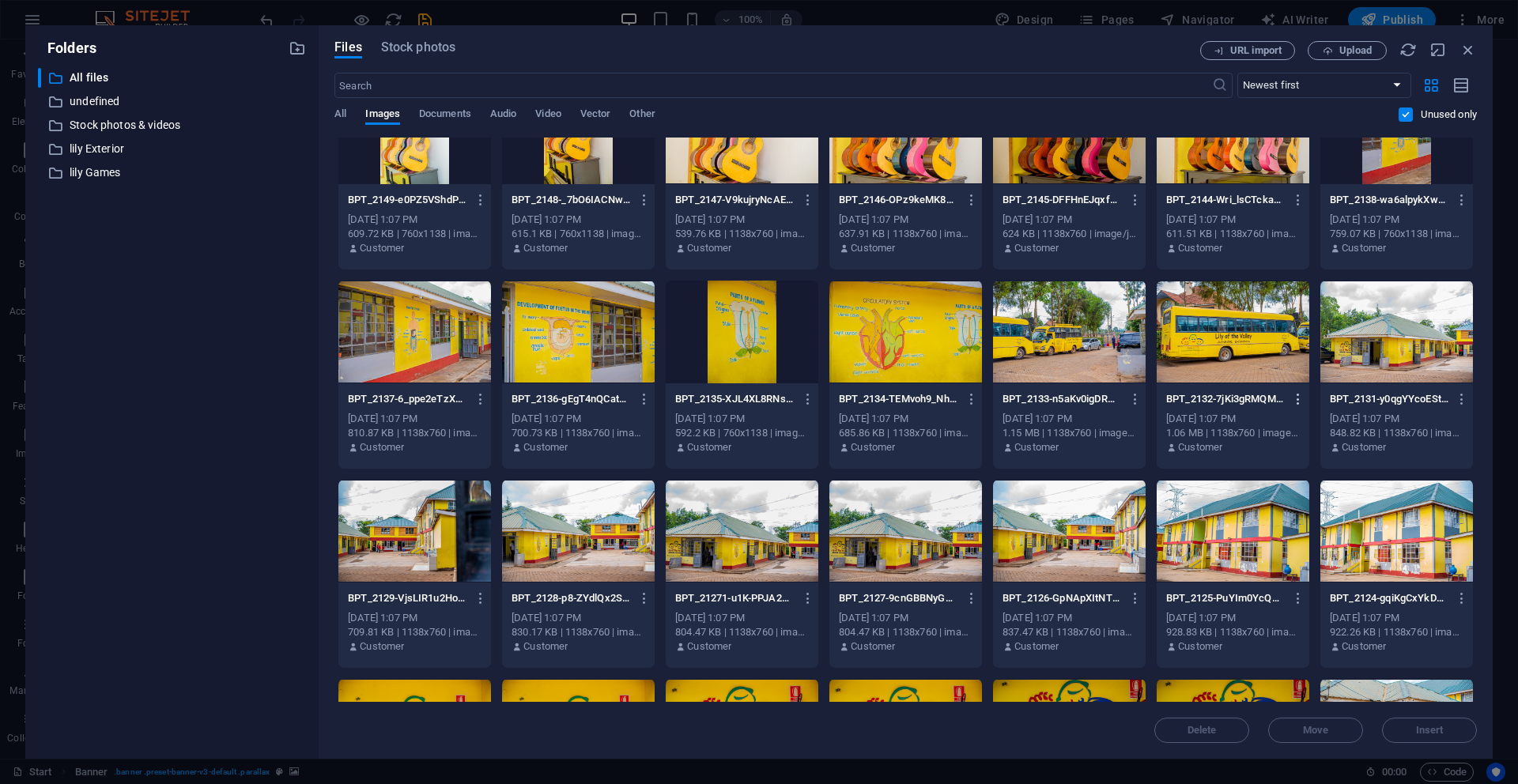
click at [1292, 398] on icon "button" at bounding box center [1298, 399] width 15 height 14
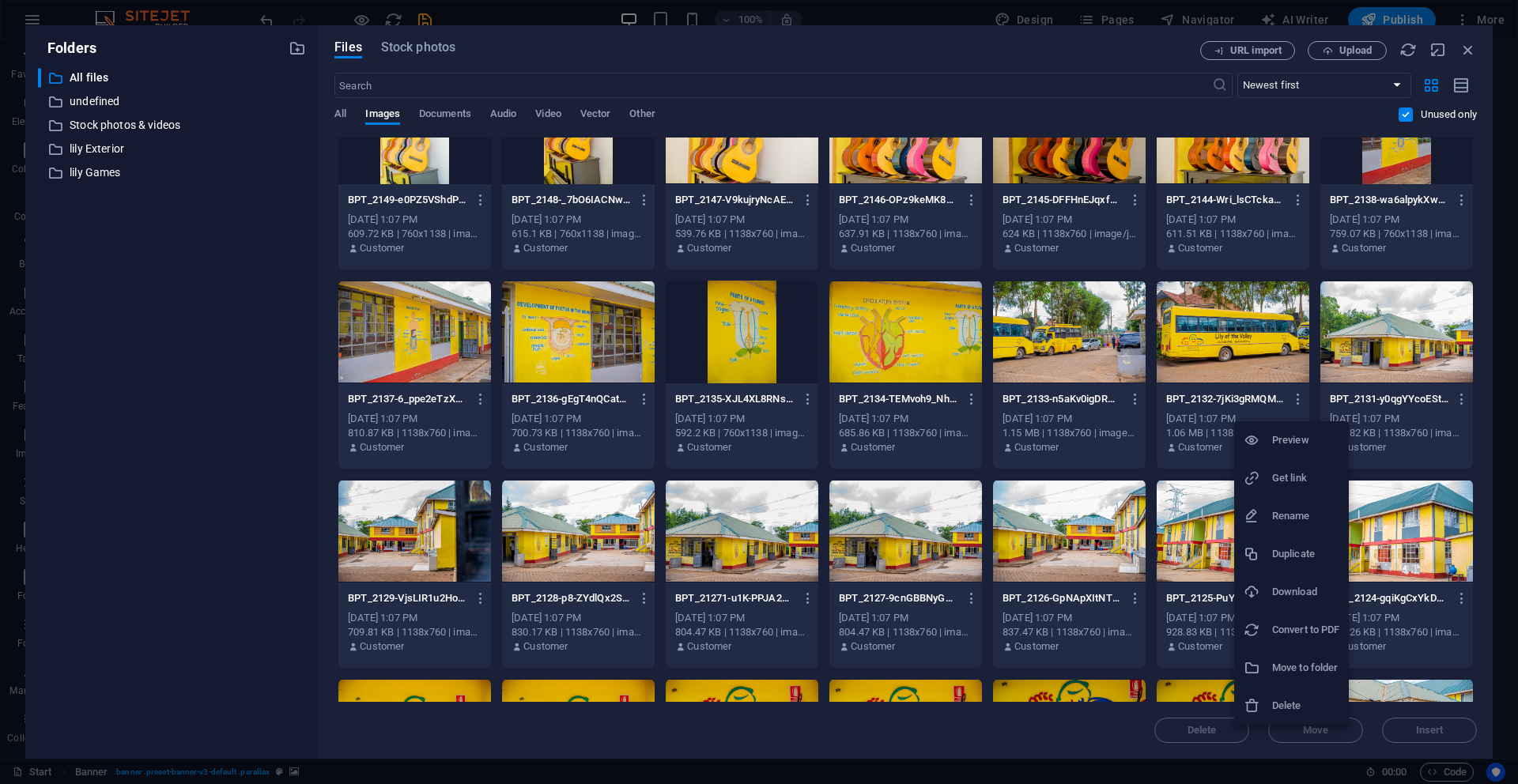
click at [1293, 593] on h6 "Download" at bounding box center [1306, 591] width 67 height 19
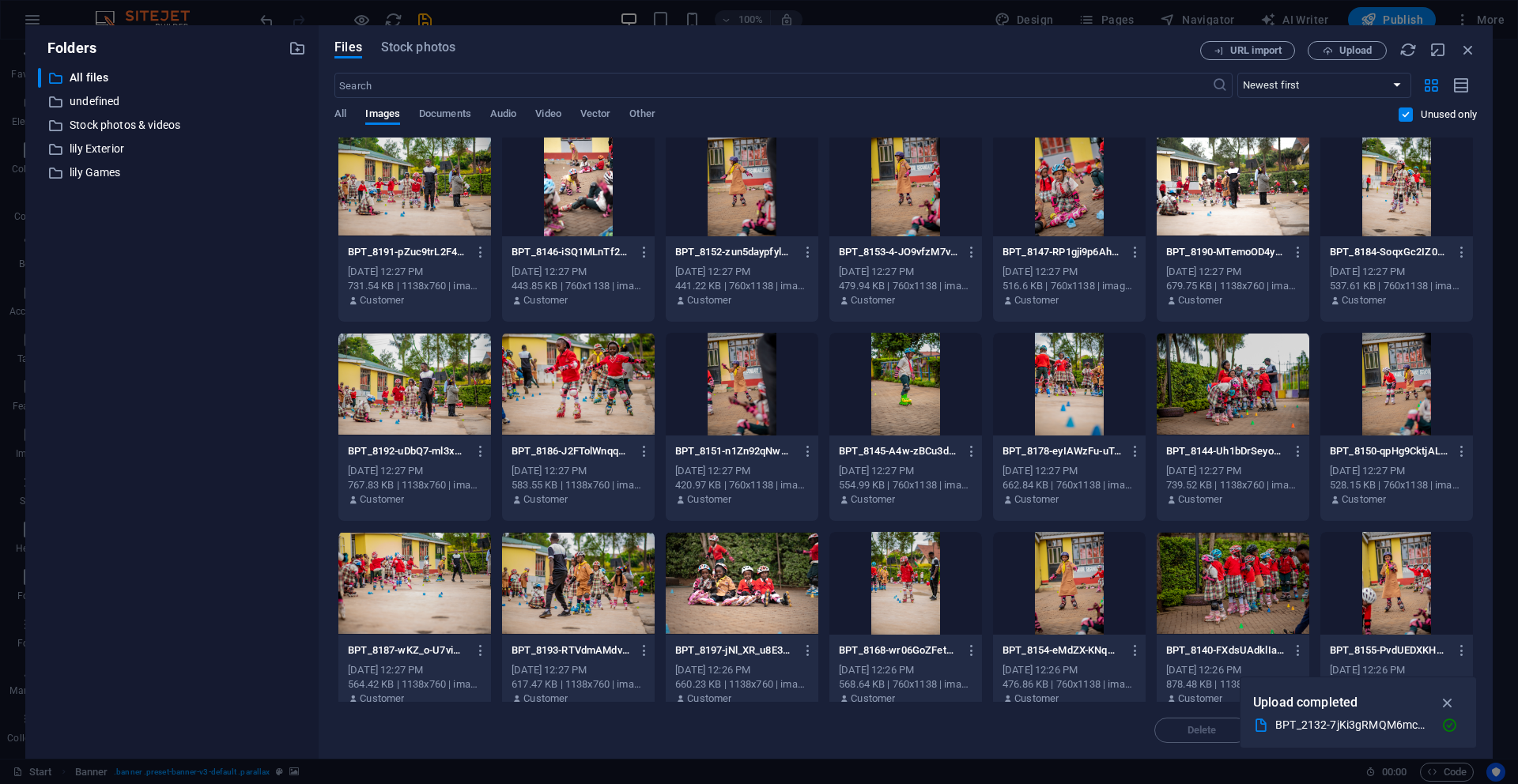
scroll to position [0, 0]
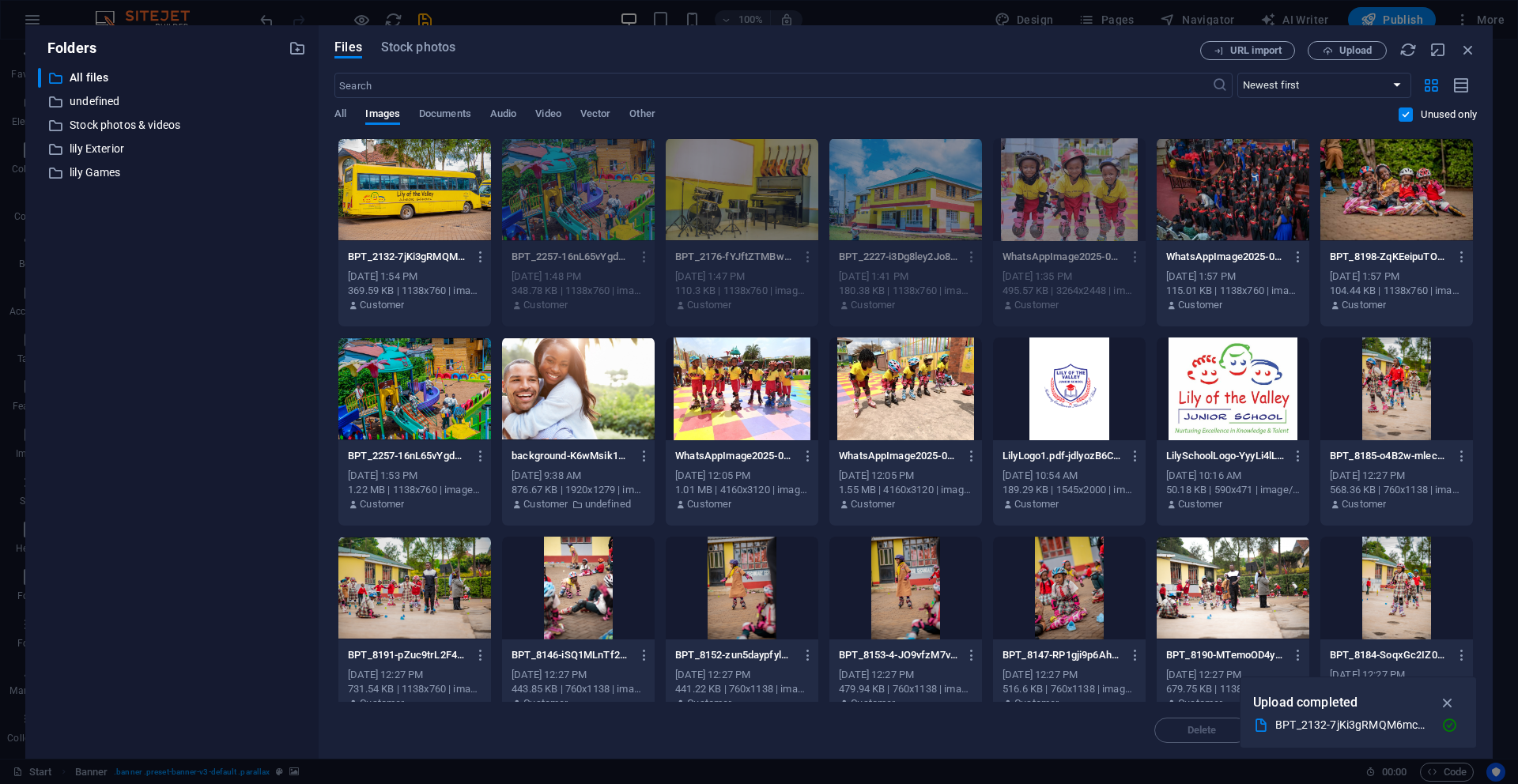
click at [409, 156] on div at bounding box center [415, 189] width 152 height 102
click at [1448, 703] on icon "button" at bounding box center [1448, 702] width 18 height 17
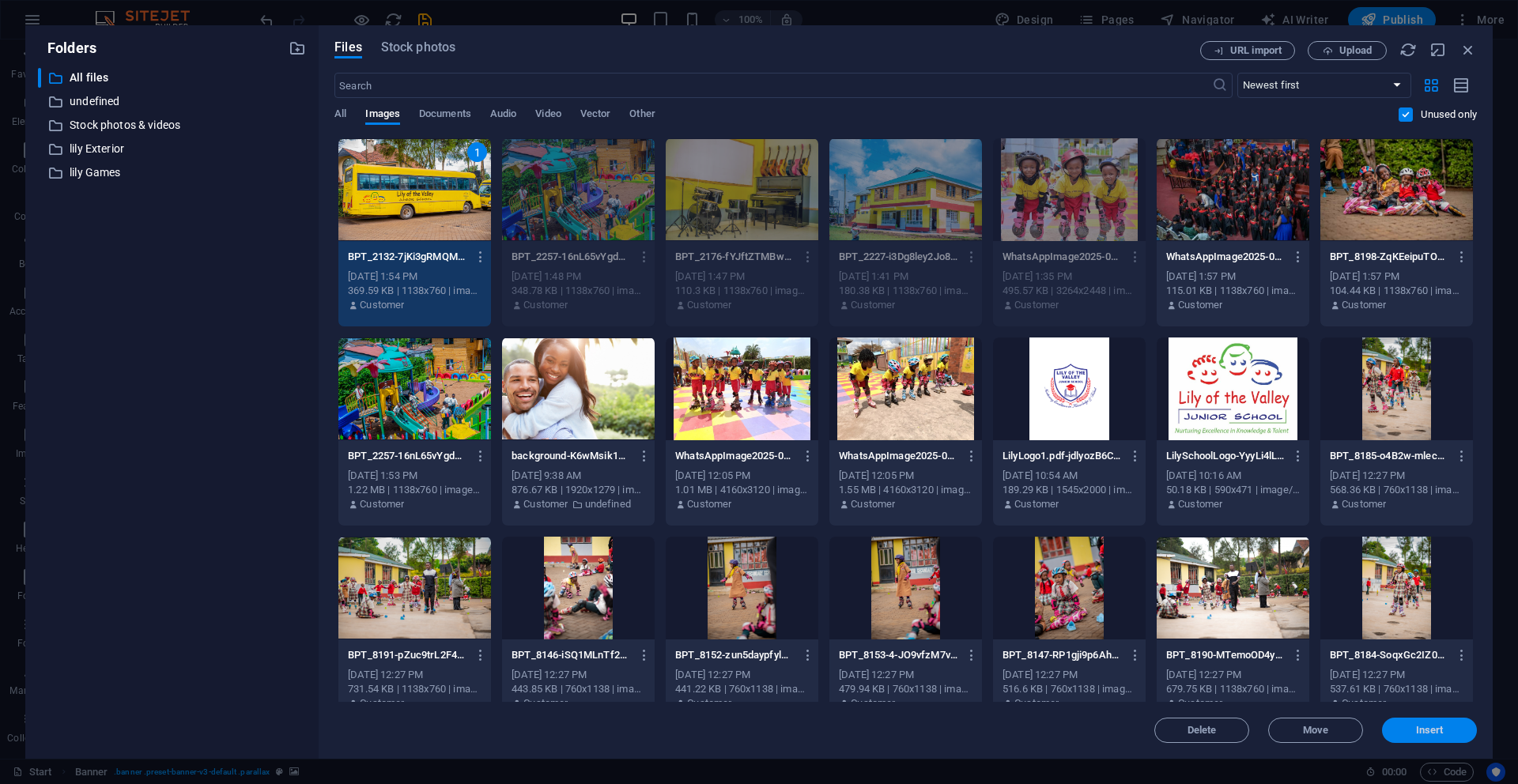
click at [1425, 726] on span "Insert" at bounding box center [1430, 731] width 28 height 10
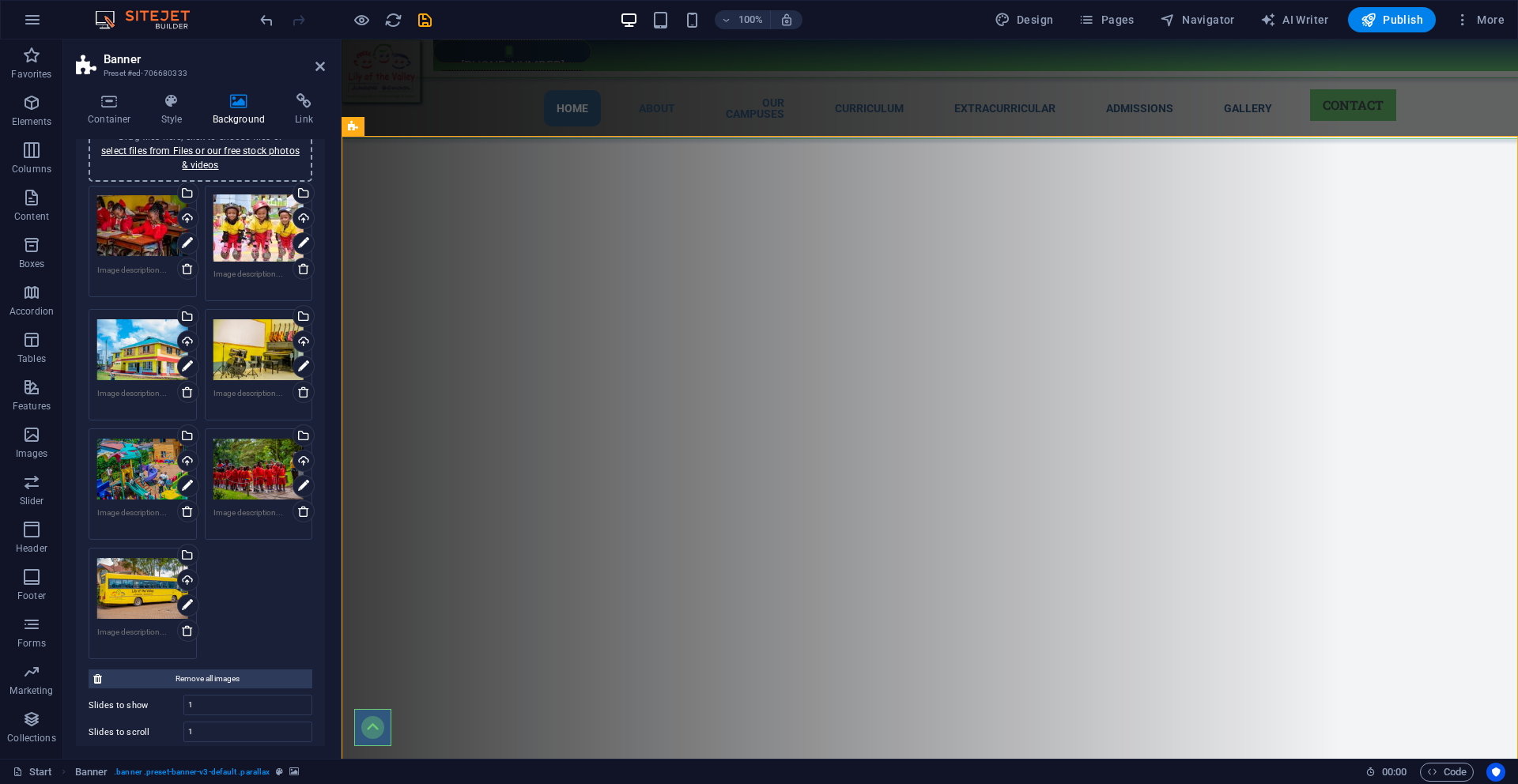
scroll to position [129, 0]
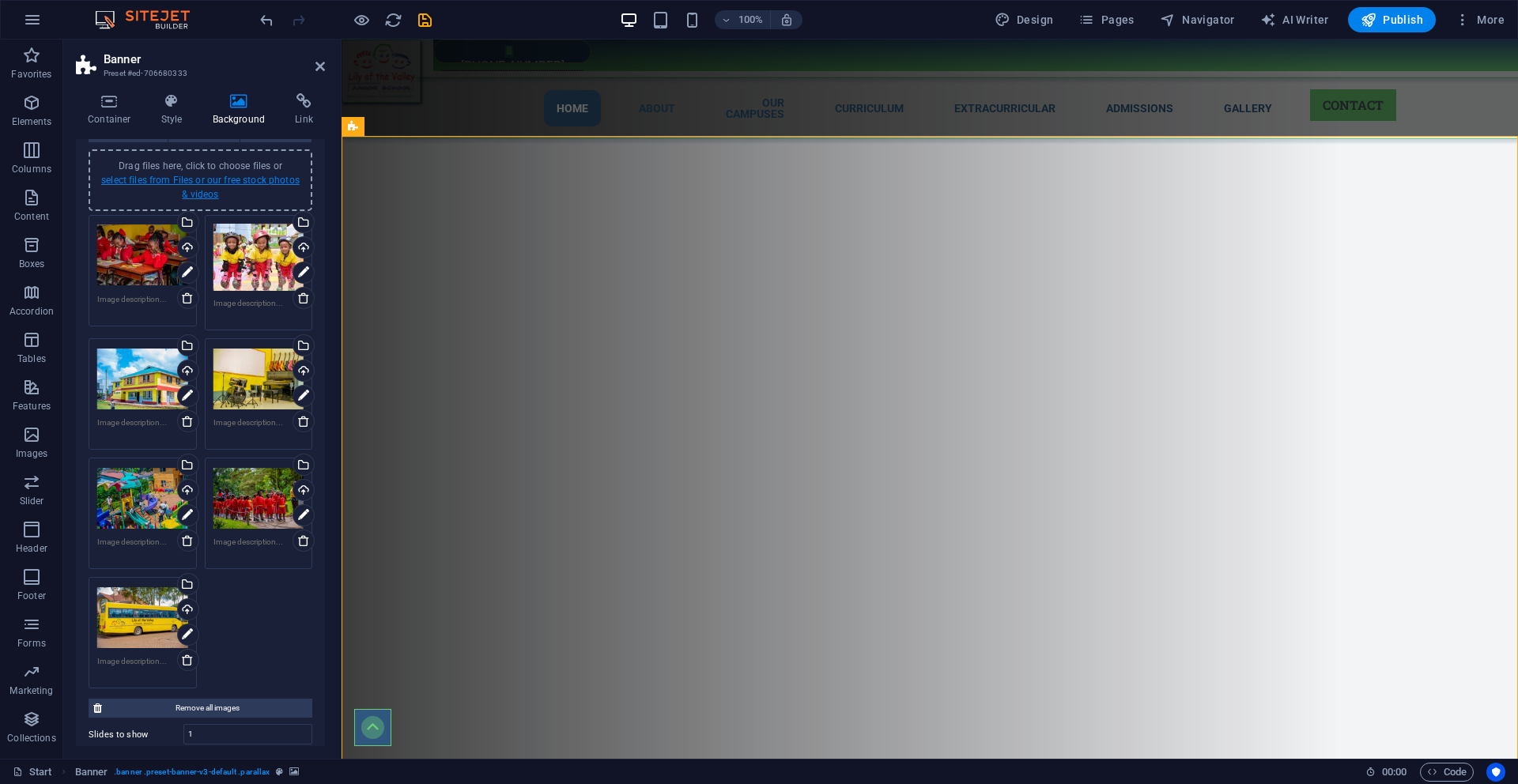
click at [113, 181] on link "select files from Files or our free stock photos & videos" at bounding box center [200, 187] width 198 height 25
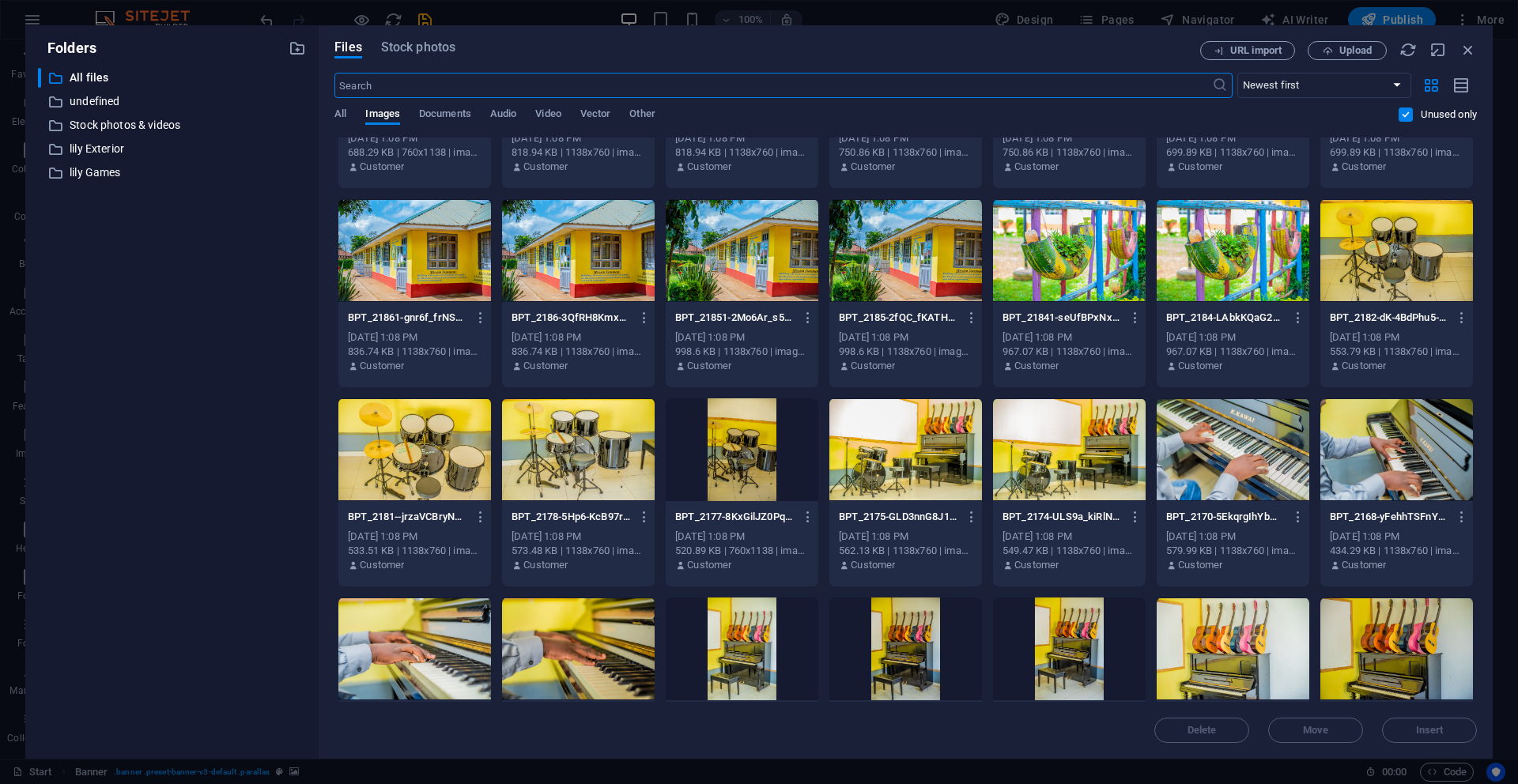
scroll to position [6514, 0]
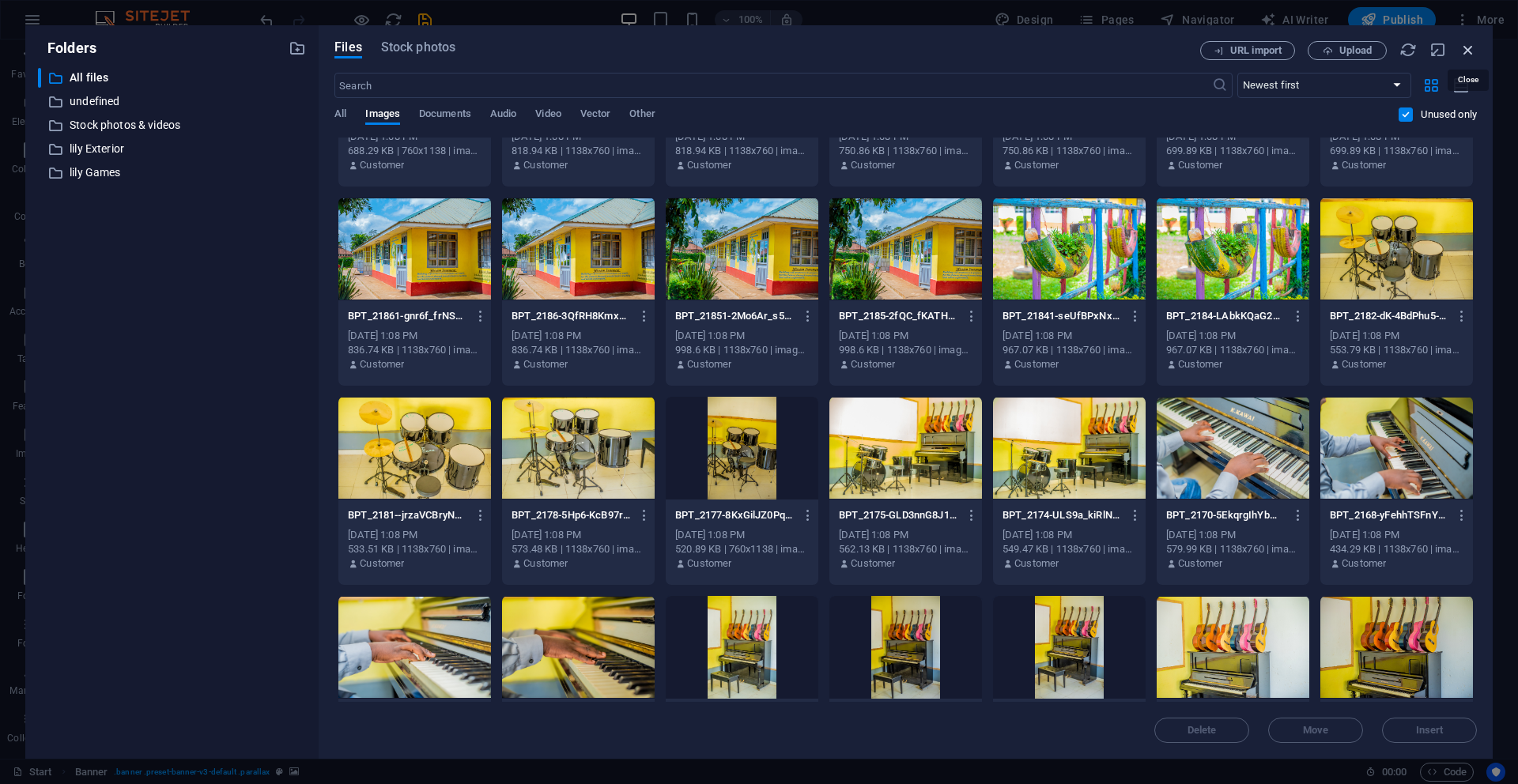
click at [1470, 54] on icon "button" at bounding box center [1468, 49] width 17 height 17
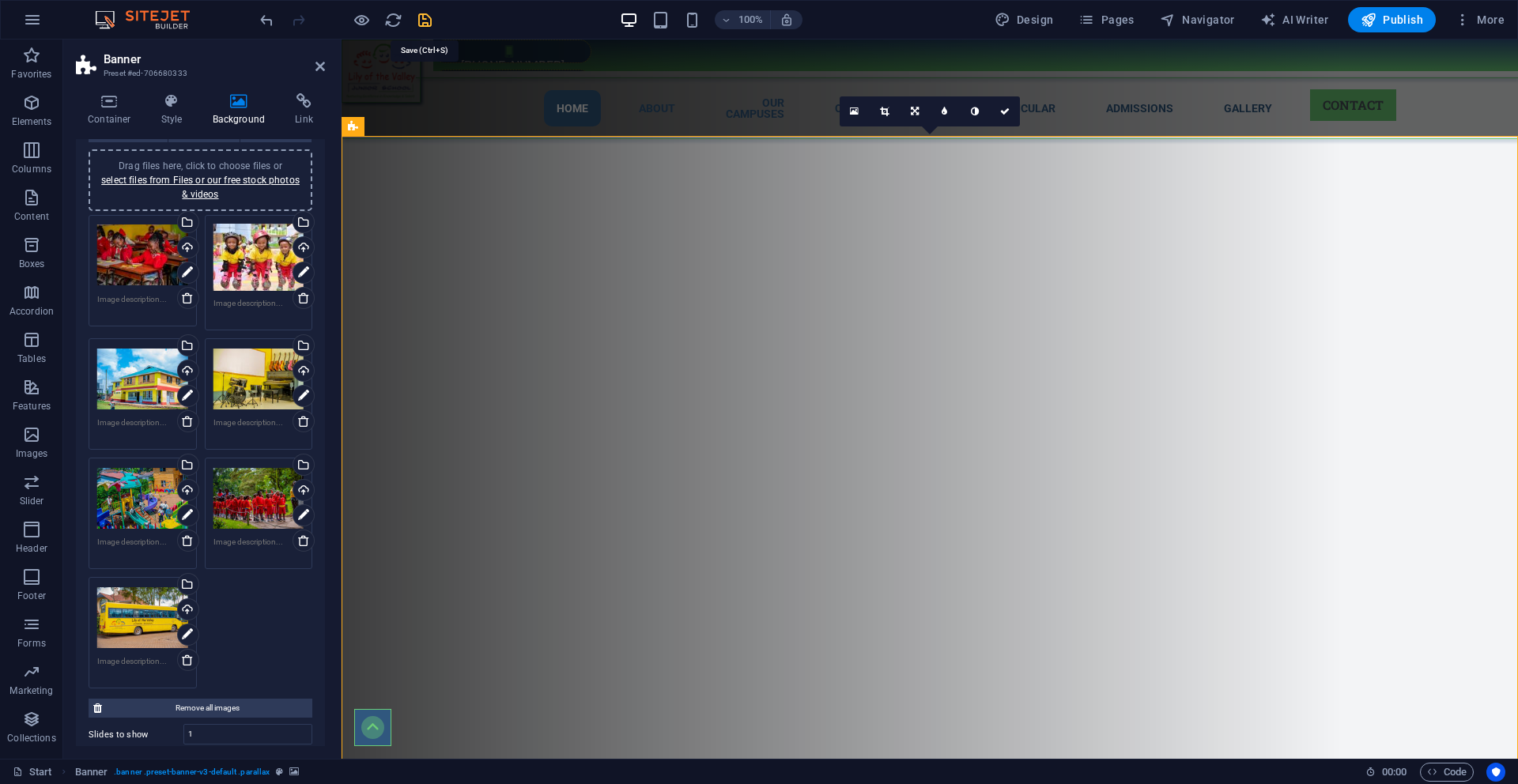
click at [429, 25] on icon "save" at bounding box center [425, 20] width 18 height 18
checkbox input "false"
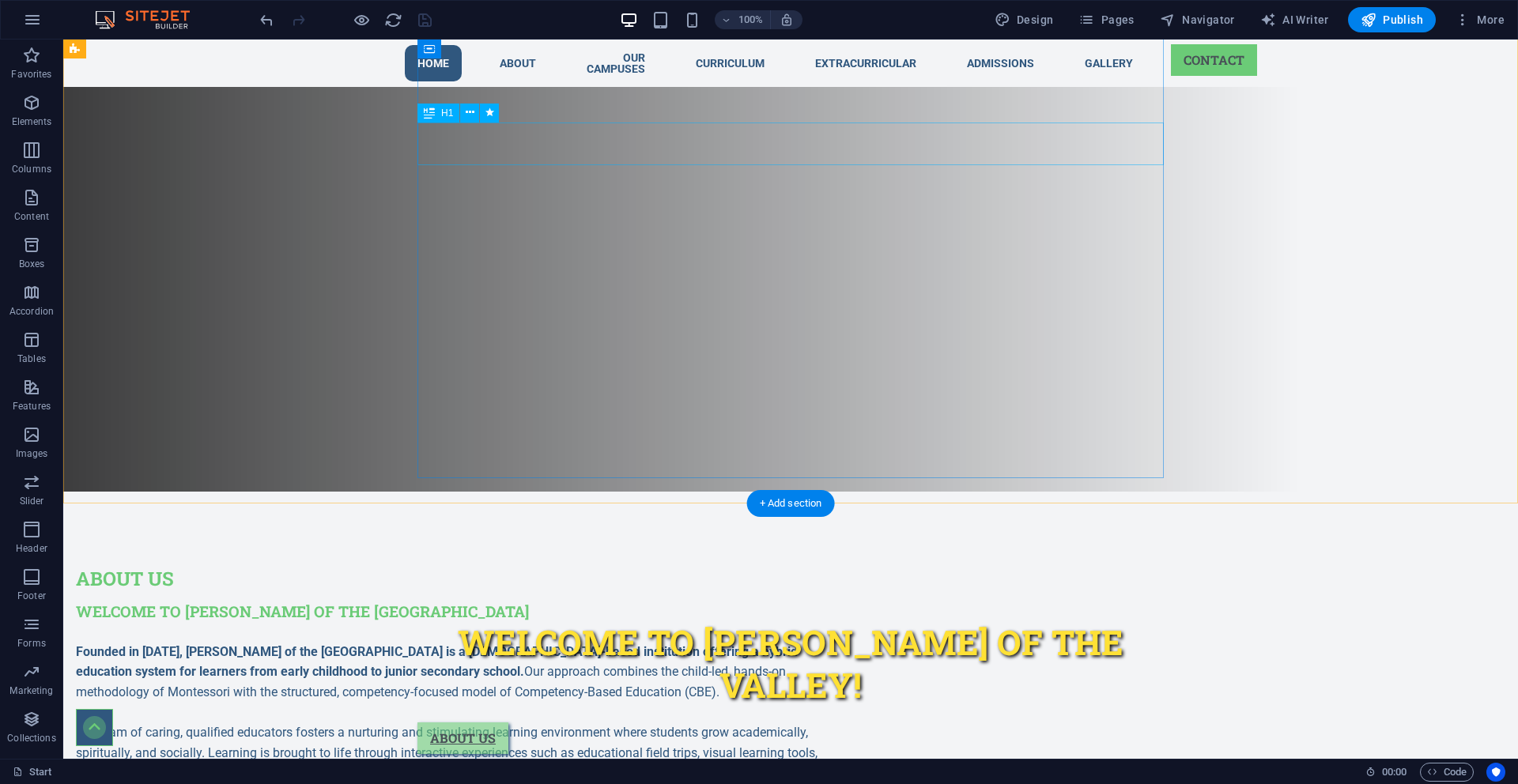
scroll to position [0, 0]
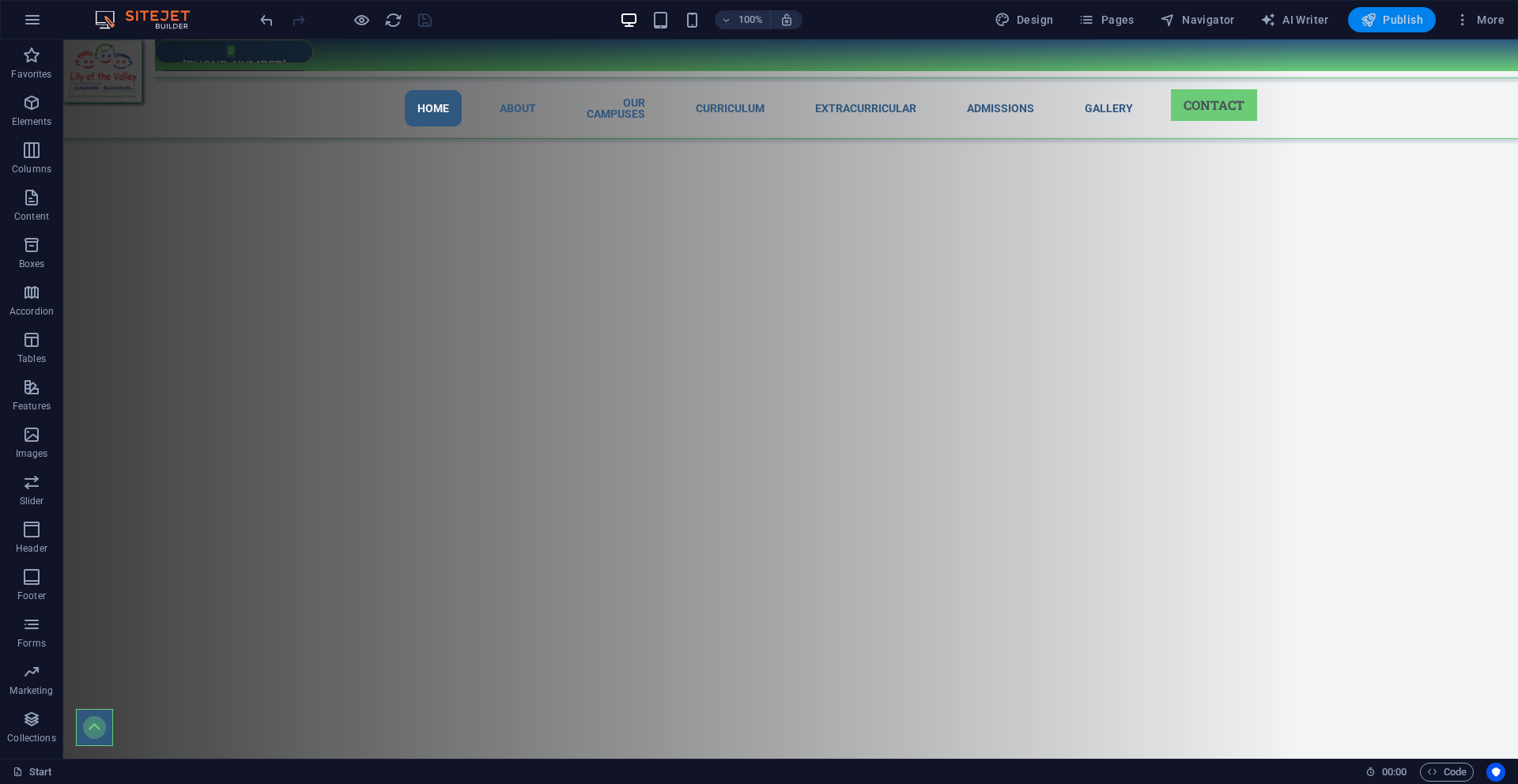
click at [1386, 21] on span "Publish" at bounding box center [1392, 19] width 62 height 16
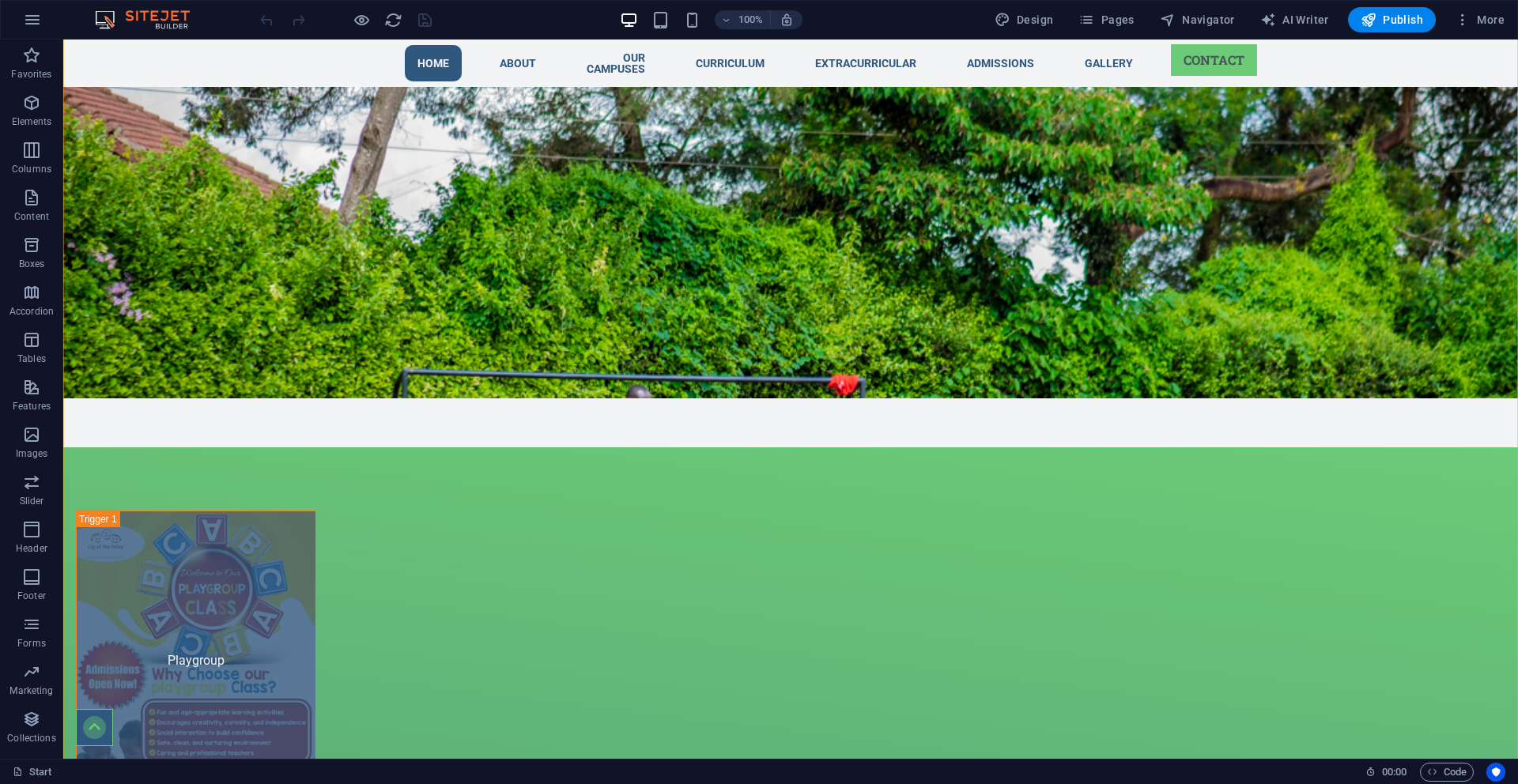
scroll to position [2685, 0]
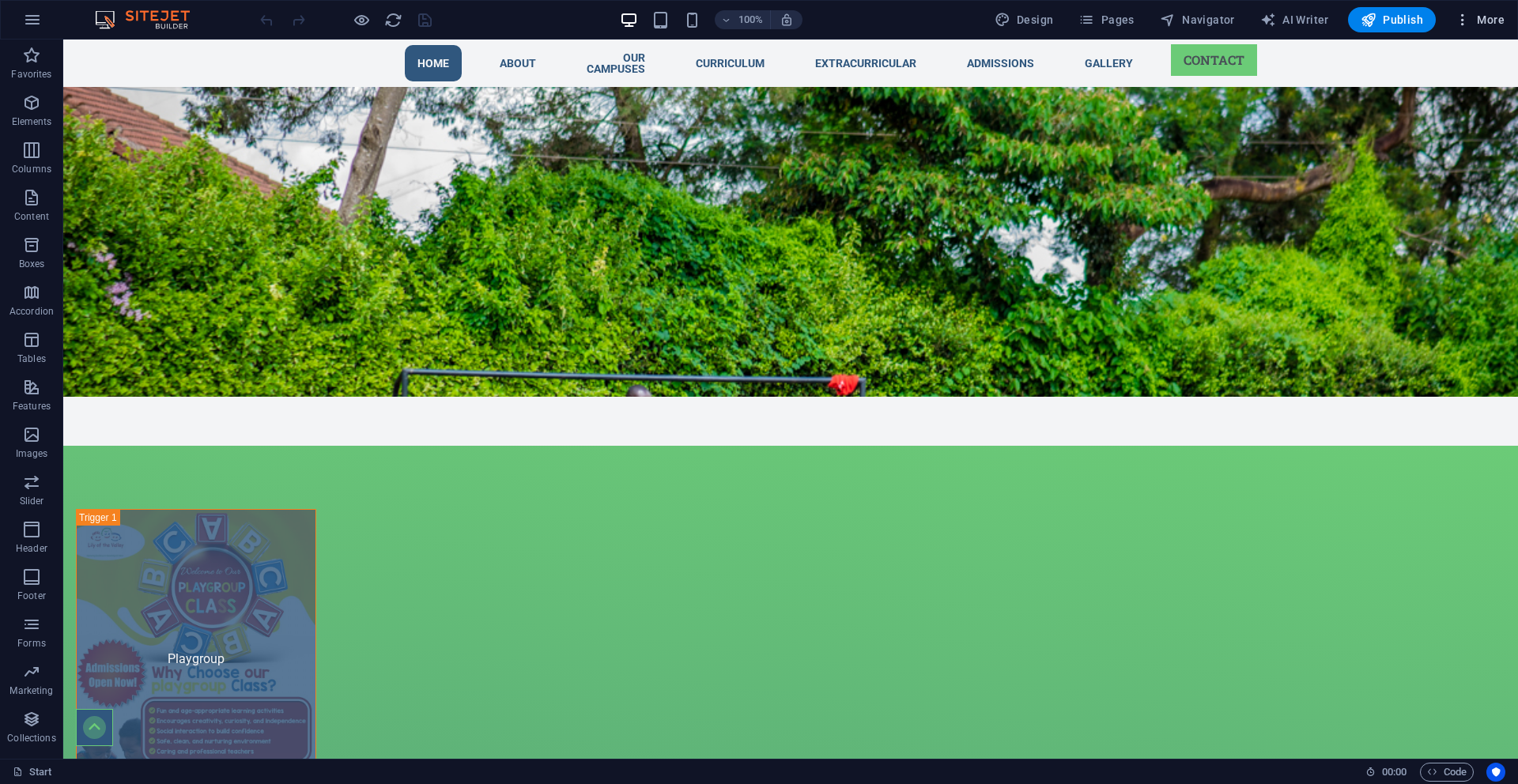
click at [1488, 19] on span "More" at bounding box center [1479, 19] width 50 height 16
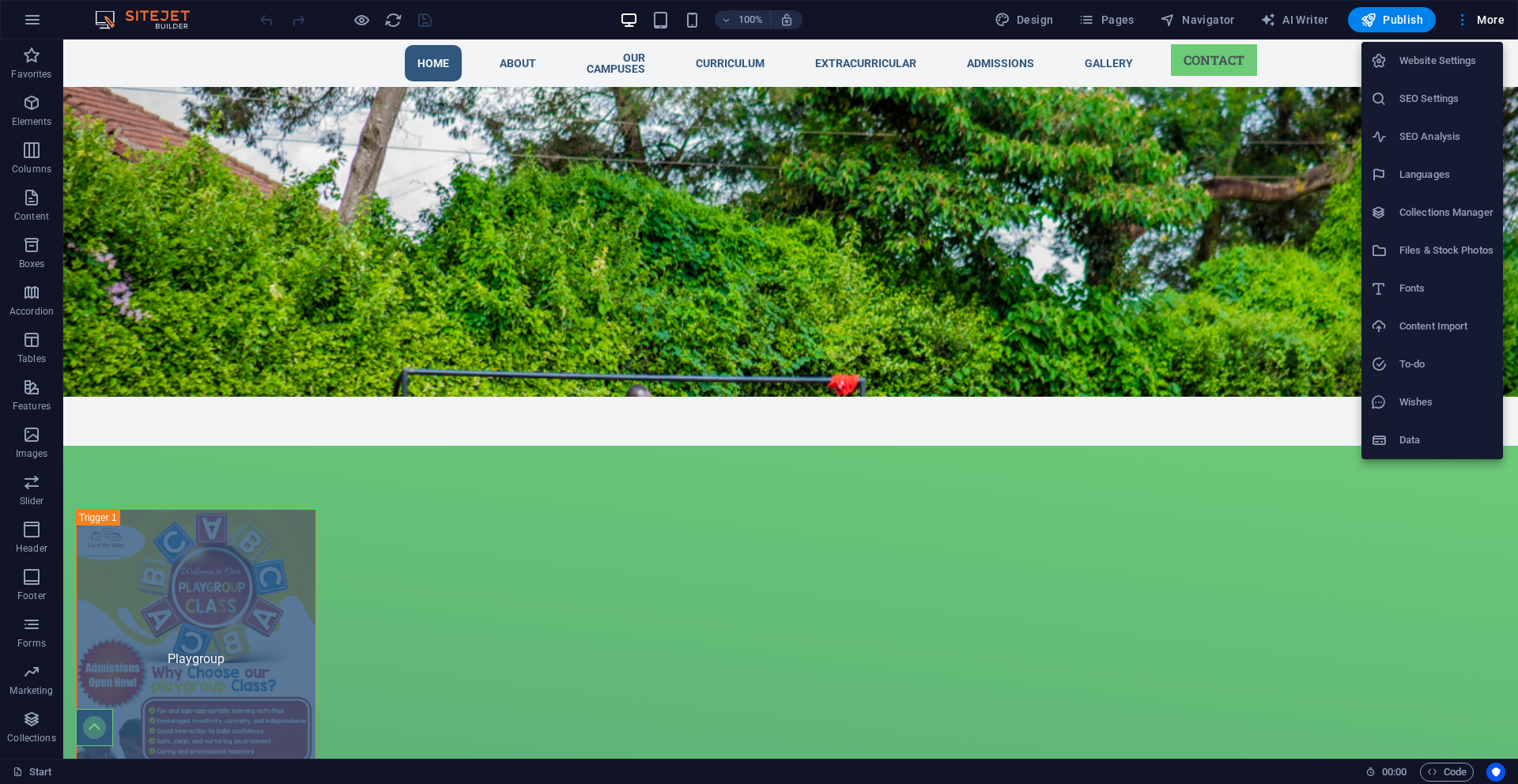
click at [1432, 138] on h6 "SEO Analysis" at bounding box center [1447, 136] width 94 height 19
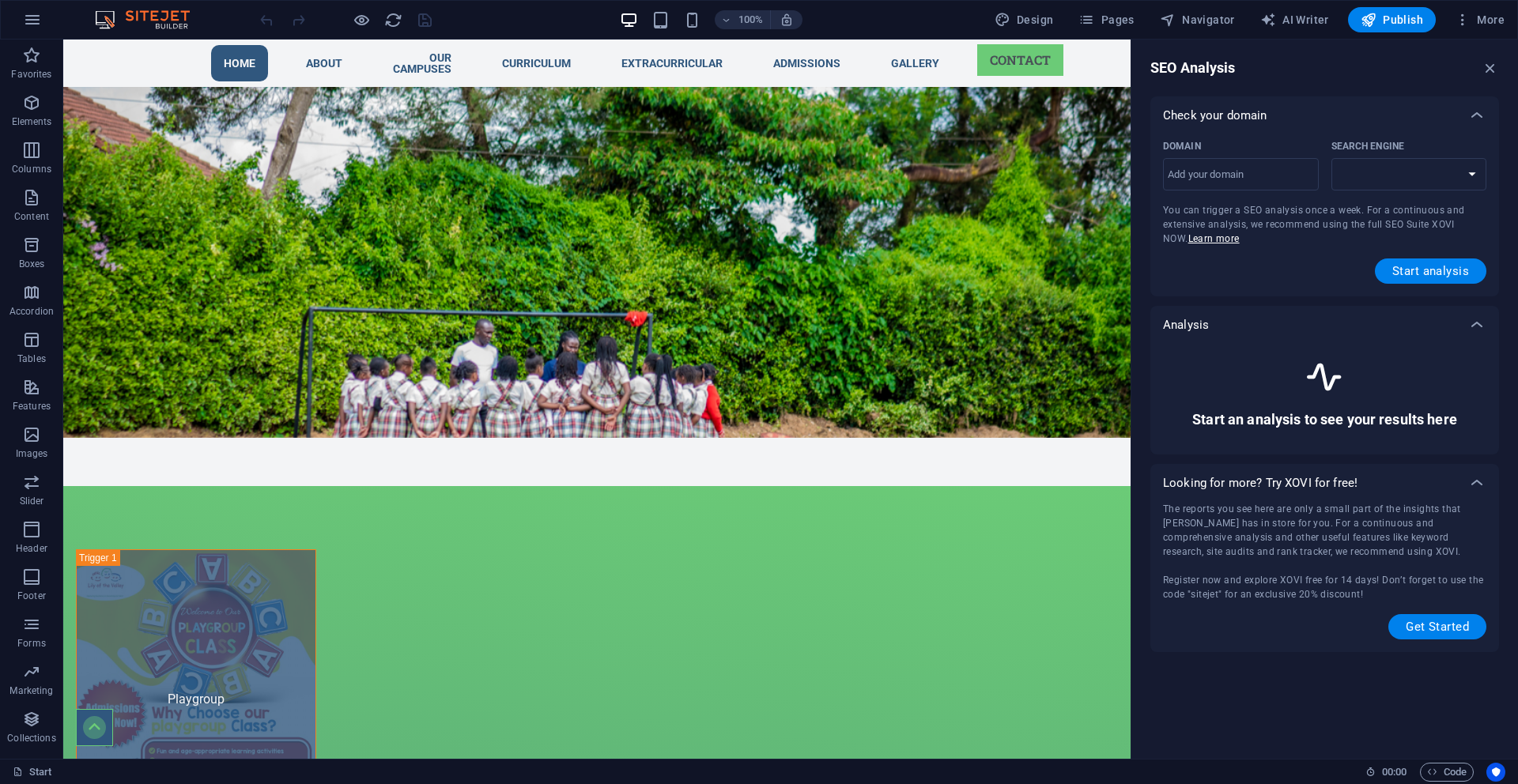
scroll to position [2844, 0]
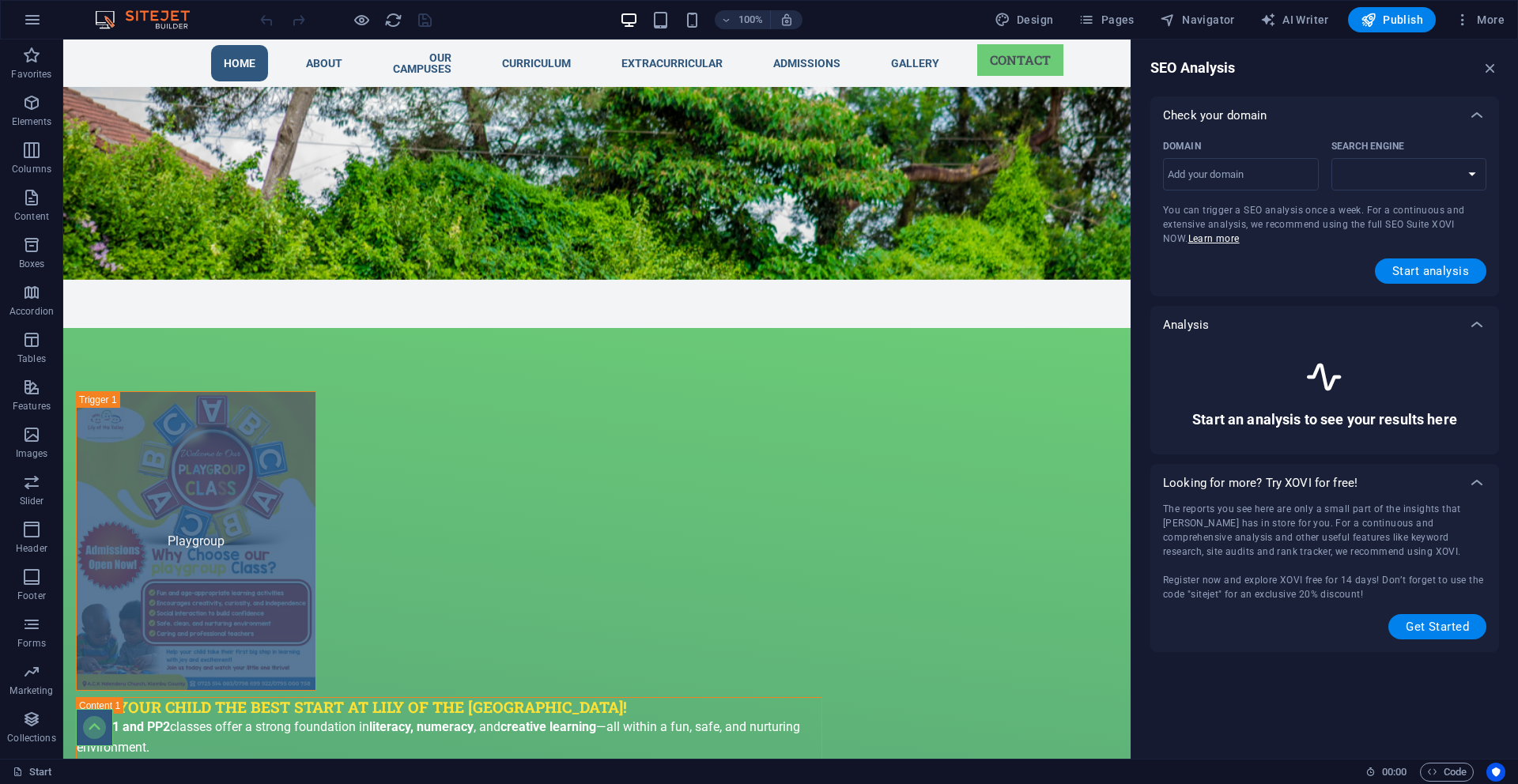
select select "google.com"
click at [1457, 274] on span "Start analysis" at bounding box center [1431, 270] width 77 height 12
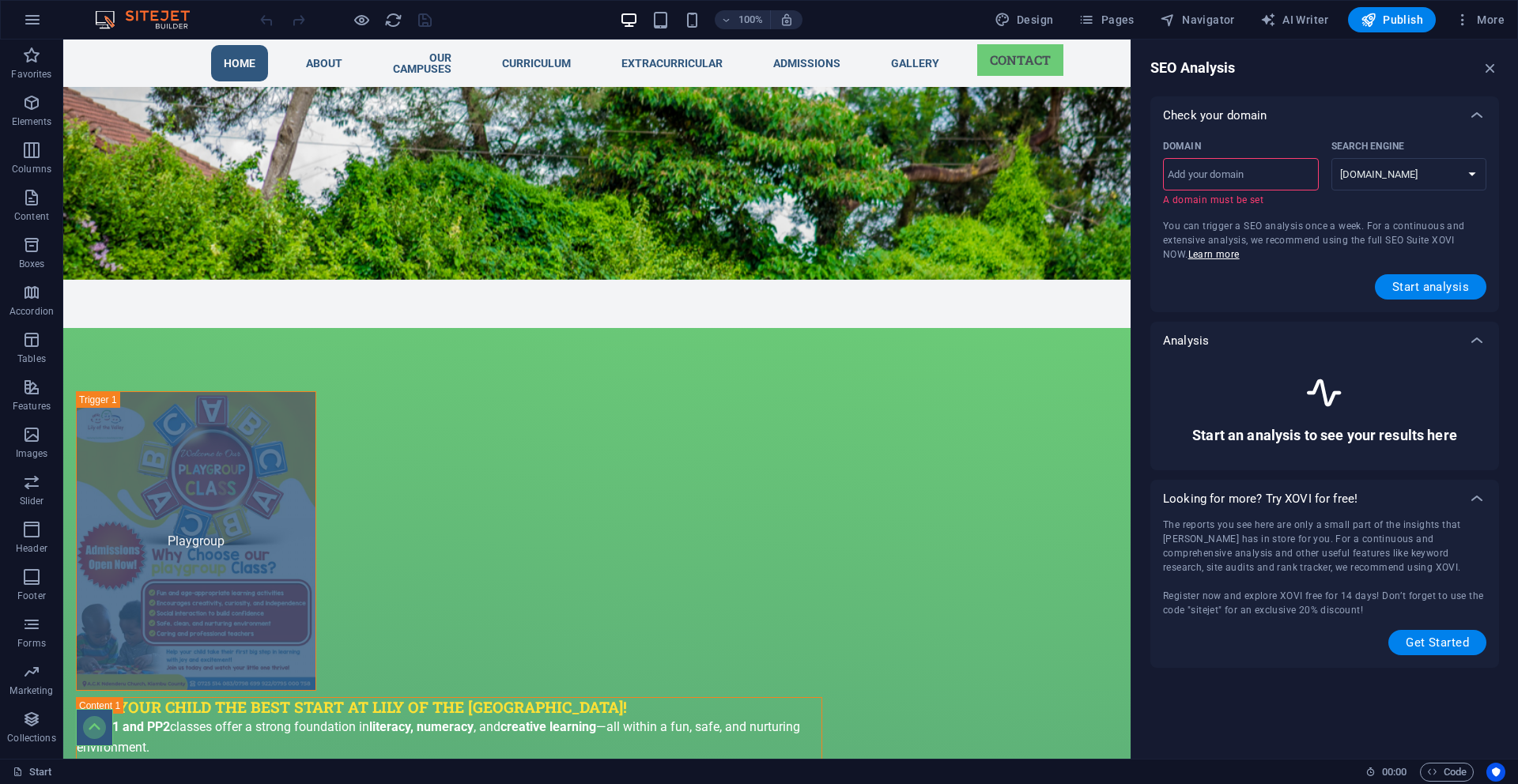
click at [1228, 167] on input "Domain ​ A domain must be set" at bounding box center [1241, 174] width 156 height 25
type input "lillyofthevalley.sc.ke"
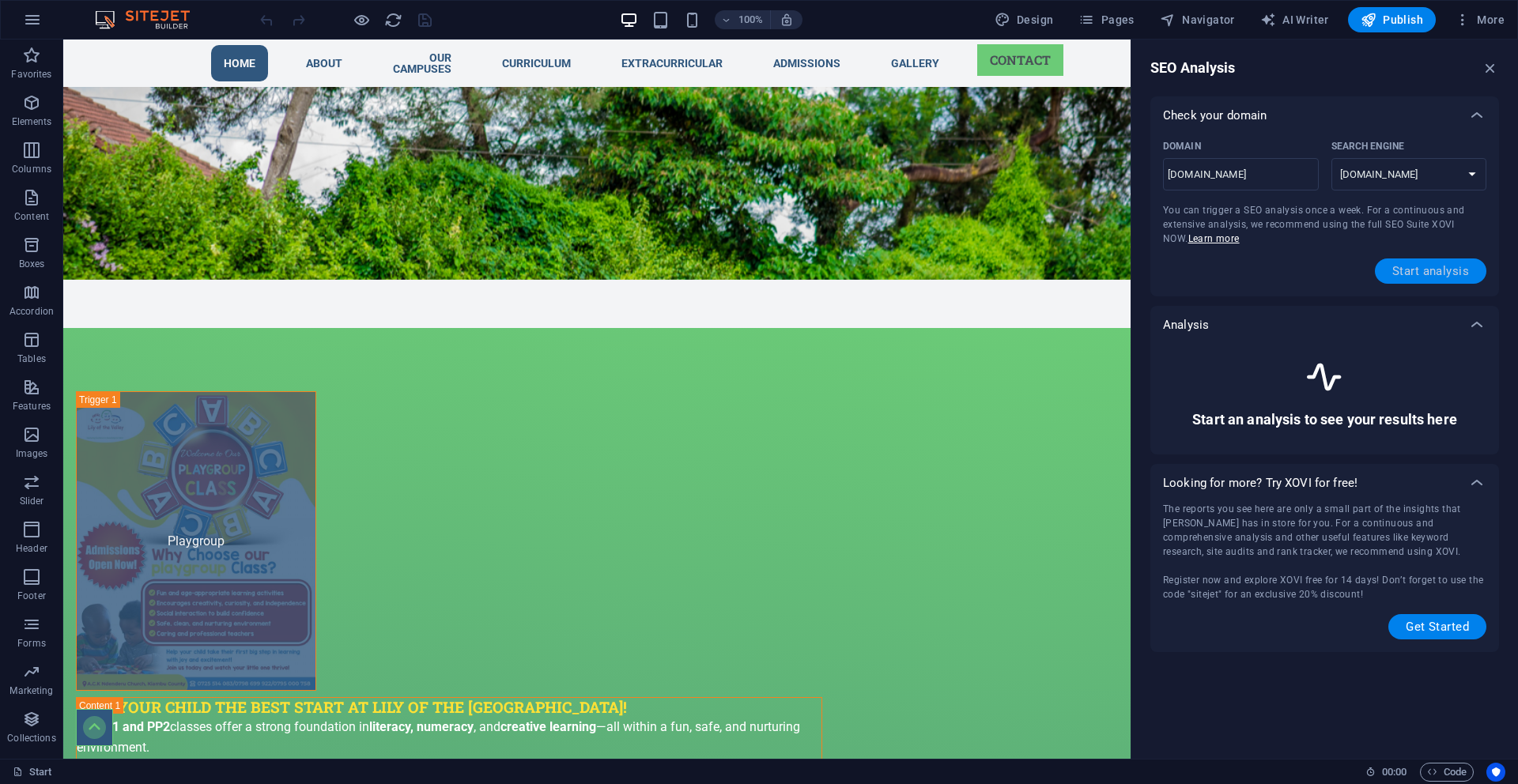
click at [1442, 269] on span "Start analysis" at bounding box center [1431, 270] width 77 height 12
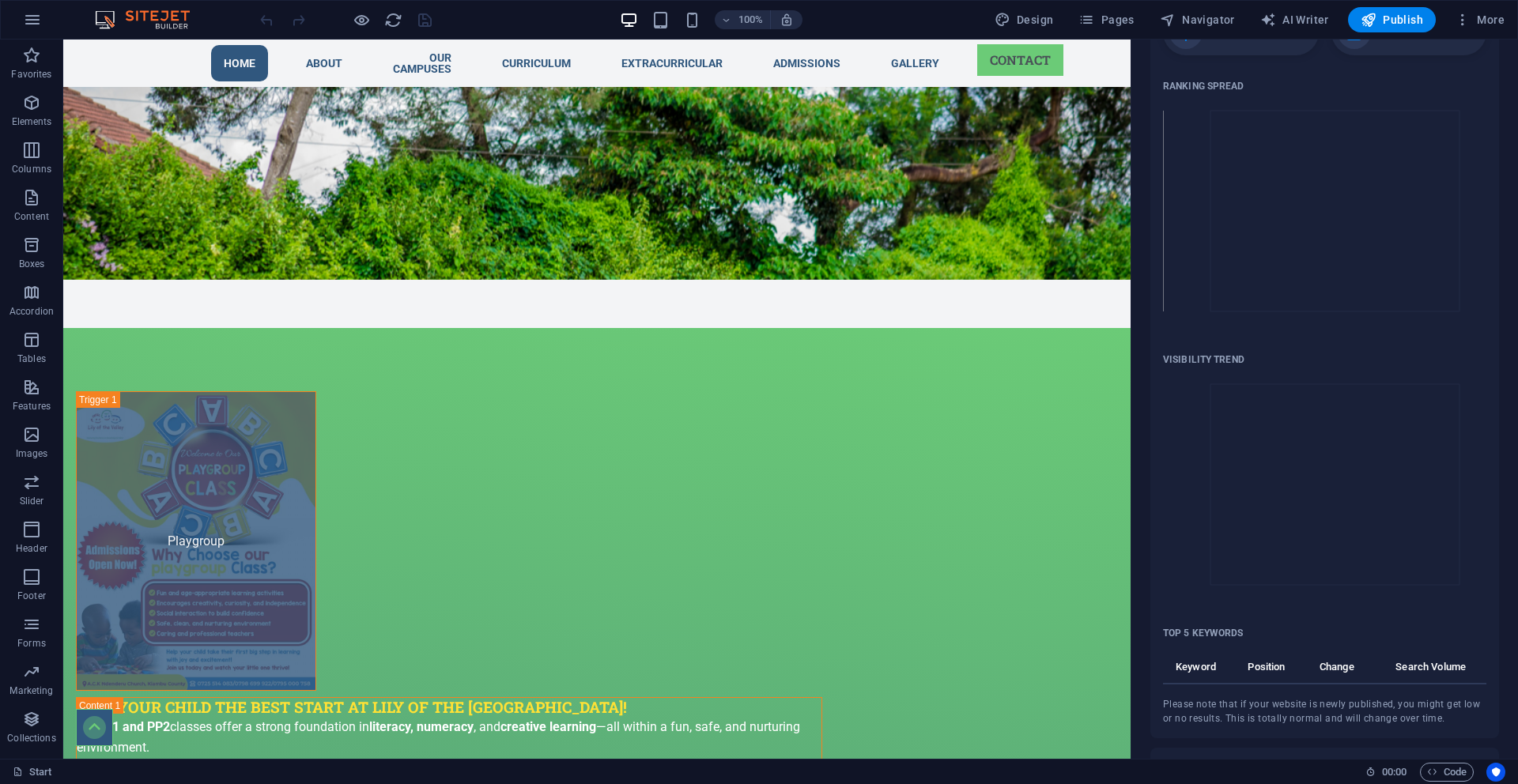
scroll to position [262, 0]
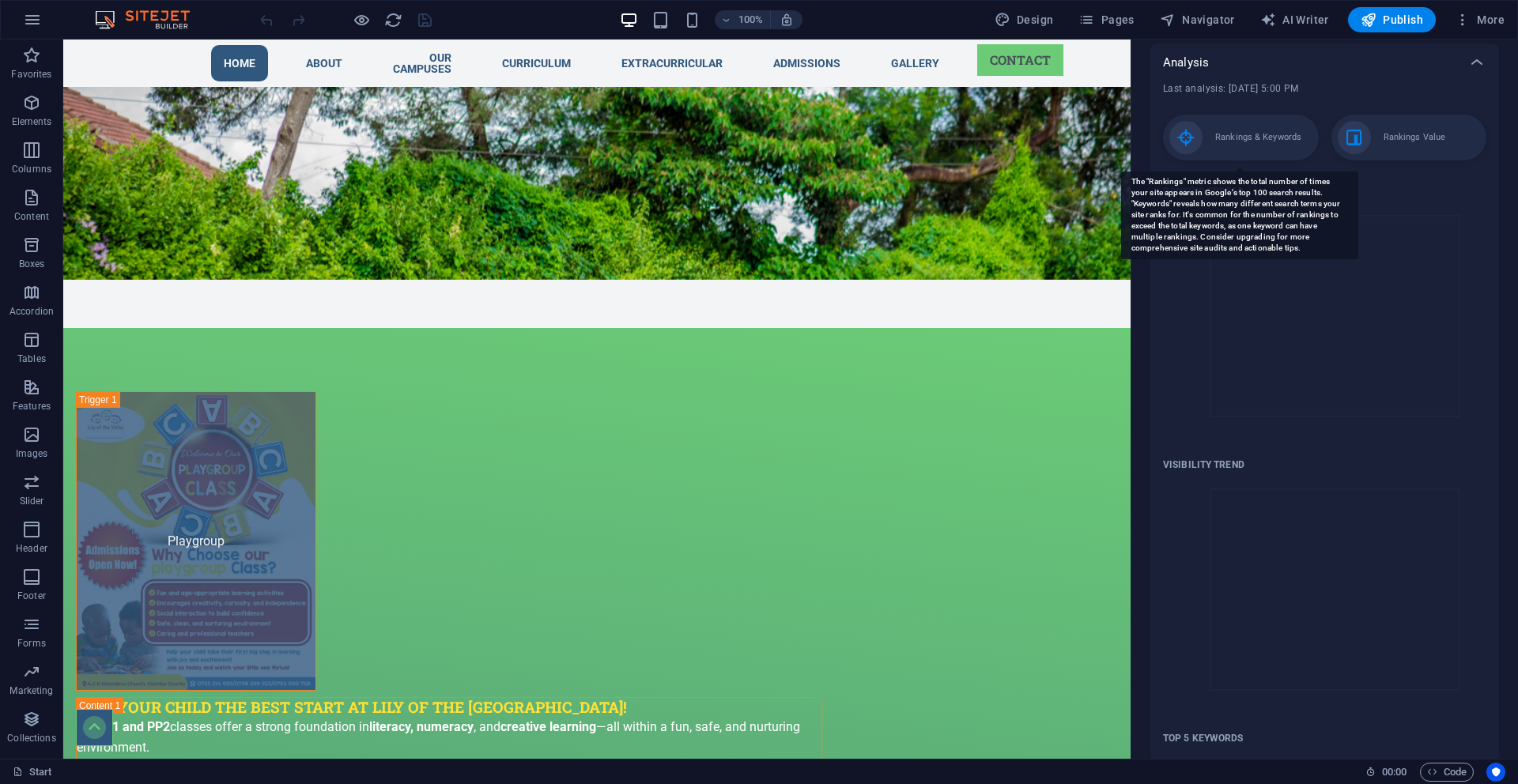
click at [1242, 141] on p "Rankings & Keywords" at bounding box center [1258, 137] width 86 height 16
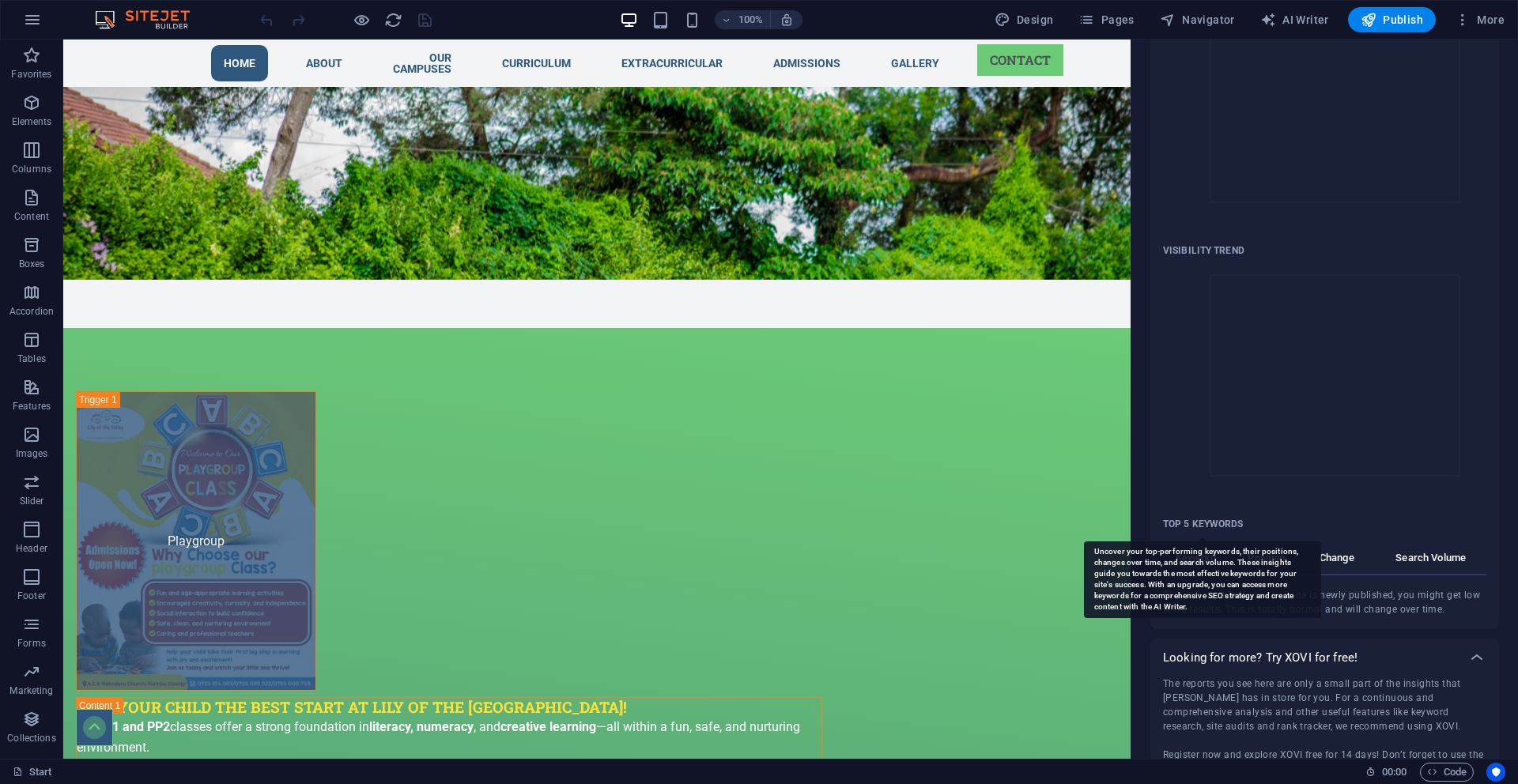
scroll to position [545, 0]
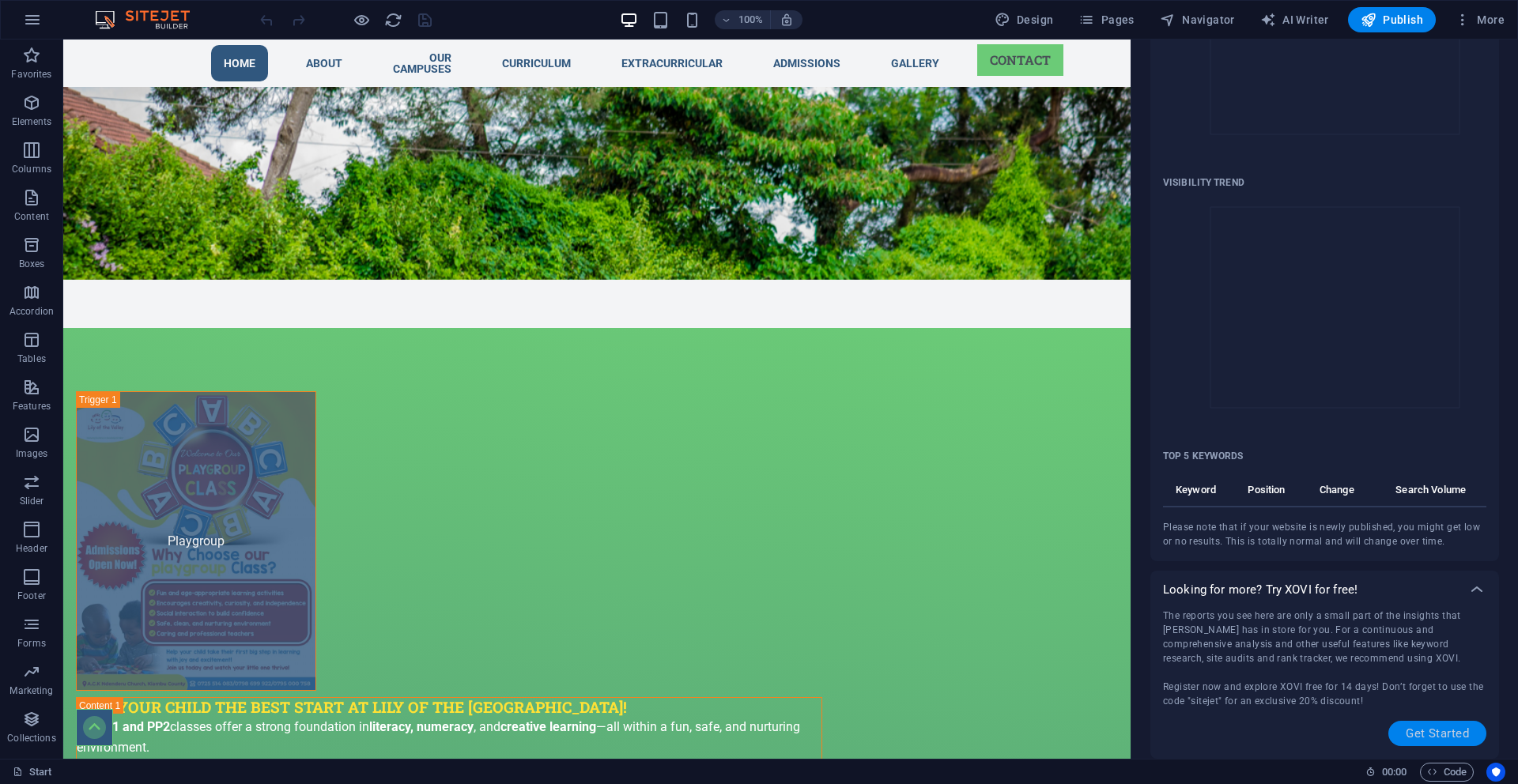
click at [1462, 732] on span "Get Started" at bounding box center [1437, 733] width 63 height 12
